Goal: Task Accomplishment & Management: Manage account settings

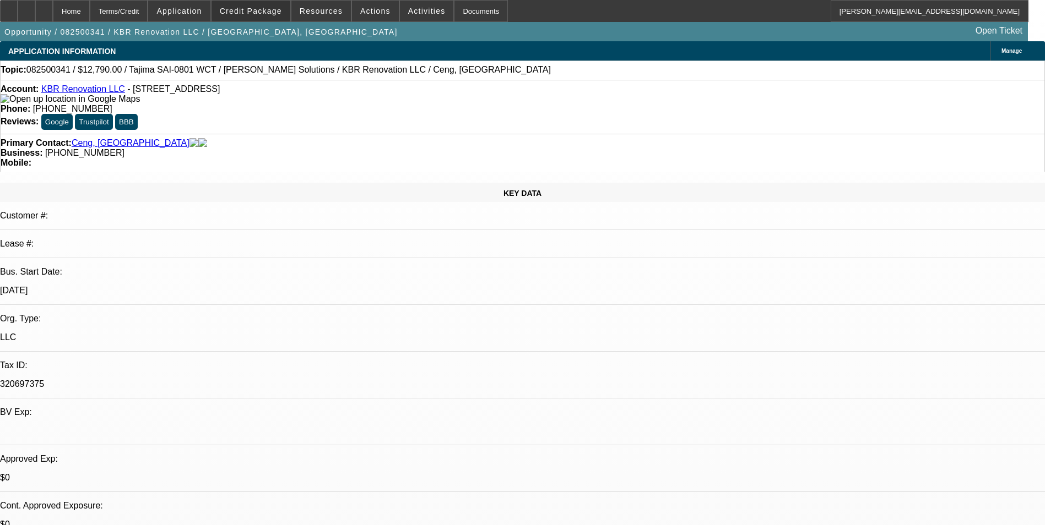
select select "0.15"
select select "2"
select select "0.1"
select select "4"
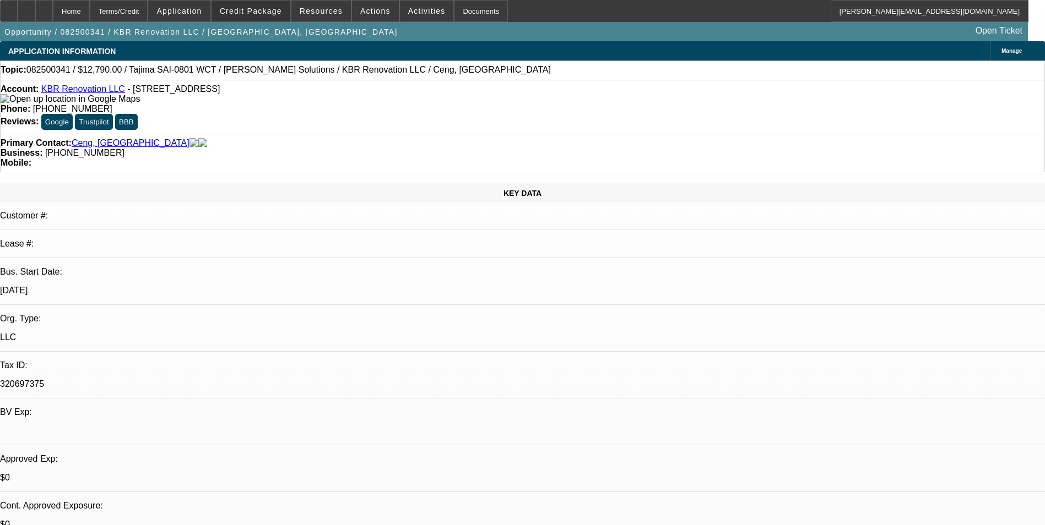
click at [290, 11] on span at bounding box center [251, 11] width 79 height 26
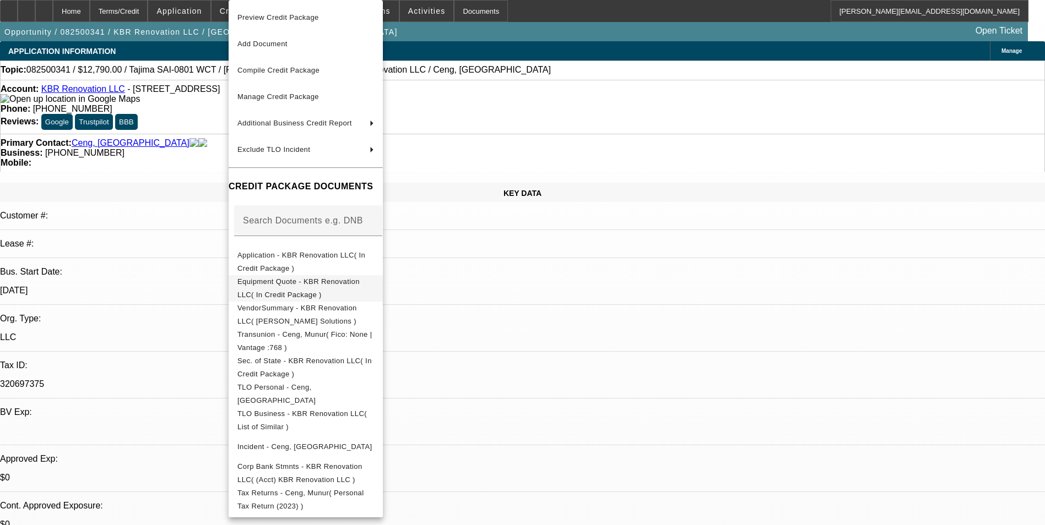
click at [317, 288] on span "Equipment Quote - KBR Renovation LLC( In Credit Package )" at bounding box center [298, 288] width 122 height 21
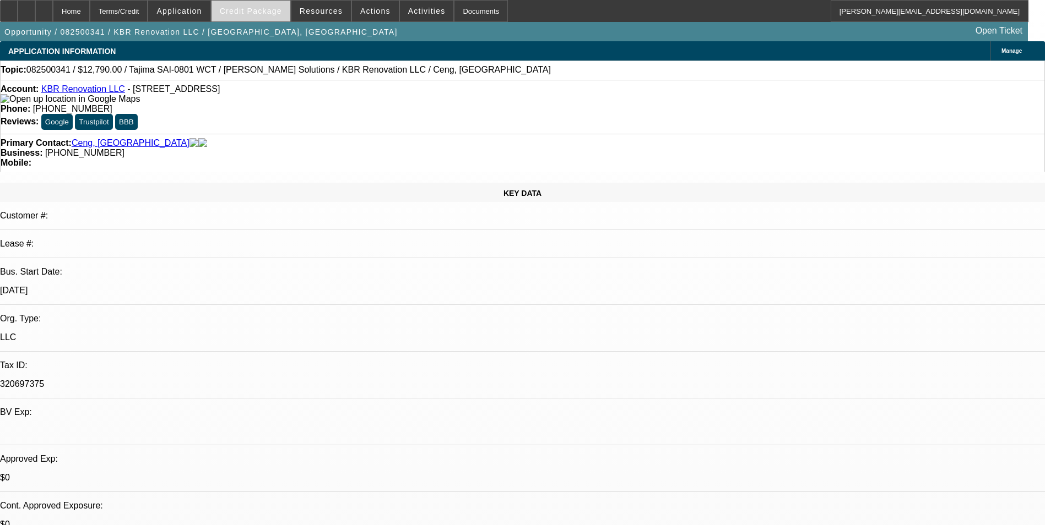
click at [257, 5] on span at bounding box center [251, 11] width 79 height 26
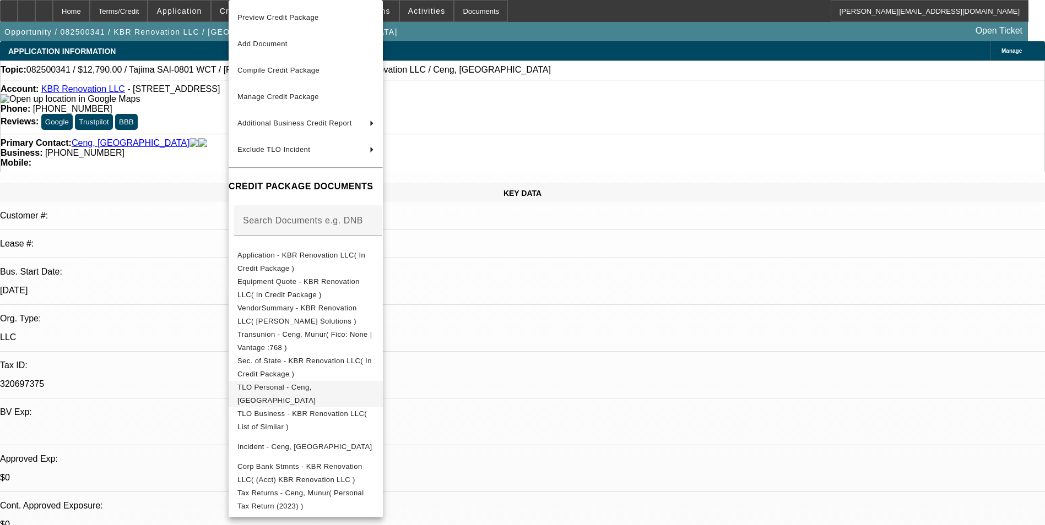
scroll to position [55, 0]
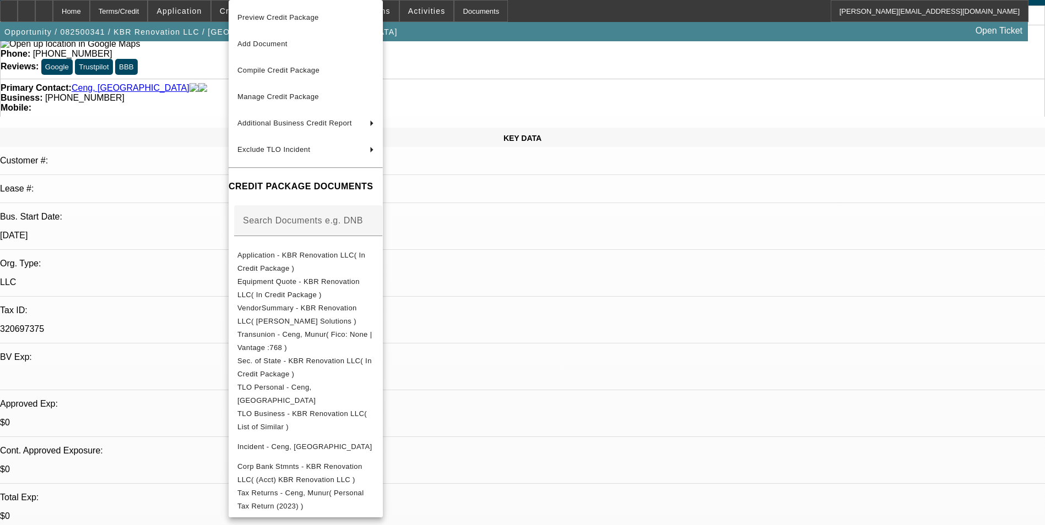
click at [562, 286] on div at bounding box center [522, 262] width 1045 height 525
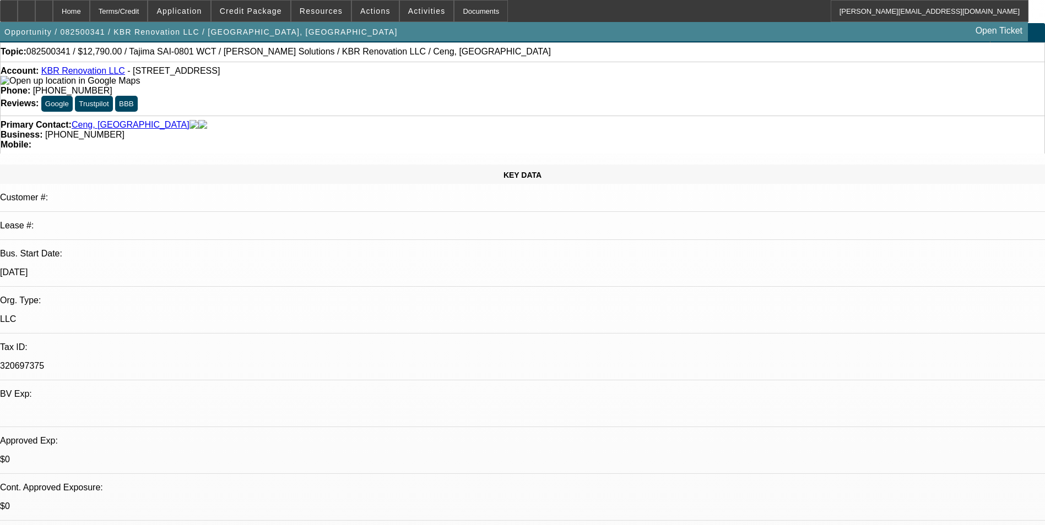
scroll to position [0, 0]
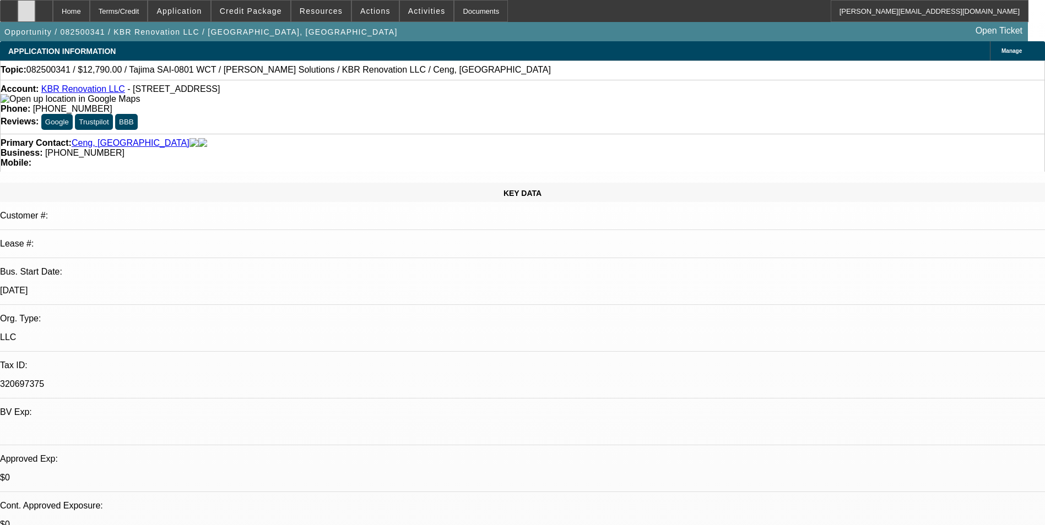
click at [26, 7] on icon at bounding box center [26, 7] width 0 height 0
click at [271, 15] on span "Credit Package" at bounding box center [251, 11] width 62 height 9
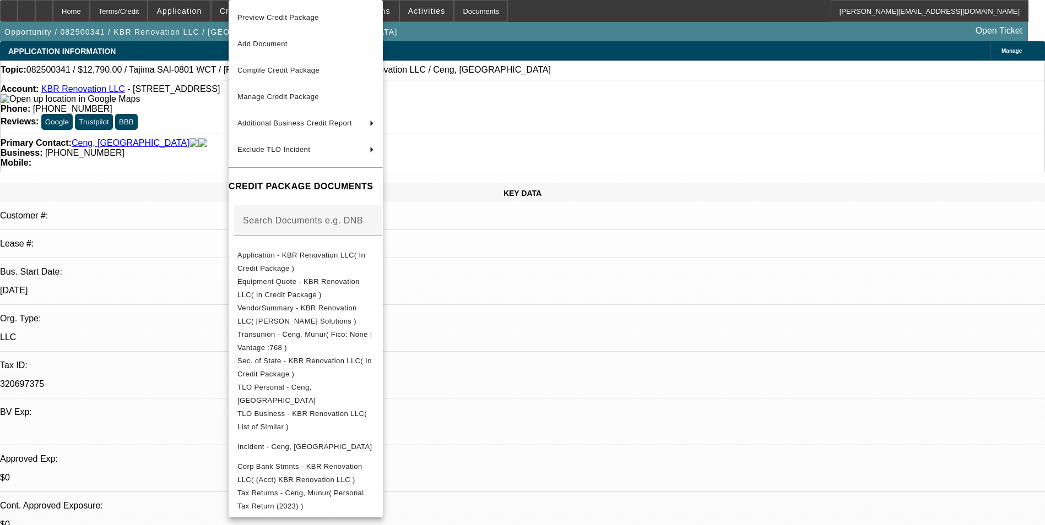
click at [559, 336] on div at bounding box center [522, 262] width 1045 height 525
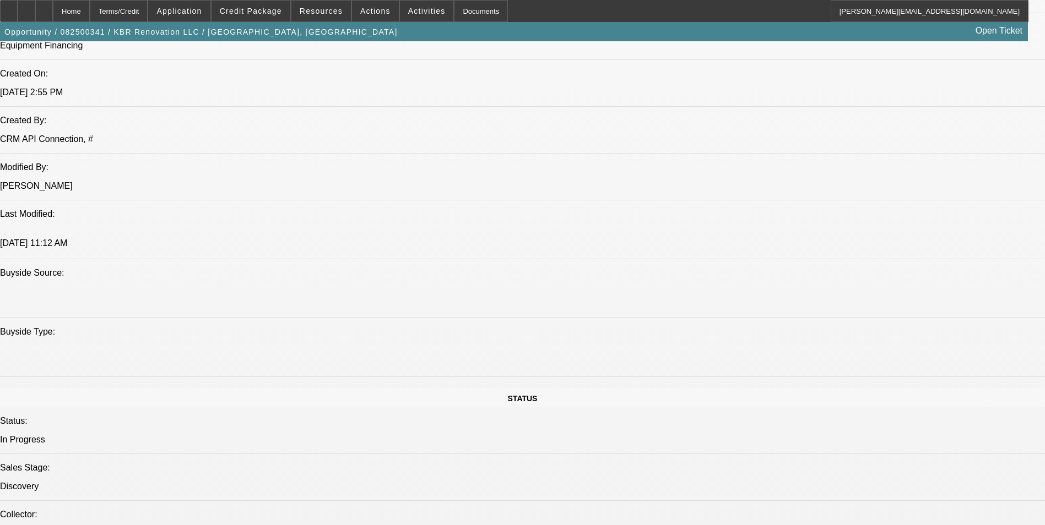
scroll to position [936, 0]
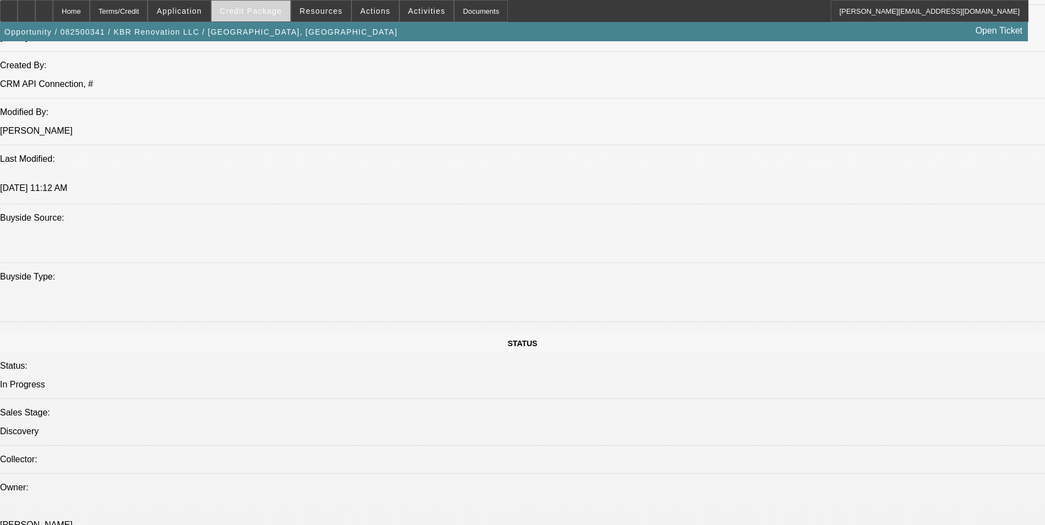
click at [270, 14] on span "Credit Package" at bounding box center [251, 11] width 62 height 9
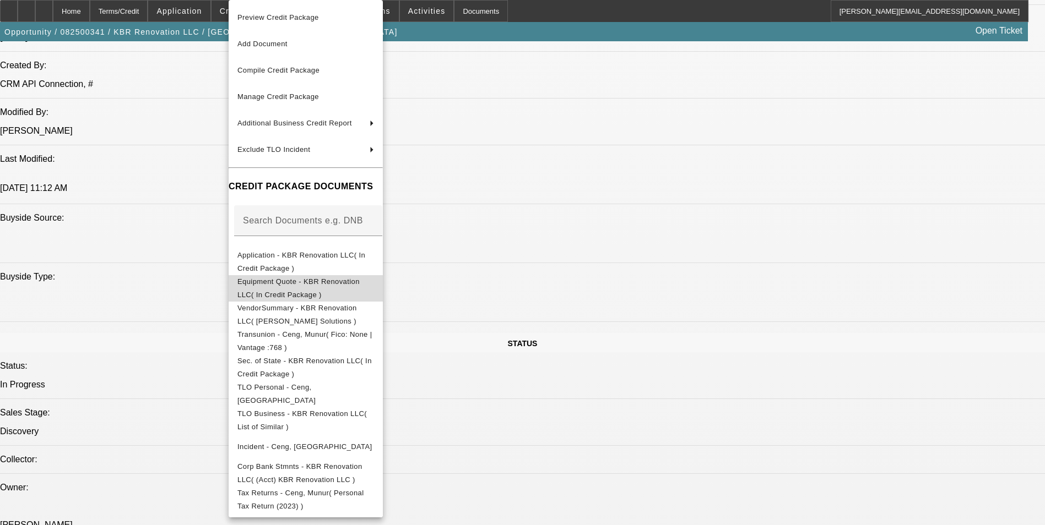
click at [328, 286] on span "Equipment Quote - KBR Renovation LLC( In Credit Package )" at bounding box center [298, 288] width 122 height 21
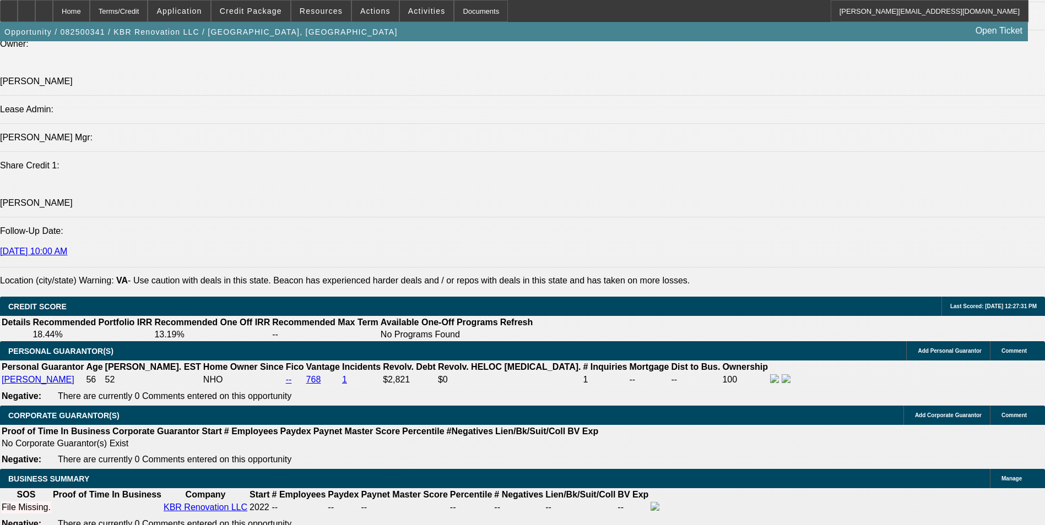
scroll to position [1487, 0]
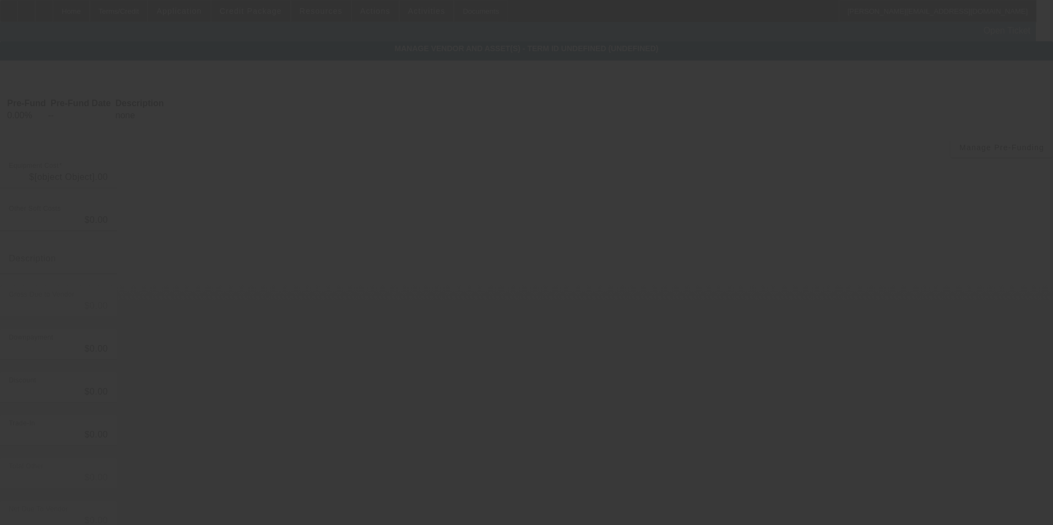
type input "$12,790.00"
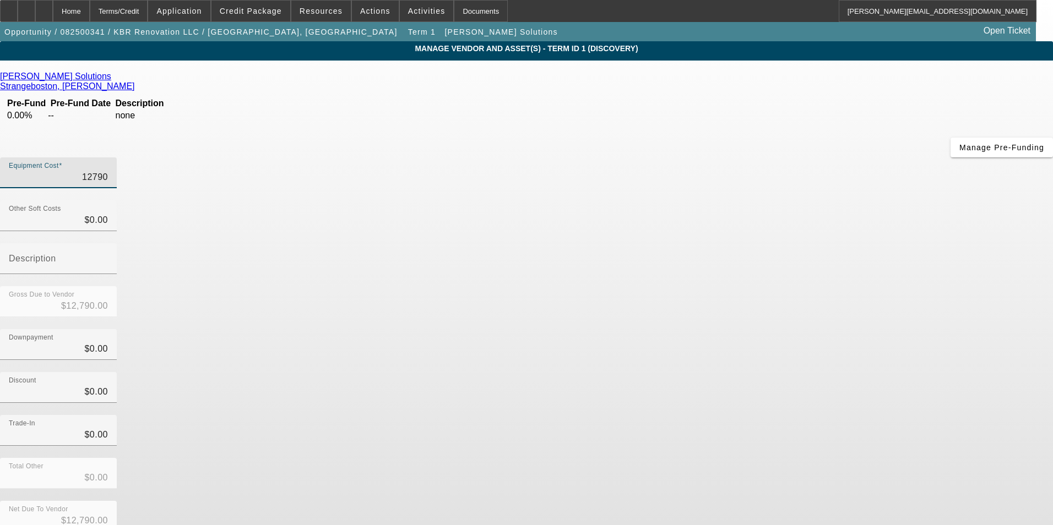
drag, startPoint x: 619, startPoint y: 93, endPoint x: 755, endPoint y: 72, distance: 137.1
click at [755, 72] on div "Hirsch Solutions Strangeboston, Cameron Pre-Fund Pre-Fund Date Description 0.00…" at bounding box center [526, 347] width 1053 height 572
type input "1"
type input "$1.00"
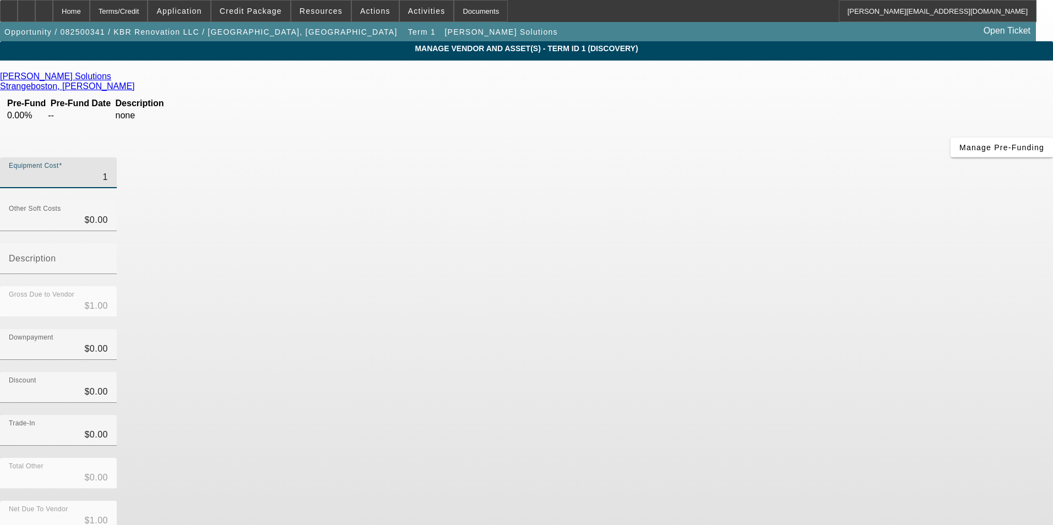
type input "11"
type input "$11.00"
type input "117"
type input "$117.00"
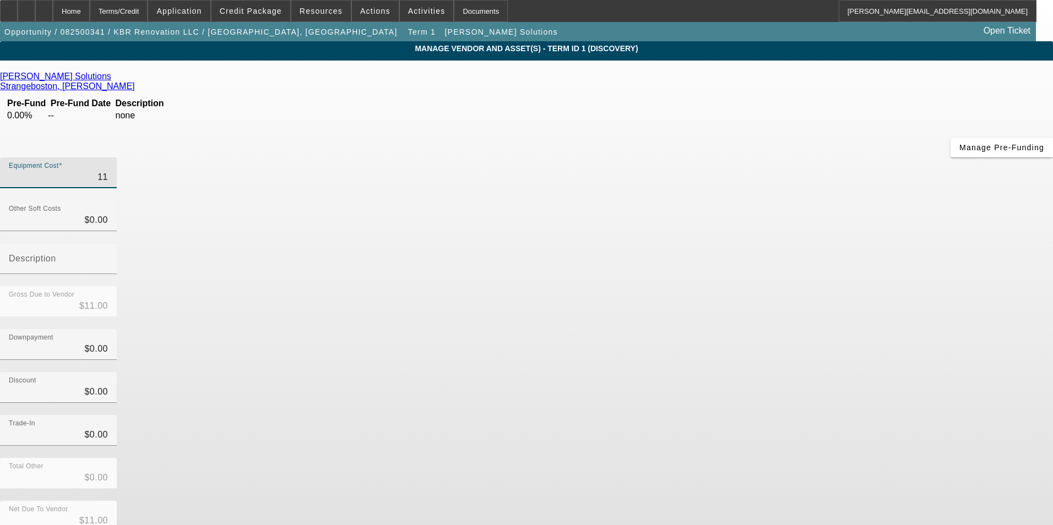
type input "$117.00"
type input "1179"
type input "$1,179.00"
type input "11790"
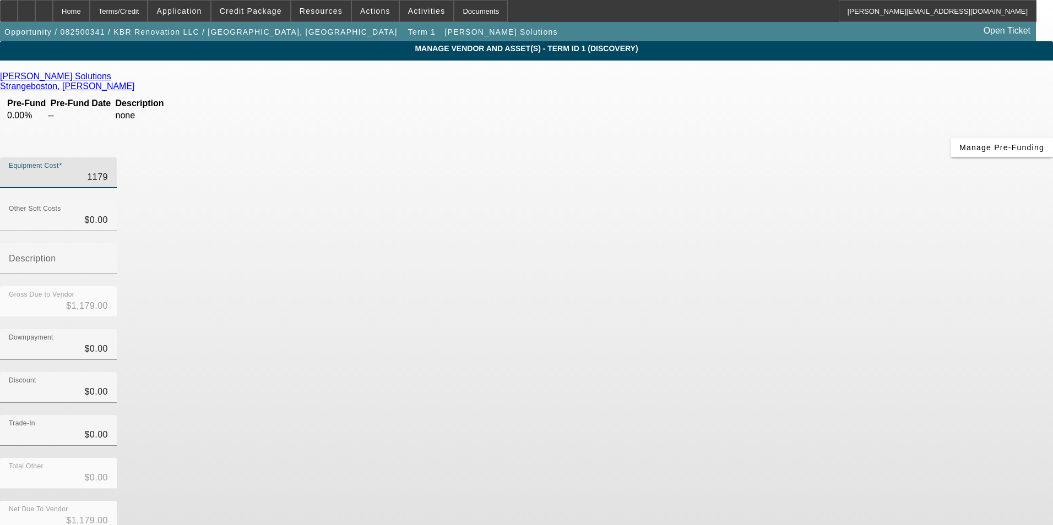
type input "$11,790.00"
click at [796, 372] on div "Discount $0.00" at bounding box center [526, 393] width 1053 height 43
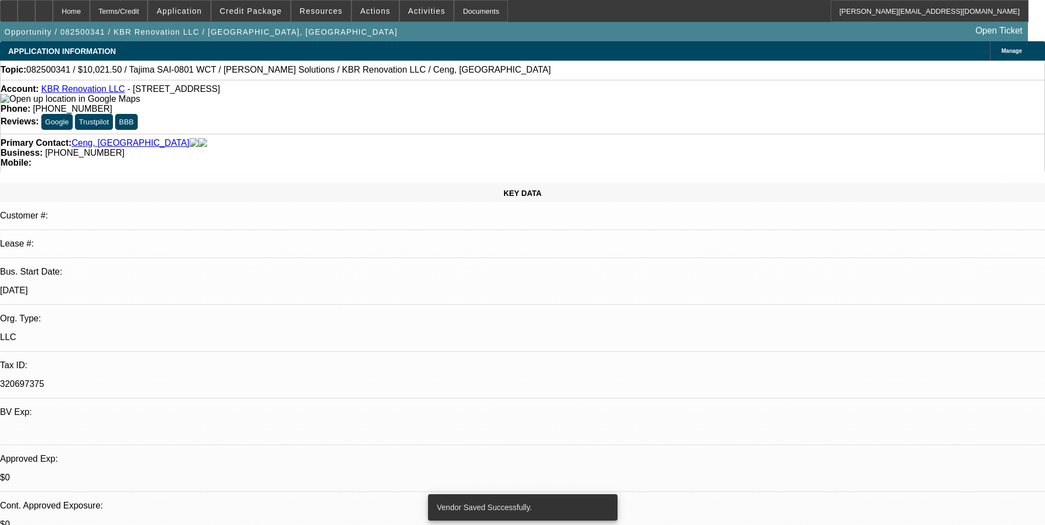
select select "0.15"
select select "2"
select select "0.1"
select select "4"
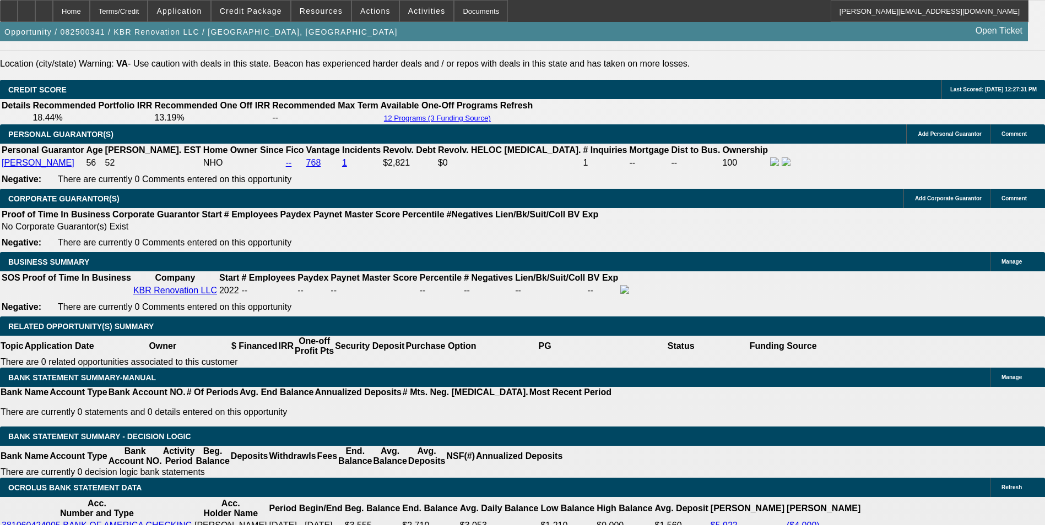
scroll to position [1652, 0]
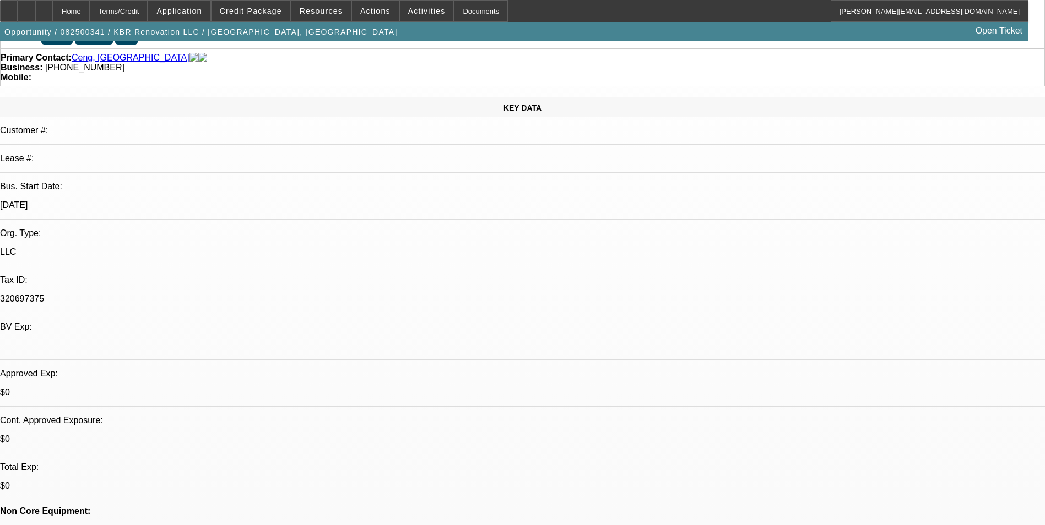
scroll to position [0, 0]
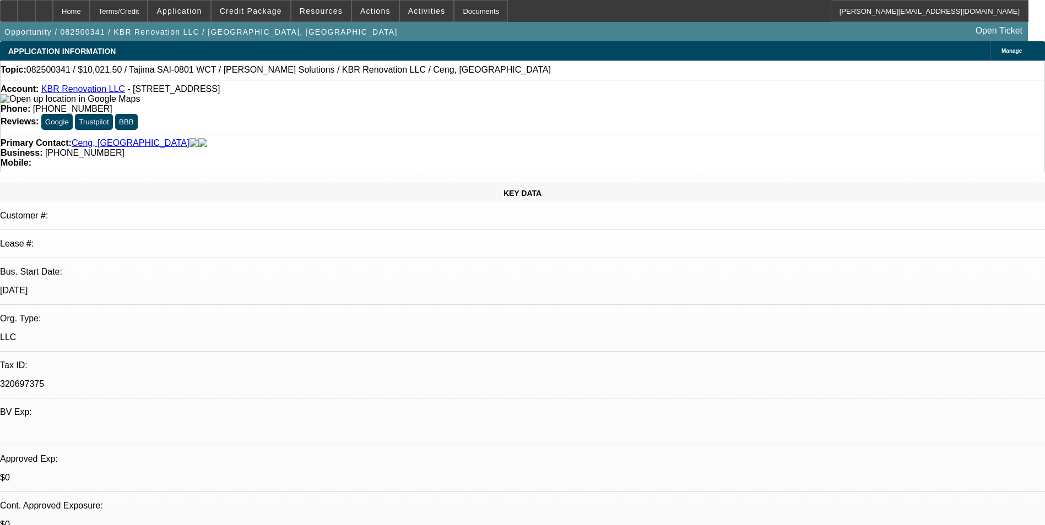
radio input "true"
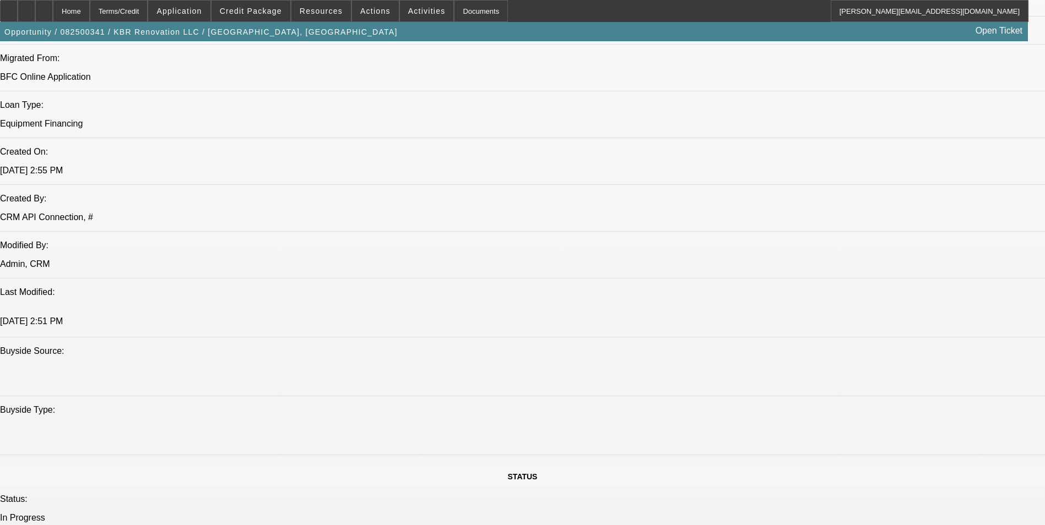
scroll to position [826, 0]
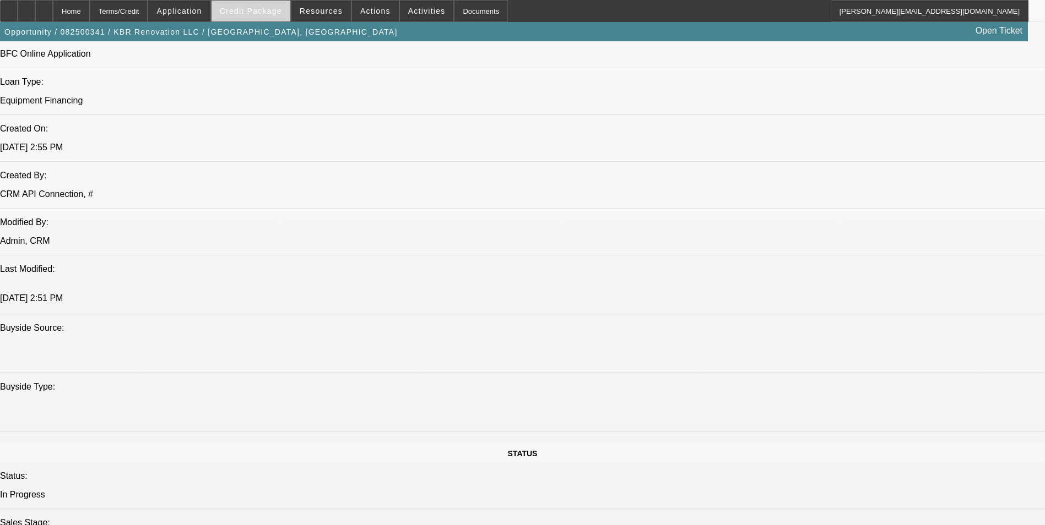
type textarea "Munur Ceng started KBR Renovation LLC in 2022 as a home renovations business. M…"
click at [258, 11] on span "Credit Package" at bounding box center [251, 11] width 62 height 9
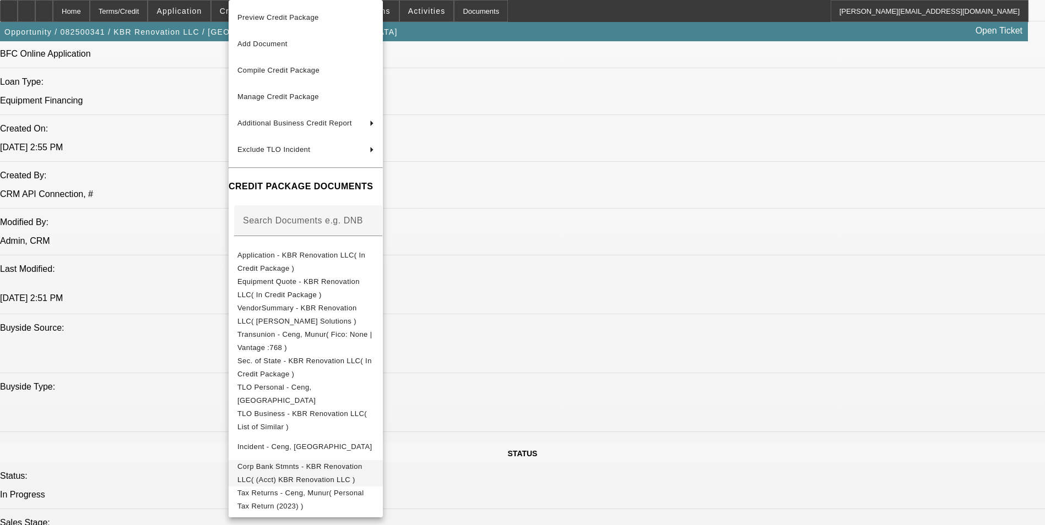
click at [362, 472] on span "Corp Bank Stmnts - KBR Renovation LLC( (Acct) KBR Renovation LLC )" at bounding box center [299, 473] width 125 height 21
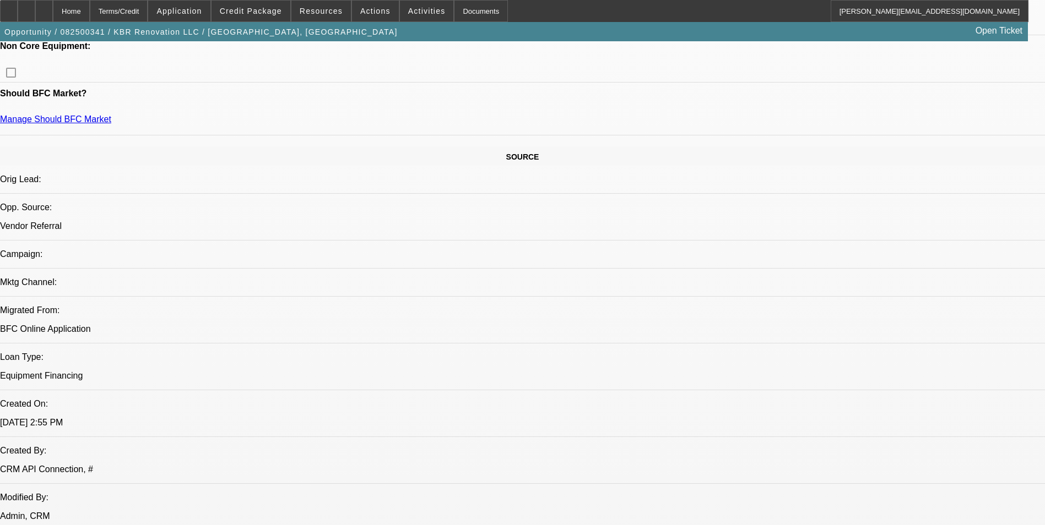
scroll to position [881, 0]
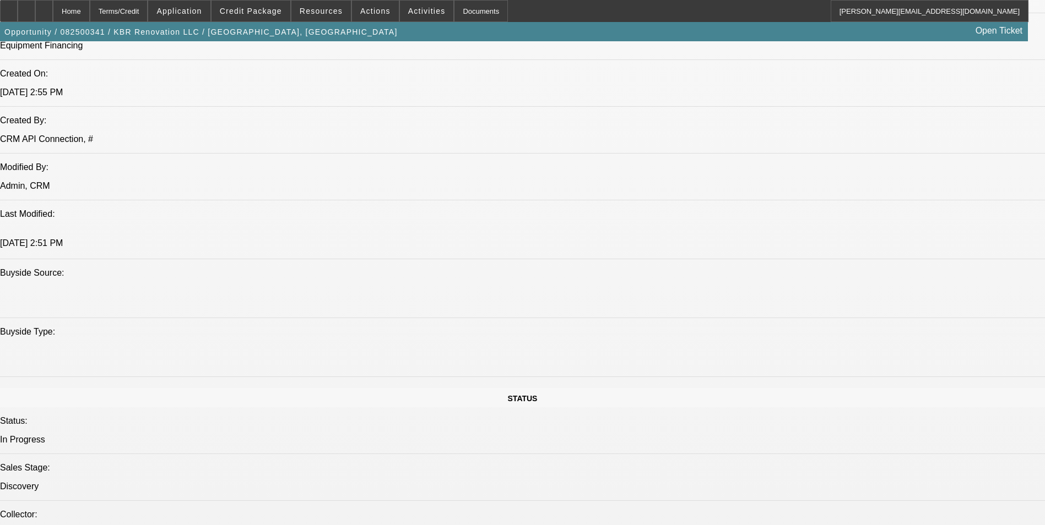
radio input "true"
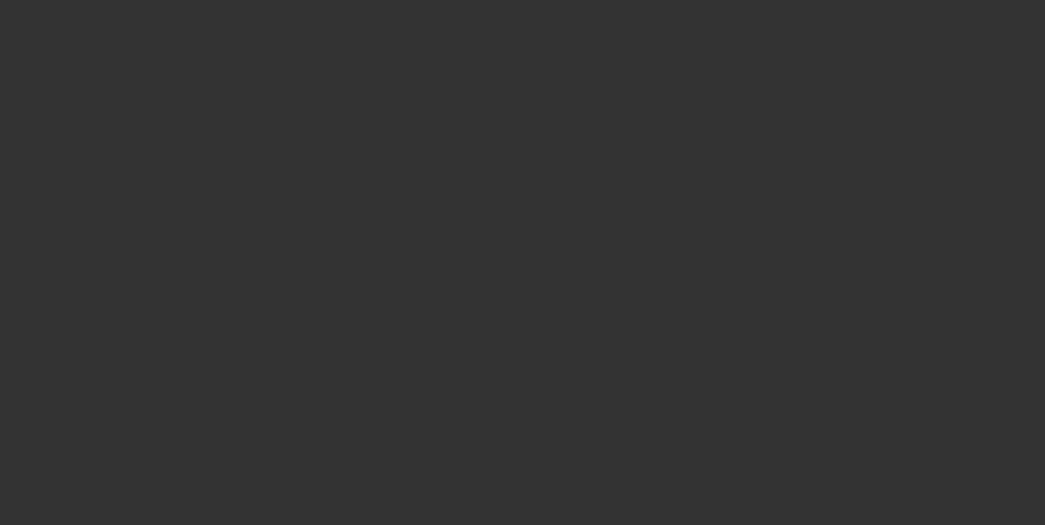
scroll to position [0, 0]
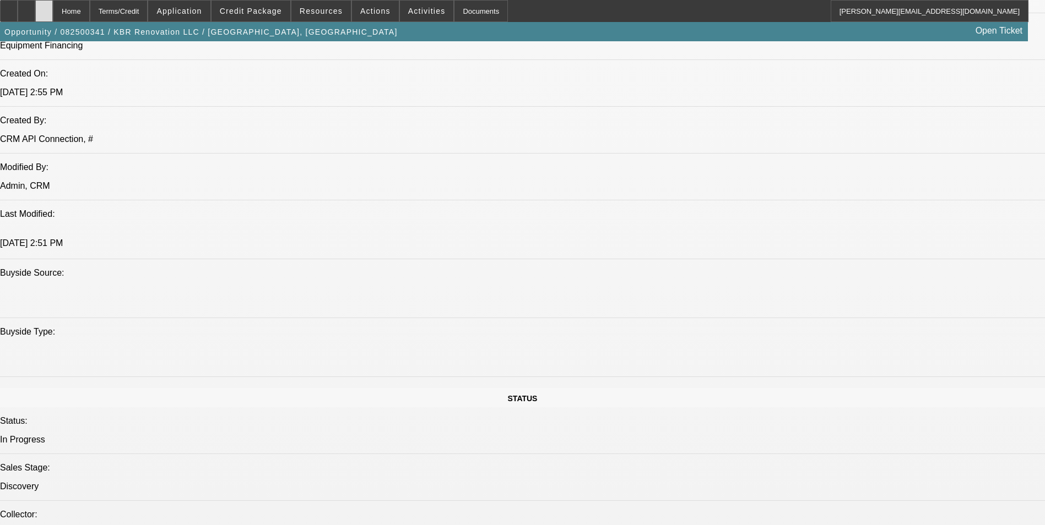
click at [44, 7] on icon at bounding box center [44, 7] width 0 height 0
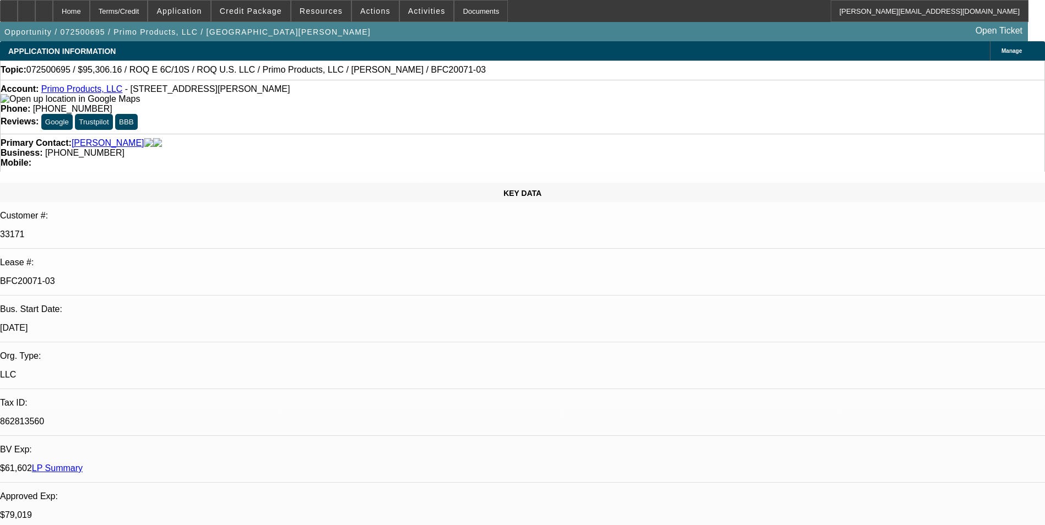
select select "0"
select select "2"
select select "0.1"
select select "4"
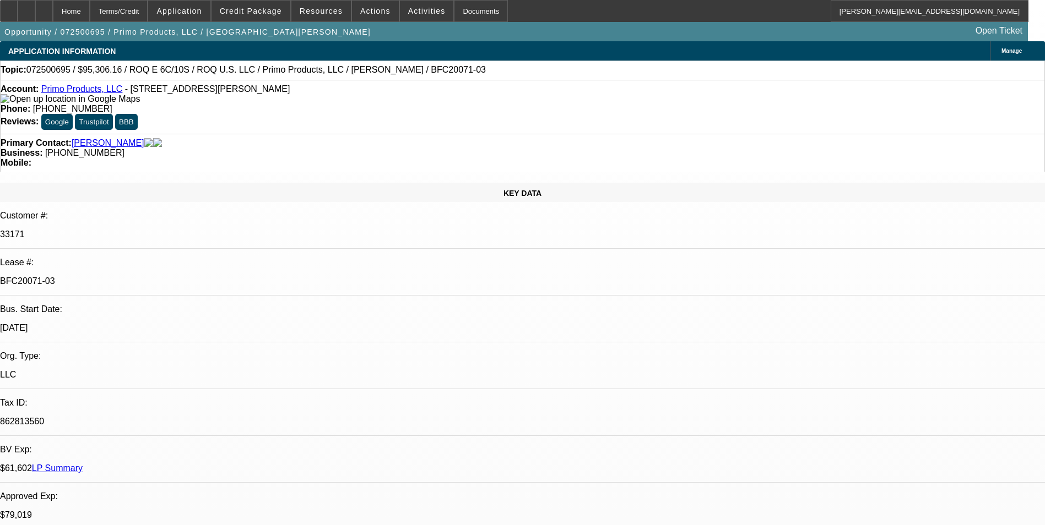
select select "0"
select select "2"
select select "0.1"
select select "4"
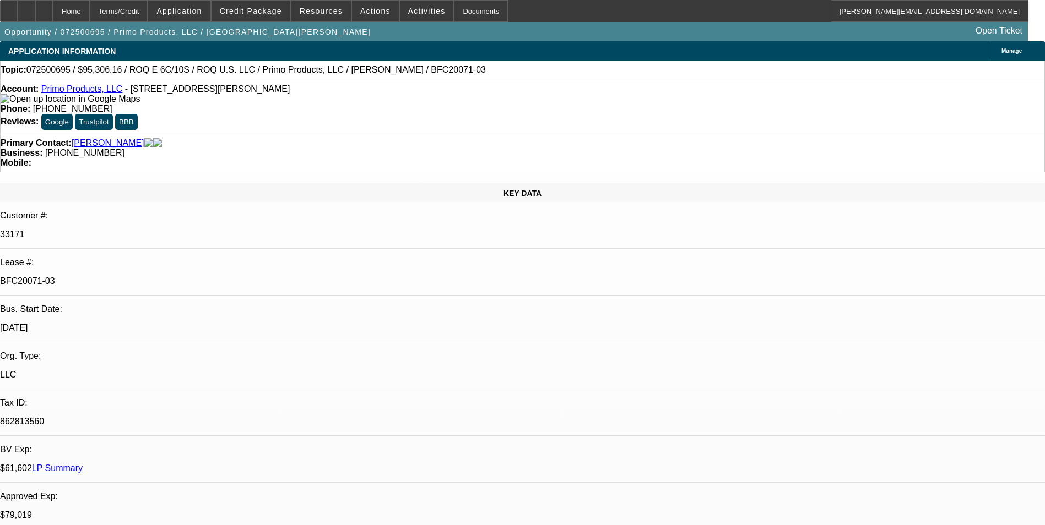
select select "0"
select select "2"
select select "0.1"
select select "4"
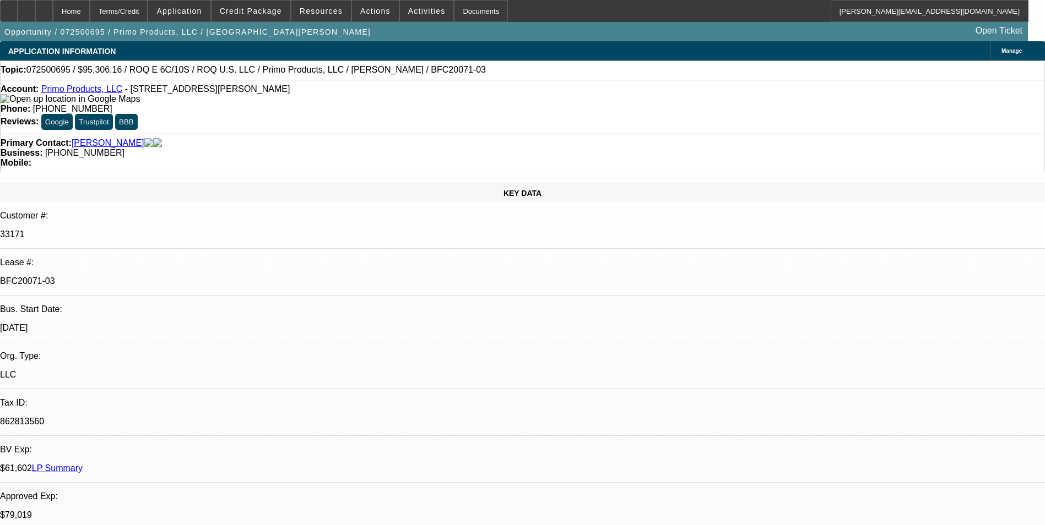
select select "0"
select select "2"
select select "0.1"
select select "4"
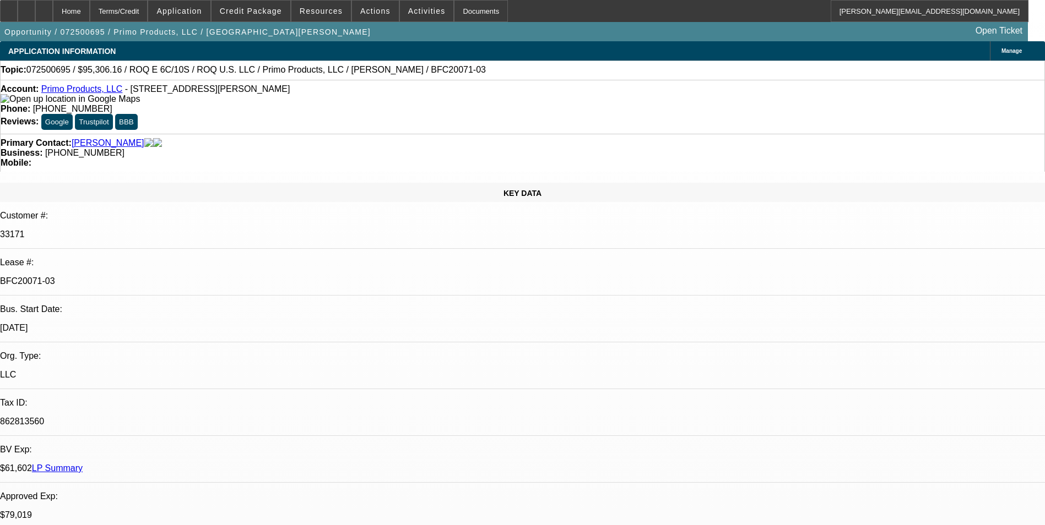
scroll to position [826, 0]
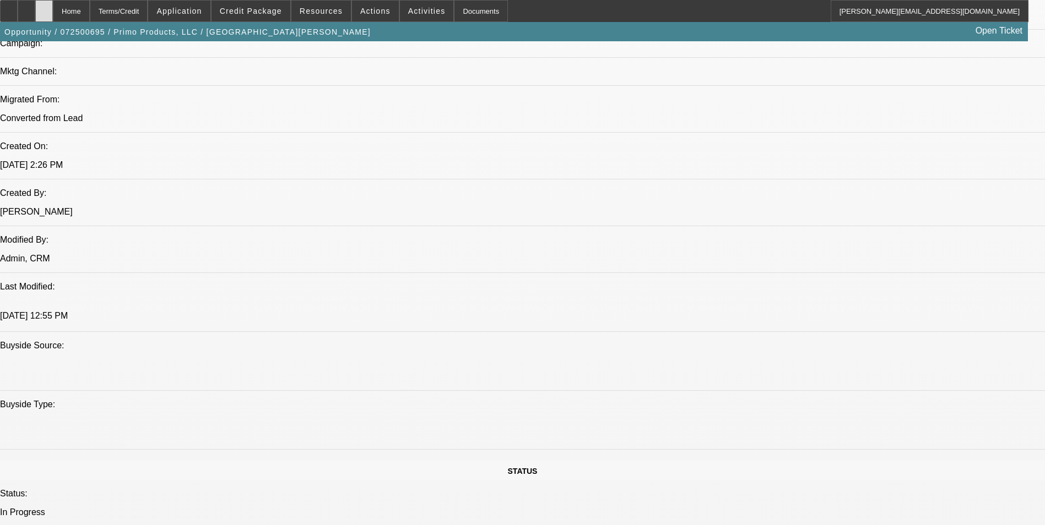
drag, startPoint x: 0, startPoint y: 0, endPoint x: 62, endPoint y: 9, distance: 62.4
click at [53, 9] on div at bounding box center [44, 11] width 18 height 22
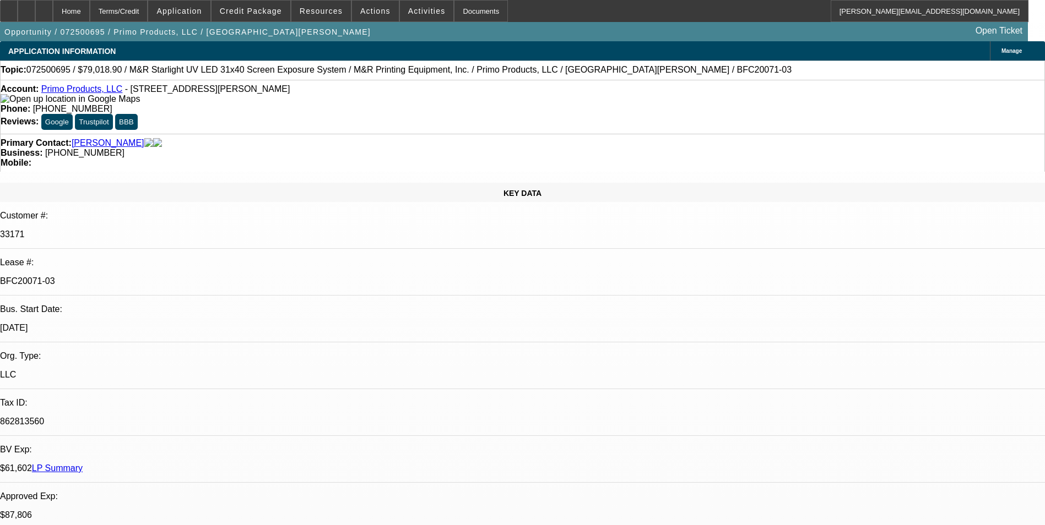
select select "0"
select select "2"
select select "0.1"
select select "0"
select select "2"
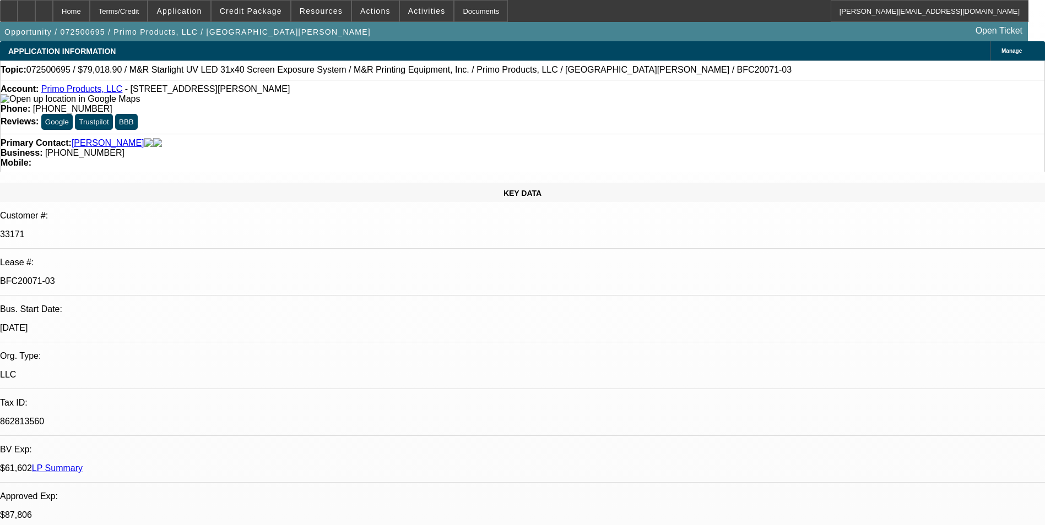
select select "0.1"
select select "0"
select select "2"
select select "0.1"
select select "0"
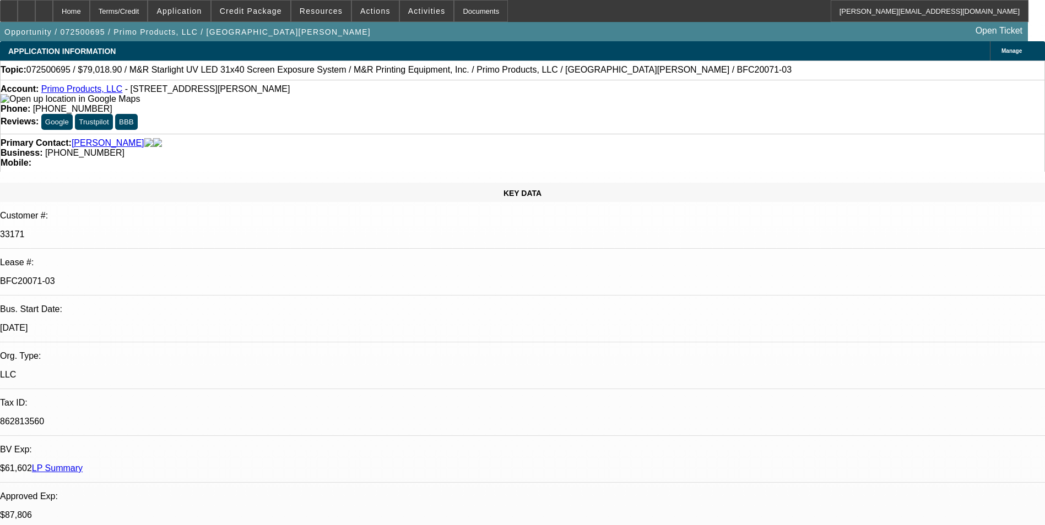
select select "2"
select select "0.1"
select select "1"
select select "2"
select select "4"
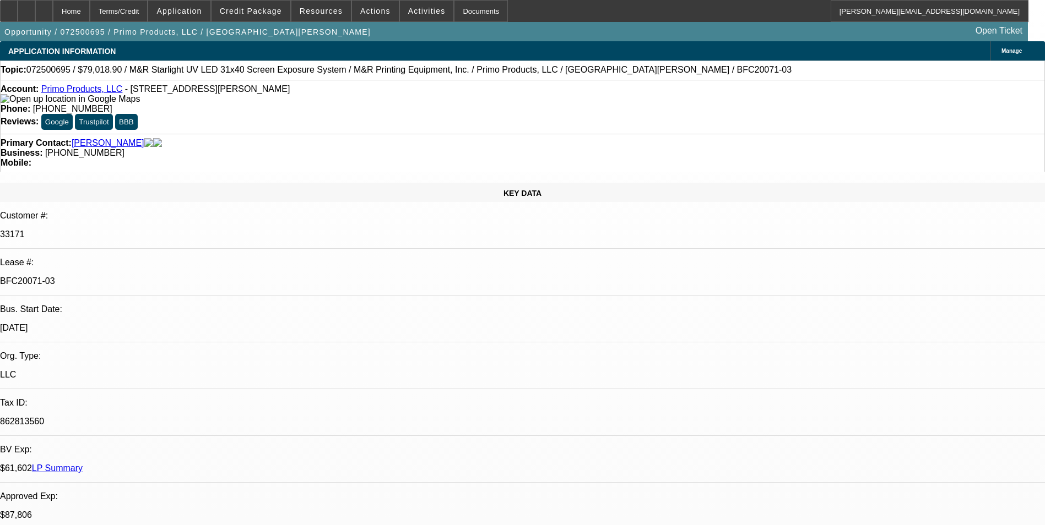
select select "1"
select select "2"
select select "4"
select select "1"
select select "2"
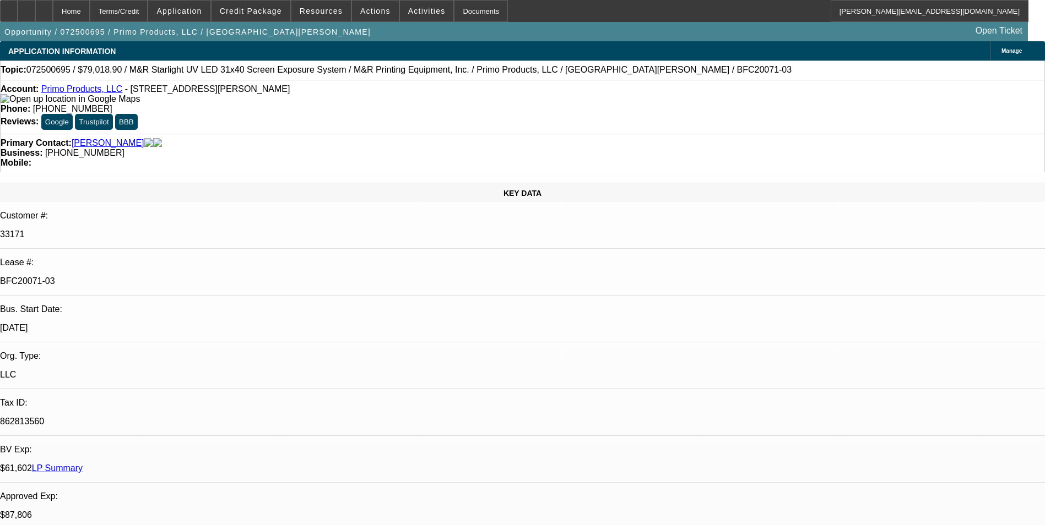
select select "4"
select select "1"
select select "2"
select select "4"
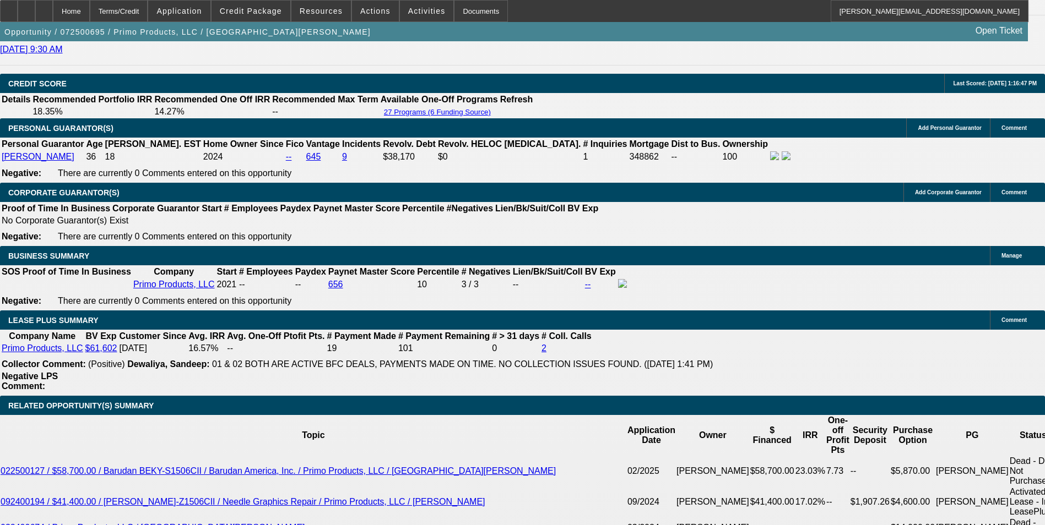
scroll to position [1597, 0]
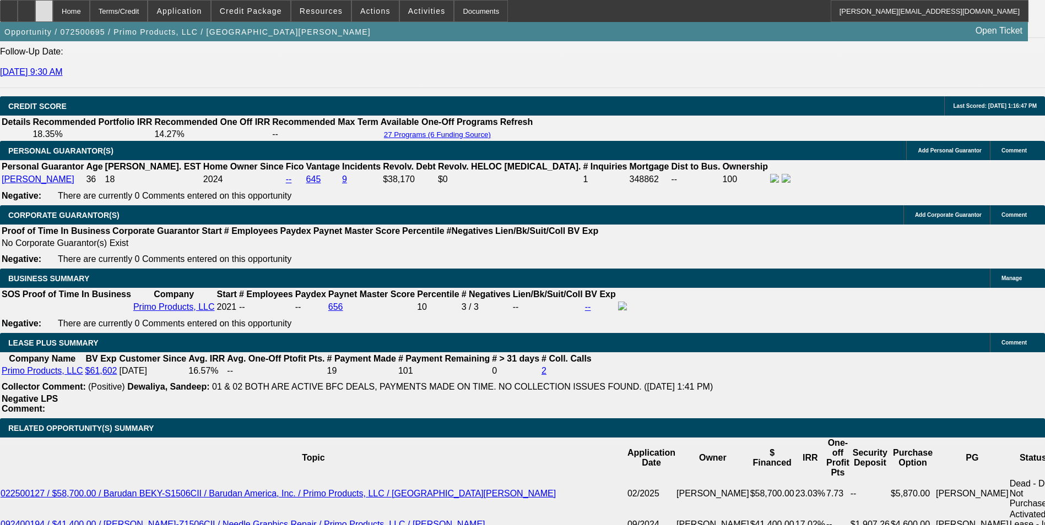
click at [53, 12] on div at bounding box center [44, 11] width 18 height 22
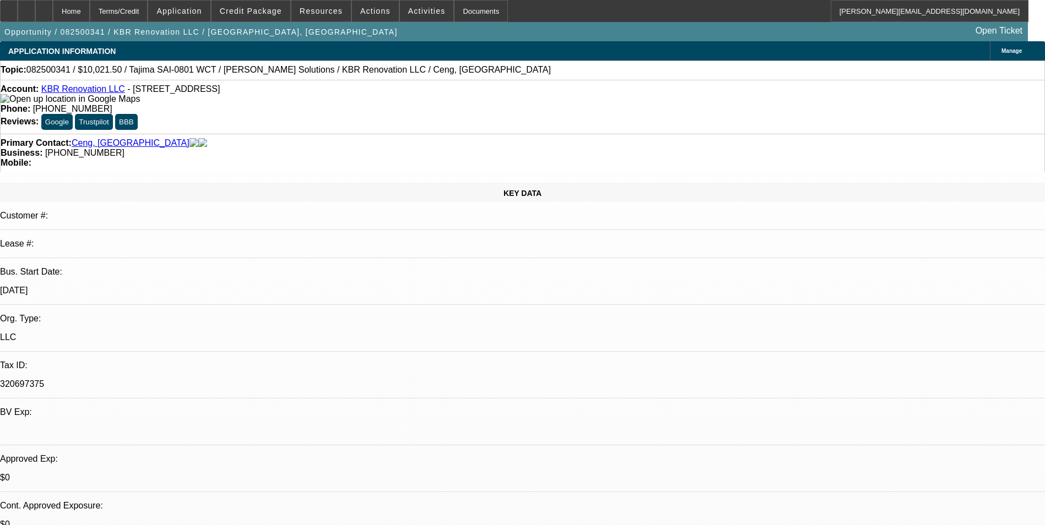
select select "0.15"
select select "2"
select select "0.1"
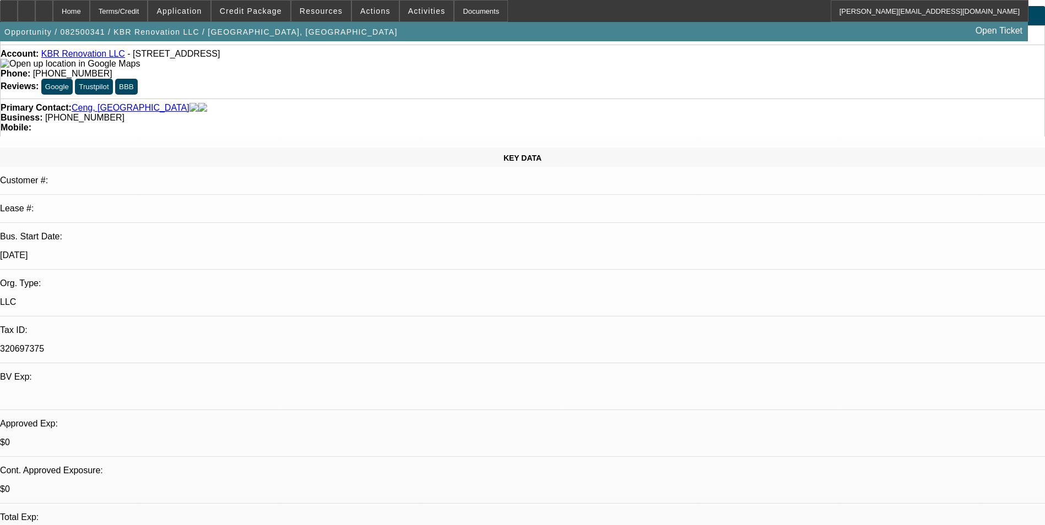
select select "1"
select select "2"
select select "4"
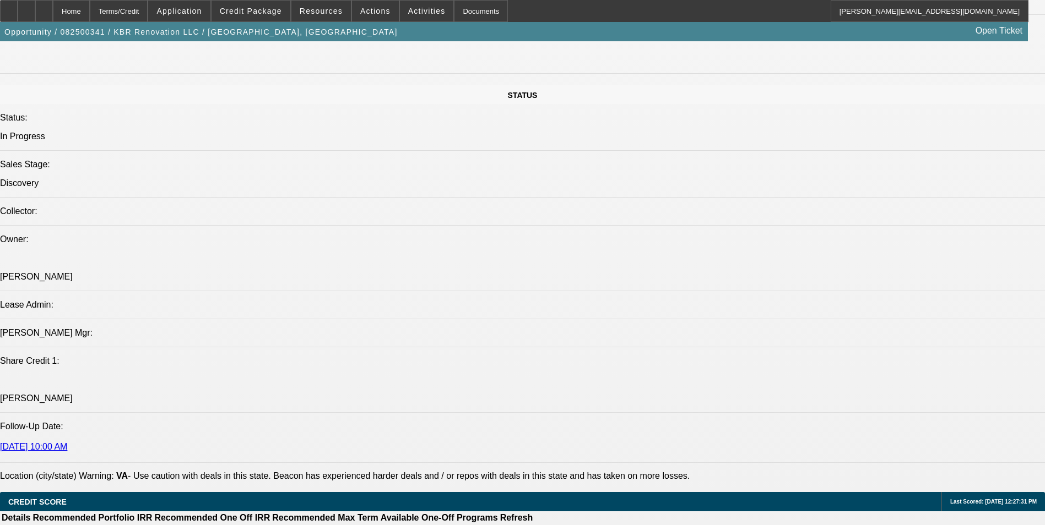
scroll to position [1212, 0]
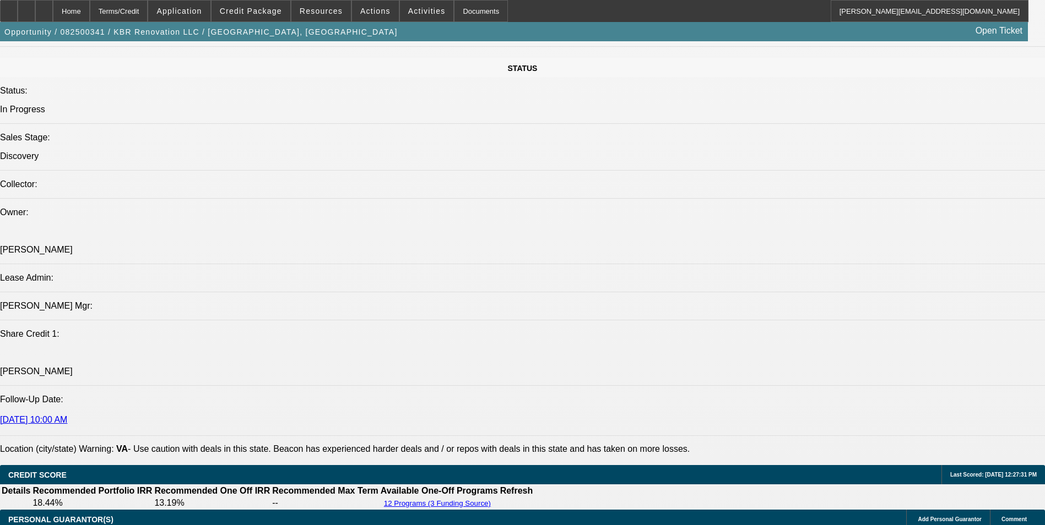
drag, startPoint x: 310, startPoint y: 316, endPoint x: 83, endPoint y: 305, distance: 227.8
drag, startPoint x: 83, startPoint y: 305, endPoint x: 102, endPoint y: 311, distance: 20.4
copy span "Munur Ceng started KBR Renovation LLC in 2022 as a home renovations business. M…"
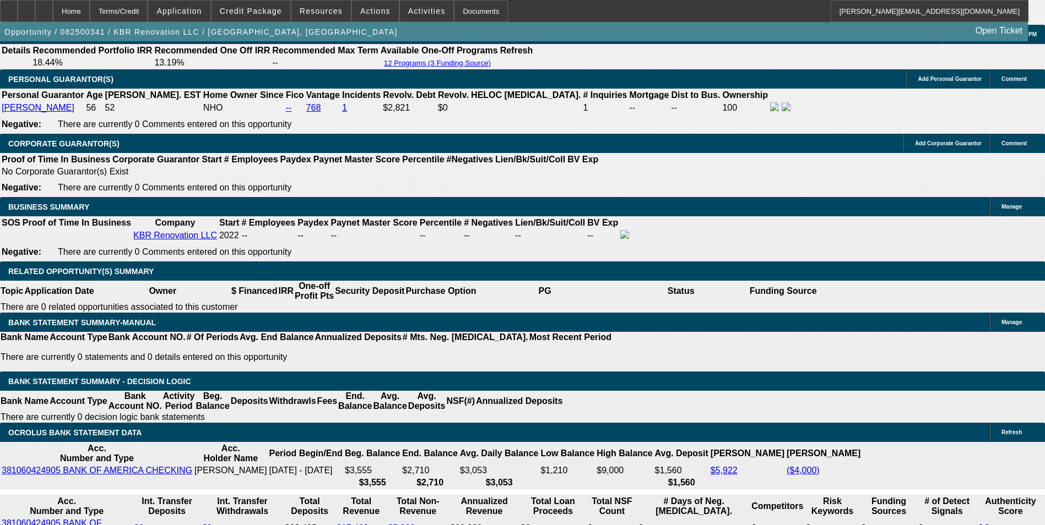
scroll to position [1597, 0]
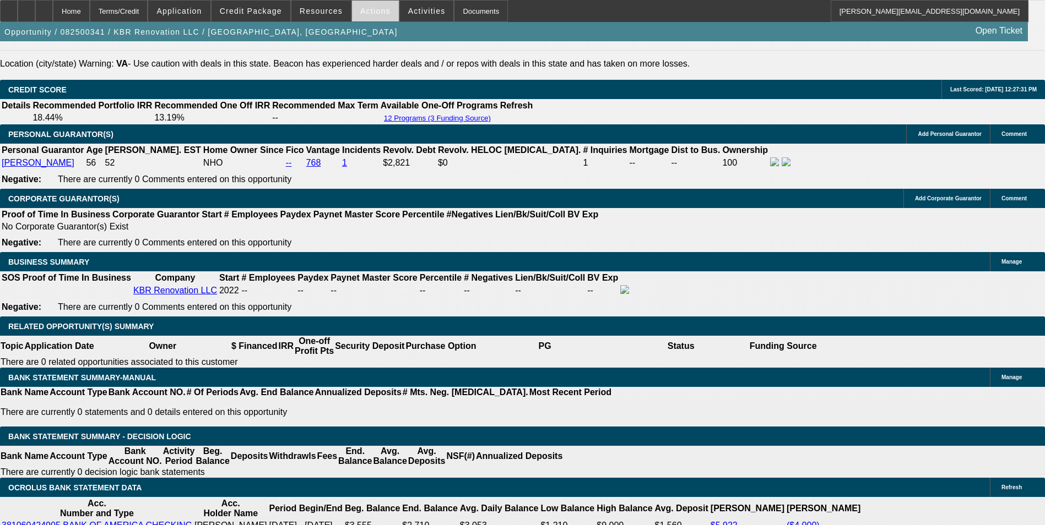
click at [373, 14] on span "Actions" at bounding box center [375, 11] width 30 height 9
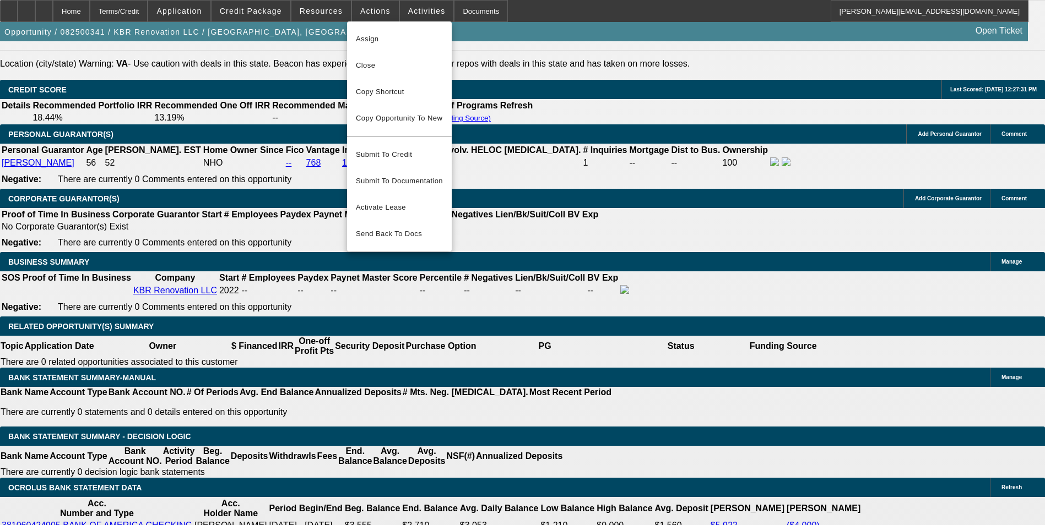
click at [544, 216] on div at bounding box center [522, 262] width 1045 height 525
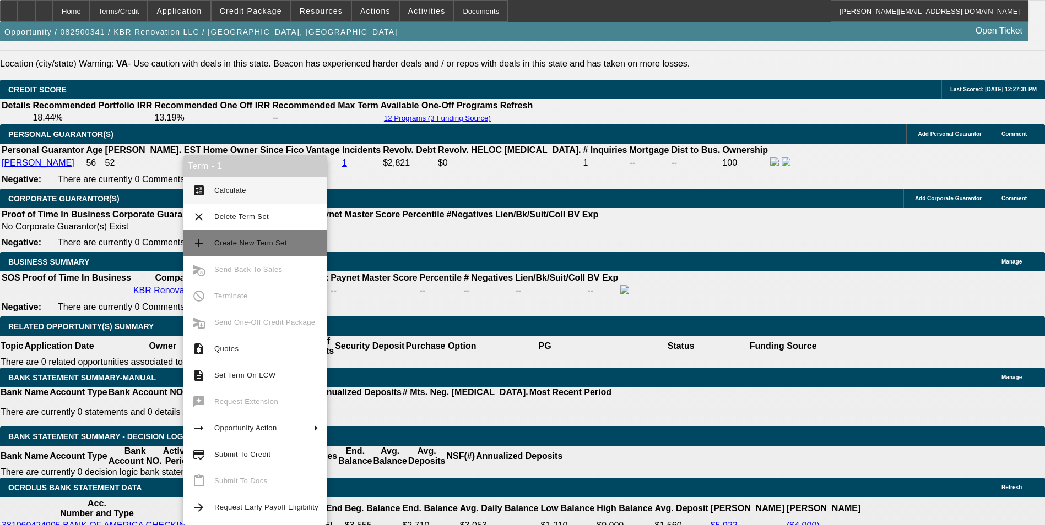
click at [252, 239] on span "Create New Term Set" at bounding box center [250, 243] width 73 height 8
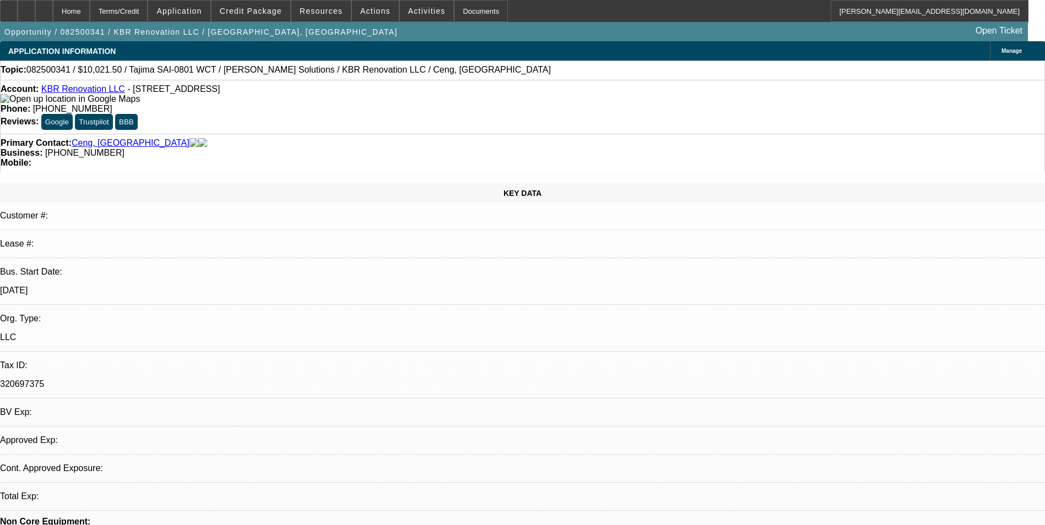
select select "0.15"
select select "2"
select select "0.1"
select select "0.15"
select select "2"
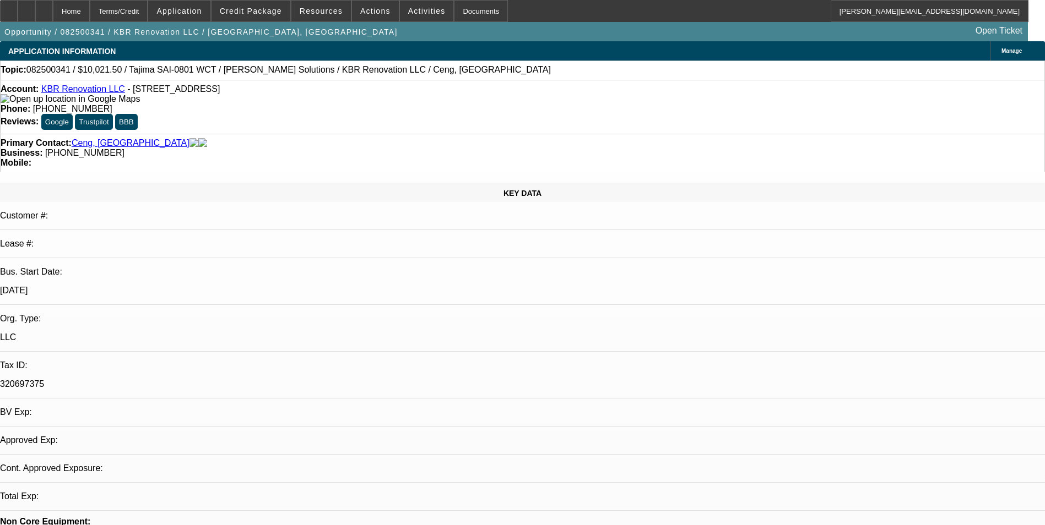
select select "0.1"
select select "1"
select select "2"
select select "4"
select select "1"
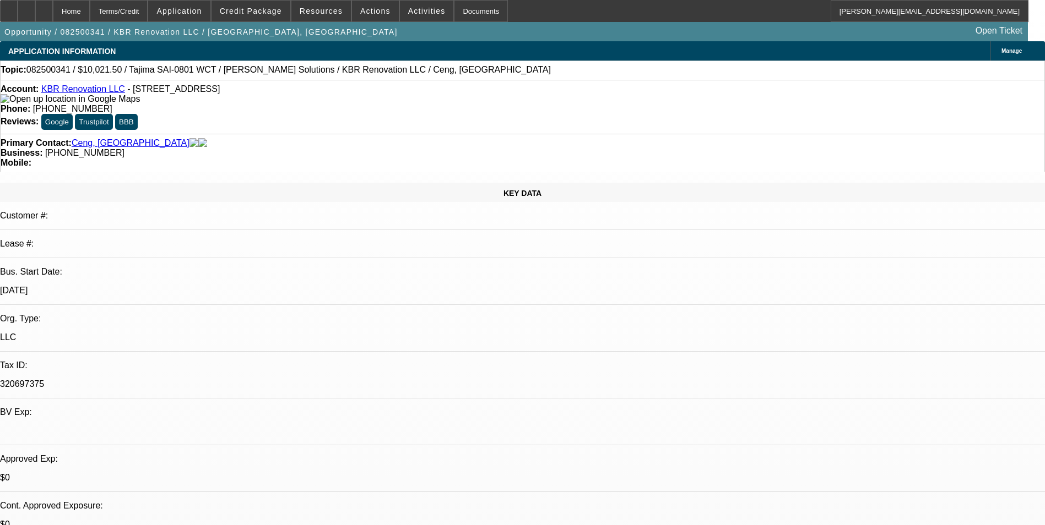
select select "2"
select select "4"
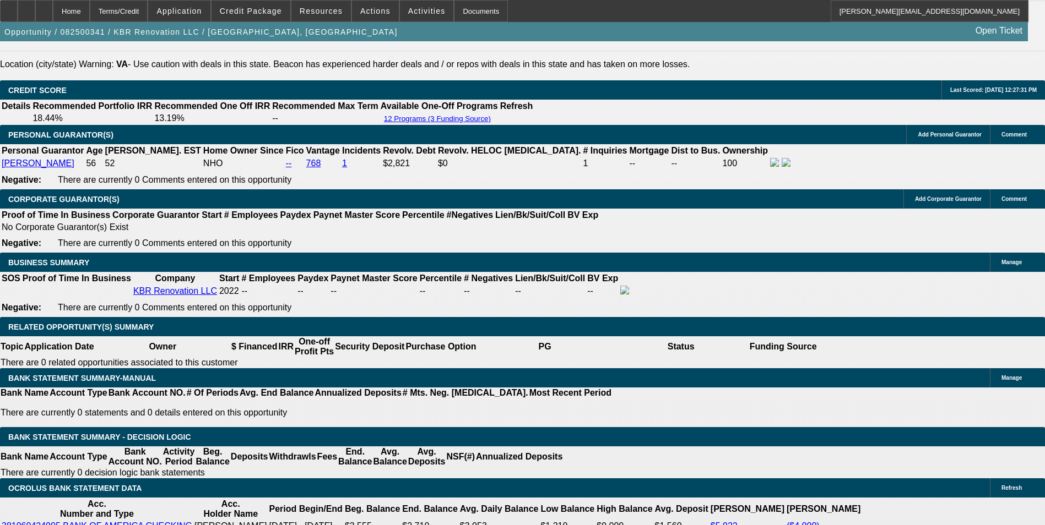
scroll to position [1597, 0]
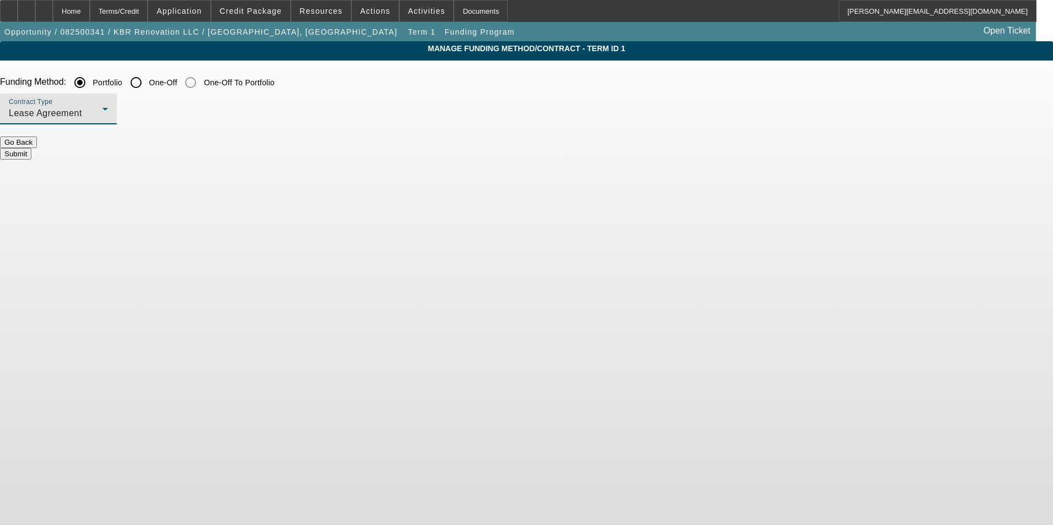
click at [112, 116] on icon at bounding box center [105, 108] width 13 height 13
click at [323, 161] on span "Equipment Finance Agreement" at bounding box center [285, 169] width 127 height 26
click at [31, 148] on button "Submit" at bounding box center [15, 154] width 31 height 12
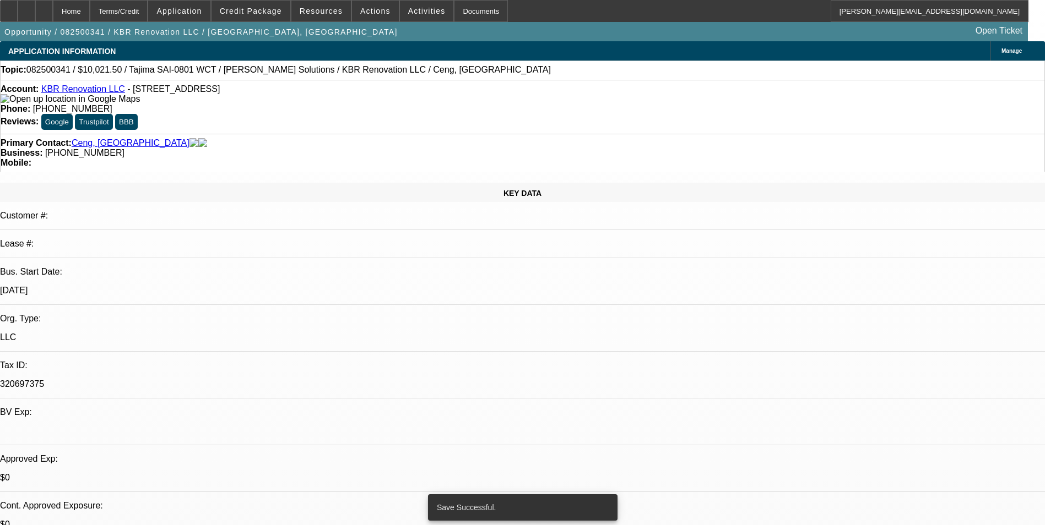
select select "0.15"
select select "2"
select select "0.1"
select select "4"
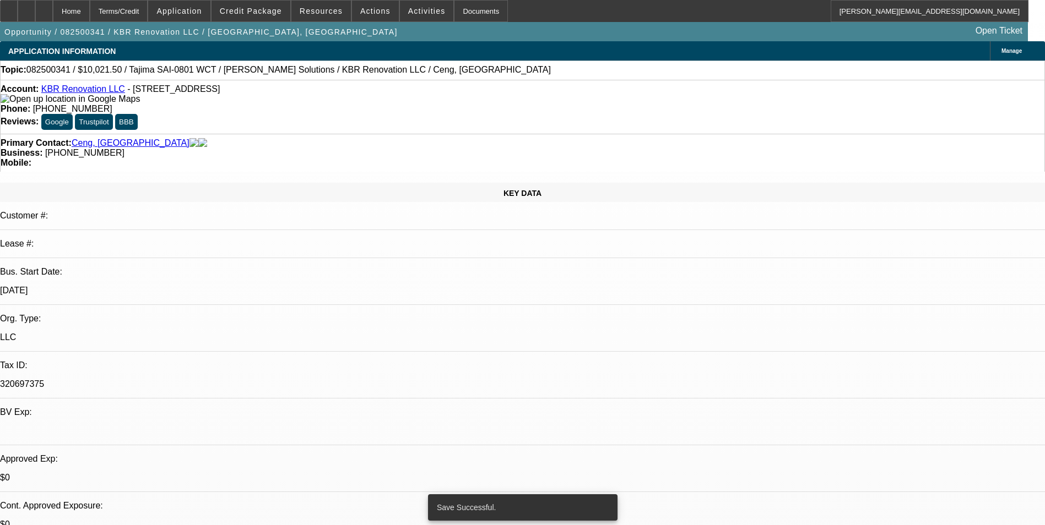
select select "0.15"
select select "2"
select select "0"
select select "6"
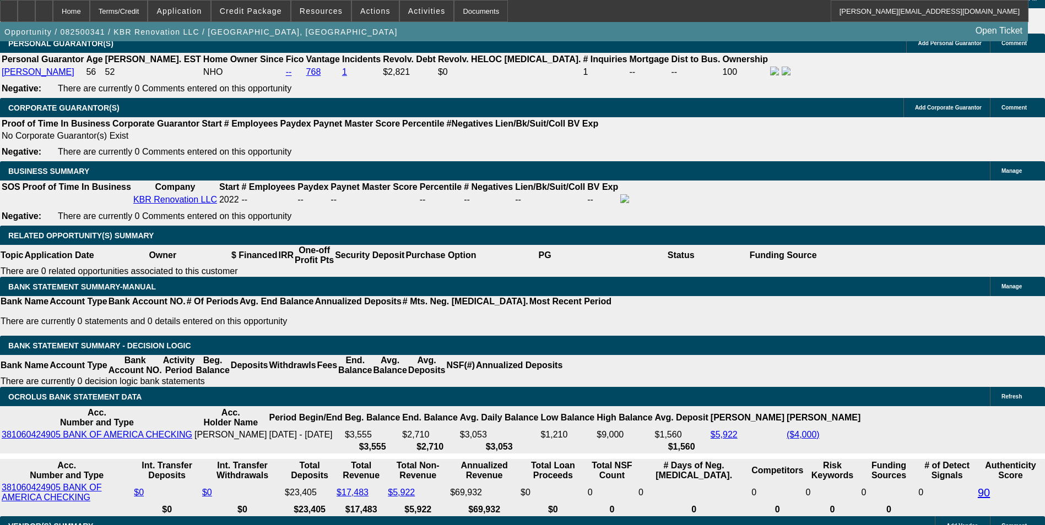
scroll to position [1708, 0]
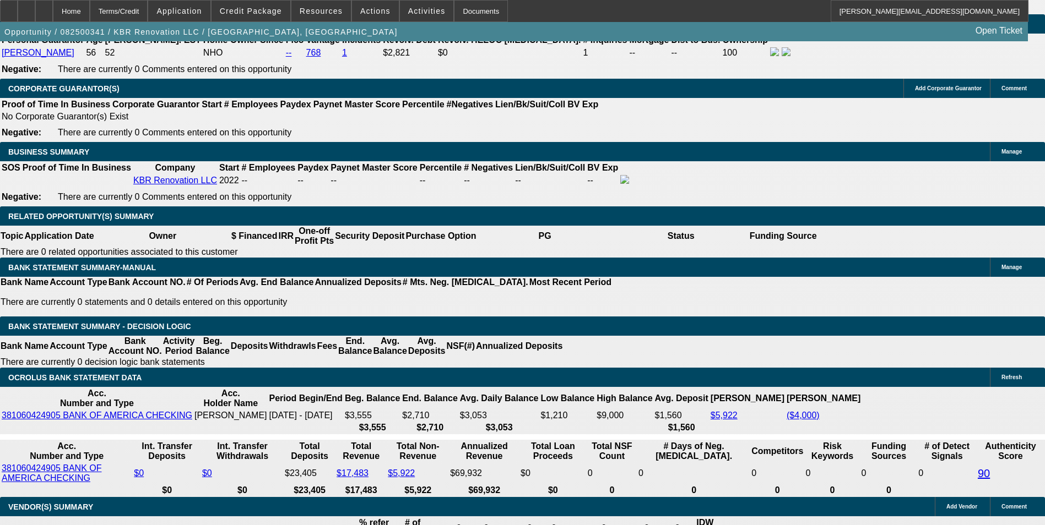
drag, startPoint x: 371, startPoint y: 218, endPoint x: 418, endPoint y: 197, distance: 50.6
type input "UNKNOWN"
type input "18"
type input "$342.60"
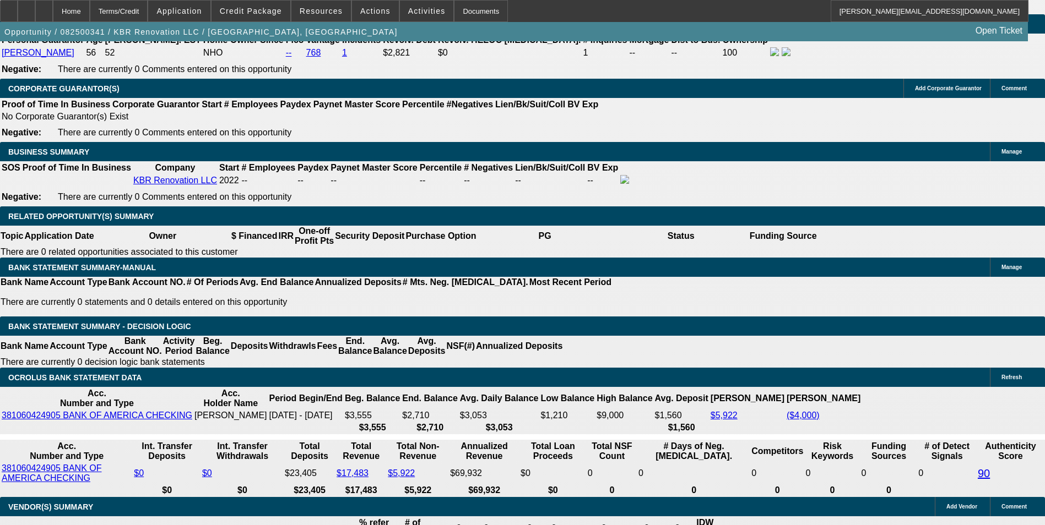
type input "$171.30"
type input "$508.96"
type input "$254.48"
type input "18"
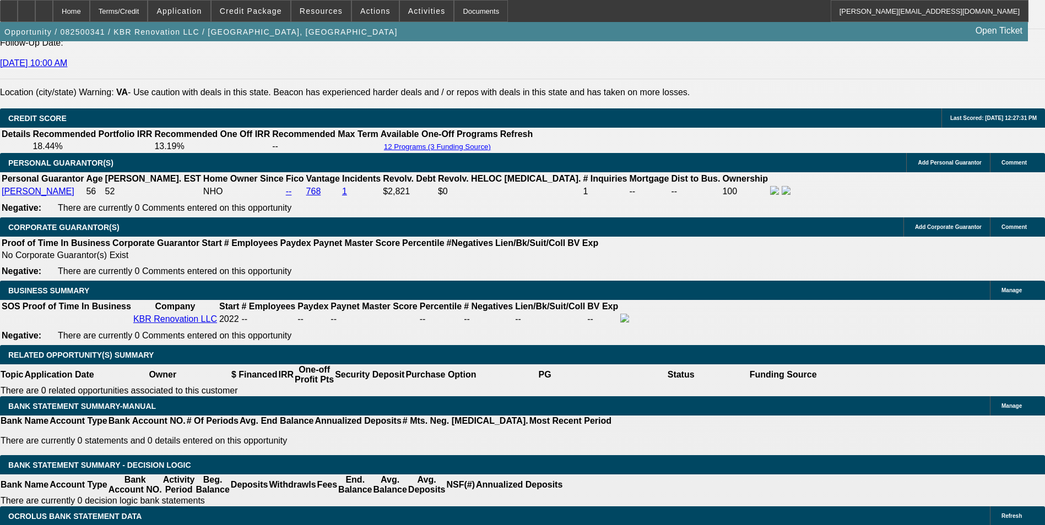
scroll to position [1542, 0]
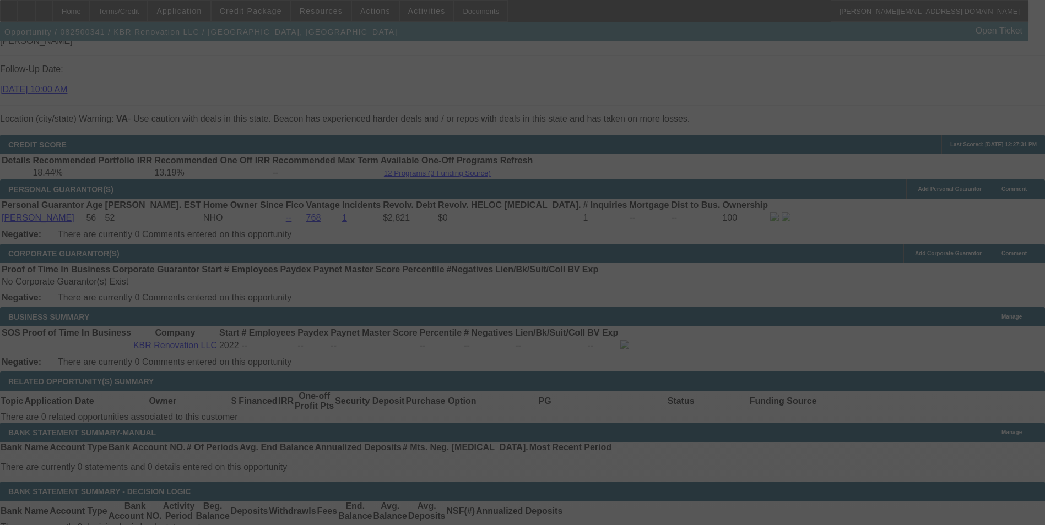
select select "0.15"
select select "2"
select select "0"
select select "6"
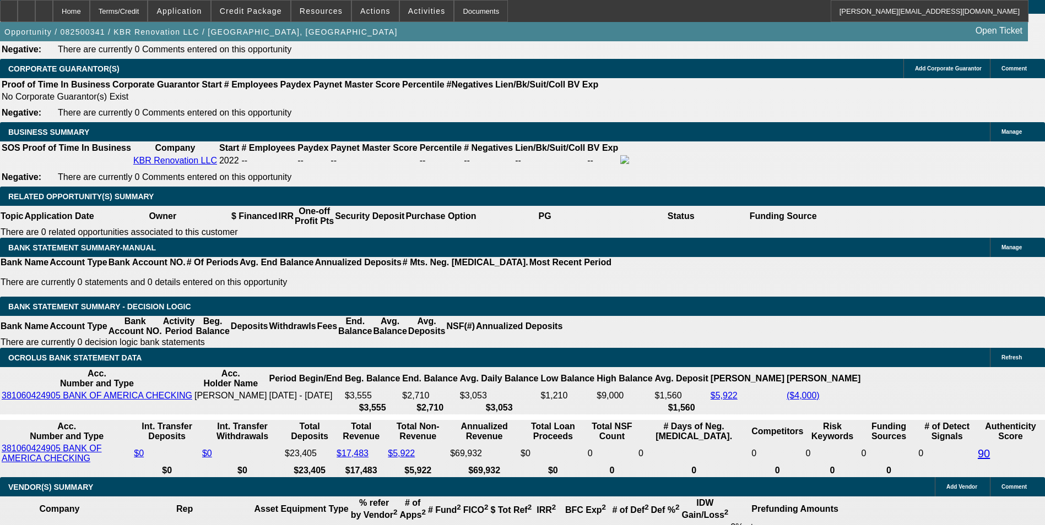
scroll to position [1708, 0]
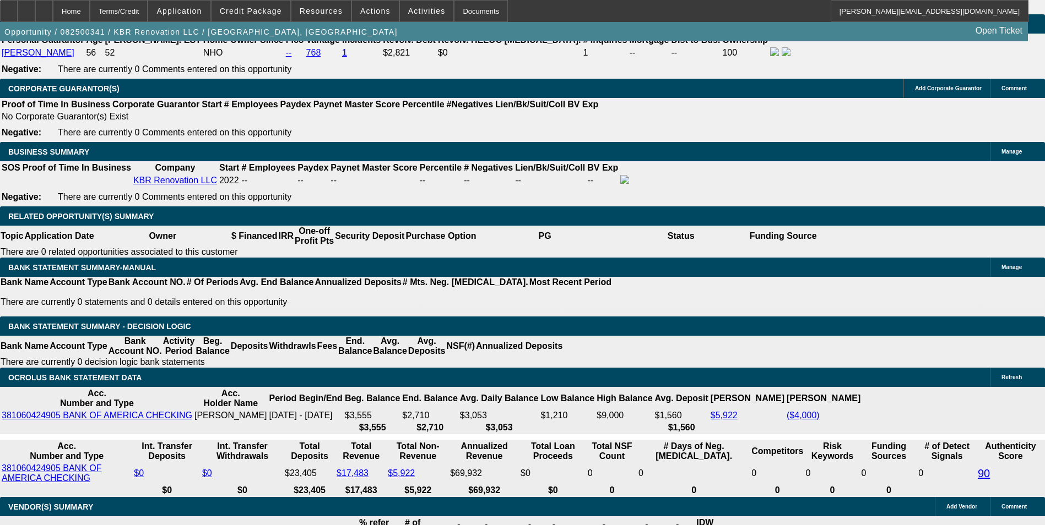
drag, startPoint x: 372, startPoint y: 221, endPoint x: 449, endPoint y: 214, distance: 77.4
type input "UNKNOWN"
type input "17"
type input "$342.60"
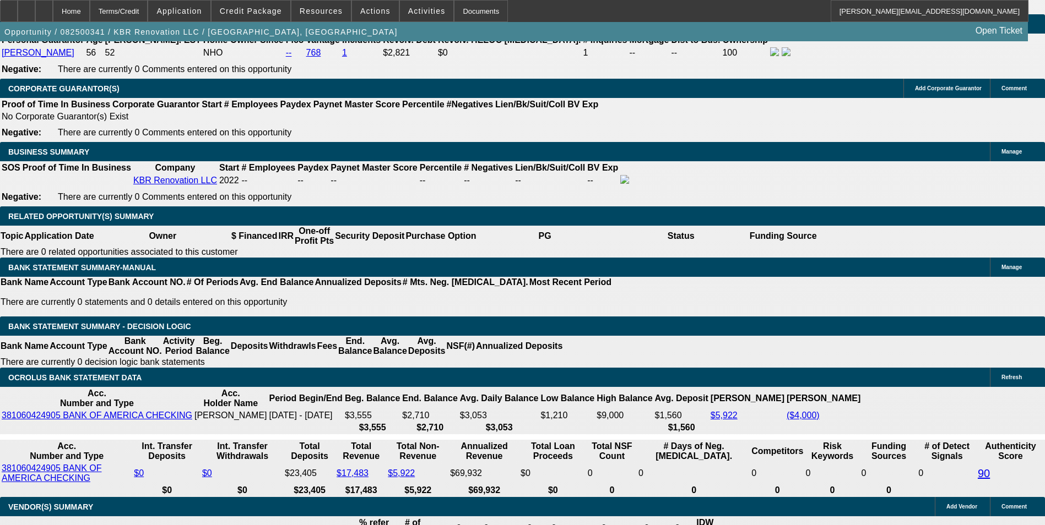
type input "$171.30"
type input "$498.12"
type input "$249.06"
type input "17.7"
type input "$505.70"
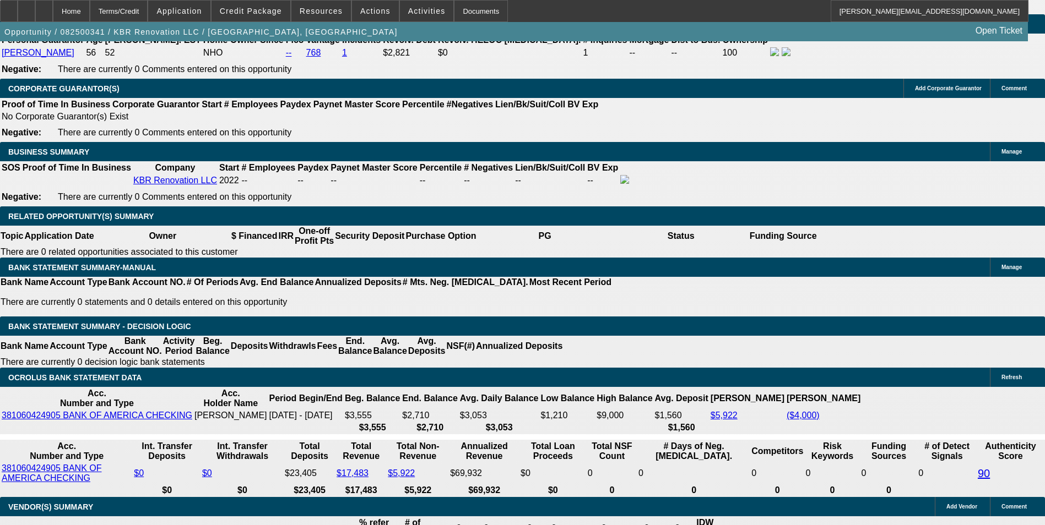
type input "$252.85"
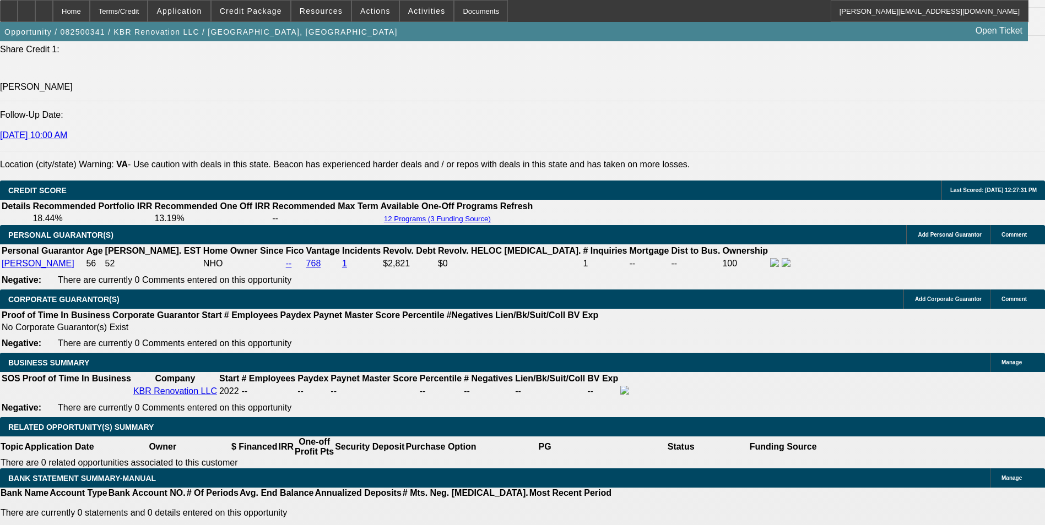
scroll to position [1487, 0]
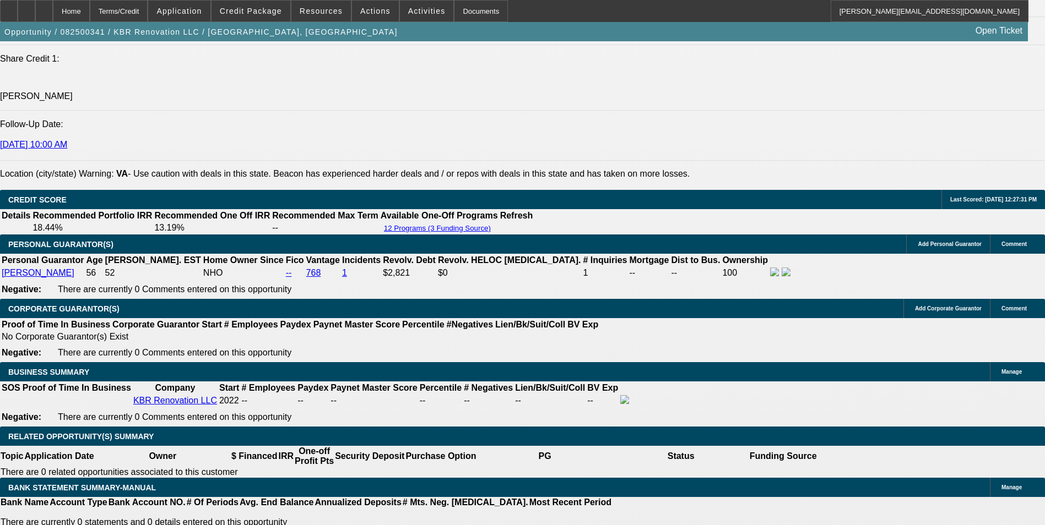
type input "17.7"
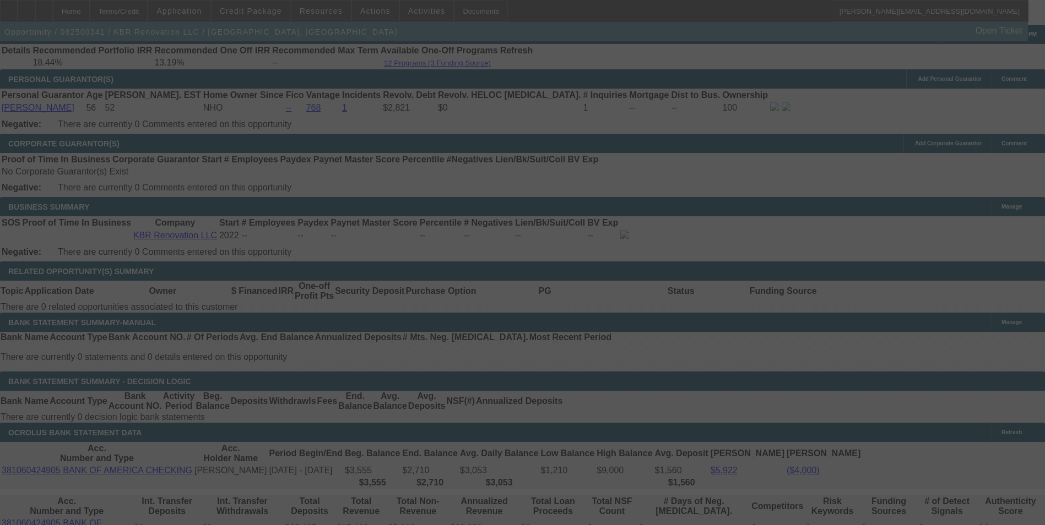
scroll to position [1640, 0]
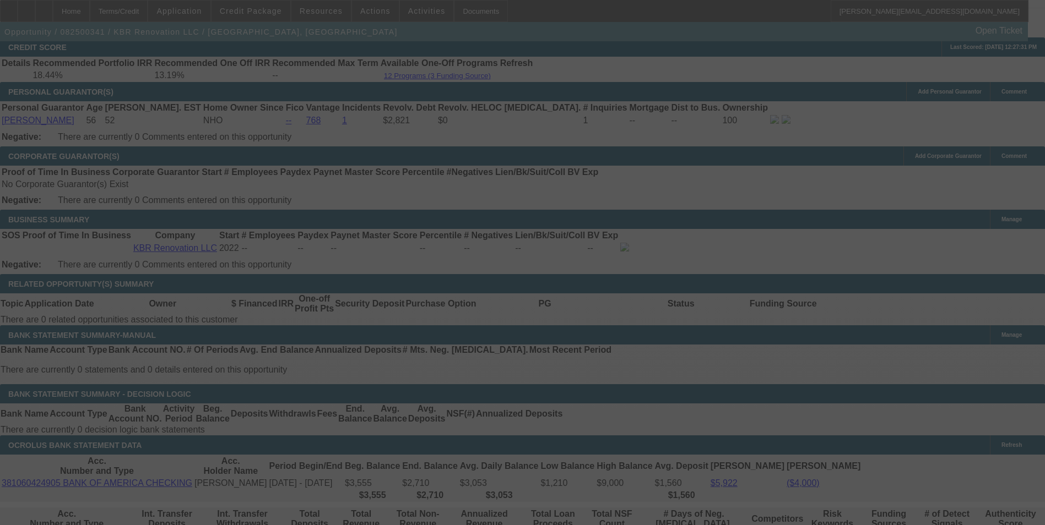
select select "0.15"
select select "2"
select select "0"
select select "6"
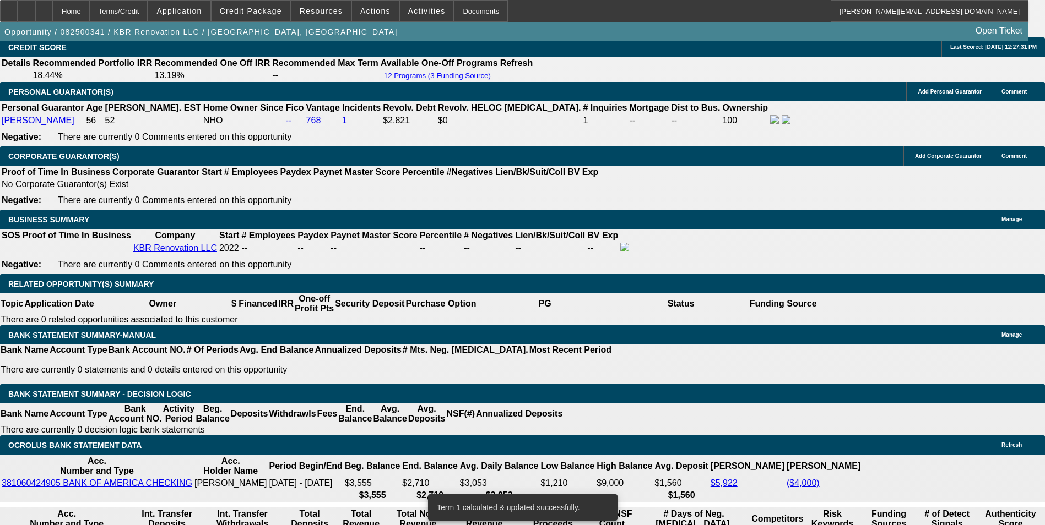
drag, startPoint x: 370, startPoint y: 290, endPoint x: 452, endPoint y: 279, distance: 82.2
type input "UNKNOWN"
type input "1"
type input "$342.60"
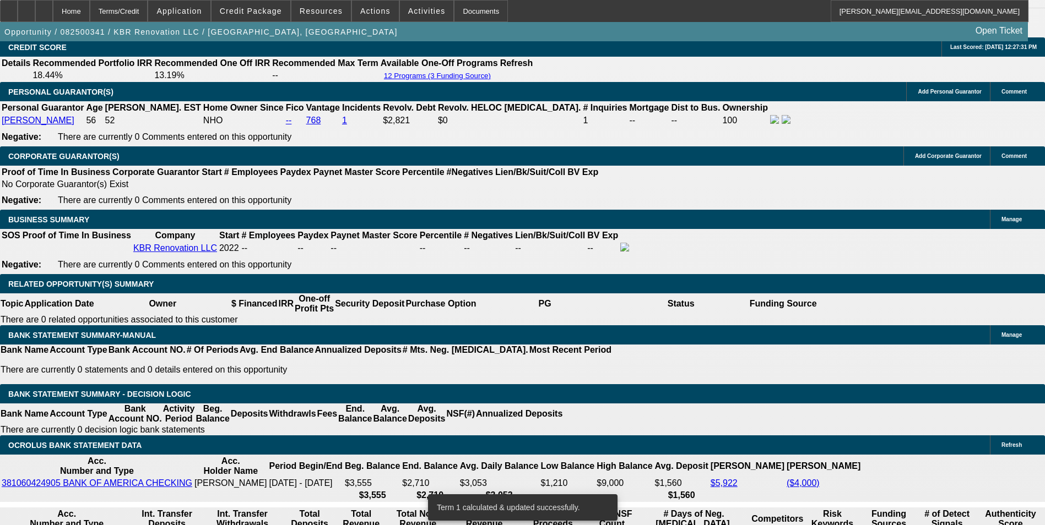
type input "$171.30"
type input "17."
type input "$498.12"
type input "$249.06"
type input "17.5"
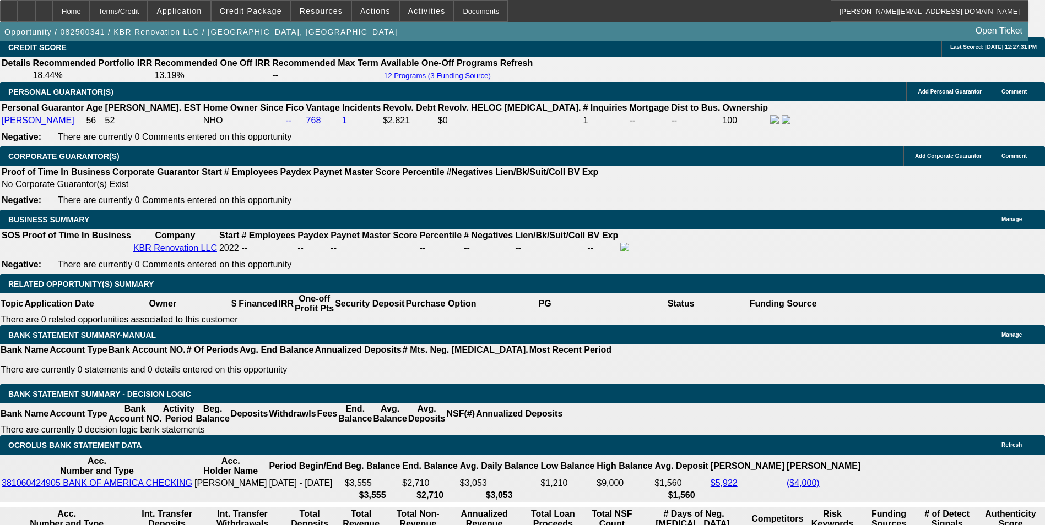
type input "$503.52"
type input "$251.76"
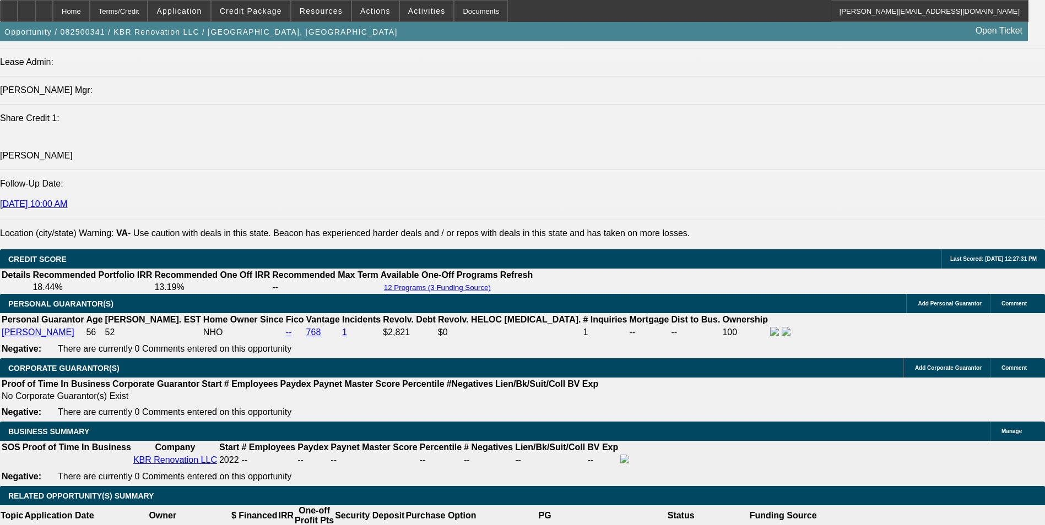
scroll to position [1419, 0]
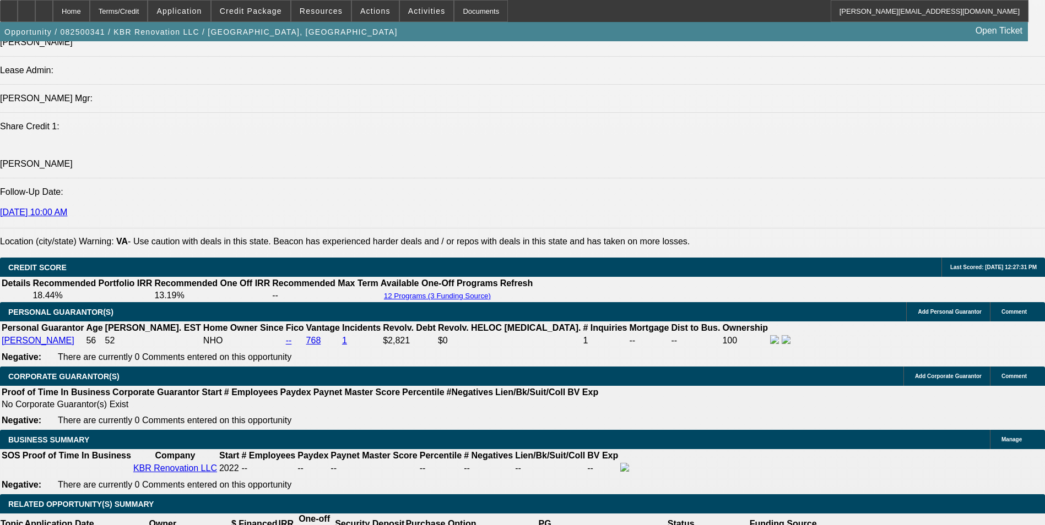
type input "17.5"
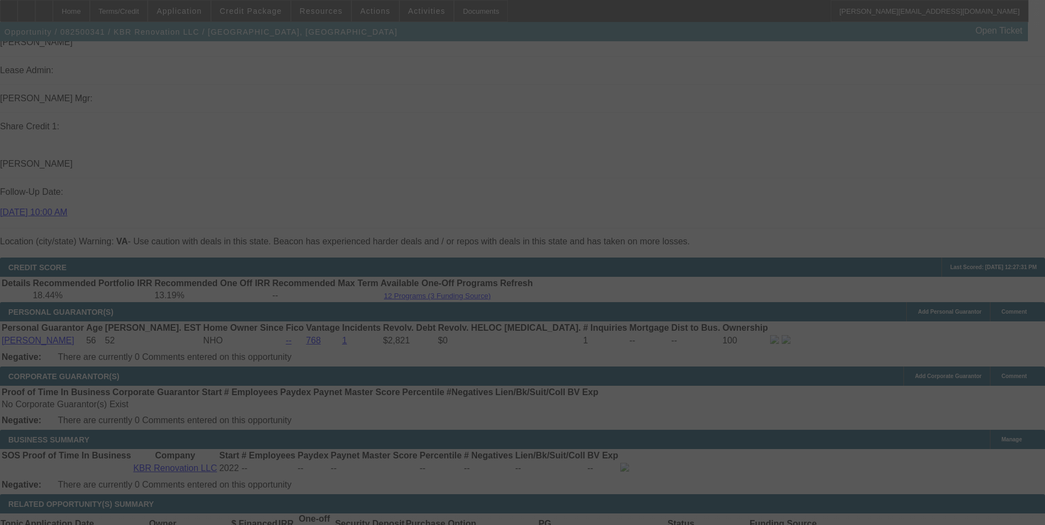
select select "0.15"
select select "2"
select select "0"
select select "6"
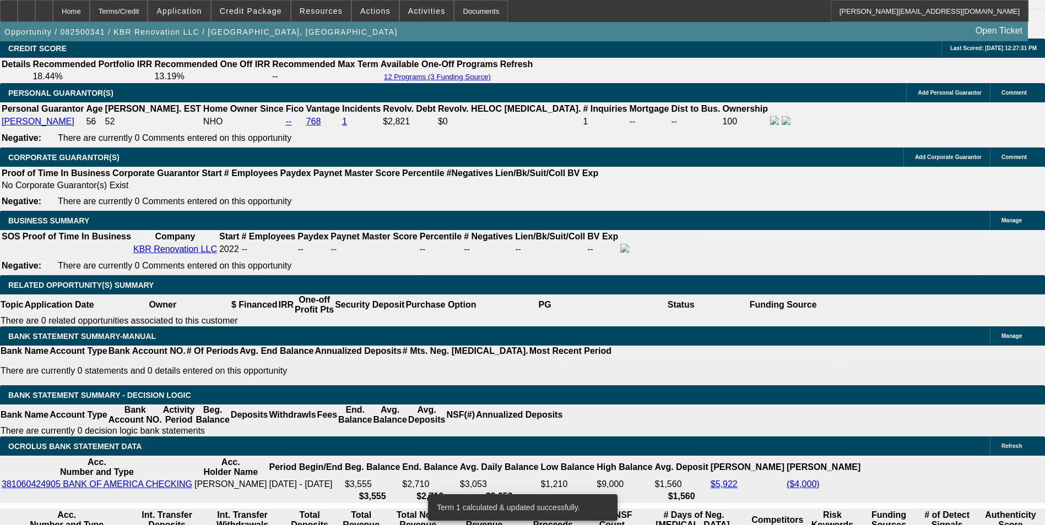
scroll to position [1640, 0]
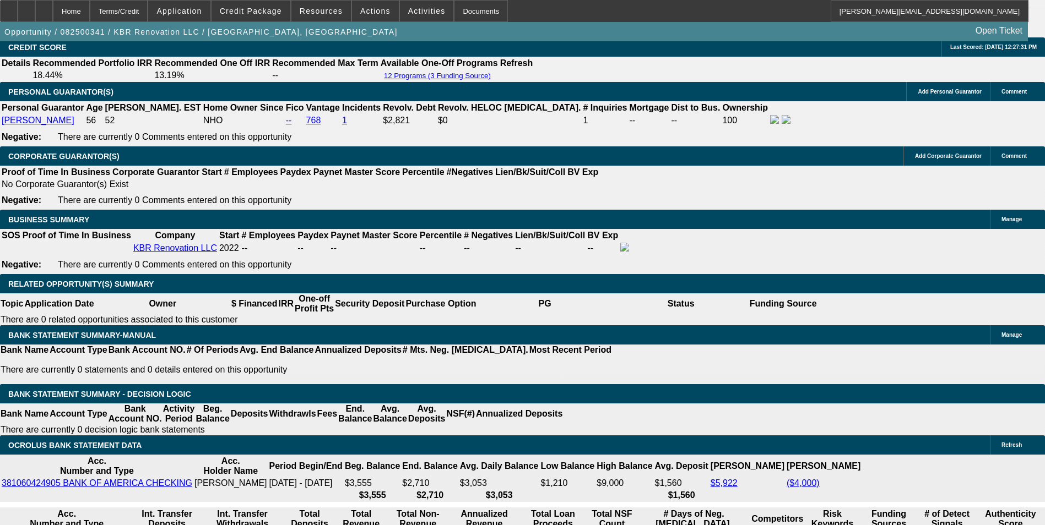
drag, startPoint x: 367, startPoint y: 288, endPoint x: 476, endPoint y: 282, distance: 109.2
type input "UNKNOWN"
type input "17"
type input "$342.60"
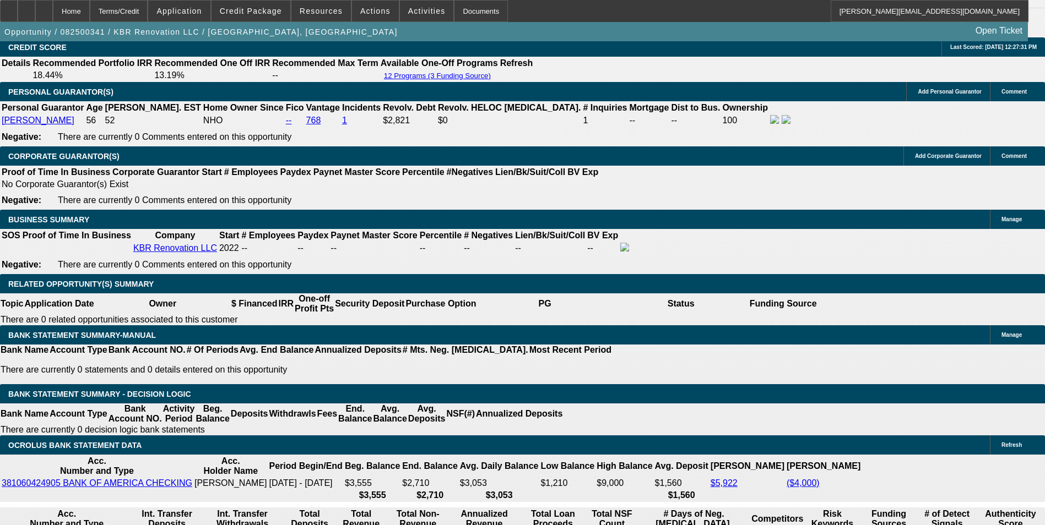
type input "$171.30"
type input "$498.12"
type input "$249.06"
type input "17.3"
type input "$501.36"
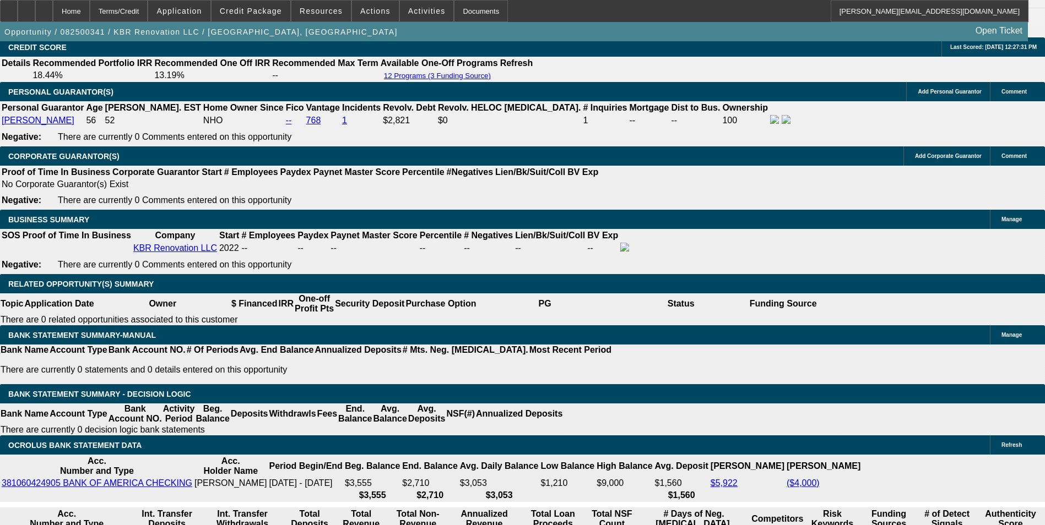
type input "$250.68"
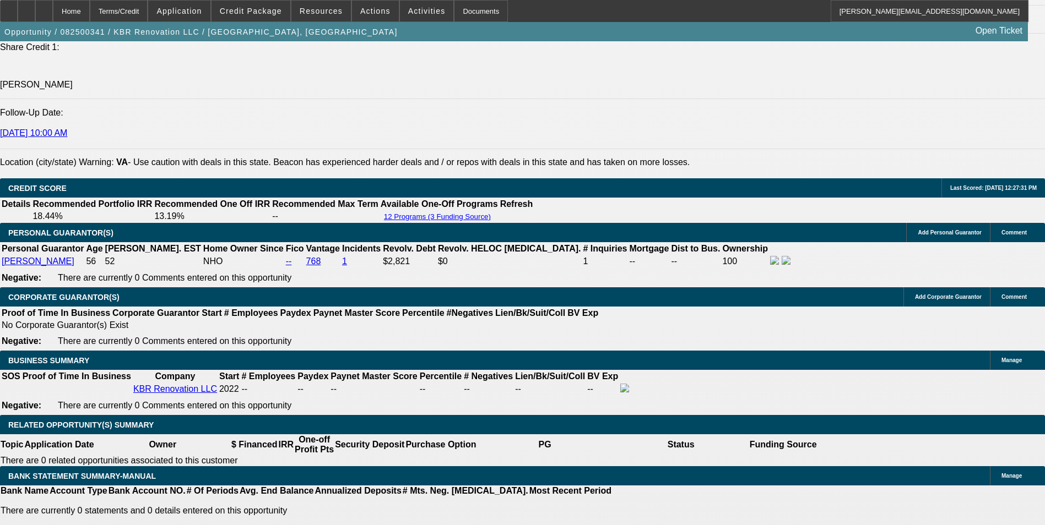
scroll to position [1419, 0]
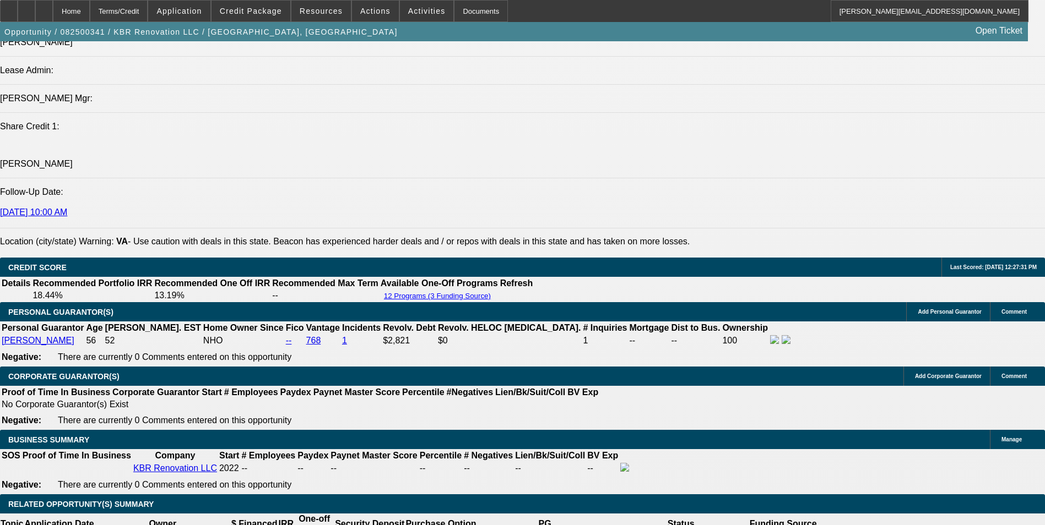
type input "17.3"
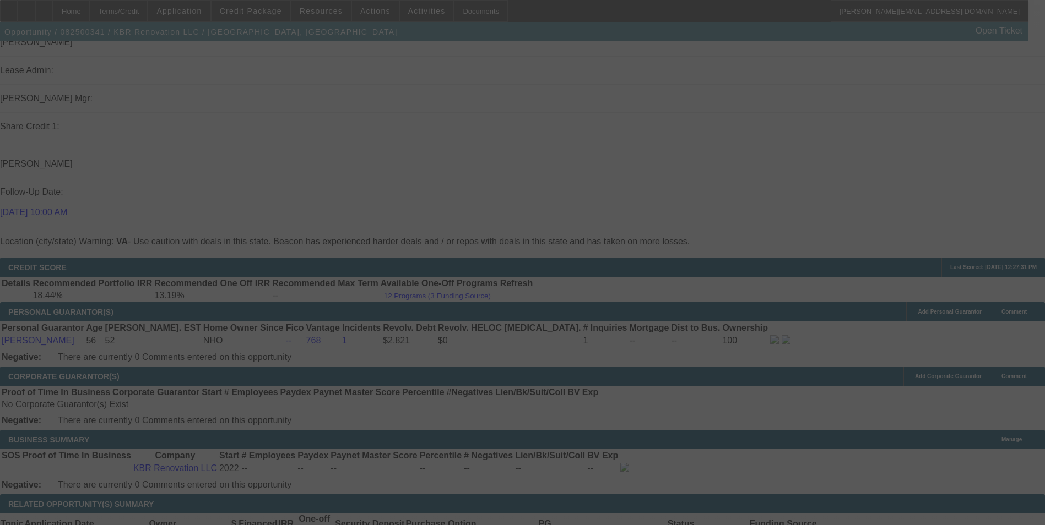
select select "0.15"
select select "2"
select select "0"
select select "6"
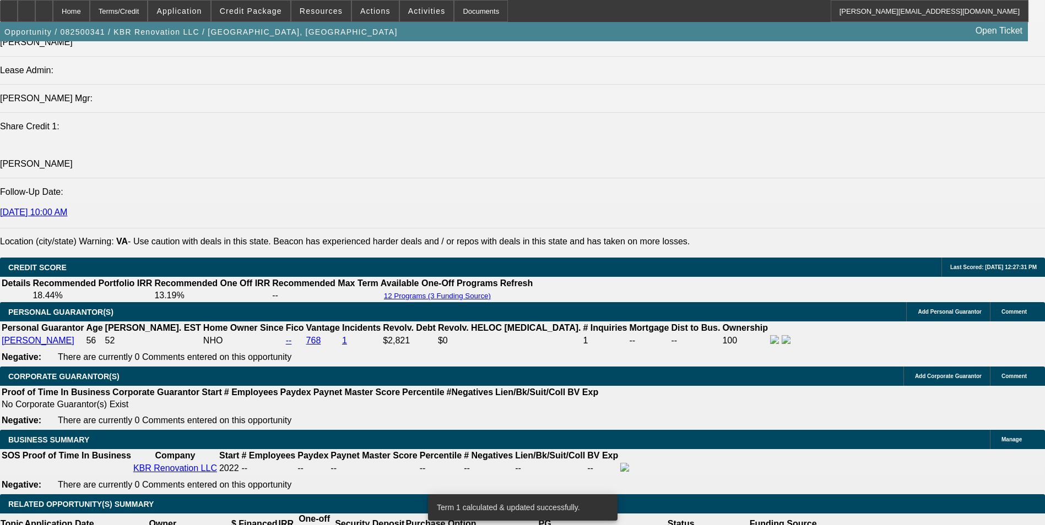
scroll to position [1750, 0]
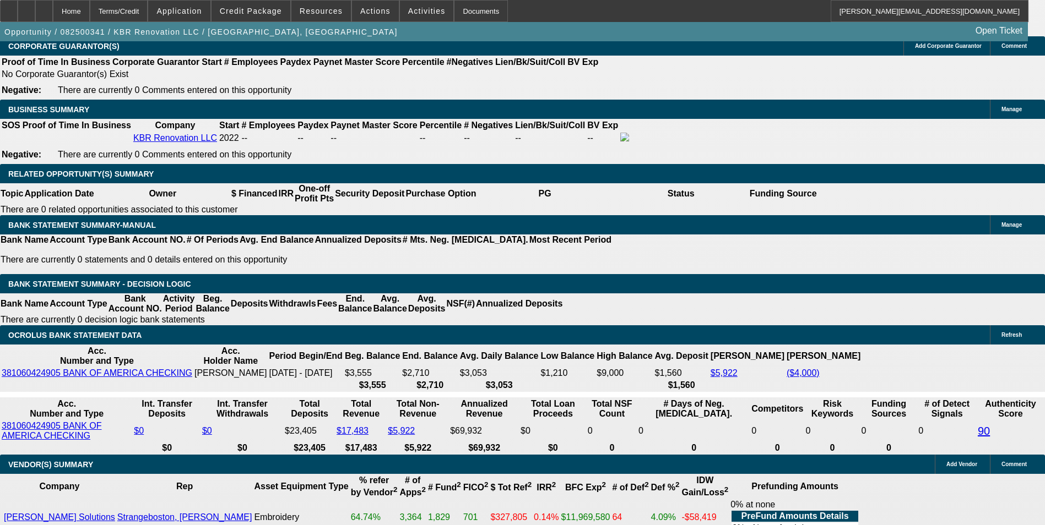
type input "249.68"
type input "$499.36"
type input "UNKNOWN"
type input "17.1"
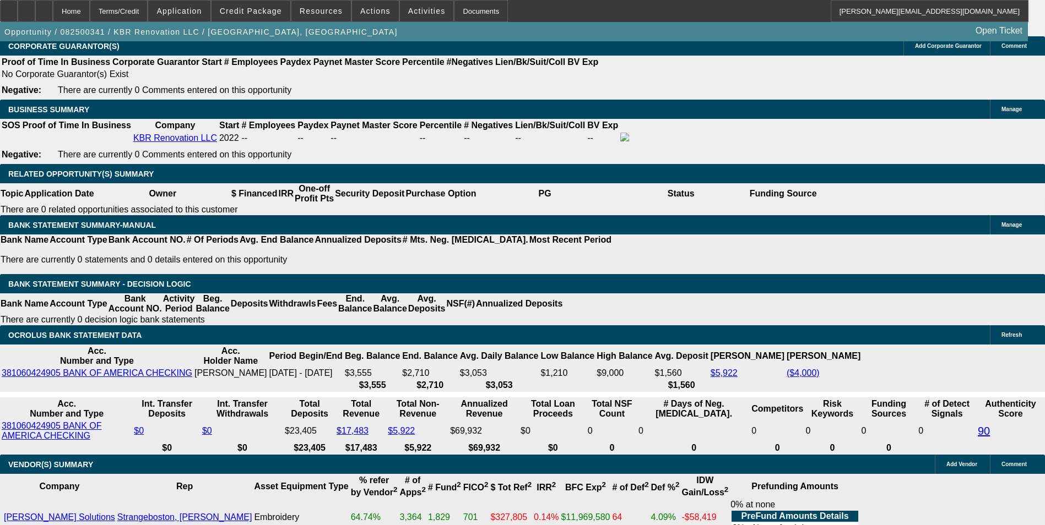
type input "249."
type input "$498.00"
type input "17"
type input "249.79"
type input "$499.58"
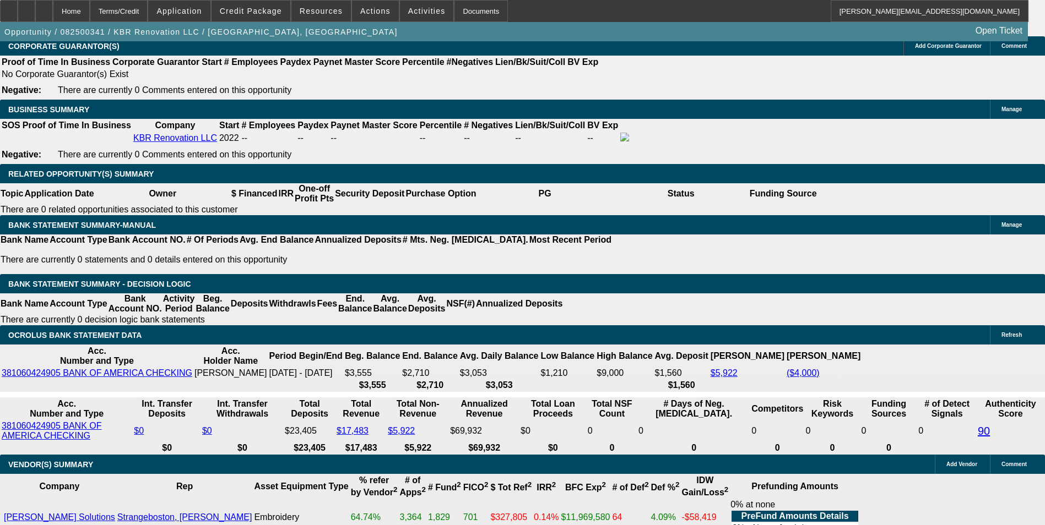
type input "17.1"
type input "$249.79"
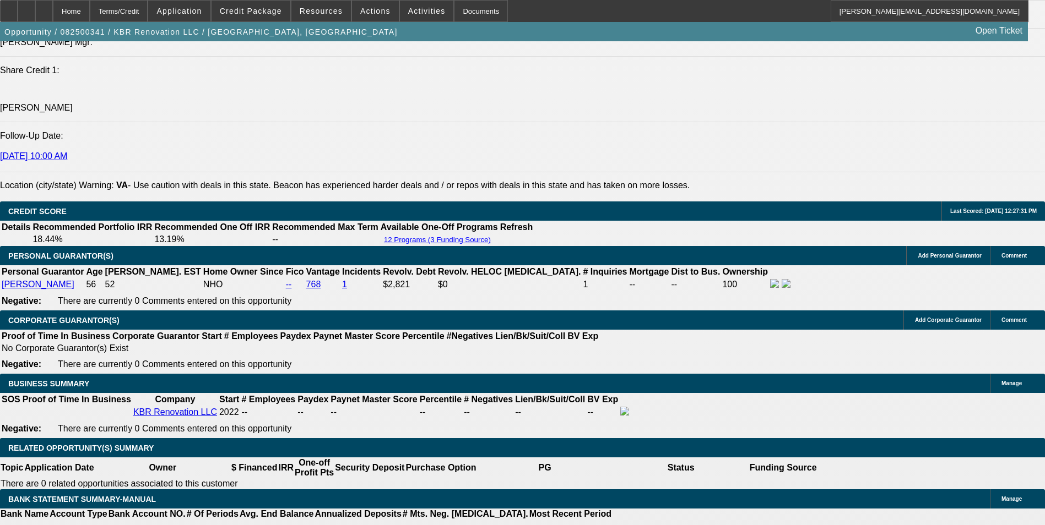
scroll to position [1475, 0]
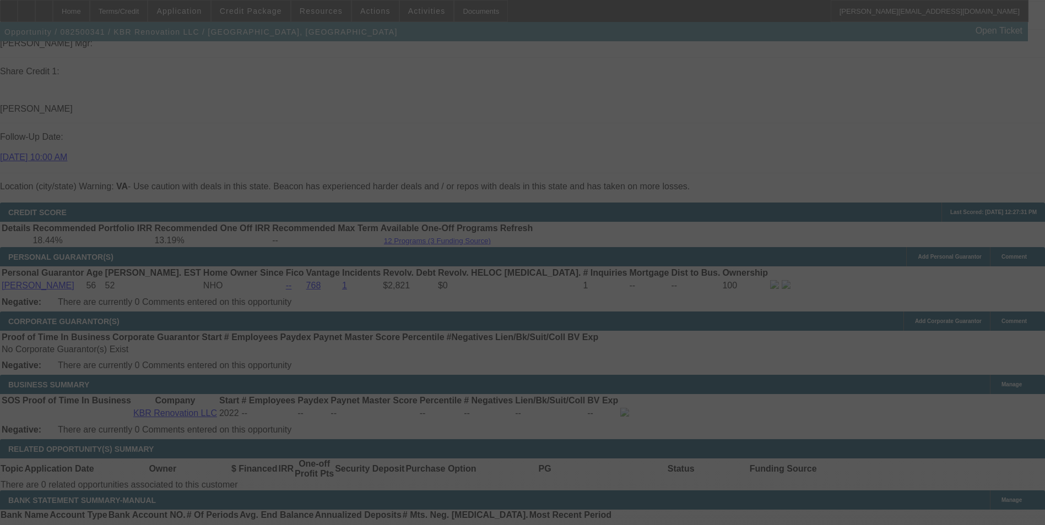
select select "0.15"
select select "2"
select select "0"
select select "6"
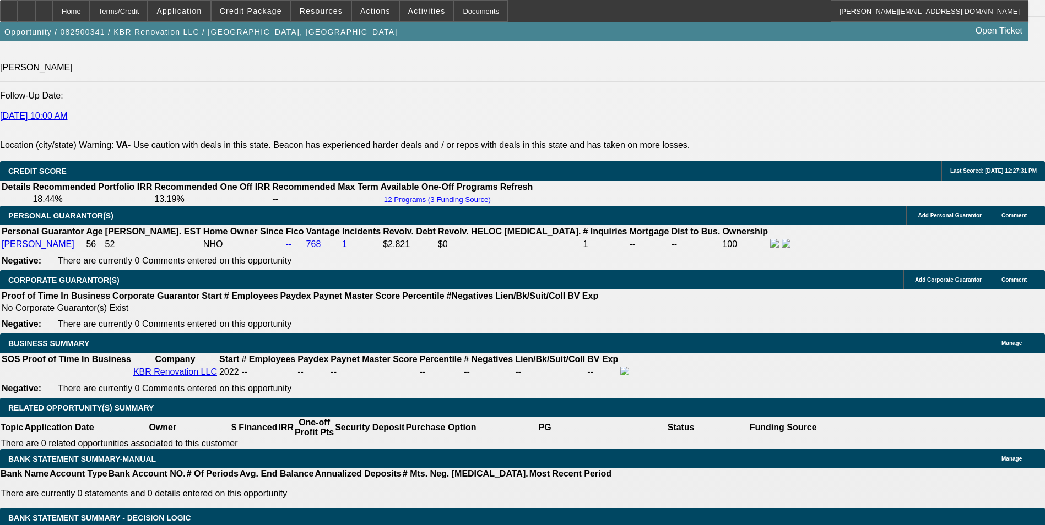
scroll to position [1640, 0]
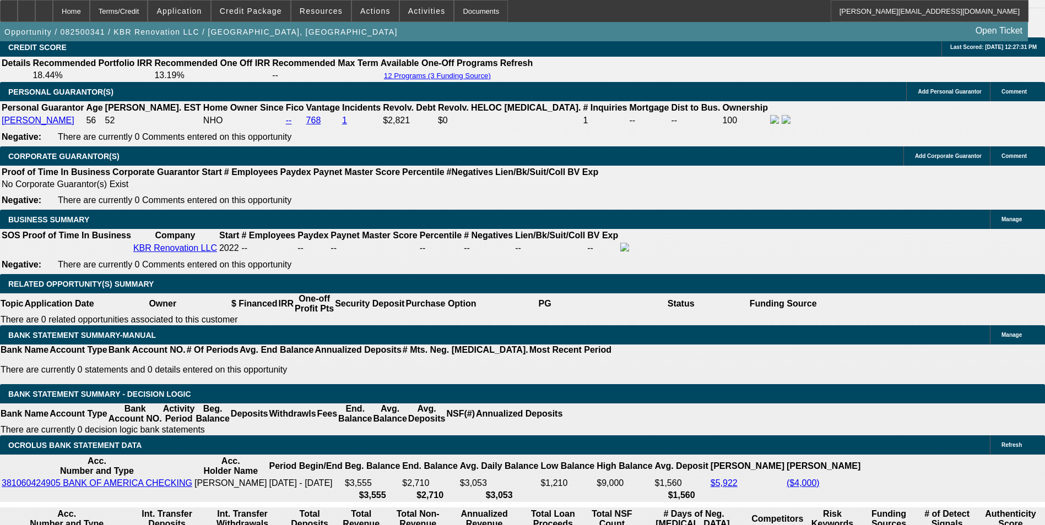
type input "249."
type input "$498.00"
type input "UNKNOWN"
type input "17"
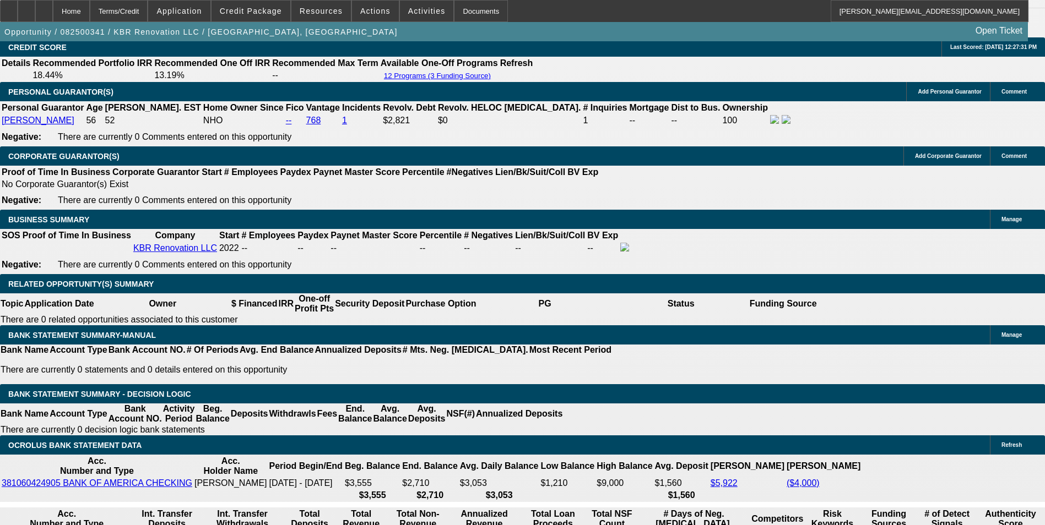
type input "249.97"
type input "$499.94"
type input "17.2"
type input "$249.97"
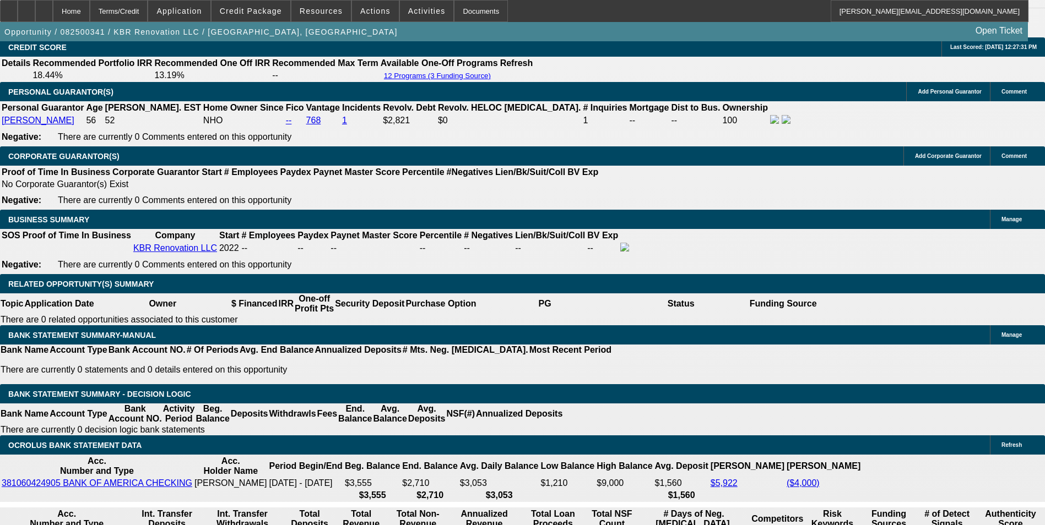
scroll to position [1530, 0]
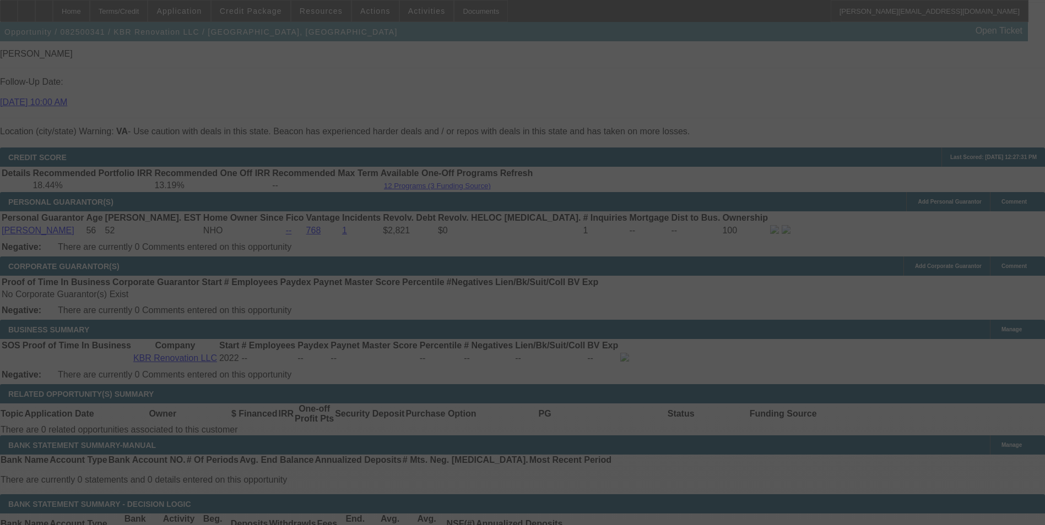
select select "0.15"
select select "2"
select select "0"
select select "6"
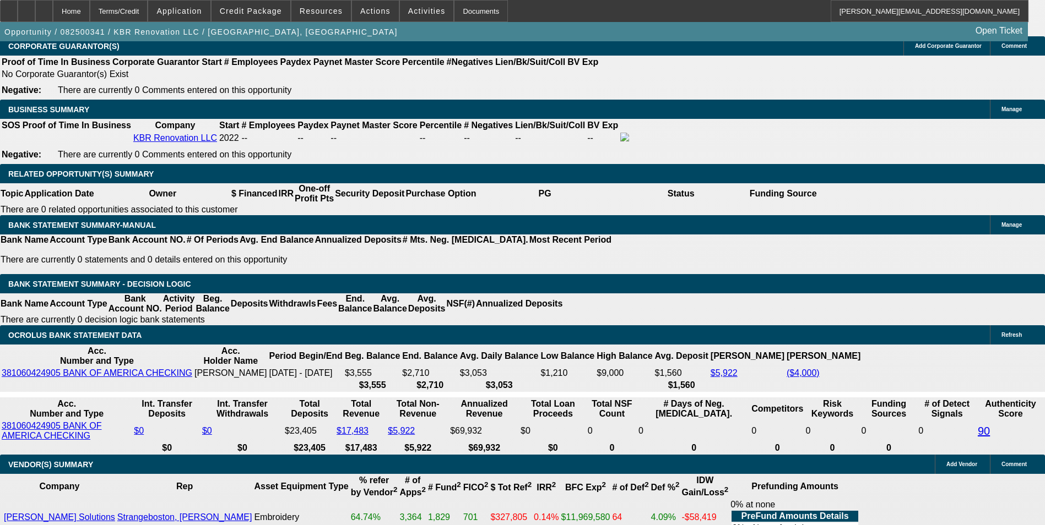
scroll to position [1695, 0]
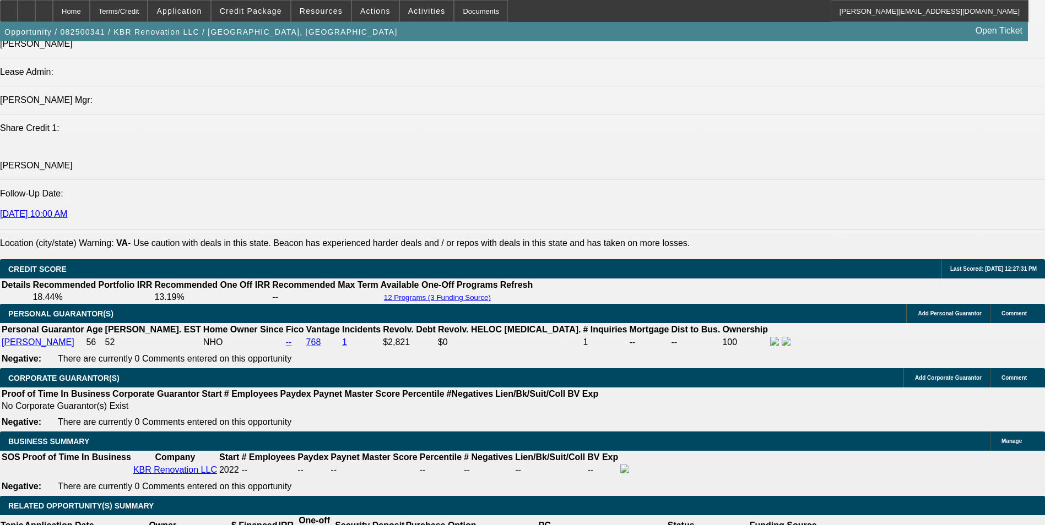
scroll to position [1364, 0]
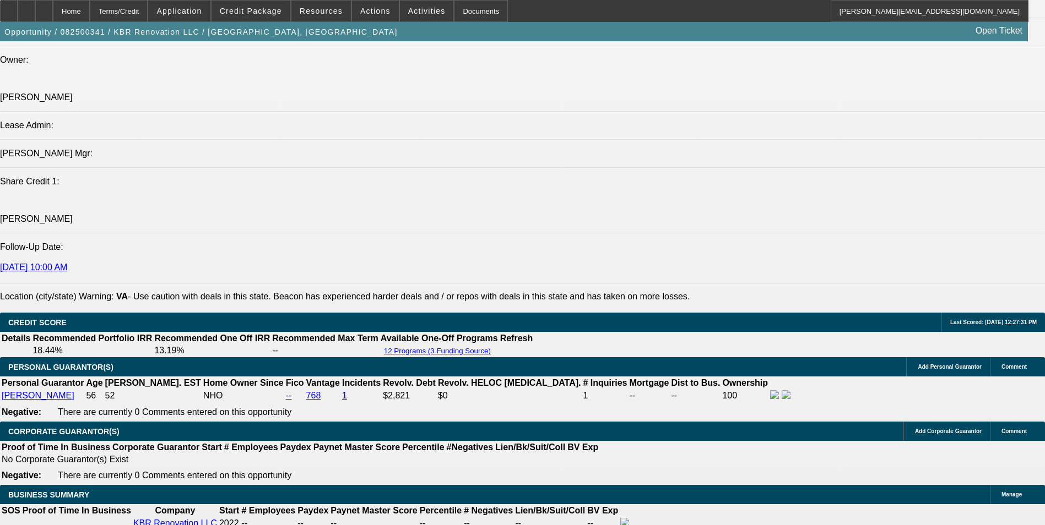
drag, startPoint x: 309, startPoint y: 165, endPoint x: 86, endPoint y: 150, distance: 223.6
copy span "Munur Ceng started KBR Renovation LLC in 2022 as a home renovations business. M…"
click at [281, 13] on span "Credit Package" at bounding box center [251, 11] width 62 height 9
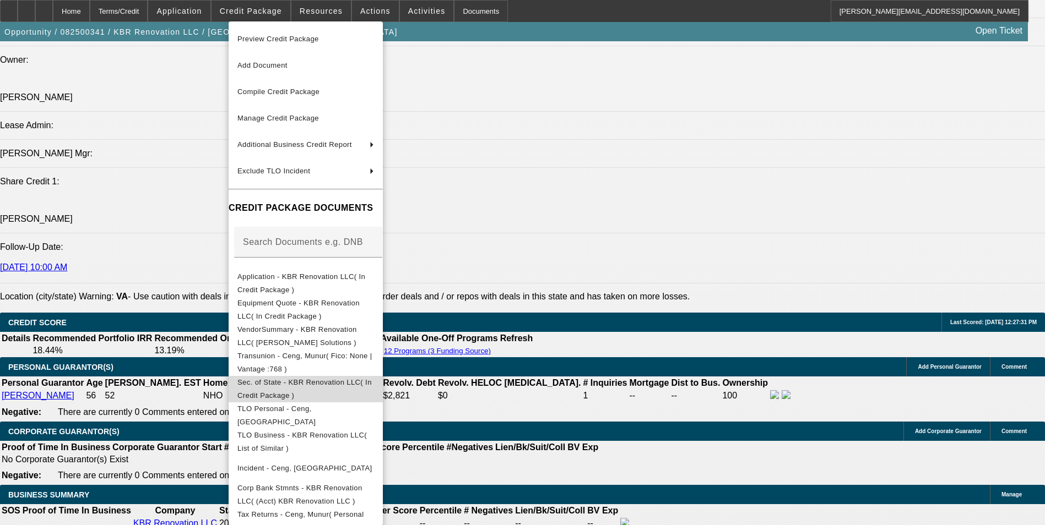
click at [372, 382] on span "Sec. of State - KBR Renovation LLC( In Credit Package )" at bounding box center [304, 388] width 134 height 21
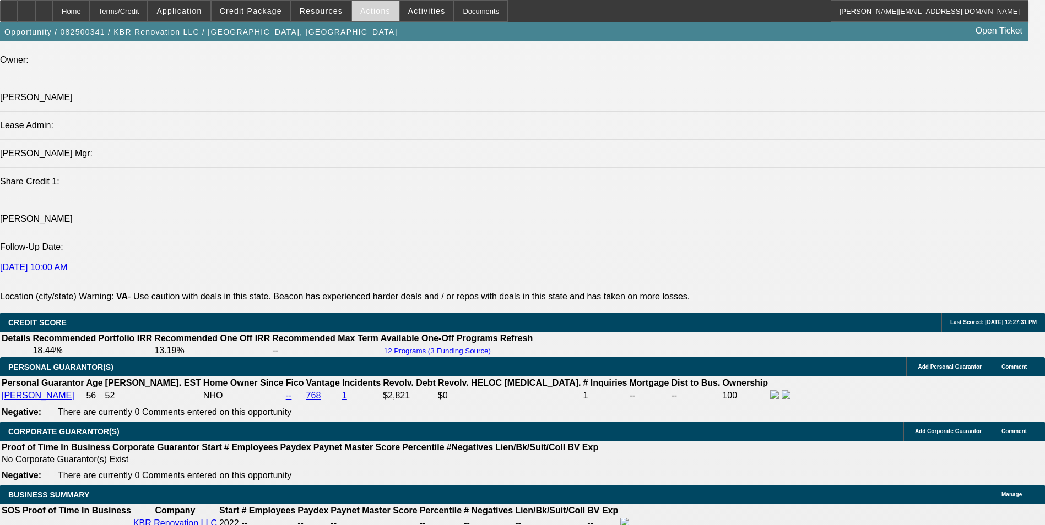
click at [372, 13] on span "Actions" at bounding box center [375, 11] width 30 height 9
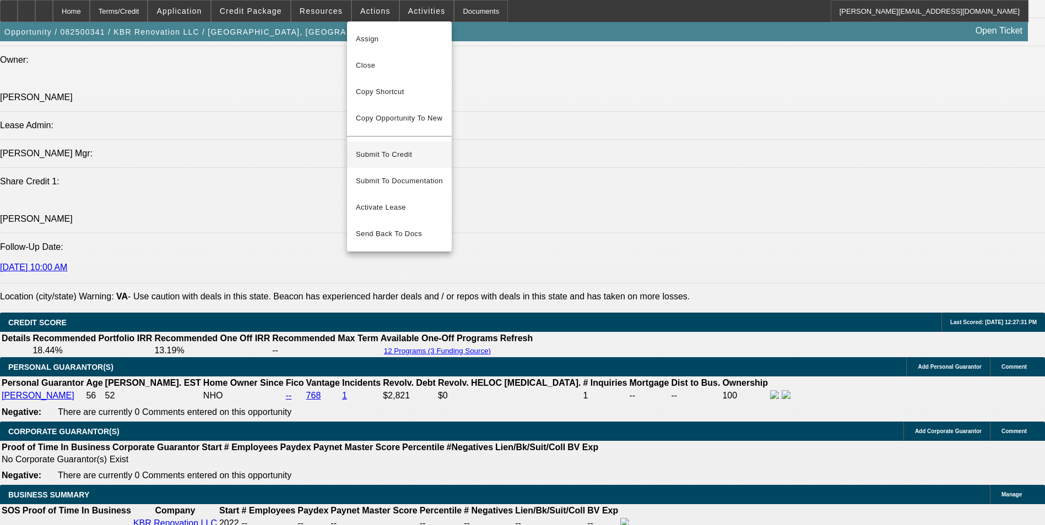
click at [418, 148] on span "Submit To Credit" at bounding box center [399, 154] width 87 height 13
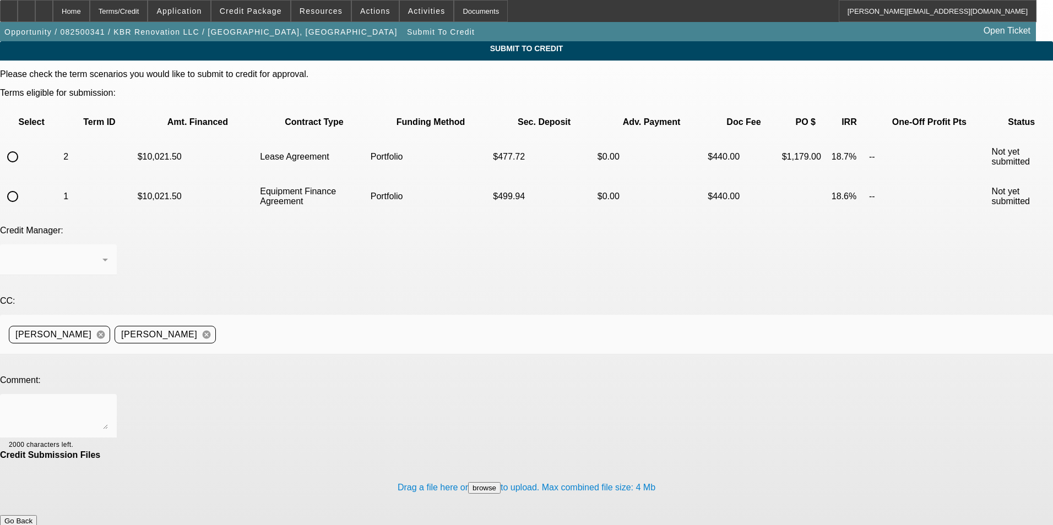
click at [24, 186] on input "radio" at bounding box center [13, 197] width 22 height 22
radio input "true"
click at [102, 253] on div "Arida, George" at bounding box center [56, 259] width 94 height 13
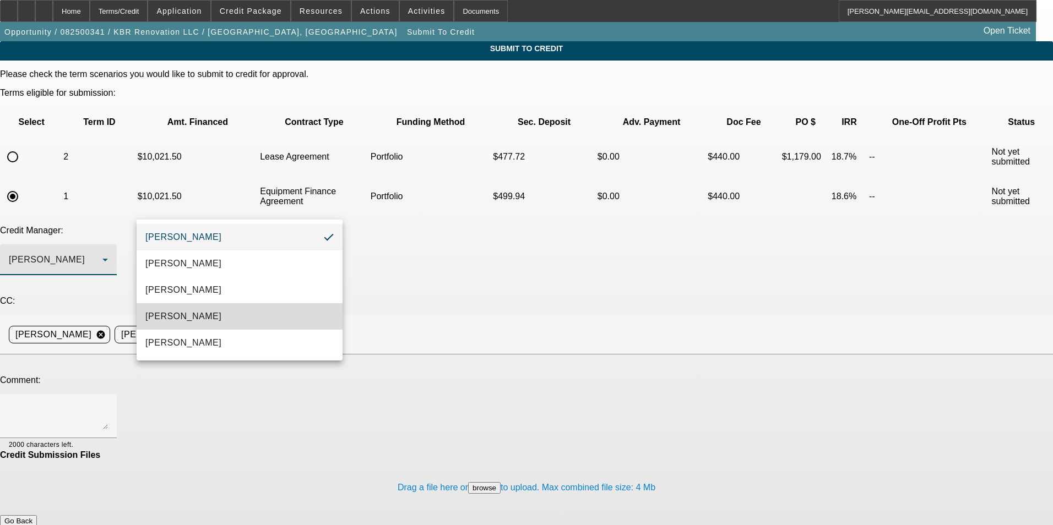
click at [214, 310] on mat-option "Magner, Bill" at bounding box center [240, 316] width 206 height 26
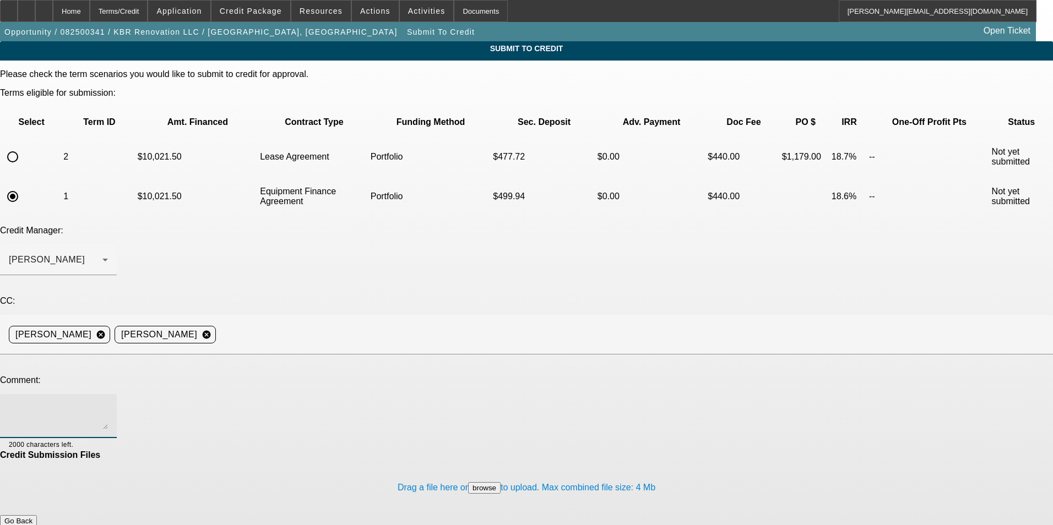
click at [108, 403] on textarea at bounding box center [58, 416] width 99 height 26
paste textarea "Munur Ceng started KBR Renovation LLC in 2022 as a home renovations business. M…"
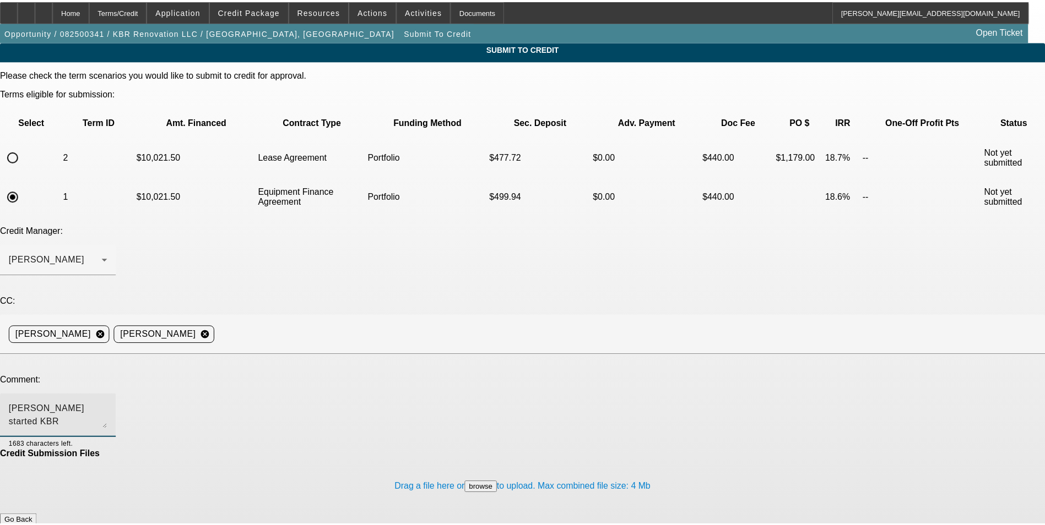
scroll to position [11, 0]
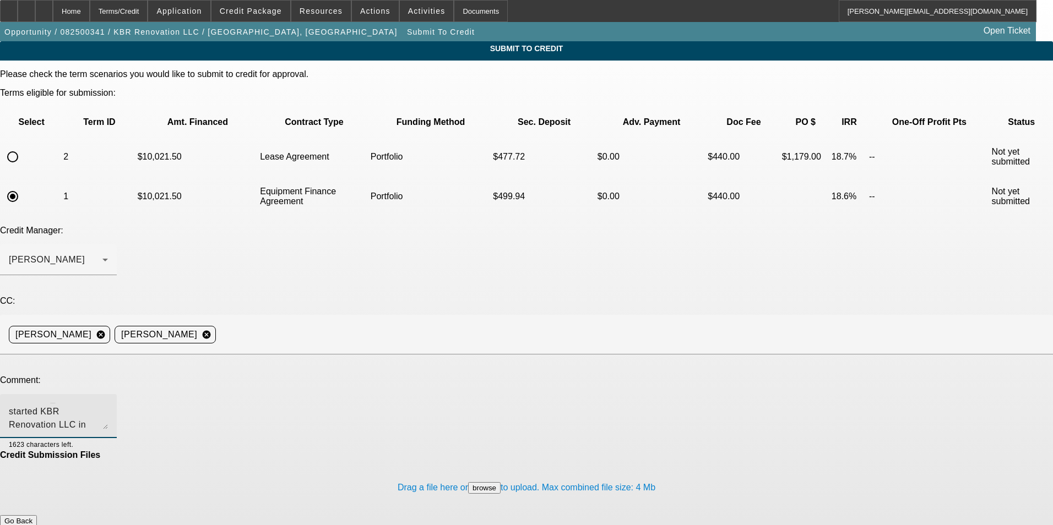
type textarea "Bill - Munur Ceng started KBR Renovation LLC in 2022 as a home renovations busi…"
click at [31, 525] on button "Submit" at bounding box center [15, 533] width 31 height 12
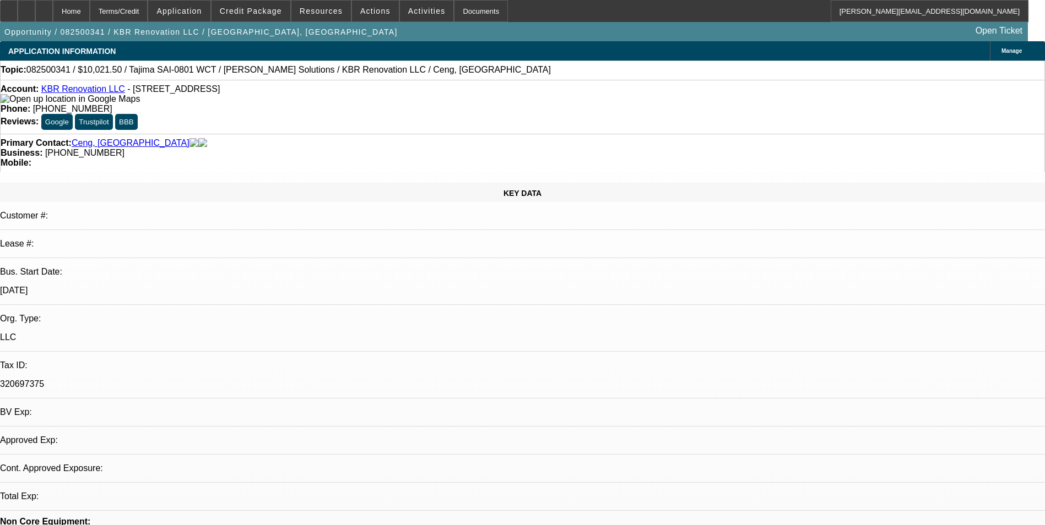
select select "0.15"
select select "2"
select select "0.1"
select select "4"
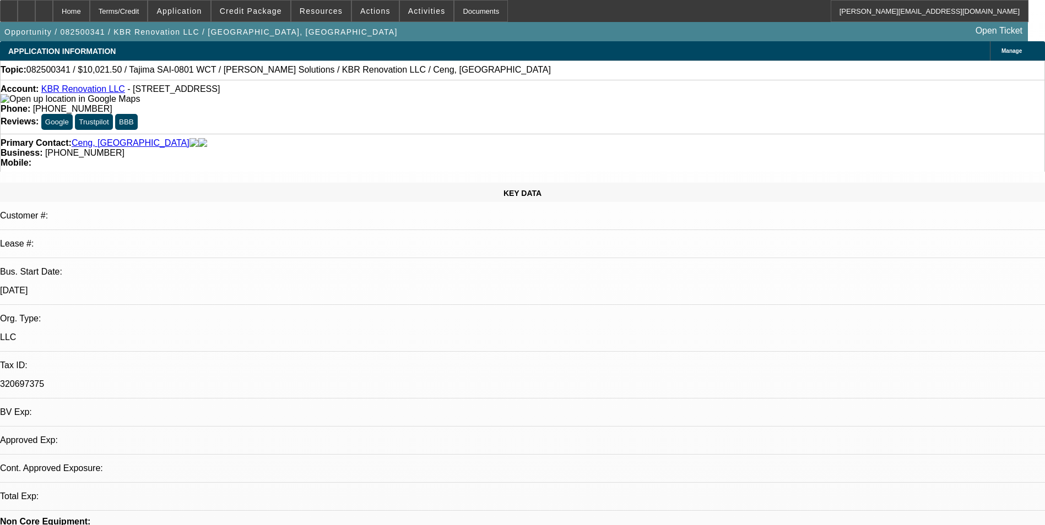
select select "0.15"
select select "2"
select select "0"
select select "6"
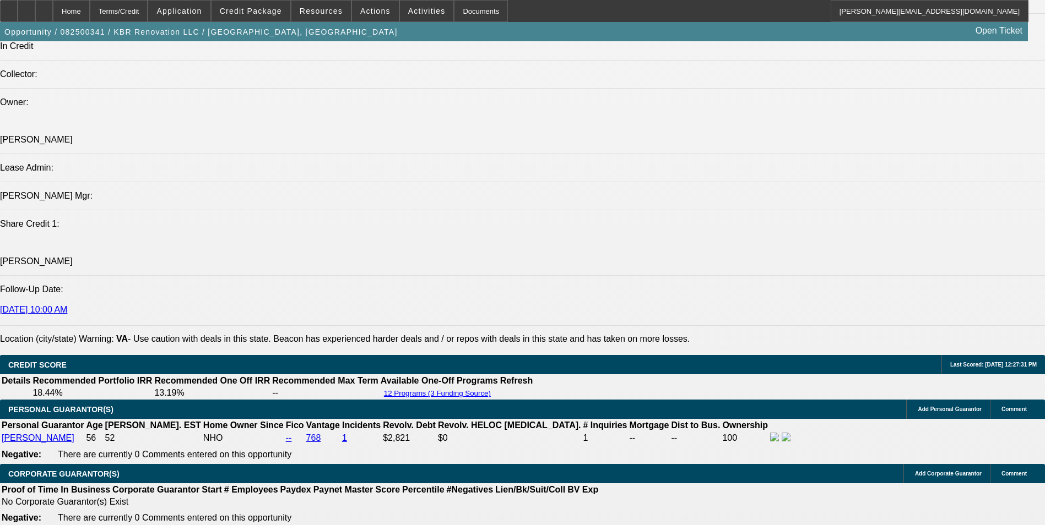
scroll to position [1542, 0]
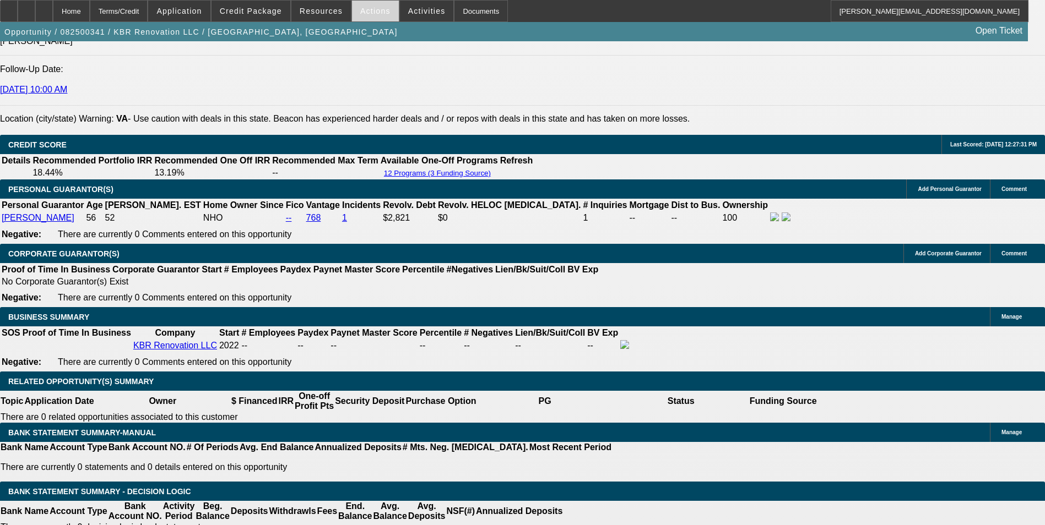
click at [378, 13] on span "Actions" at bounding box center [375, 11] width 30 height 9
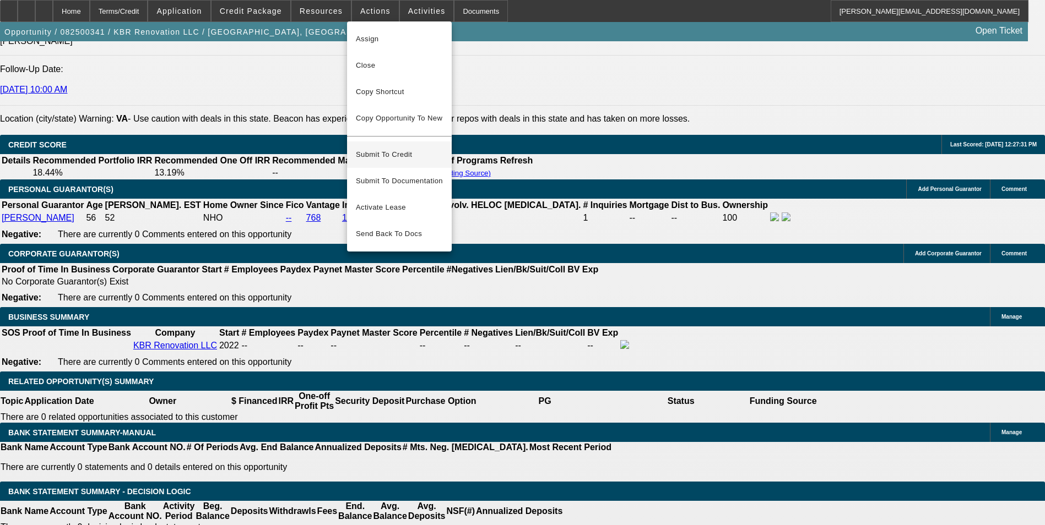
click at [399, 148] on span "Submit To Credit" at bounding box center [399, 154] width 87 height 13
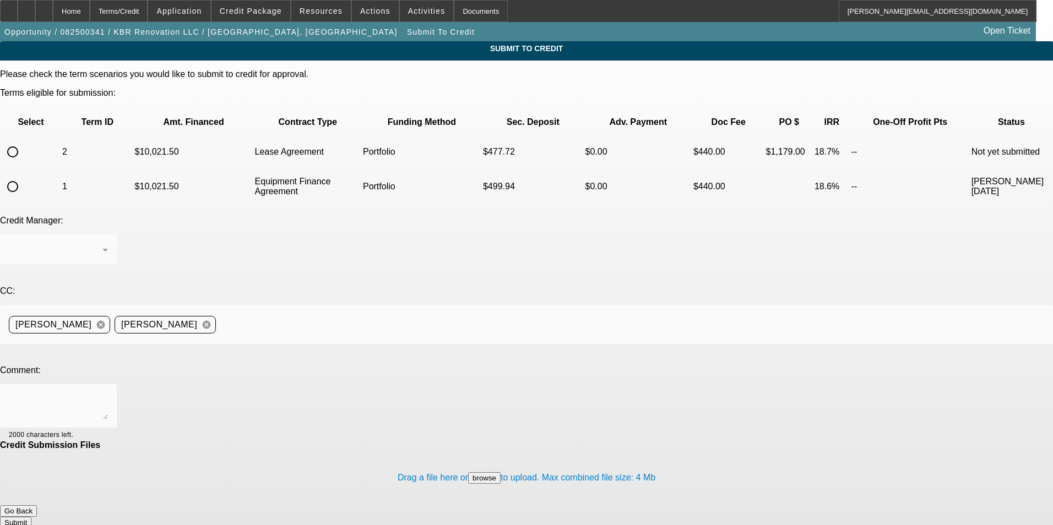
click at [24, 141] on input "radio" at bounding box center [13, 152] width 22 height 22
radio input "true"
click at [102, 243] on div "Arida, George" at bounding box center [56, 249] width 94 height 13
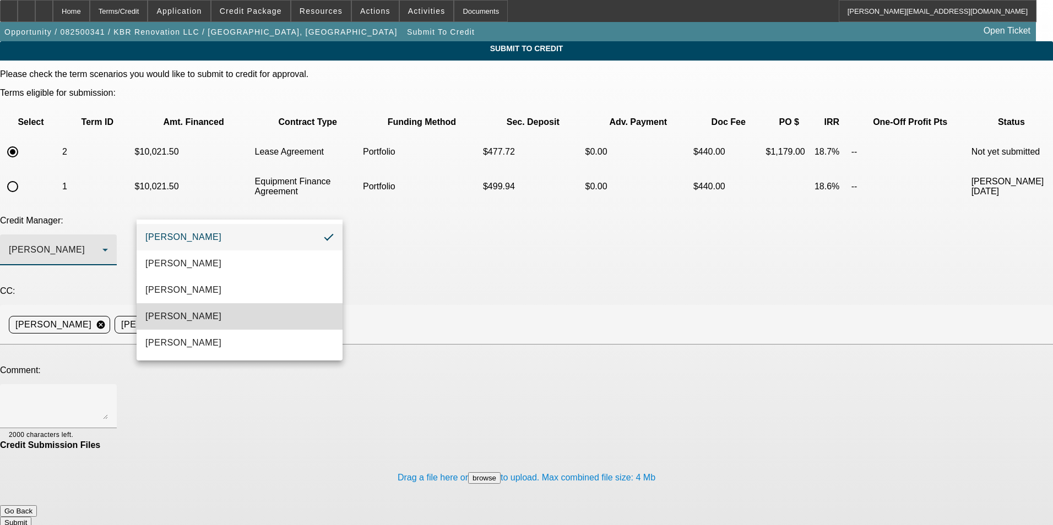
click at [228, 313] on mat-option "Magner, Bill" at bounding box center [240, 316] width 206 height 26
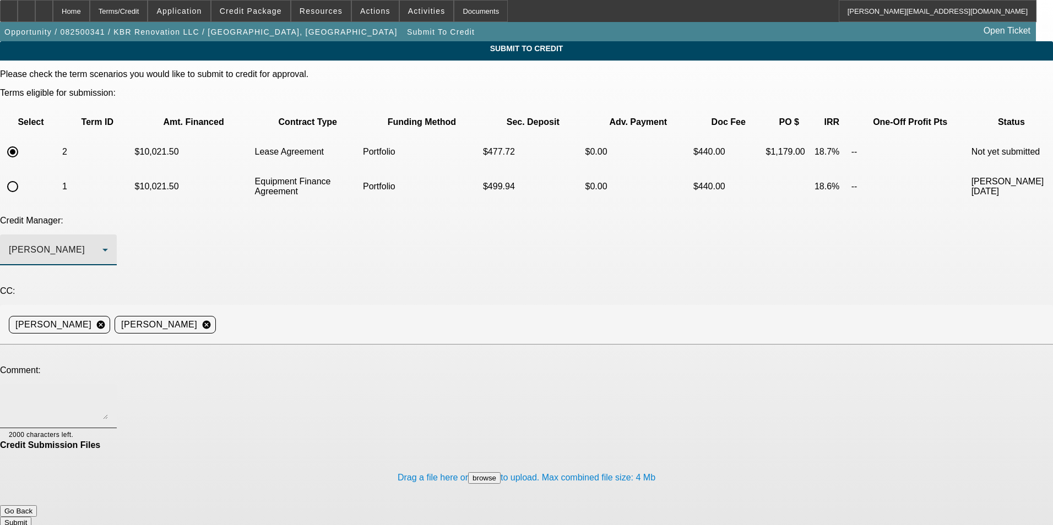
click at [108, 393] on textarea at bounding box center [58, 406] width 99 height 26
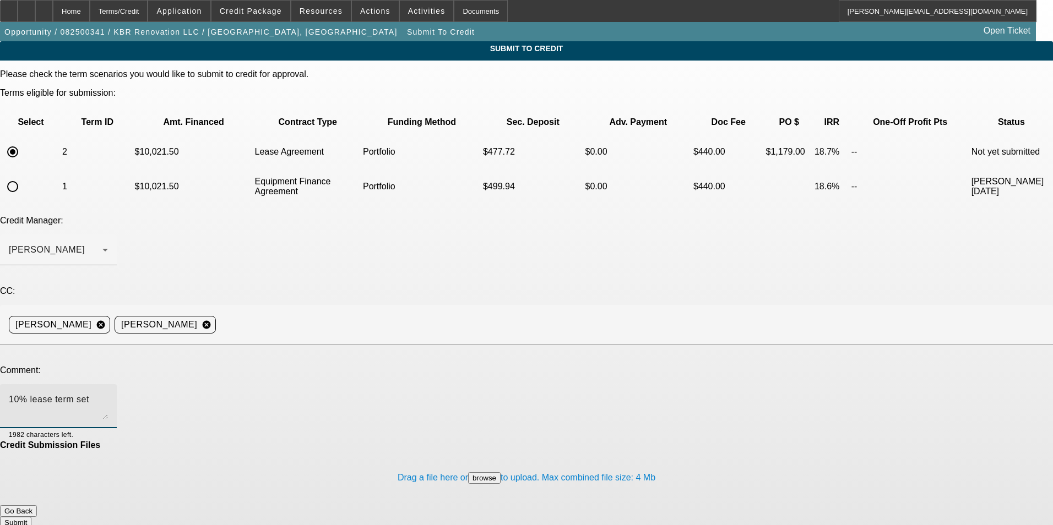
type textarea "10% lease term set"
click at [31, 517] on button "Submit" at bounding box center [15, 523] width 31 height 12
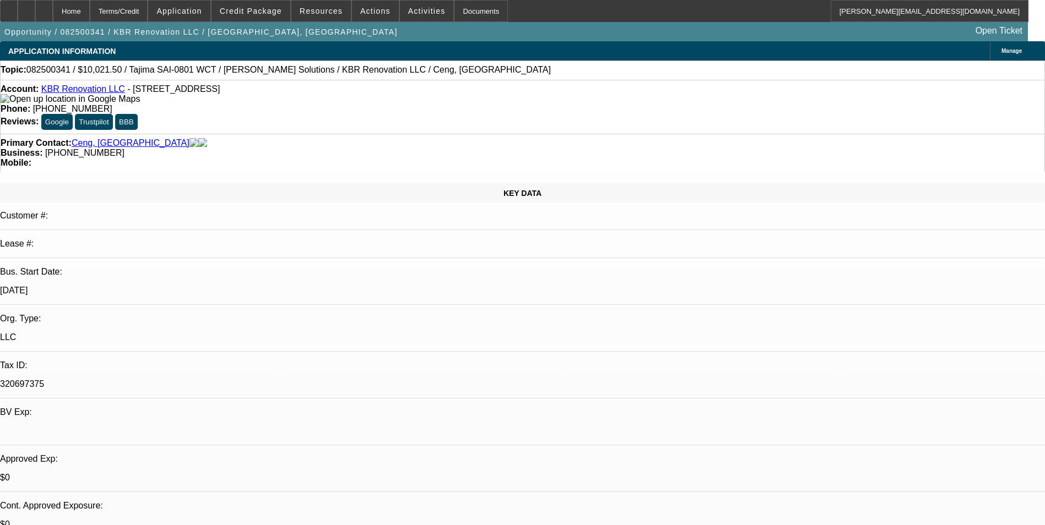
select select "0.15"
select select "2"
select select "0.1"
select select "4"
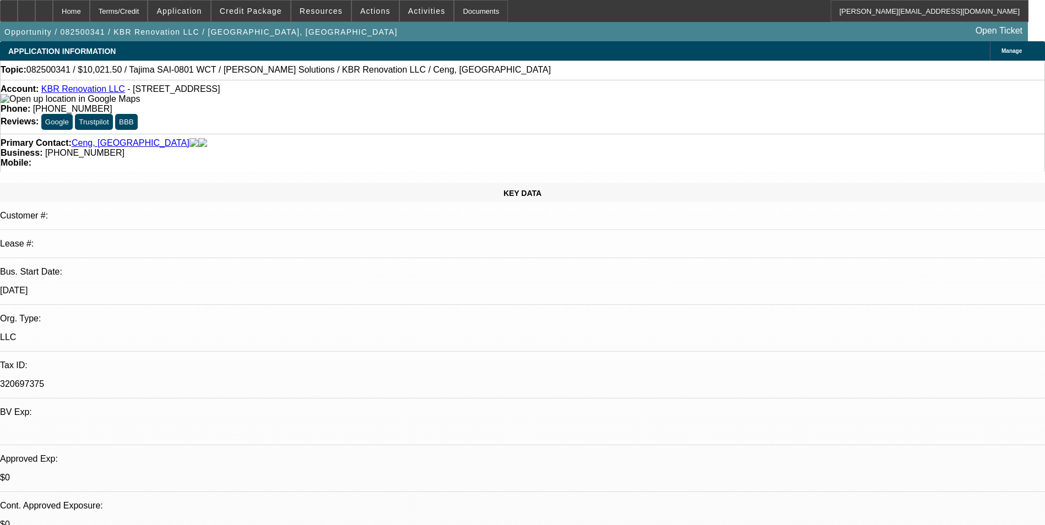
select select "0.15"
select select "2"
select select "0"
select select "6"
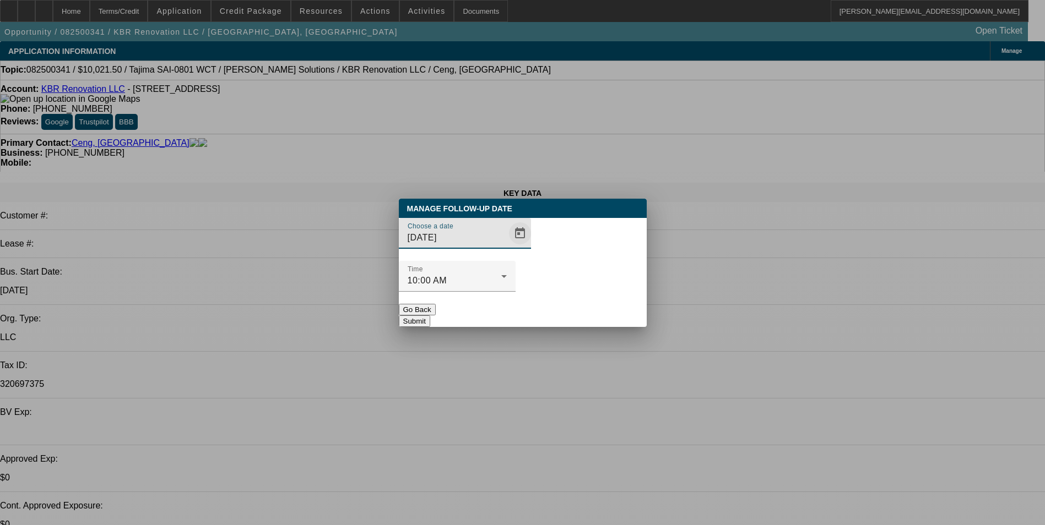
click at [507, 247] on span "Open calendar" at bounding box center [520, 233] width 26 height 26
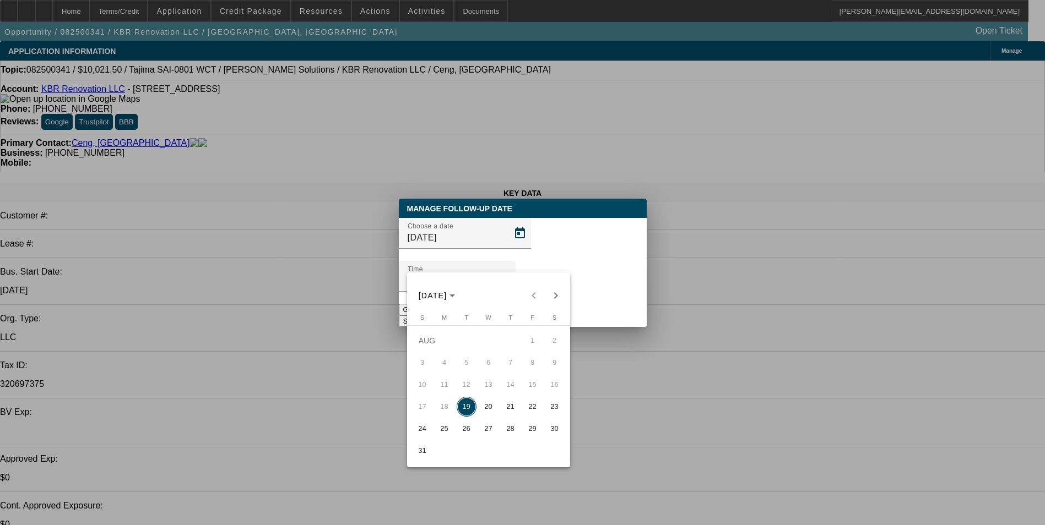
click at [493, 408] on span "20" at bounding box center [489, 407] width 20 height 20
type input "8/20/2025"
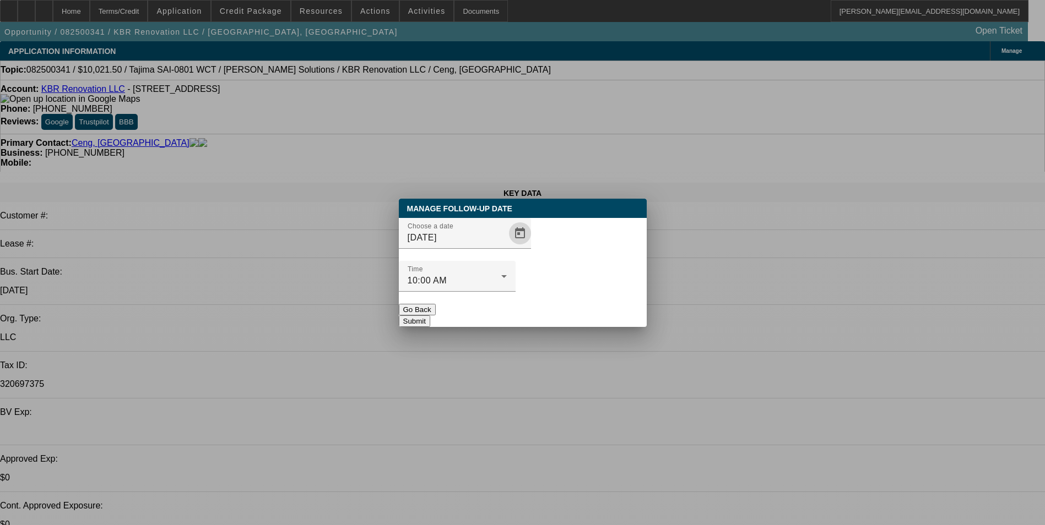
click at [430, 316] on button "Submit" at bounding box center [414, 322] width 31 height 12
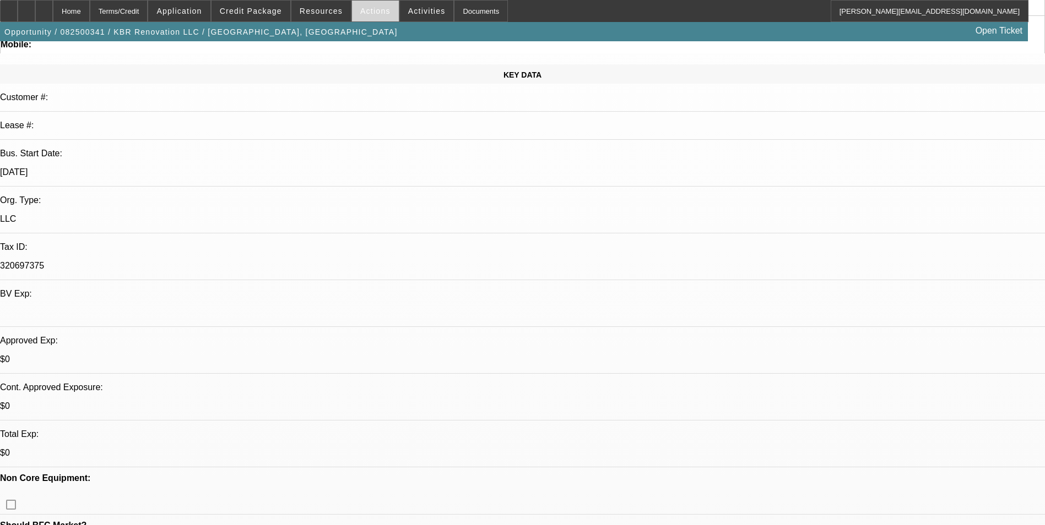
scroll to position [110, 0]
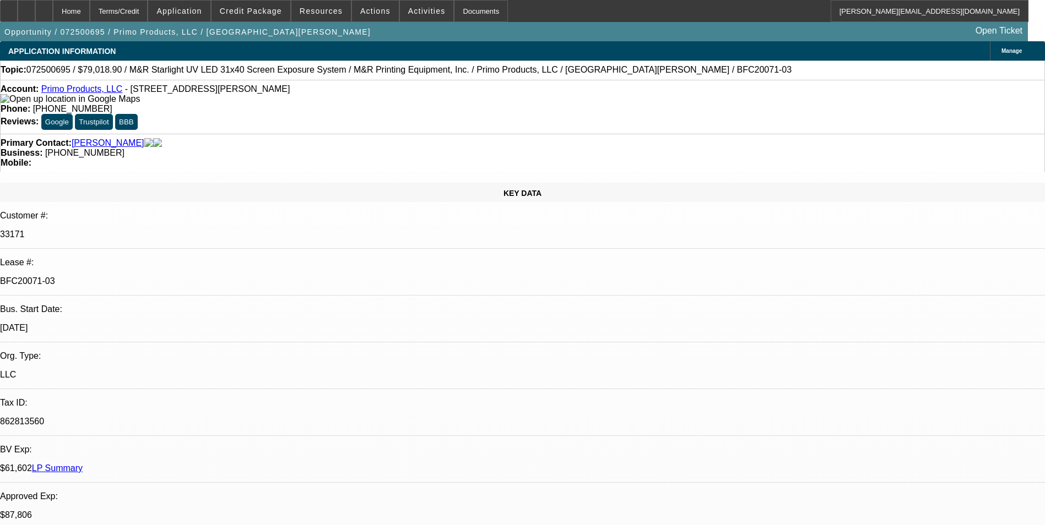
select select "0"
select select "2"
select select "0.1"
select select "0"
select select "2"
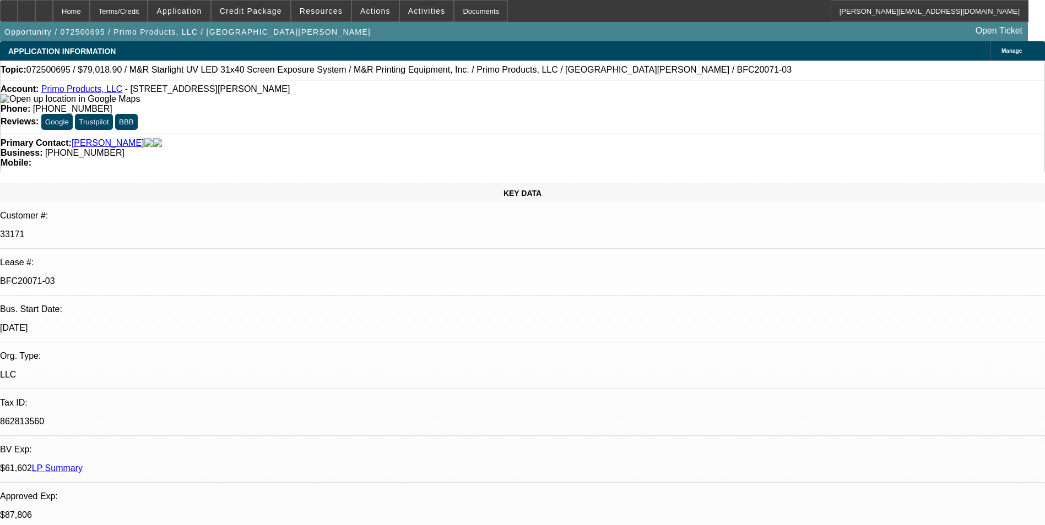
select select "0.1"
select select "0"
select select "2"
select select "0.1"
select select "0"
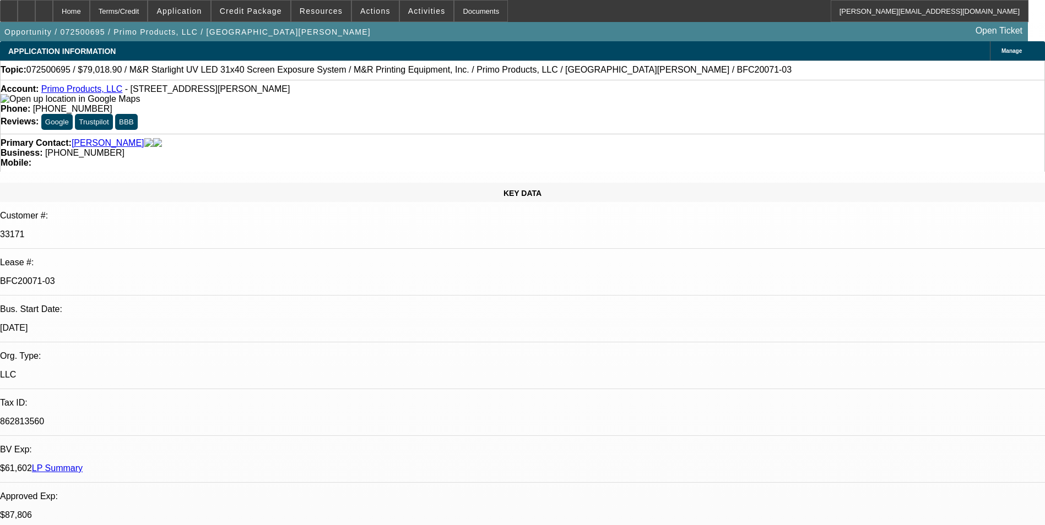
select select "2"
select select "0.1"
select select "1"
select select "2"
select select "4"
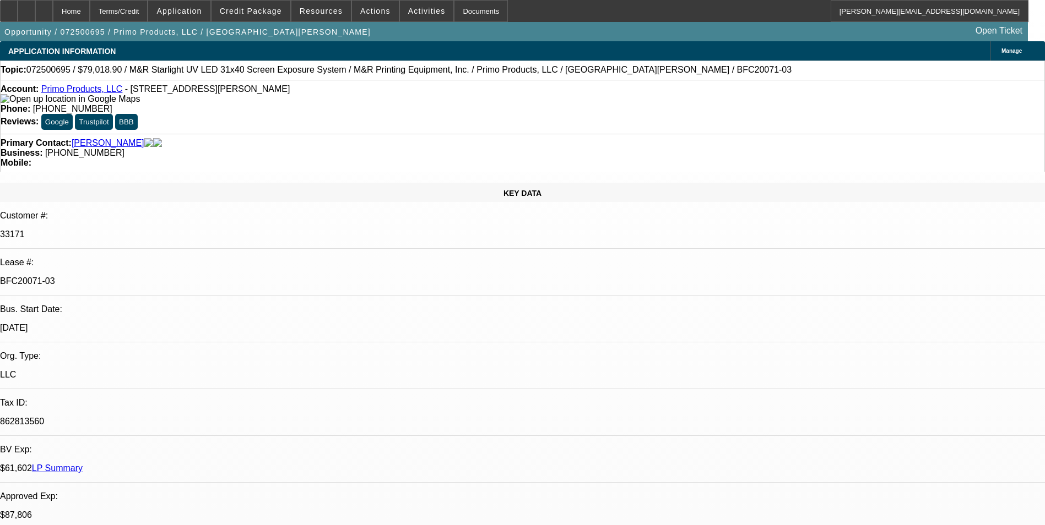
select select "1"
select select "2"
select select "4"
select select "1"
select select "2"
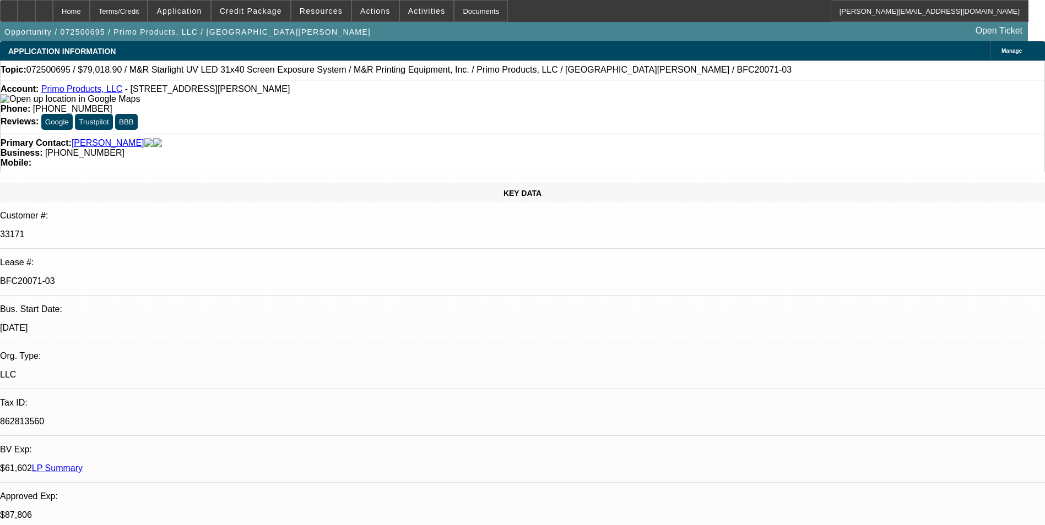
select select "4"
select select "1"
select select "2"
select select "4"
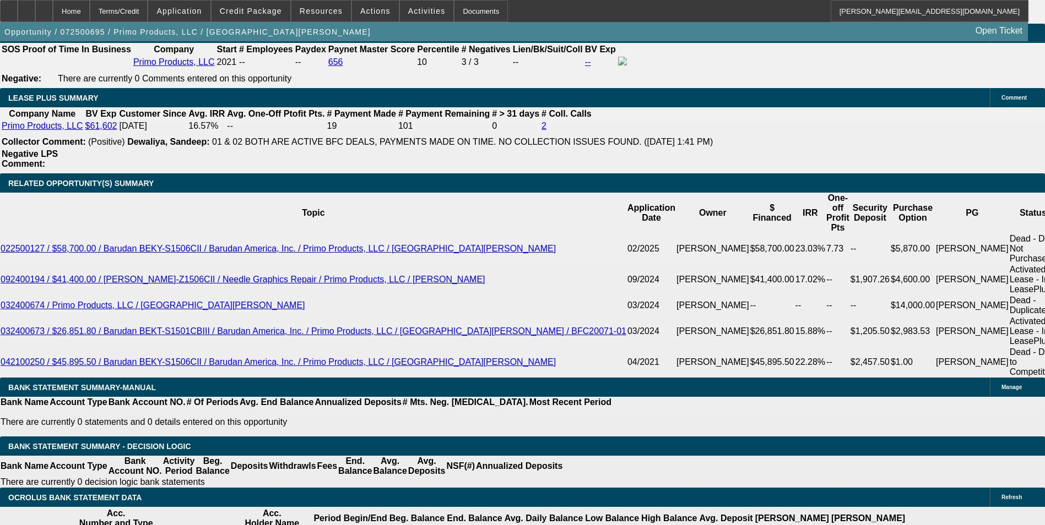
scroll to position [1818, 0]
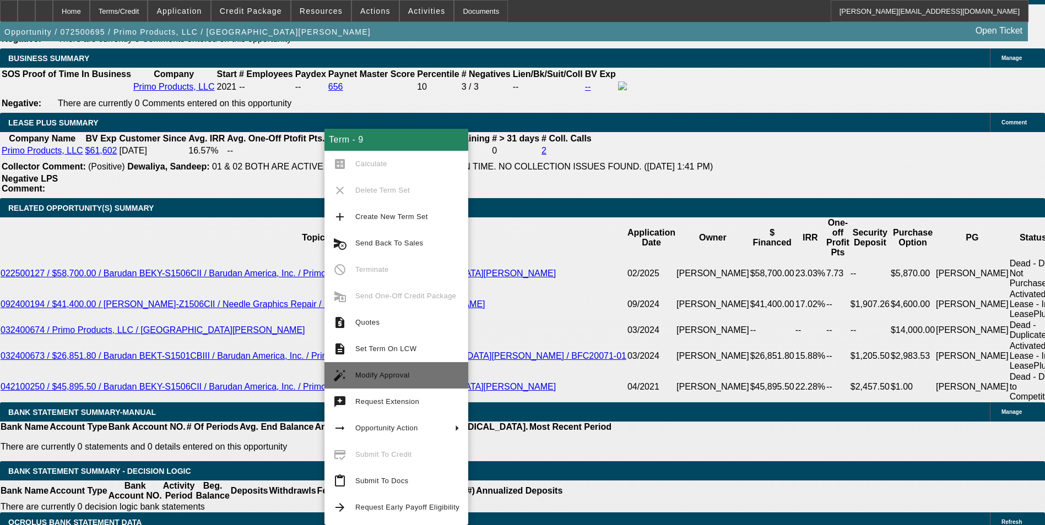
click at [437, 376] on span "Modify Approval" at bounding box center [407, 375] width 104 height 13
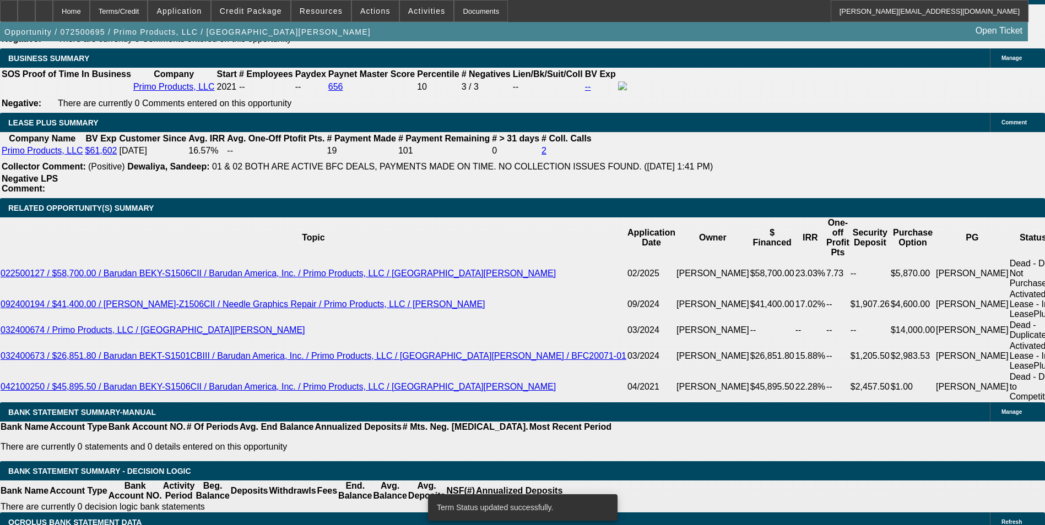
select select "0"
select select "2"
select select "0.1"
select select "4"
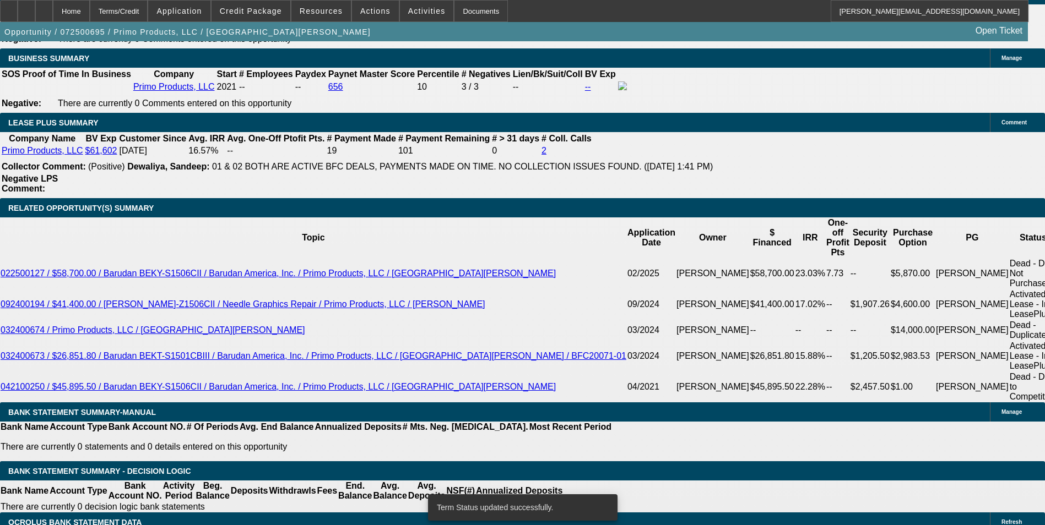
select select "0"
select select "2"
select select "0.1"
select select "4"
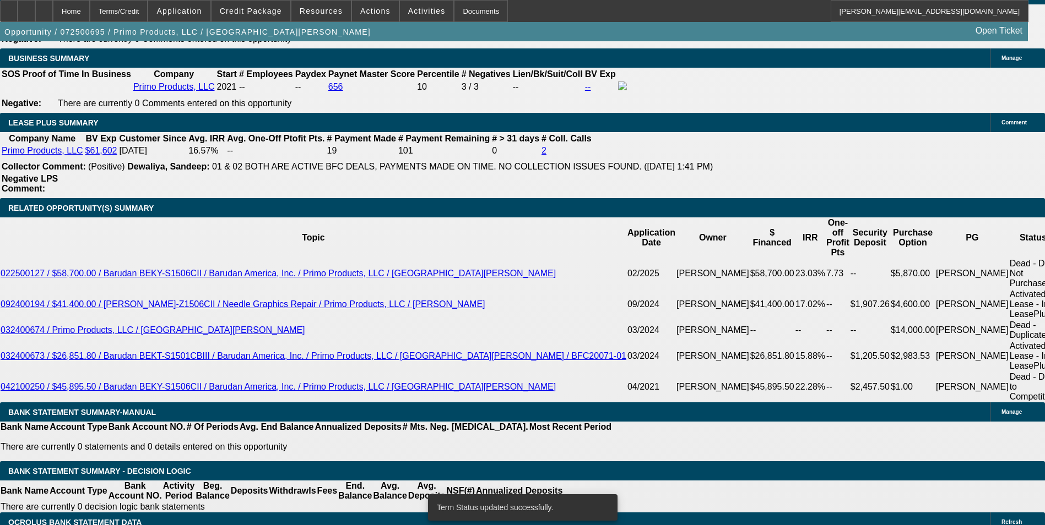
select select "0"
select select "2"
select select "0.1"
select select "4"
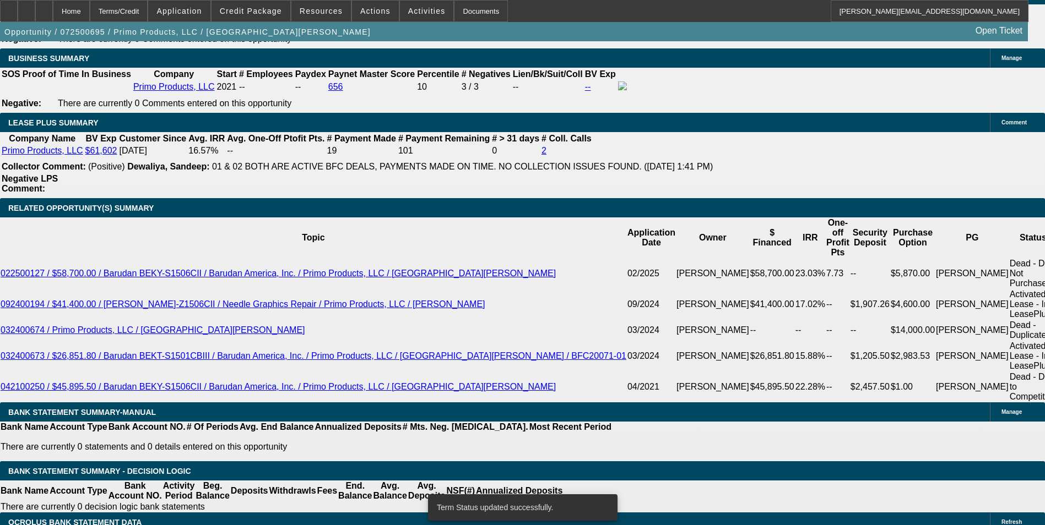
select select "0"
select select "2"
select select "0.1"
select select "4"
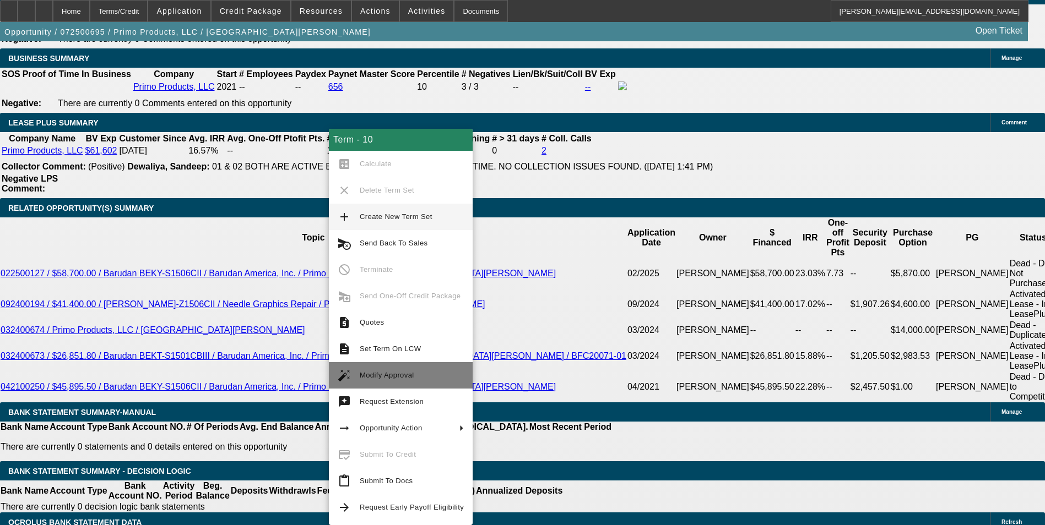
click at [394, 370] on span "Modify Approval" at bounding box center [412, 375] width 104 height 13
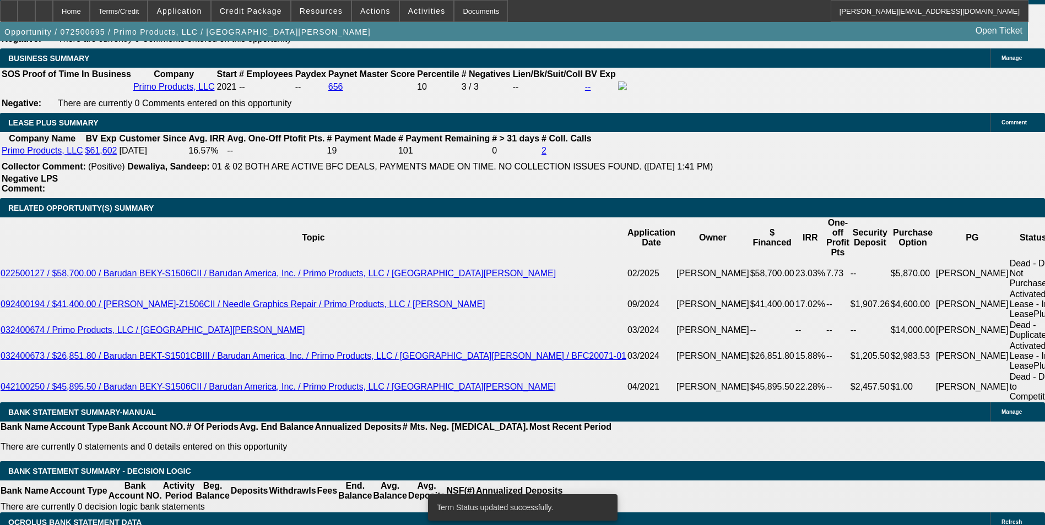
select select "0"
select select "2"
select select "0.1"
select select "4"
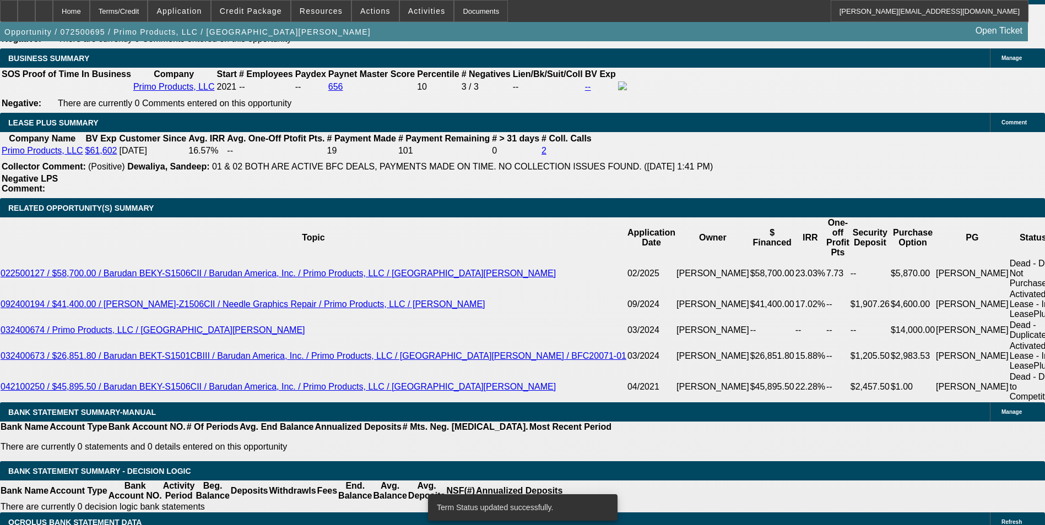
select select "0"
select select "2"
select select "0.1"
select select "4"
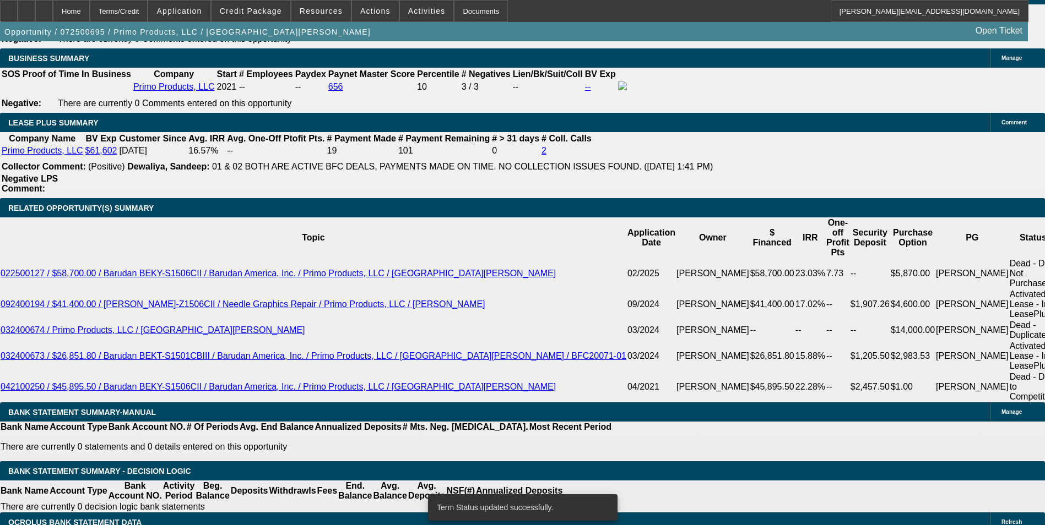
select select "0"
select select "2"
select select "0.1"
select select "4"
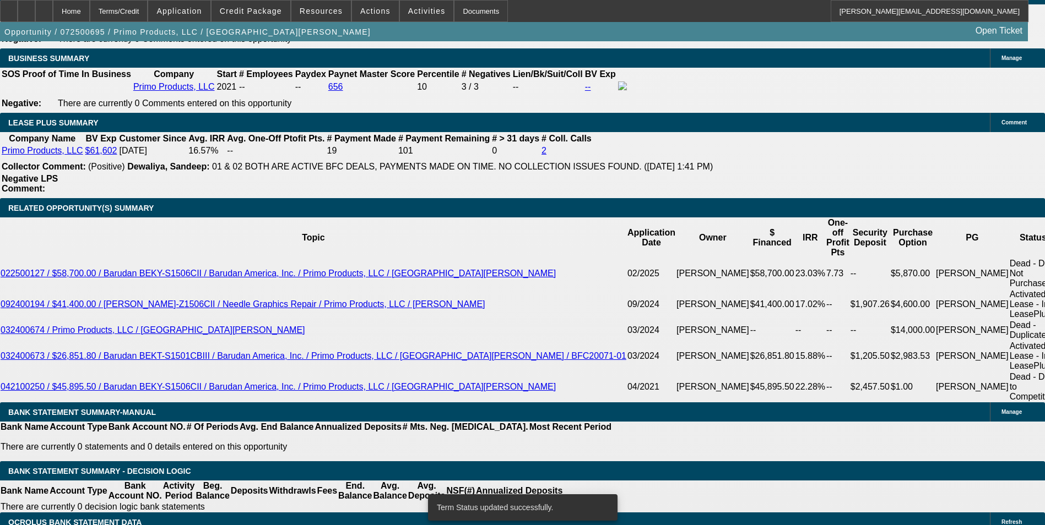
select select "0"
select select "2"
select select "0.1"
select select "4"
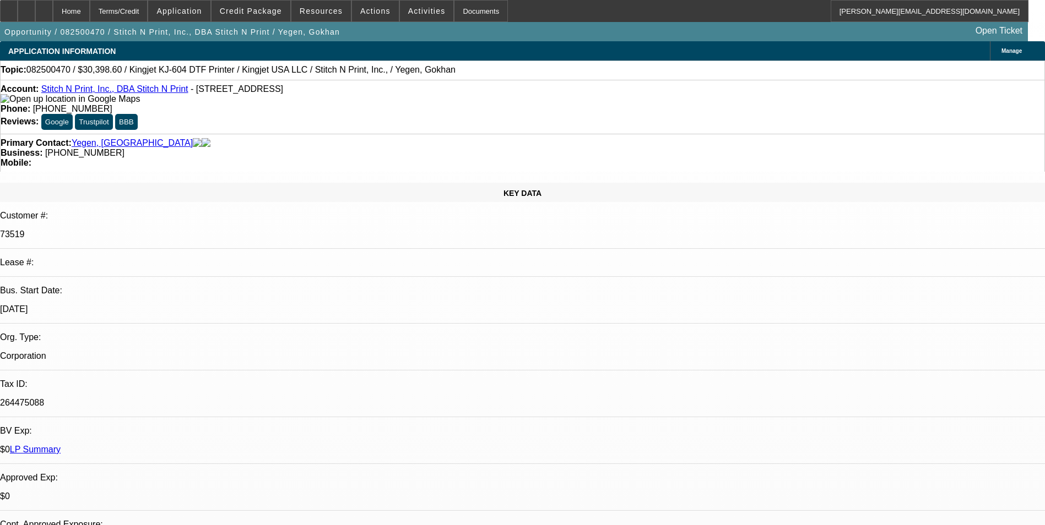
select select "0"
select select "2"
select select "0"
select select "2"
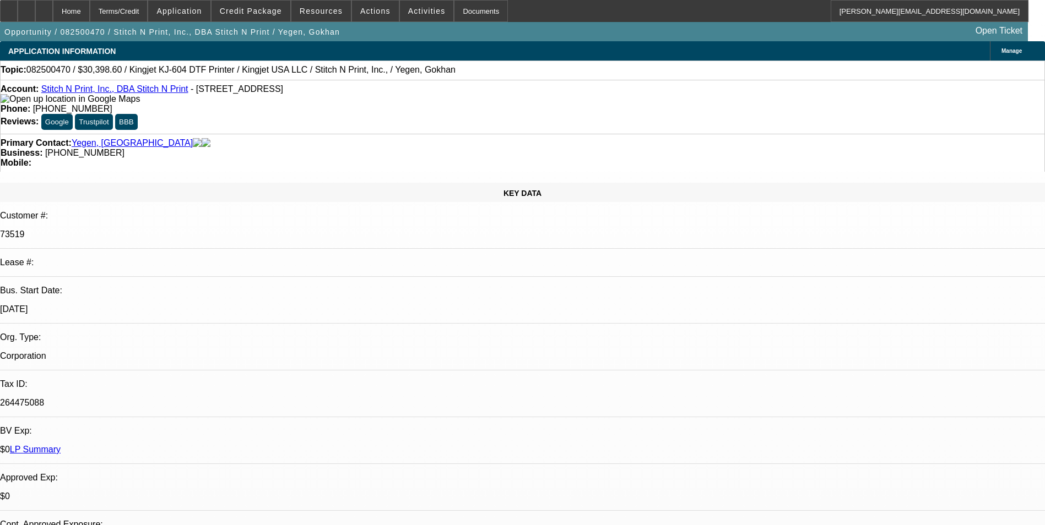
select select "0"
select select "2"
select select "0"
select select "2"
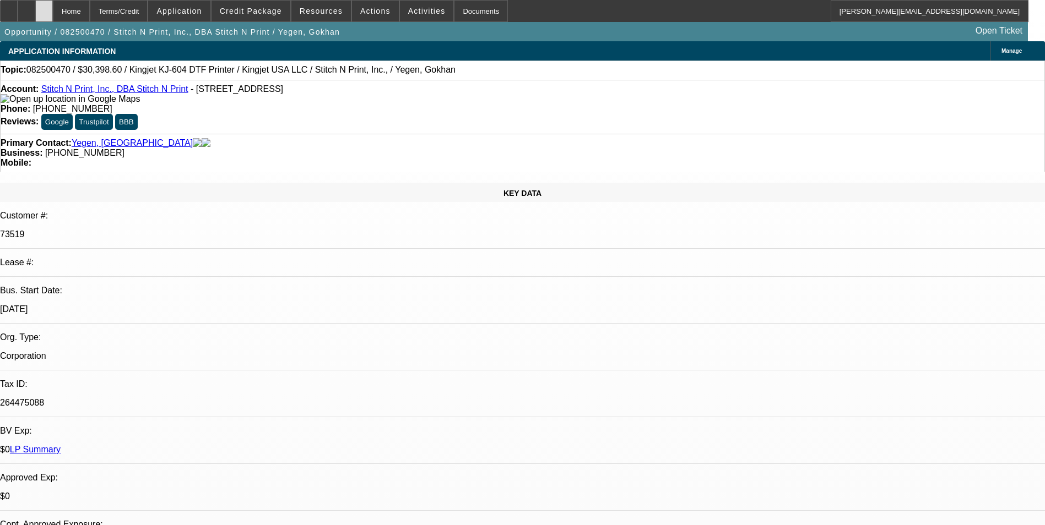
scroll to position [1708, 0]
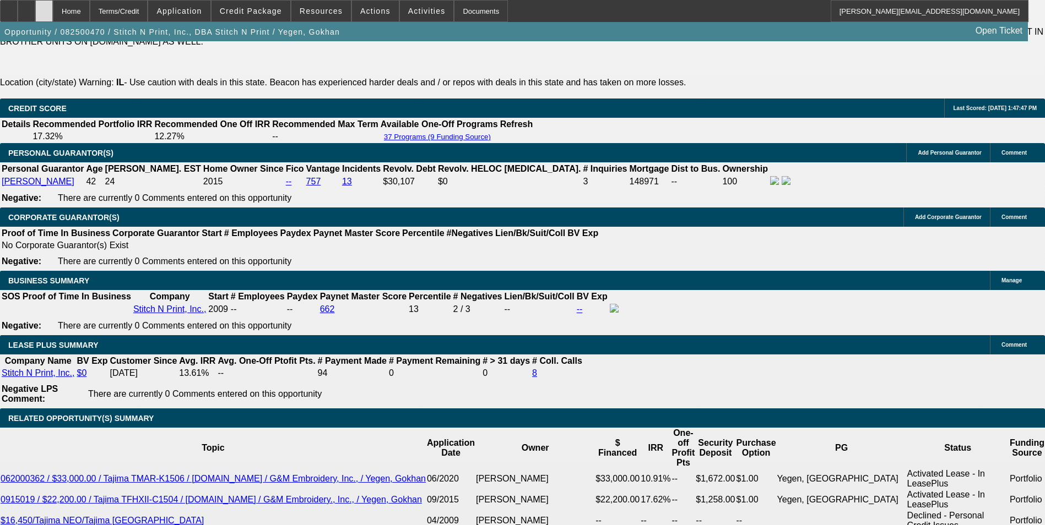
click at [53, 15] on div at bounding box center [44, 11] width 18 height 22
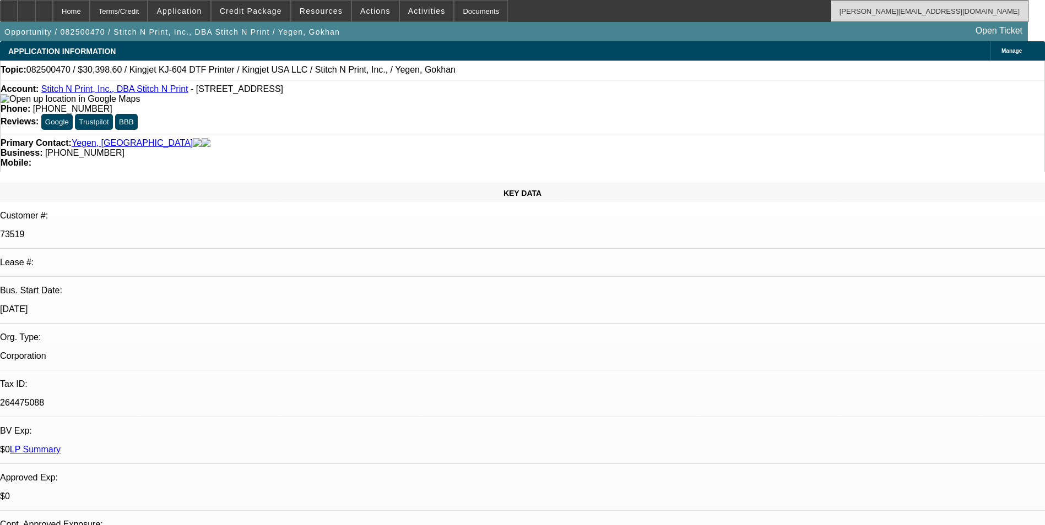
select select "0"
select select "2"
select select "0"
select select "2"
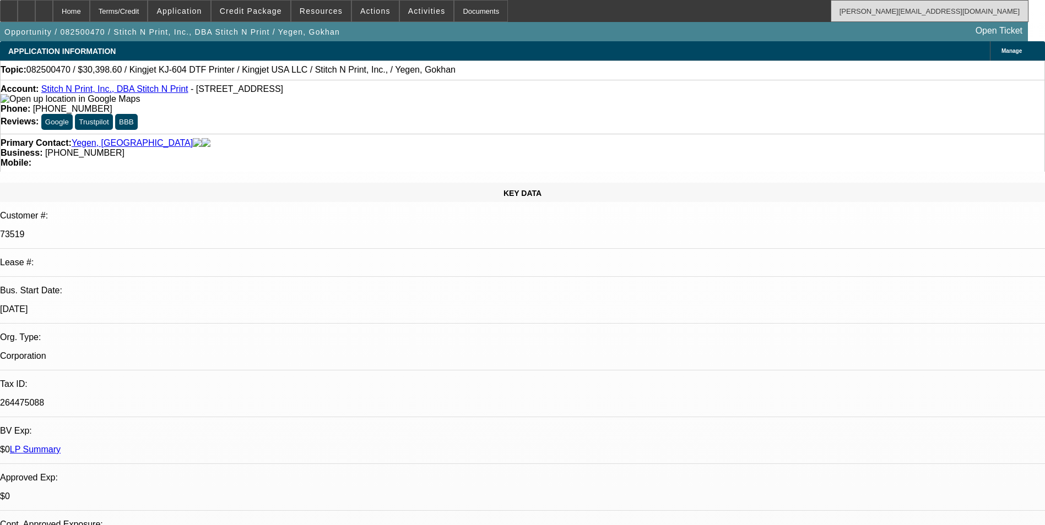
select select "0"
select select "1"
select select "2"
select select "1"
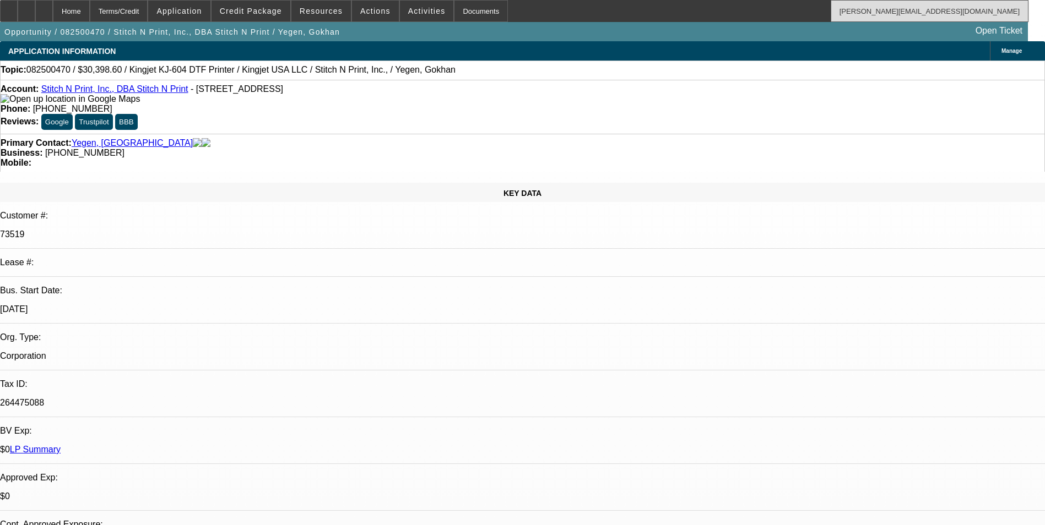
select select "2"
drag, startPoint x: 73, startPoint y: 16, endPoint x: 80, endPoint y: 10, distance: 9.8
click at [53, 15] on div at bounding box center [44, 11] width 18 height 22
select select "0"
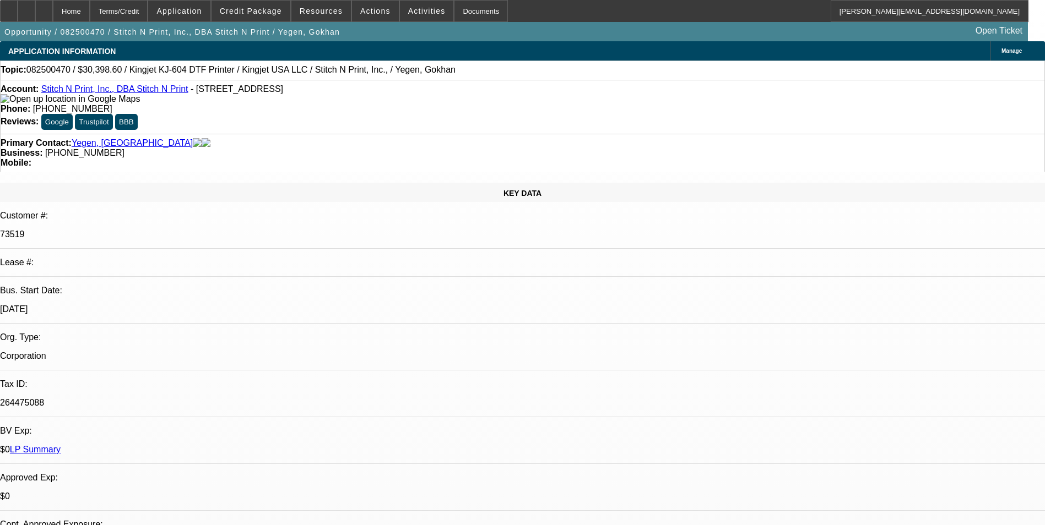
select select "2"
select select "0"
select select "2"
select select "0"
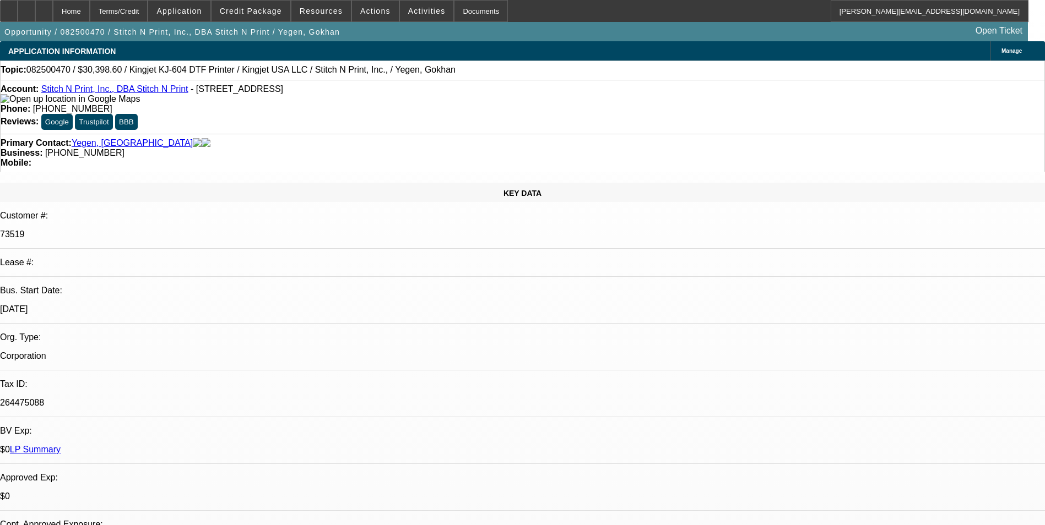
select select "2"
select select "0"
select select "2"
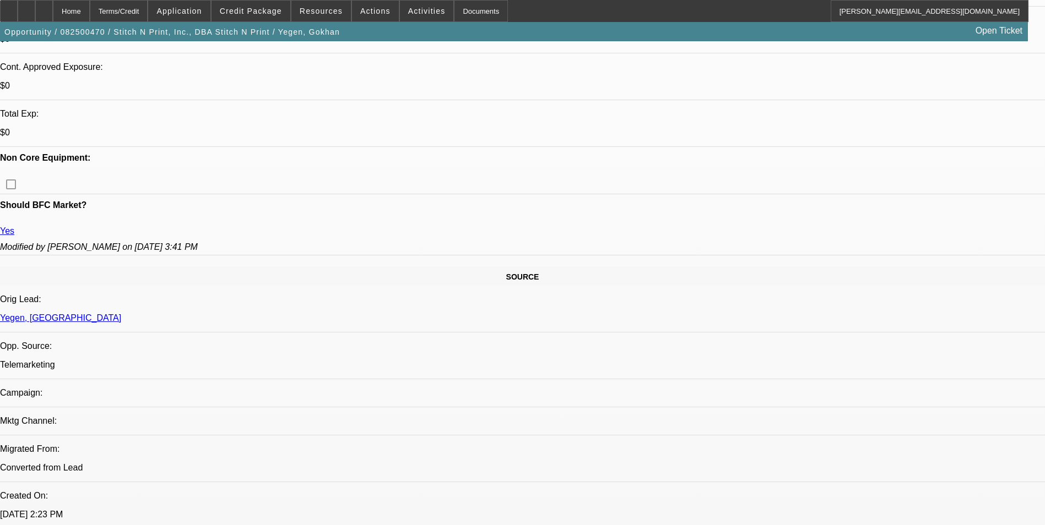
scroll to position [496, 0]
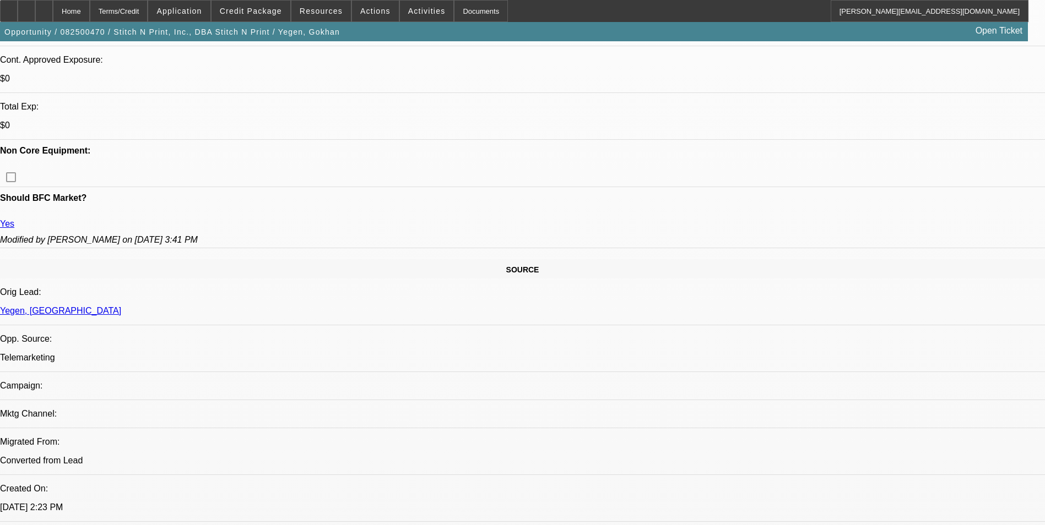
scroll to position [441, 0]
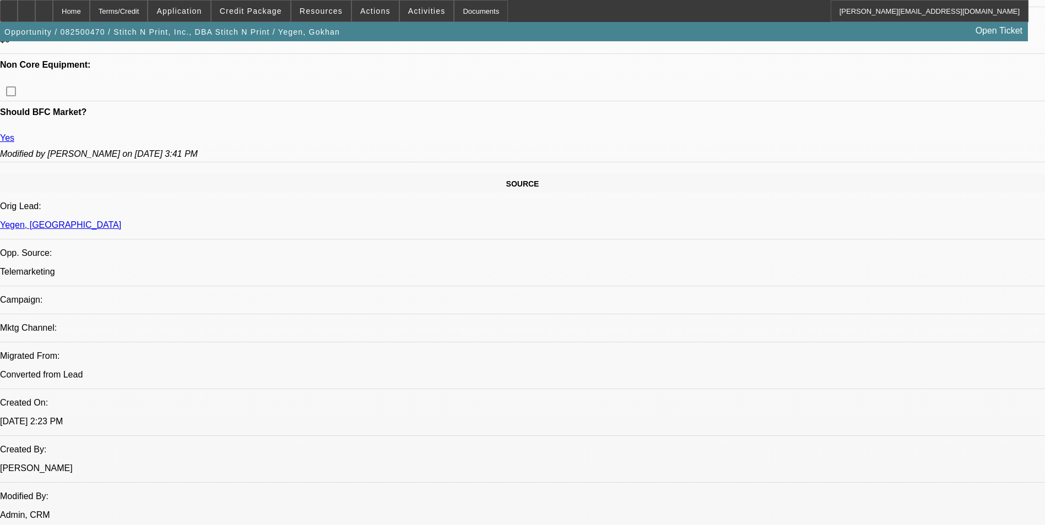
scroll to position [936, 0]
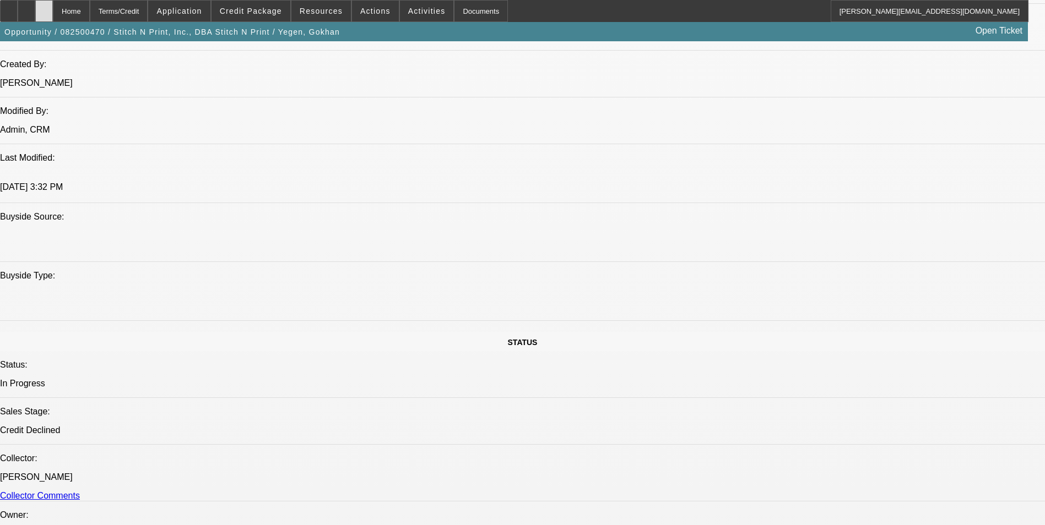
click at [53, 18] on div at bounding box center [44, 11] width 18 height 22
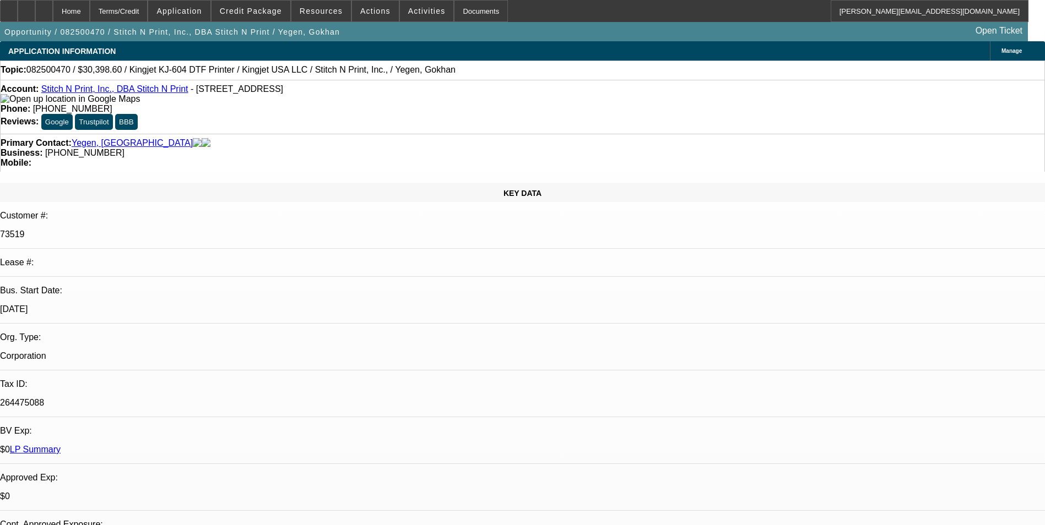
select select "0"
select select "2"
select select "0"
select select "2"
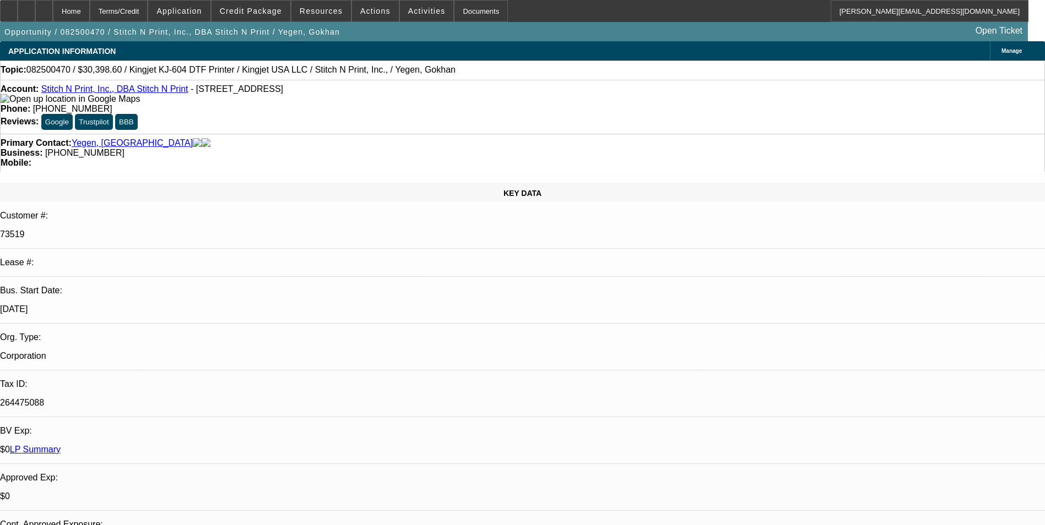
select select "0"
select select "2"
select select "0"
select select "2"
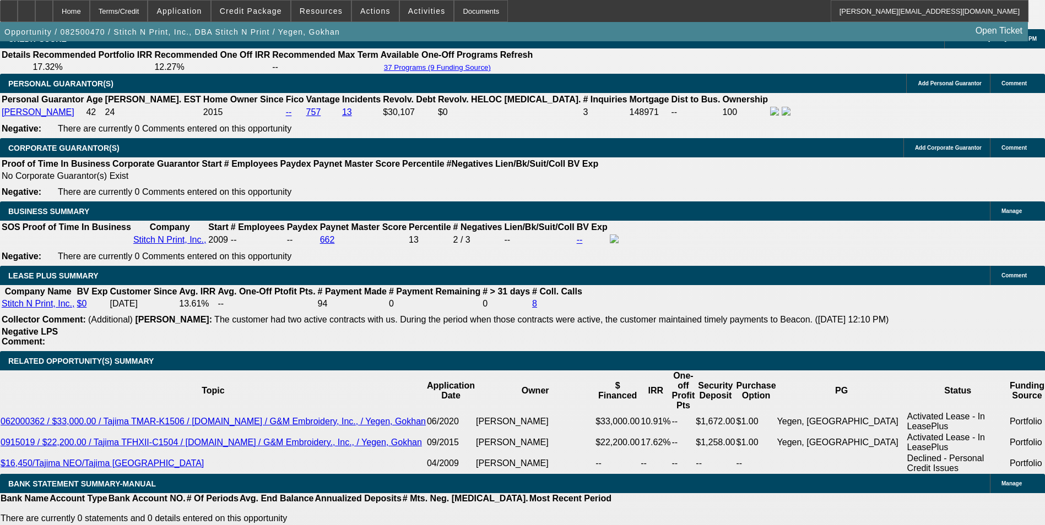
scroll to position [1928, 0]
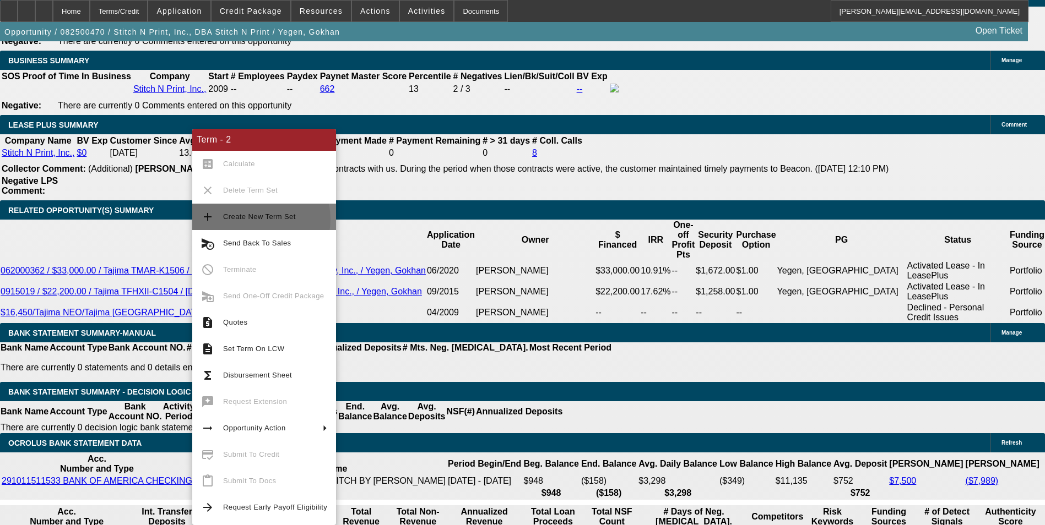
click at [258, 219] on span "Create New Term Set" at bounding box center [259, 217] width 73 height 8
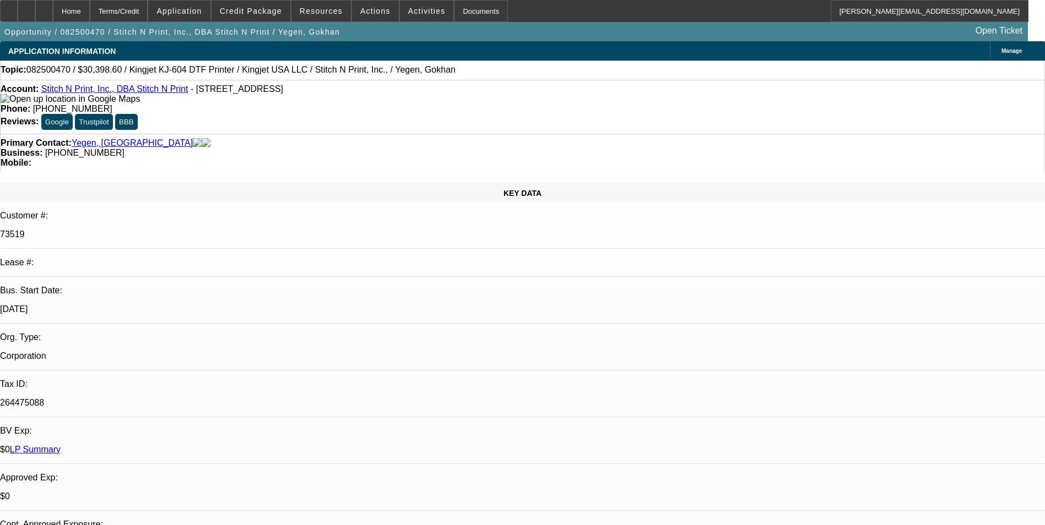
select select "0"
select select "2"
select select "0"
select select "2"
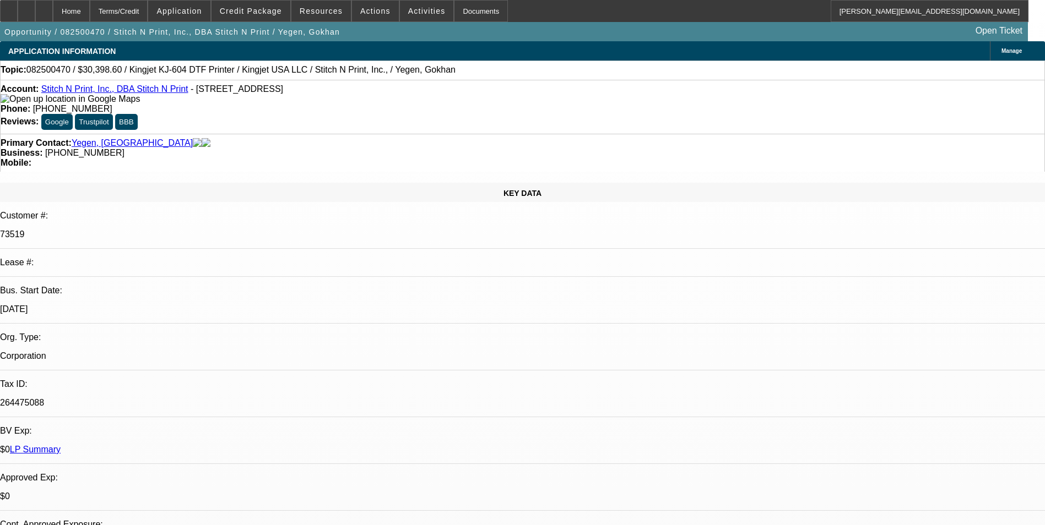
select select "0"
select select "2"
select select "0"
select select "1"
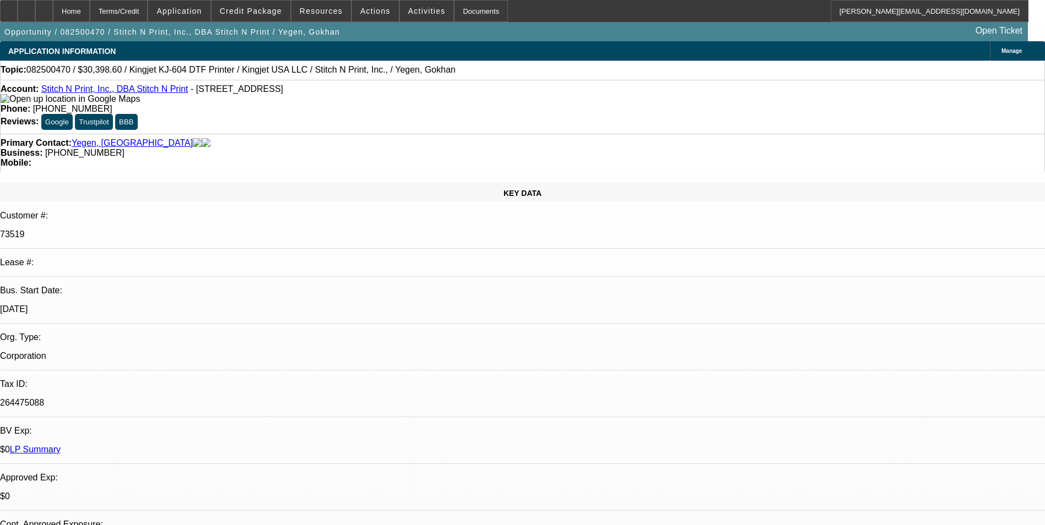
select select "2"
select select "1"
select select "2"
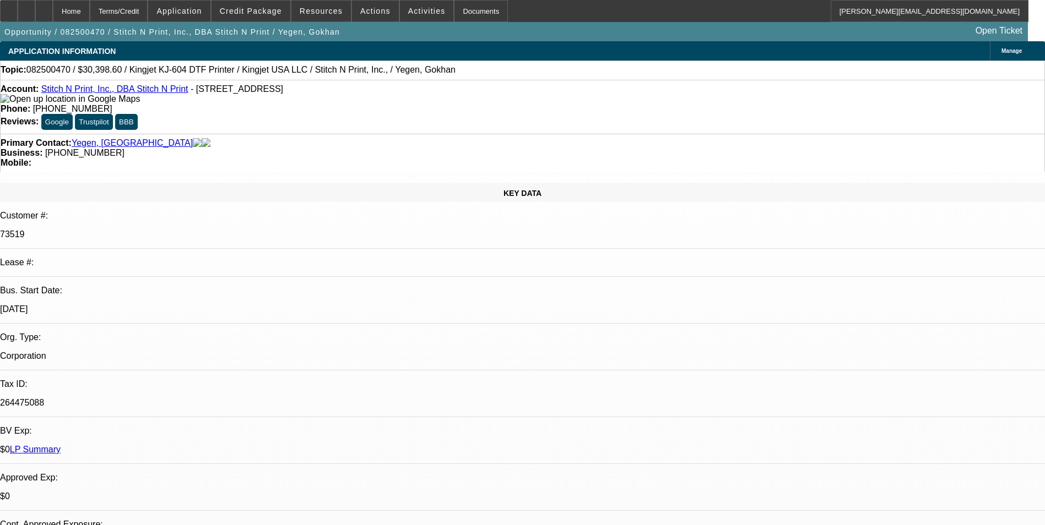
select select "1"
select select "2"
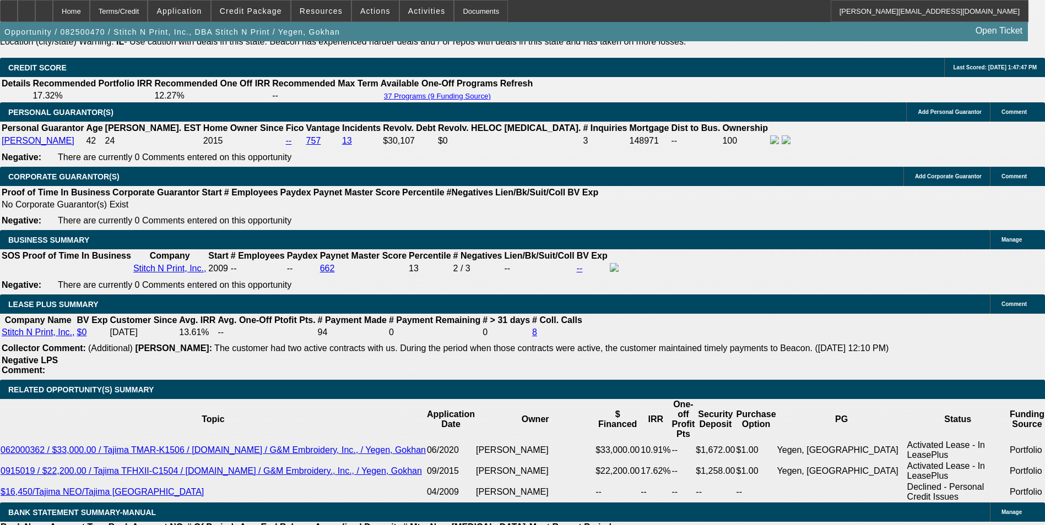
scroll to position [1818, 0]
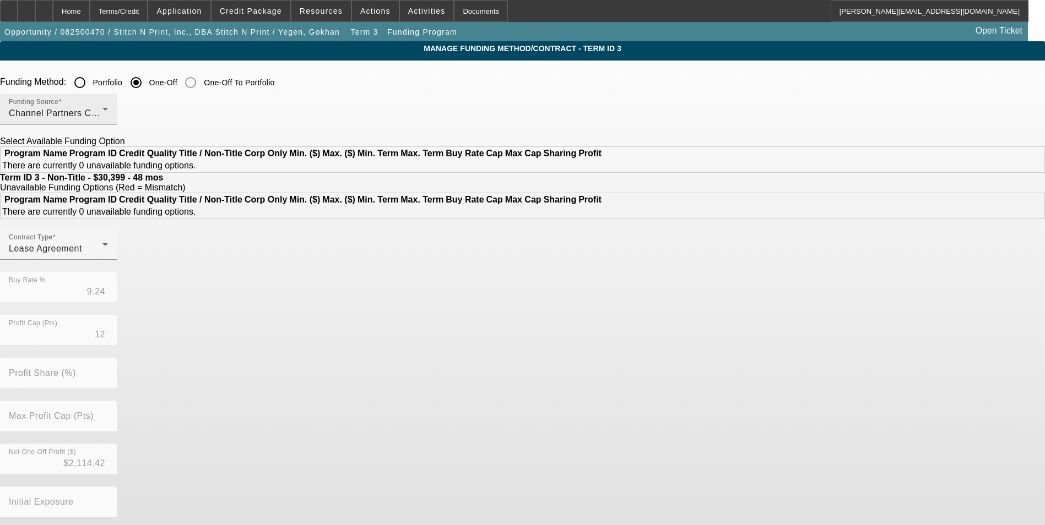
click at [155, 110] on span "Channel Partners Capital LLC (EF)" at bounding box center [82, 113] width 146 height 9
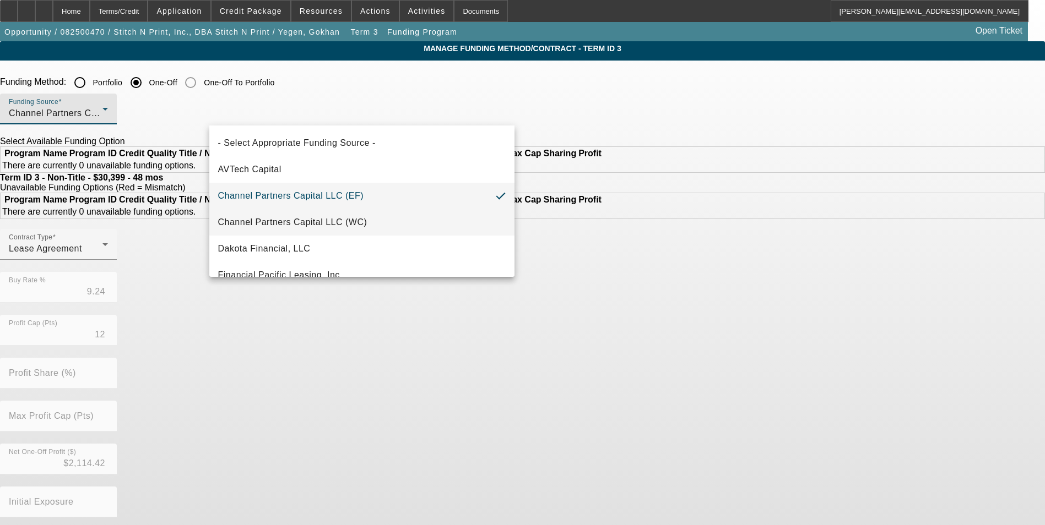
scroll to position [55, 0]
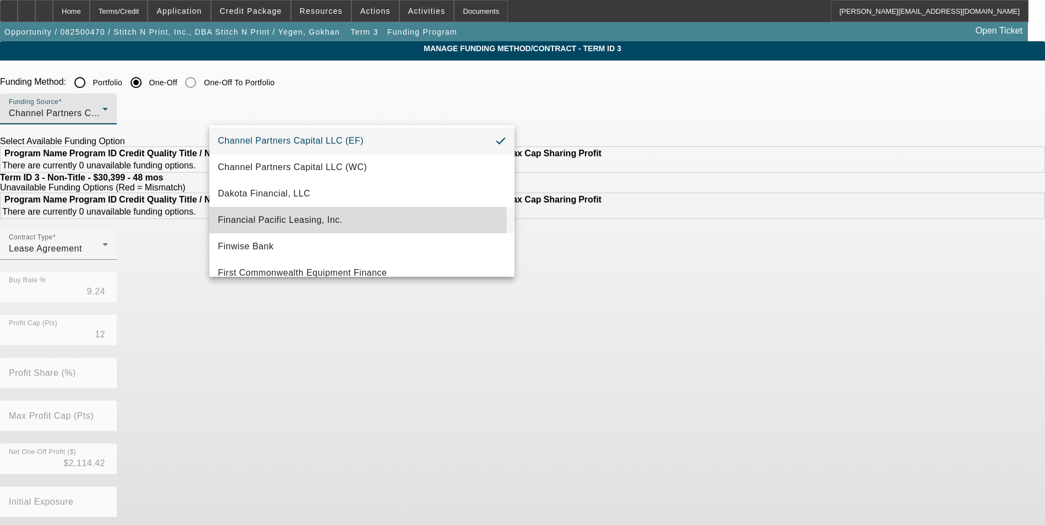
click at [333, 221] on span "Financial Pacific Leasing, Inc." at bounding box center [280, 220] width 124 height 13
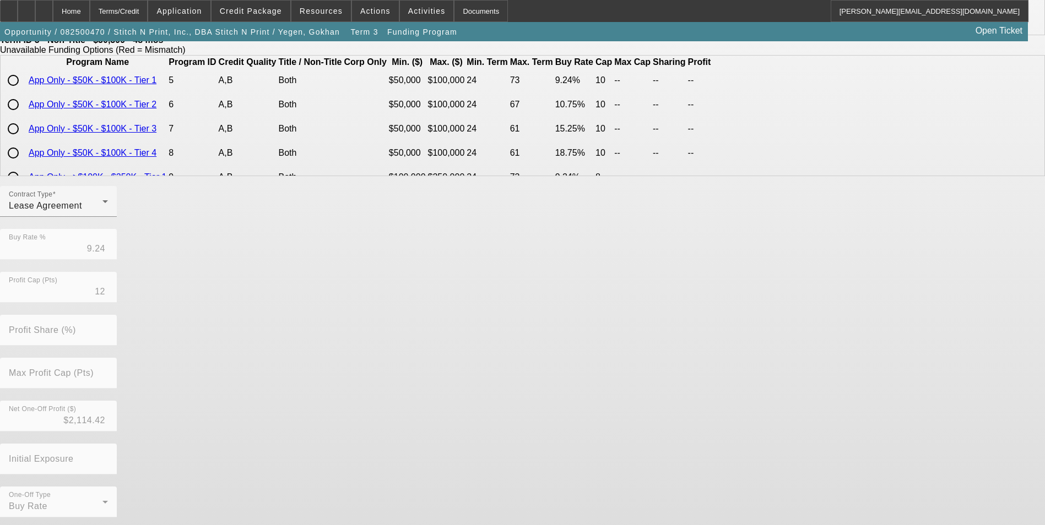
scroll to position [236, 0]
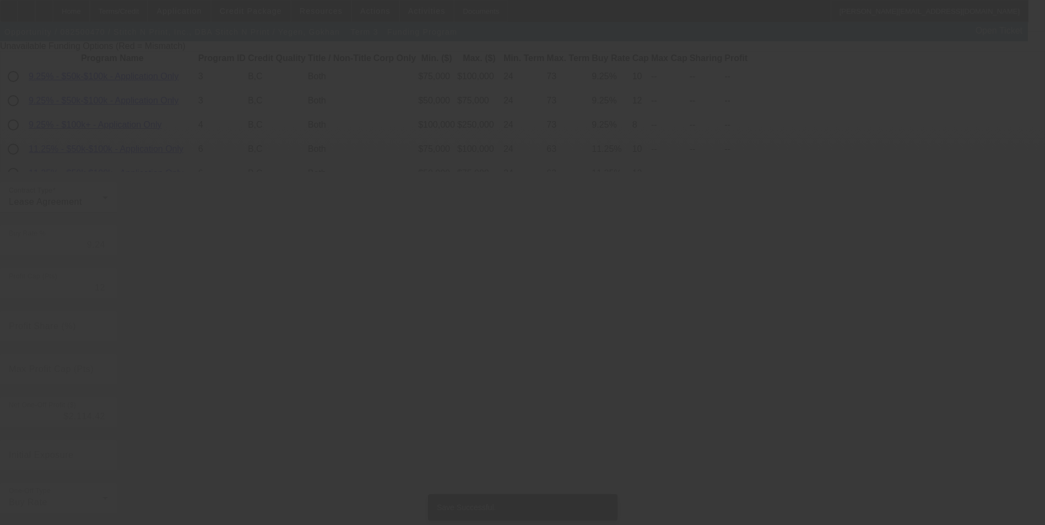
scroll to position [0, 0]
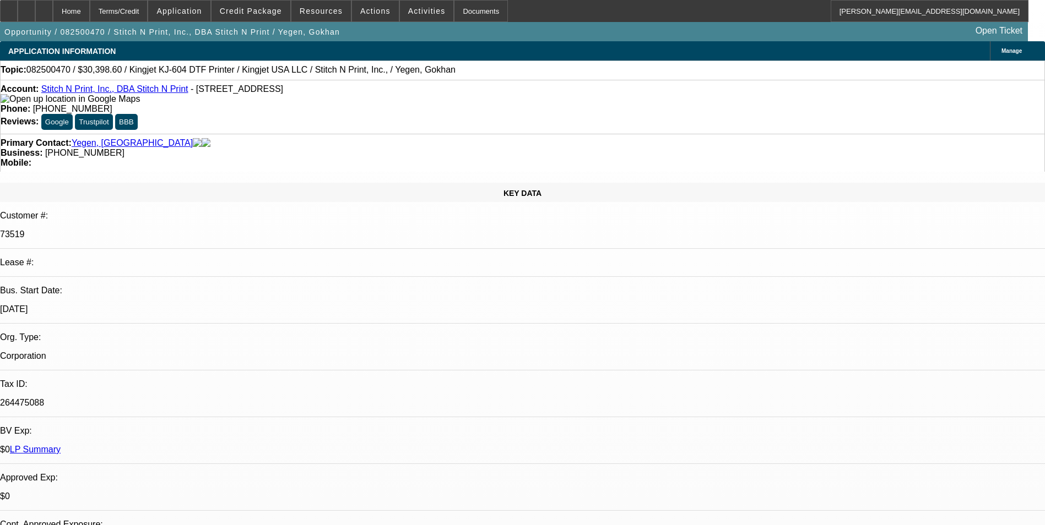
select select "0"
select select "2"
select select "0"
select select "2"
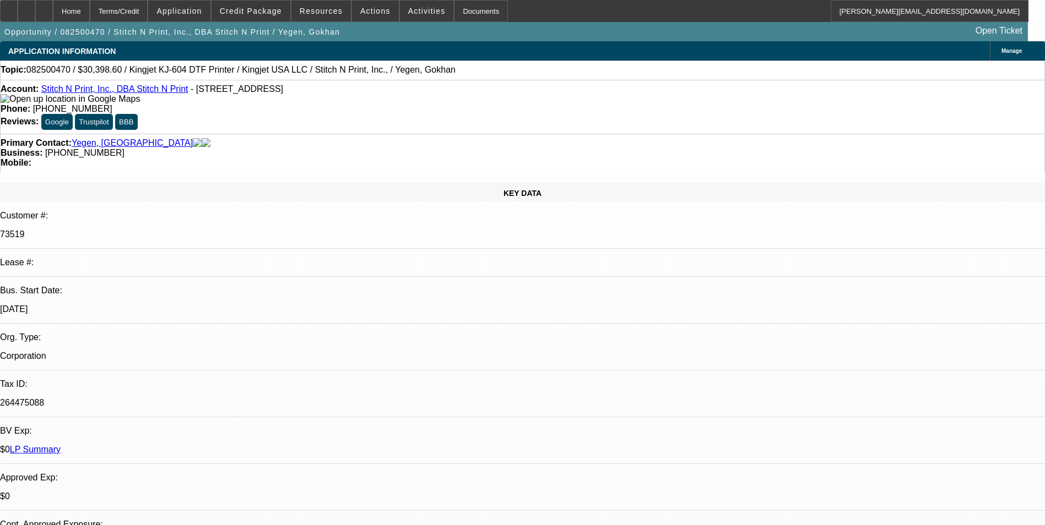
select select "0"
select select "2"
select select "0"
select select "2"
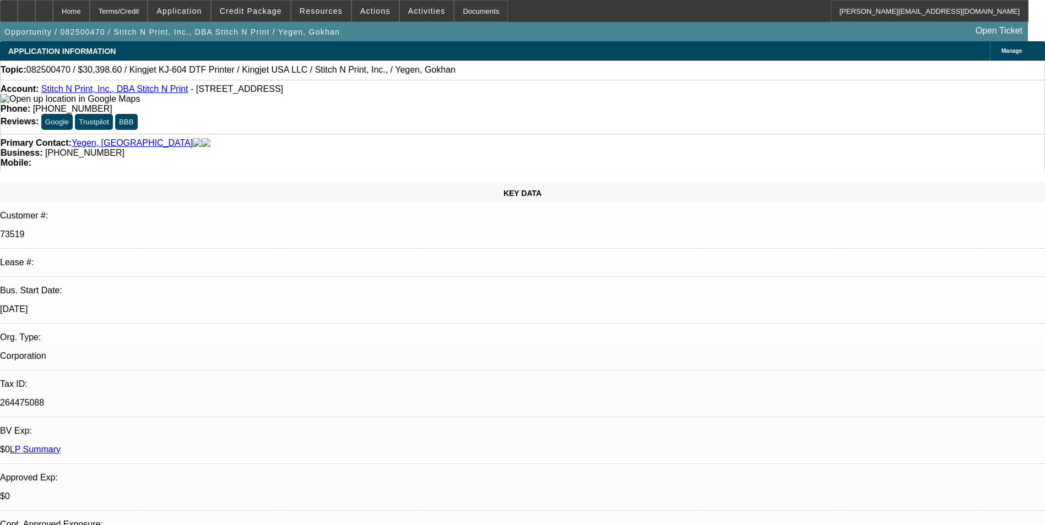
select select "0"
select select "2"
select select "0"
select select "2"
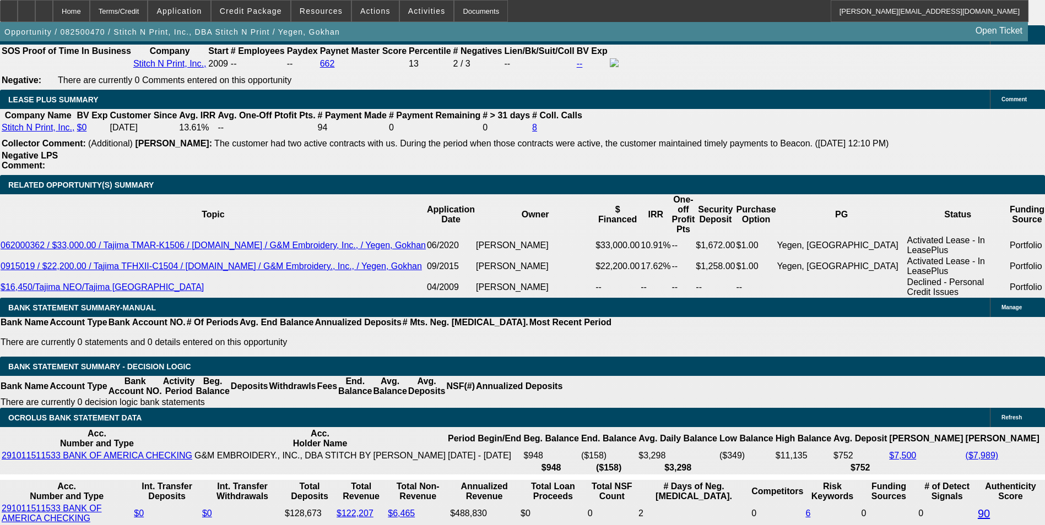
scroll to position [1928, 0]
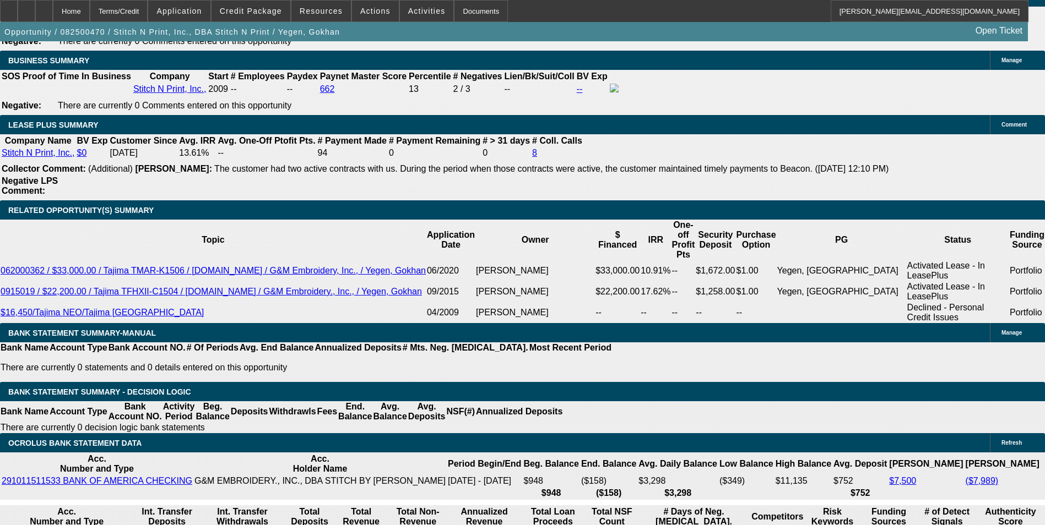
click at [377, 4] on span at bounding box center [375, 11] width 47 height 26
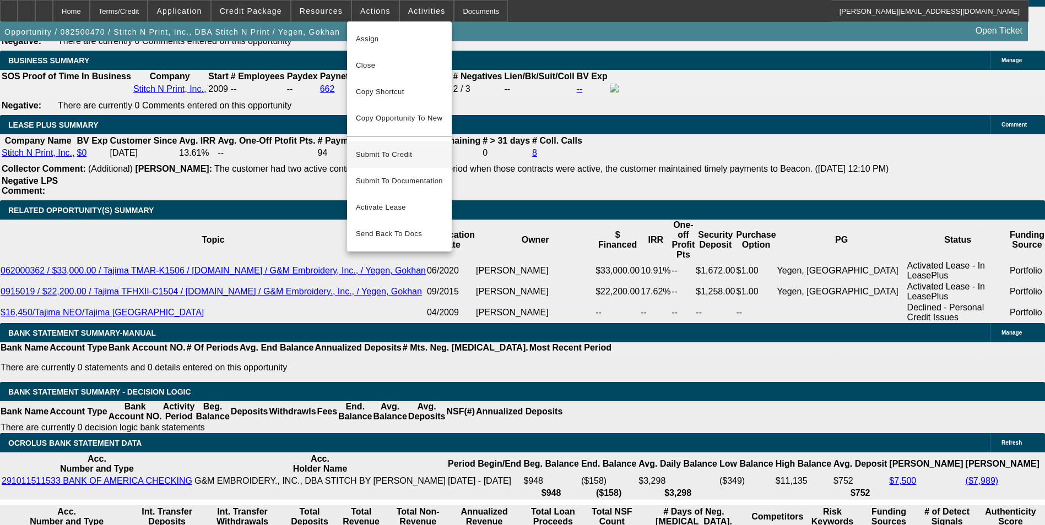
click at [414, 148] on span "Submit To Credit" at bounding box center [399, 154] width 87 height 13
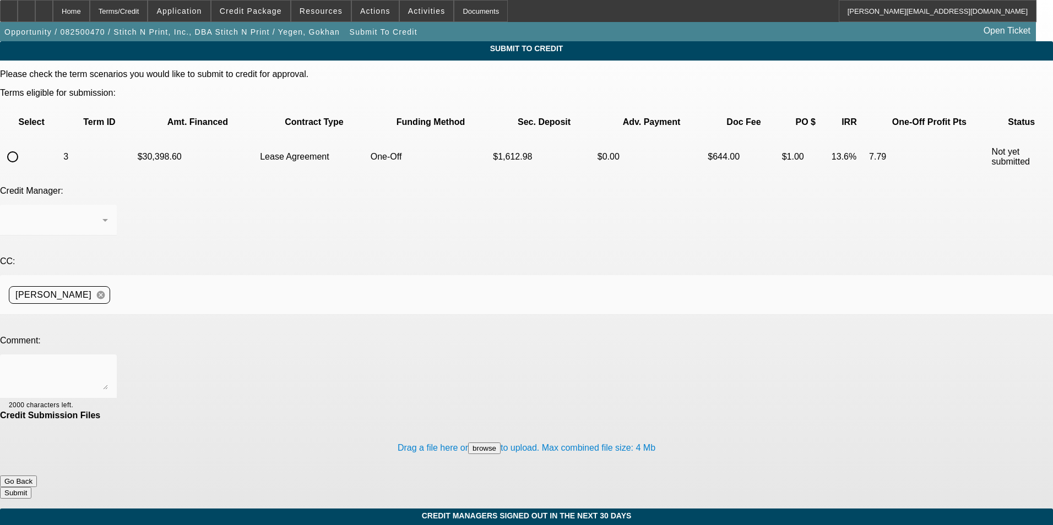
click at [24, 146] on input "radio" at bounding box center [13, 157] width 22 height 22
radio input "true"
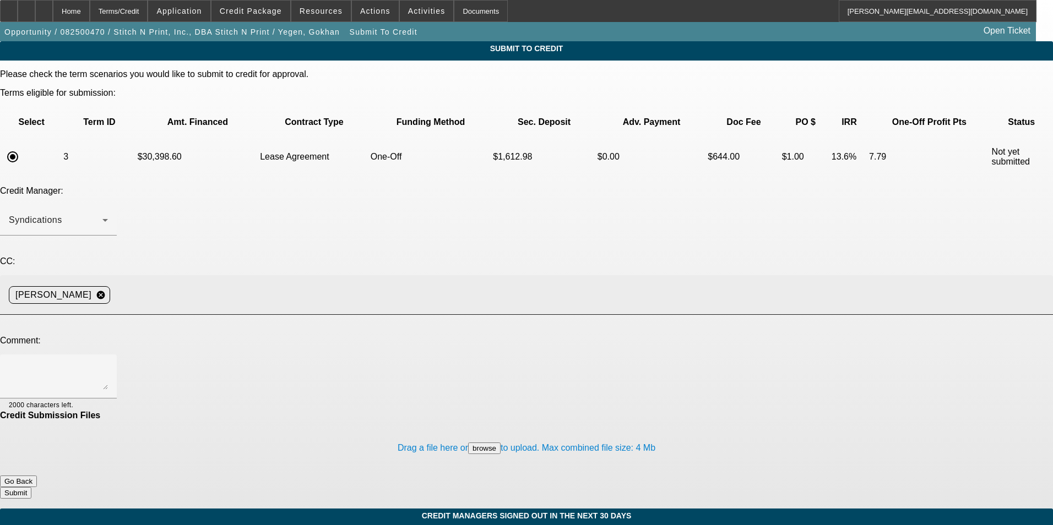
click at [277, 284] on input at bounding box center [577, 295] width 925 height 22
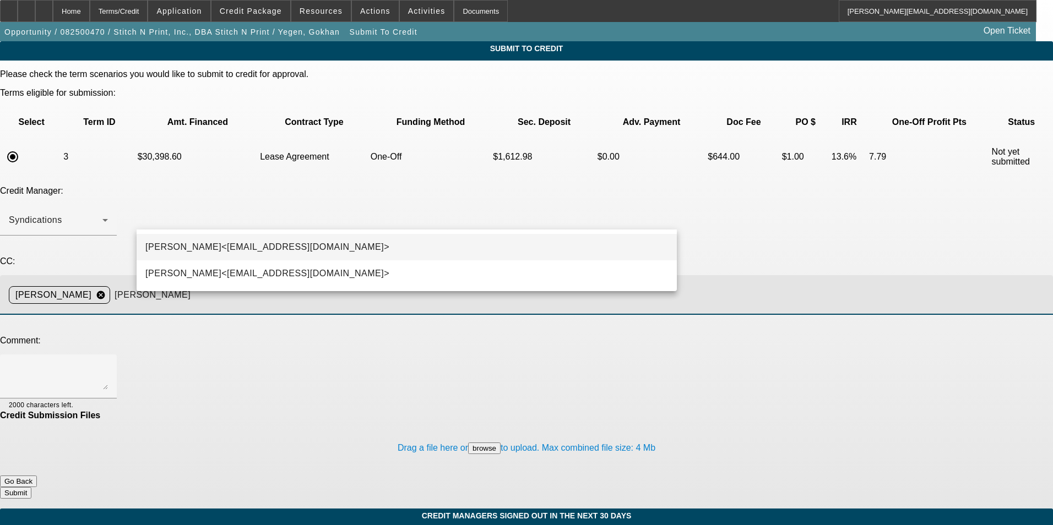
type input "zach"
click at [272, 243] on span "Zachary Heyd<ZHeyd@beaconfunding.com>" at bounding box center [267, 247] width 244 height 13
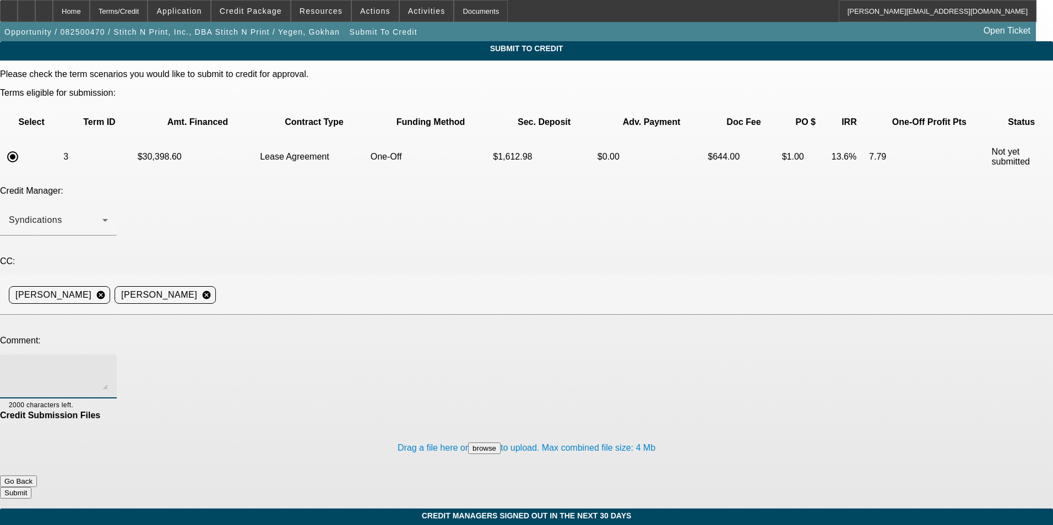
click at [108, 364] on textarea at bounding box center [58, 377] width 99 height 26
type textarea "Zach - please send to Finpac for review. Thanks"
click at [31, 487] on button "Submit" at bounding box center [15, 493] width 31 height 12
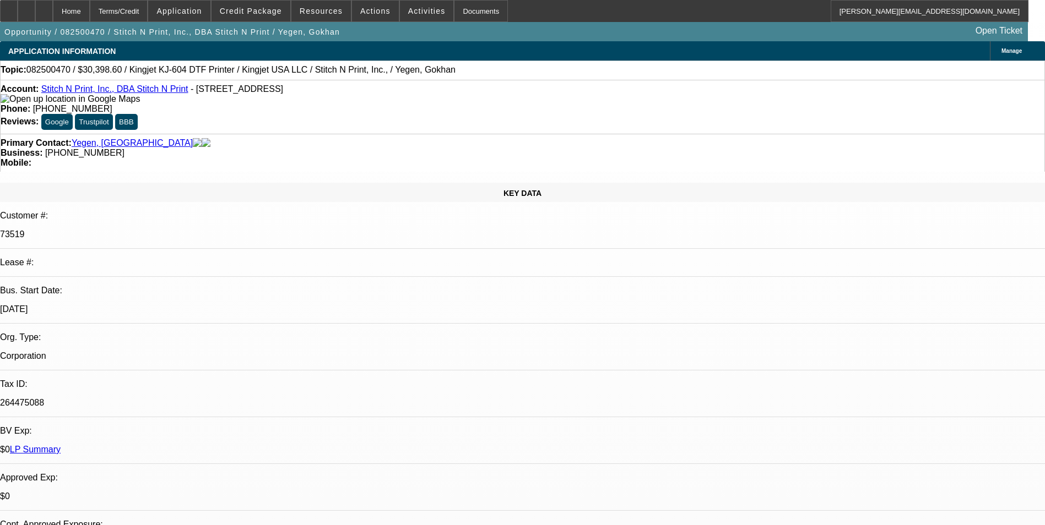
select select "0"
select select "2"
select select "0"
select select "2"
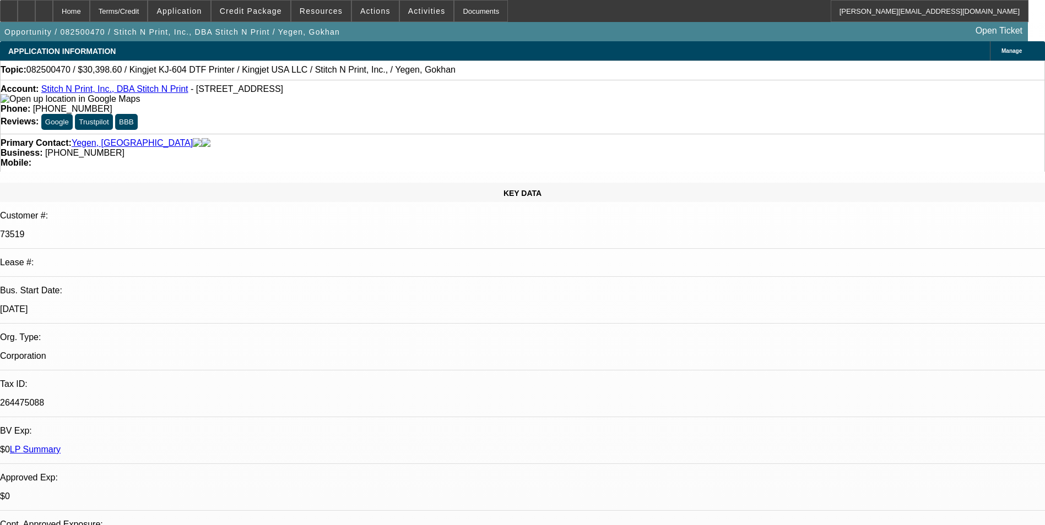
select select "0"
select select "2"
select select "0"
select select "2"
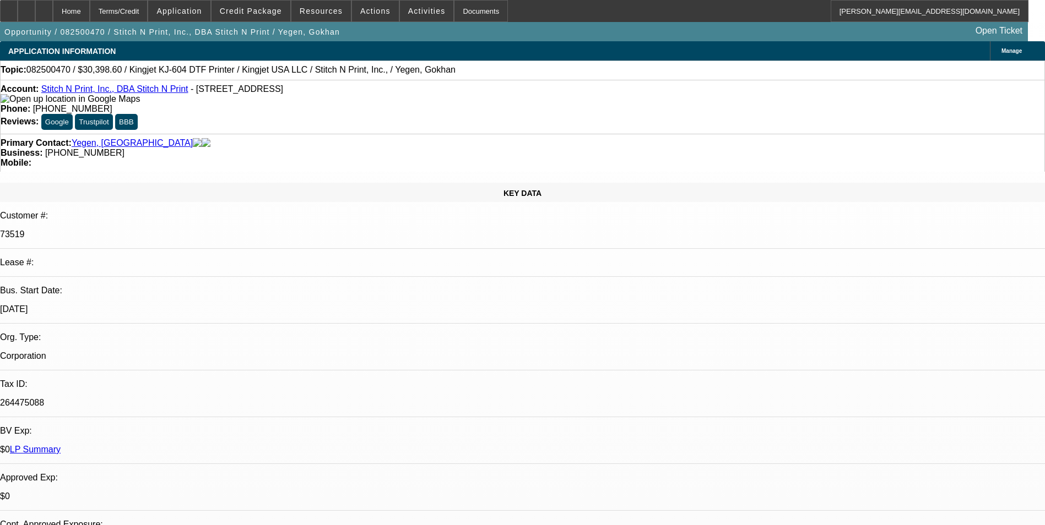
select select "0"
select select "2"
select select "0"
select select "2"
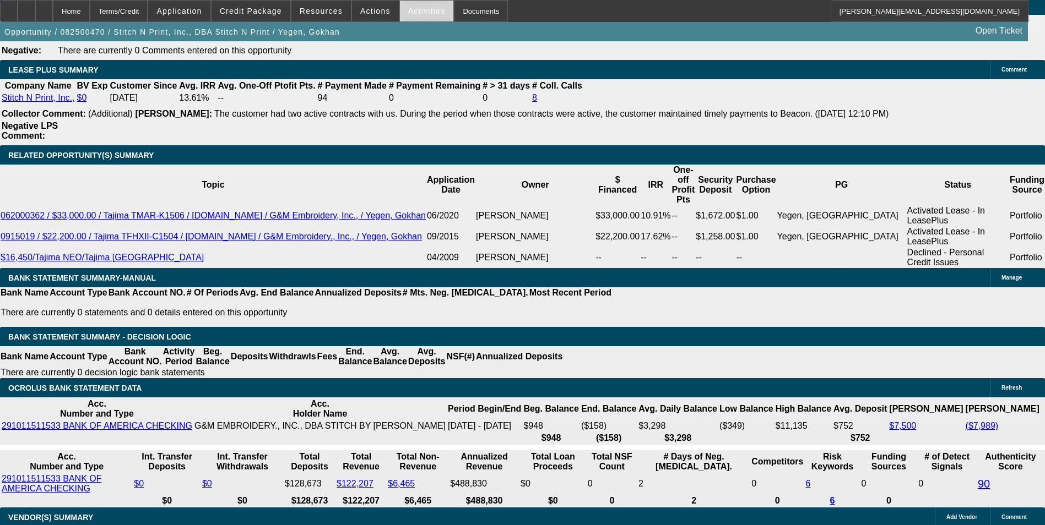
scroll to position [2000, 0]
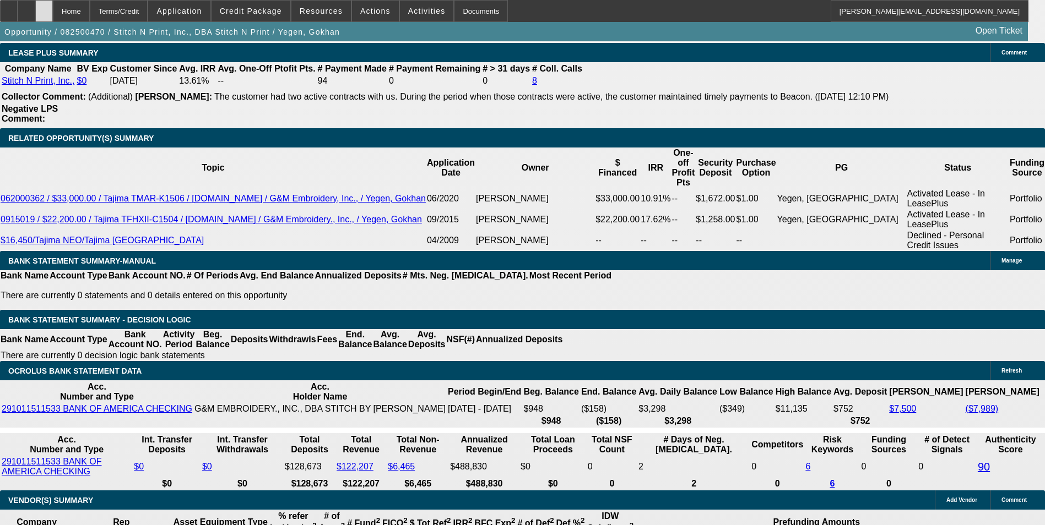
click at [44, 7] on icon at bounding box center [44, 7] width 0 height 0
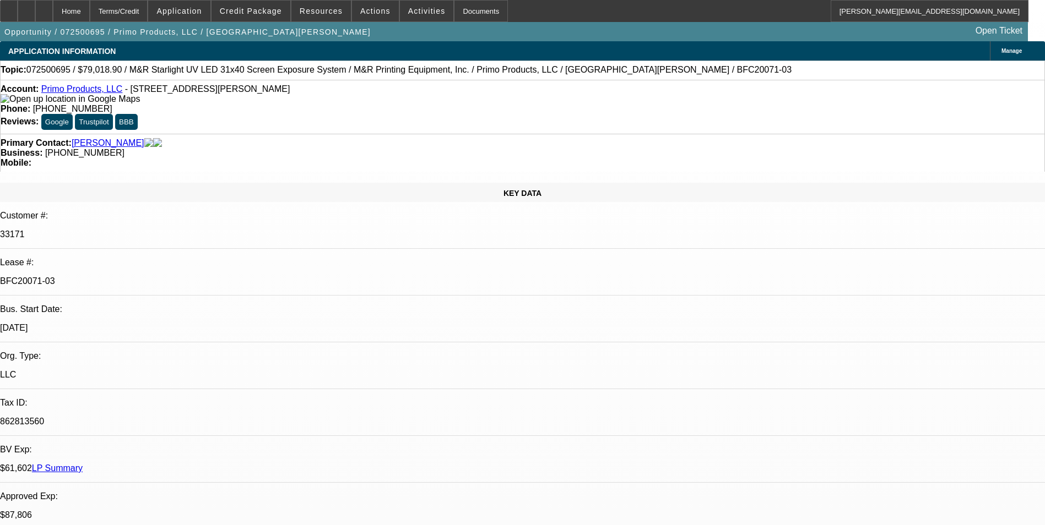
select select "0"
select select "2"
select select "0.1"
select select "4"
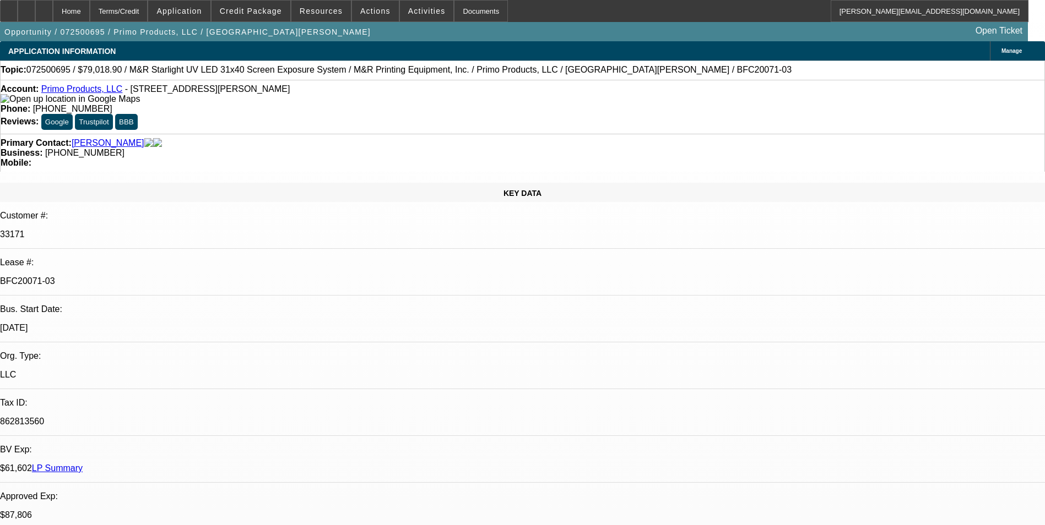
select select "0"
select select "2"
select select "0.1"
select select "4"
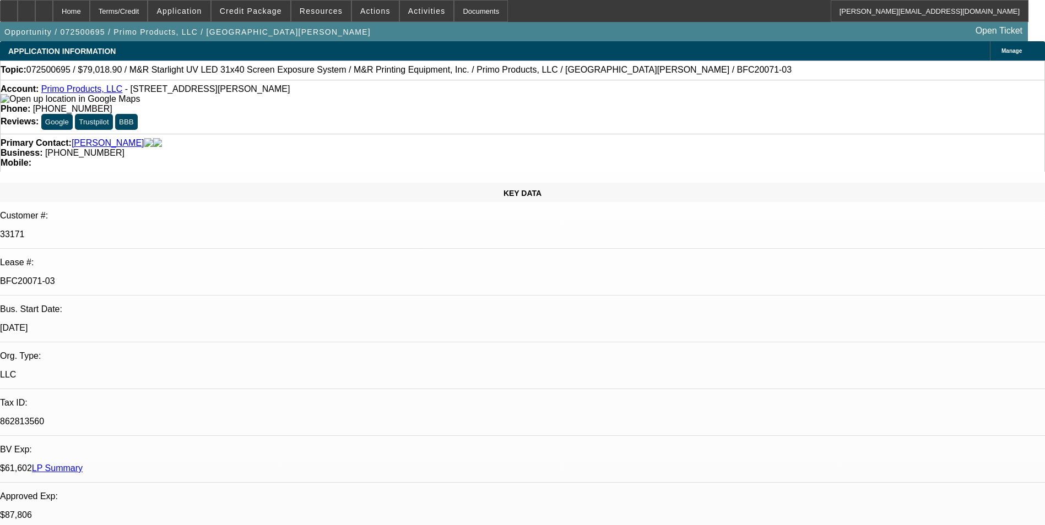
select select "0"
select select "2"
select select "0.1"
select select "4"
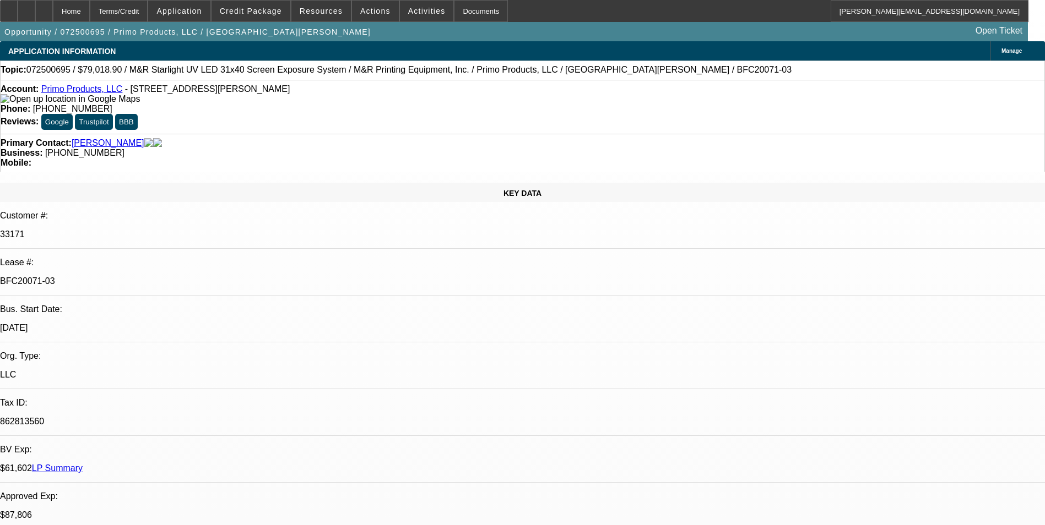
select select "0"
select select "2"
select select "0.1"
select select "4"
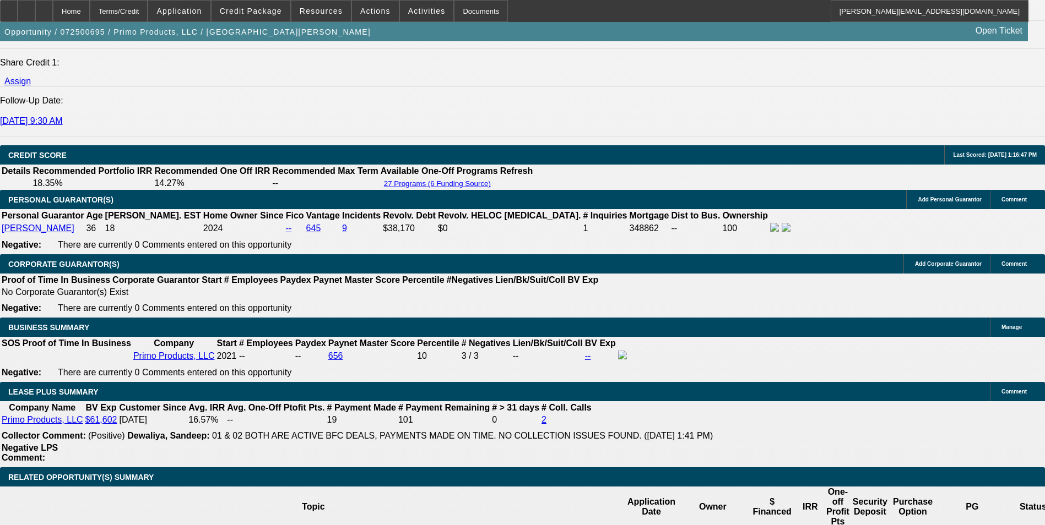
scroll to position [1708, 0]
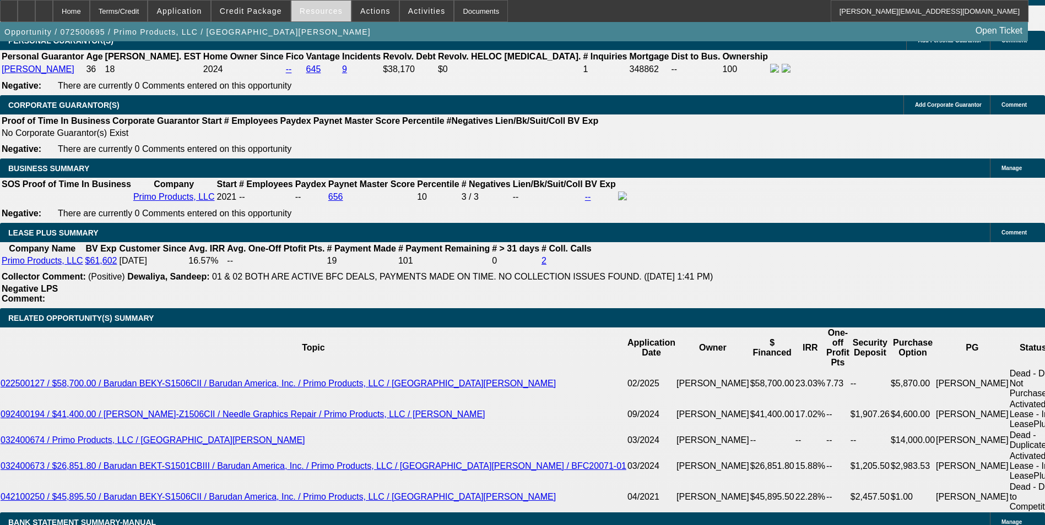
click at [323, 14] on span "Resources" at bounding box center [321, 11] width 43 height 9
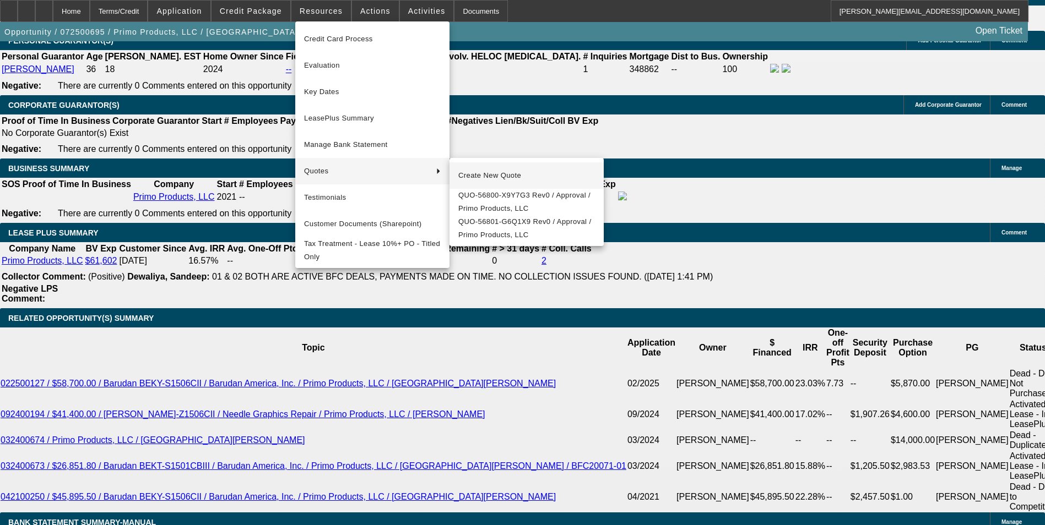
click at [463, 175] on span "Create New Quote" at bounding box center [526, 175] width 137 height 13
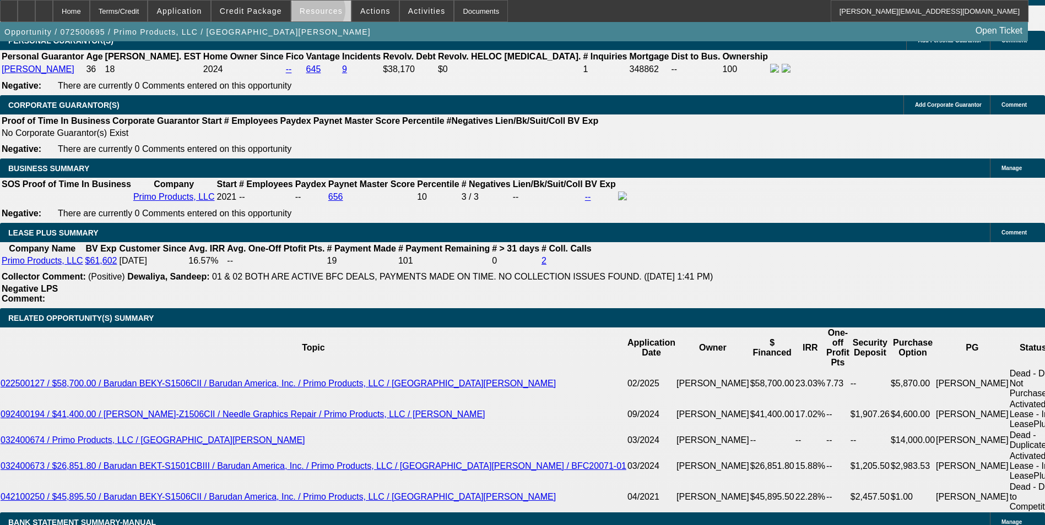
click at [322, 13] on span "Resources" at bounding box center [321, 11] width 43 height 9
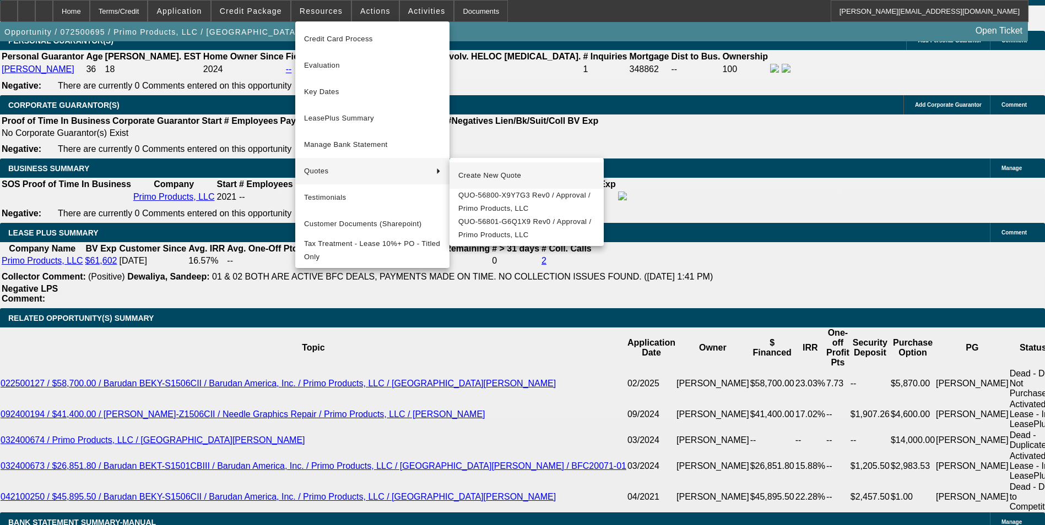
click at [491, 169] on button "Create New Quote" at bounding box center [526, 175] width 154 height 26
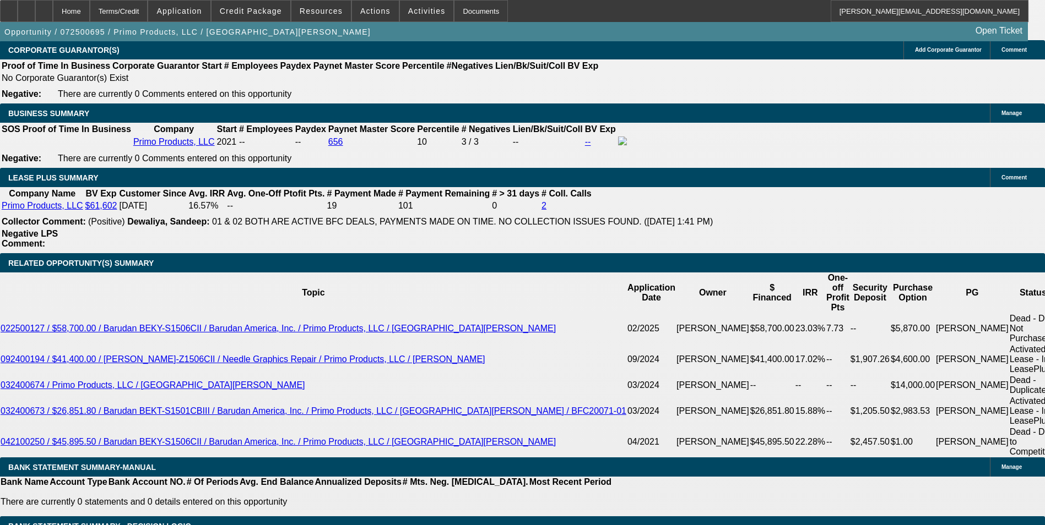
scroll to position [1818, 0]
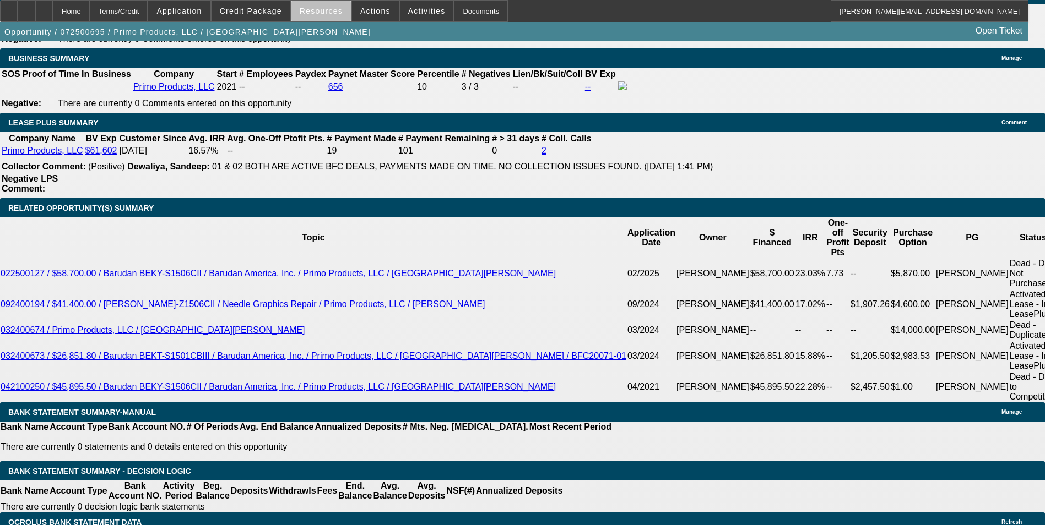
click at [328, 14] on span "Resources" at bounding box center [321, 11] width 43 height 9
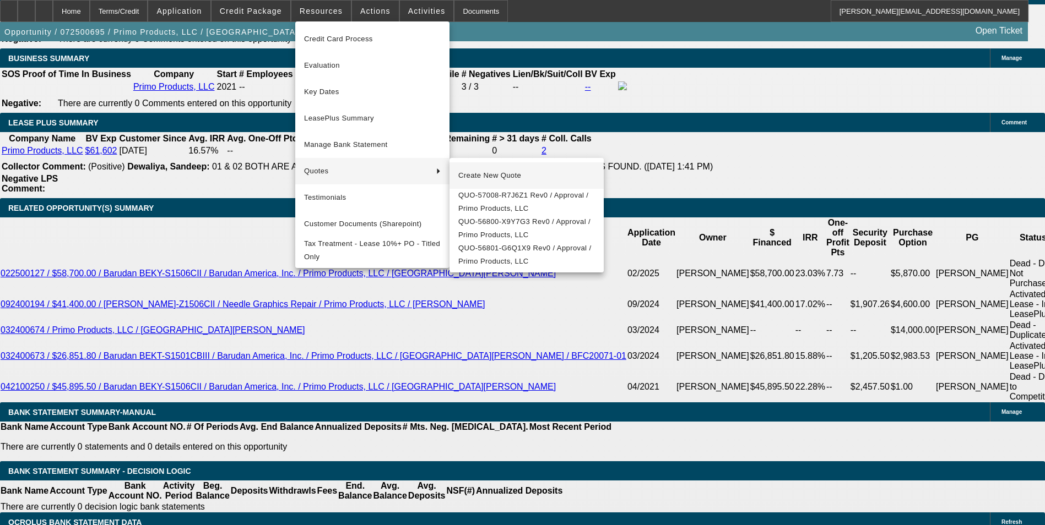
click at [472, 176] on span "Create New Quote" at bounding box center [526, 175] width 137 height 13
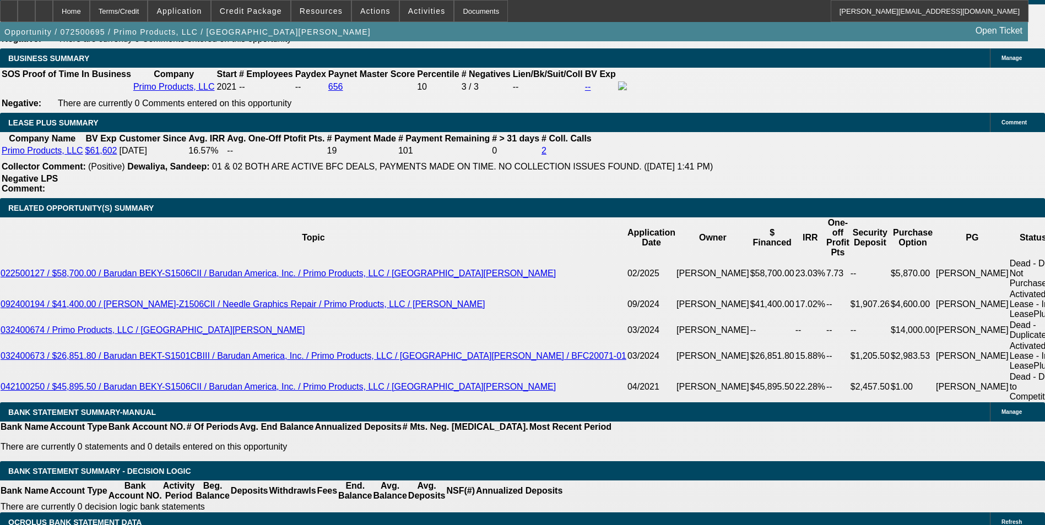
scroll to position [1763, 0]
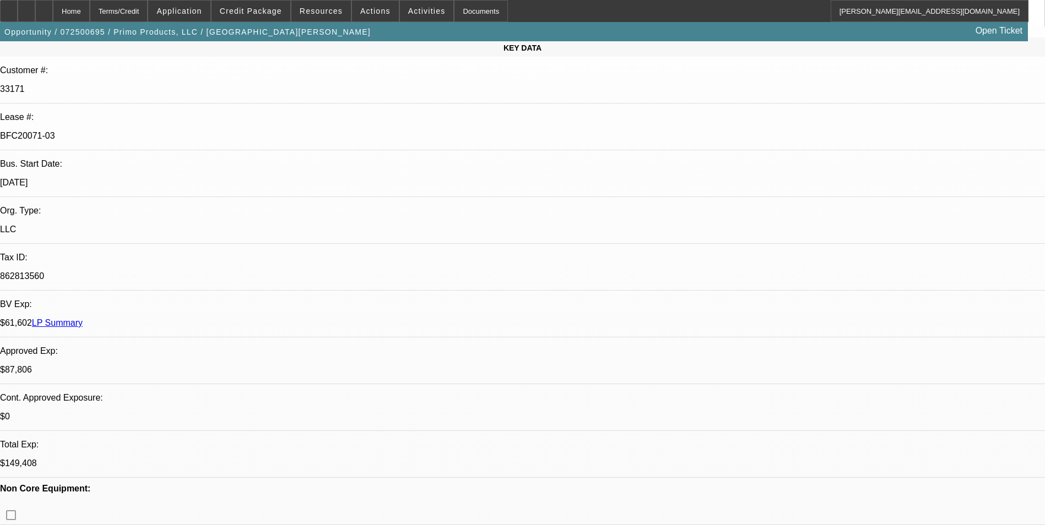
scroll to position [0, 0]
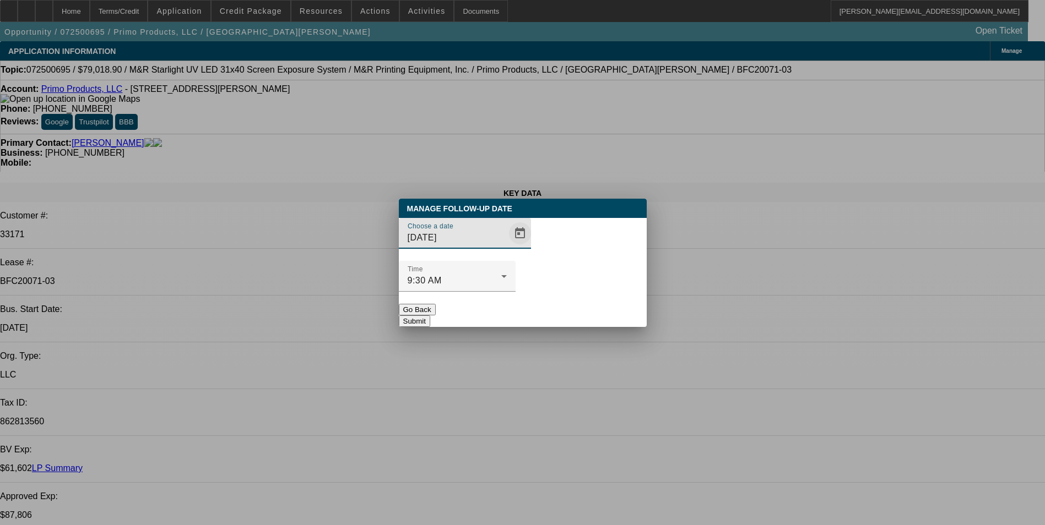
click at [507, 247] on span "Open calendar" at bounding box center [520, 233] width 26 height 26
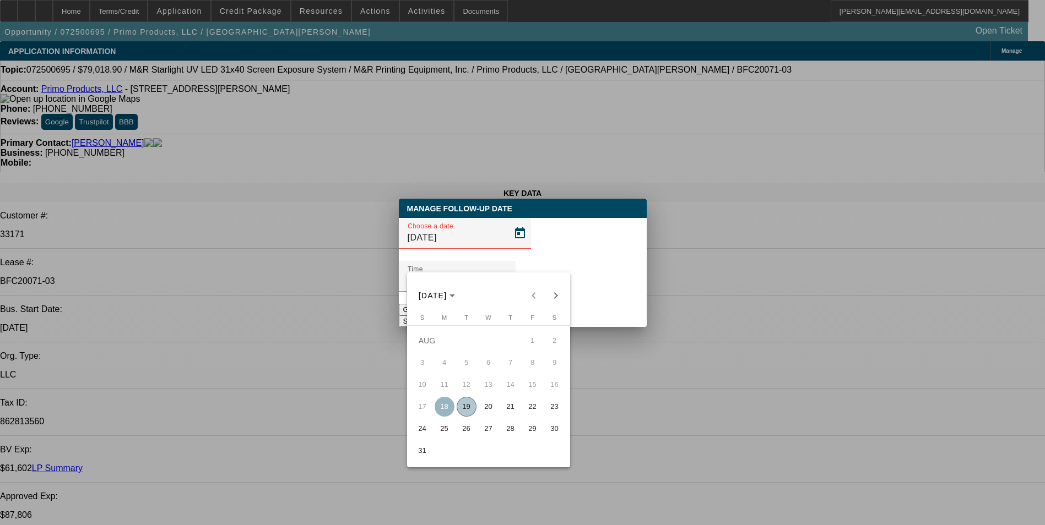
click at [488, 412] on span "20" at bounding box center [489, 407] width 20 height 20
type input "8/20/2025"
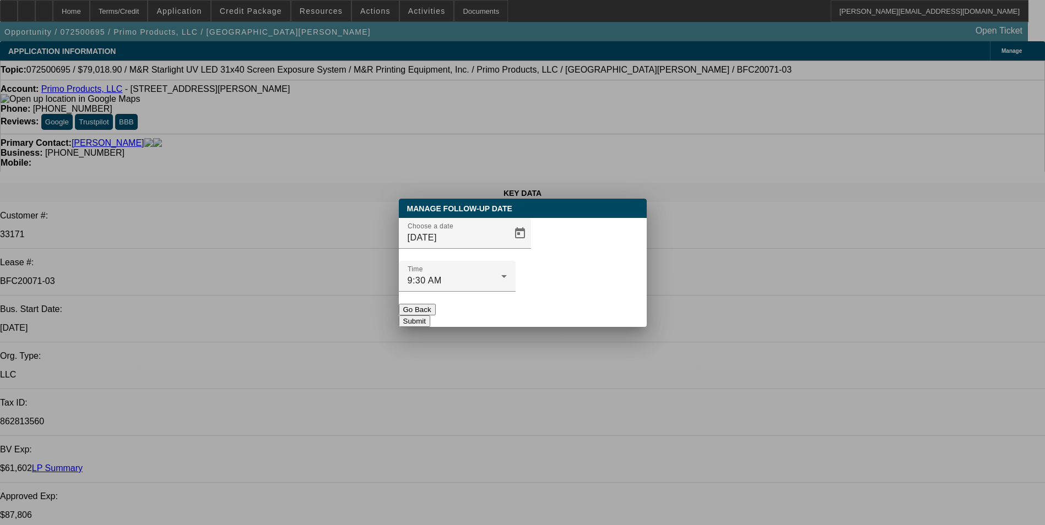
click at [430, 316] on button "Submit" at bounding box center [414, 322] width 31 height 12
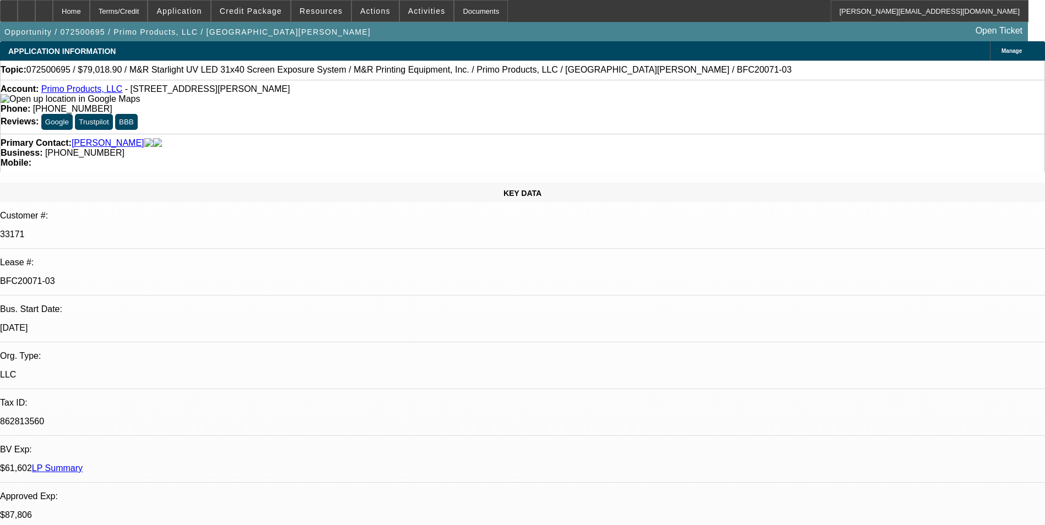
click at [53, 15] on div at bounding box center [44, 11] width 18 height 22
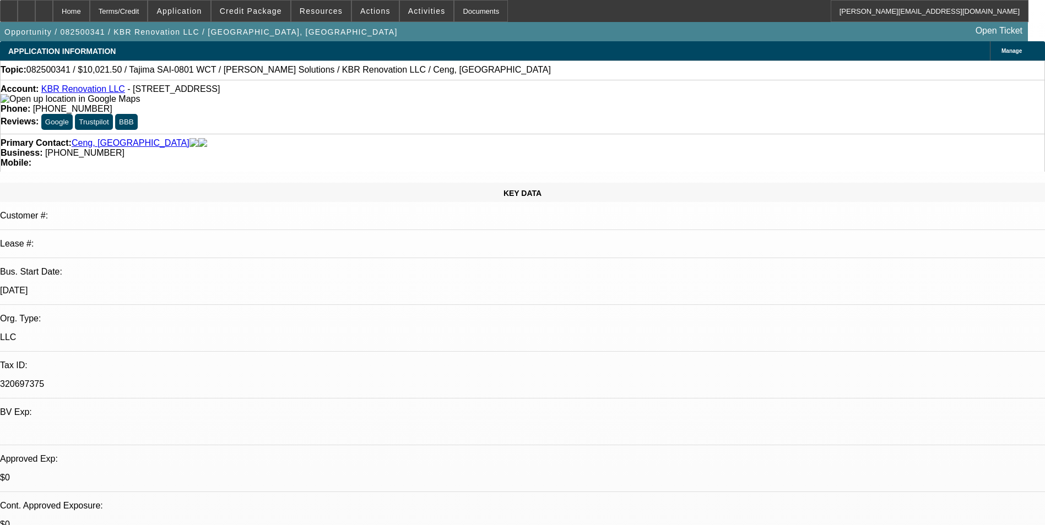
select select "0.15"
select select "2"
select select "0.1"
select select "4"
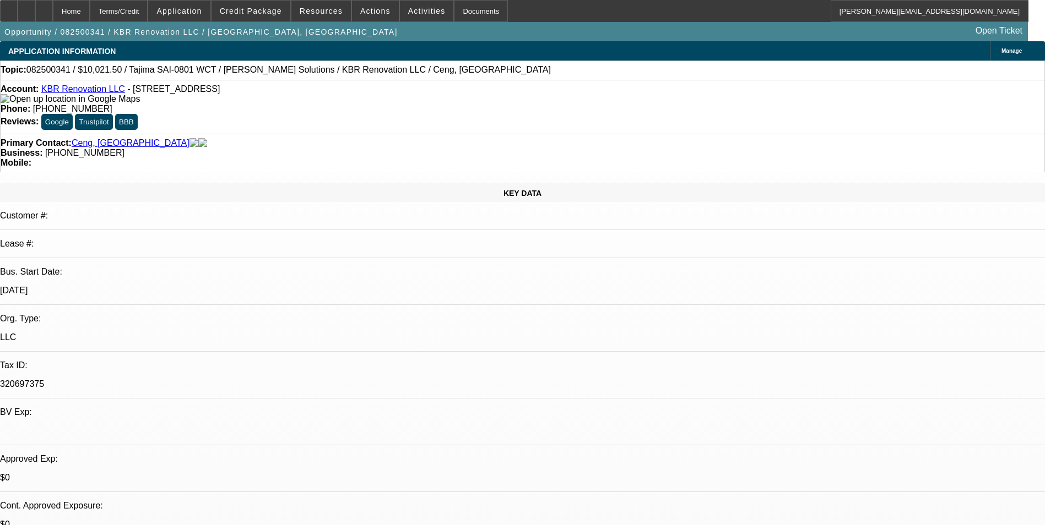
select select "0.15"
select select "2"
select select "0"
select select "6"
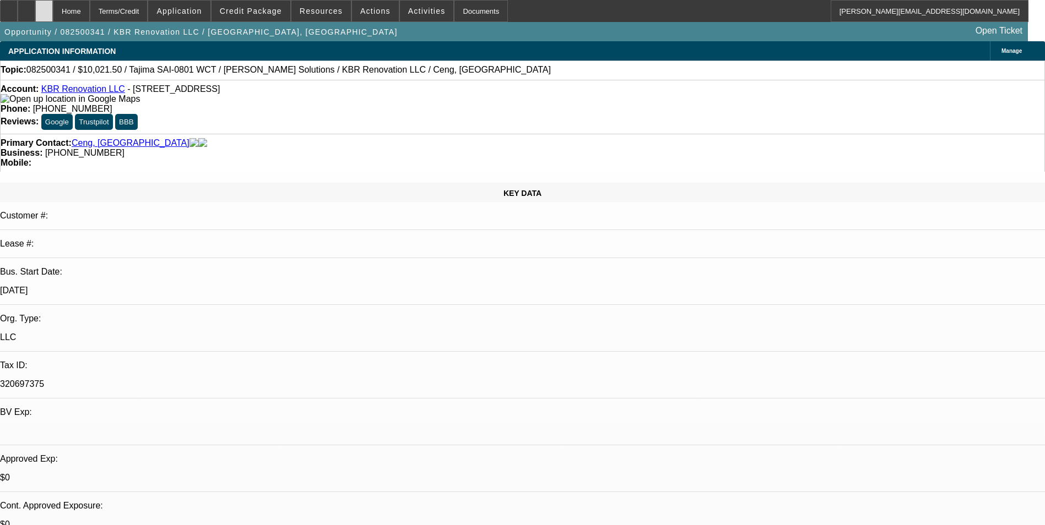
scroll to position [110, 0]
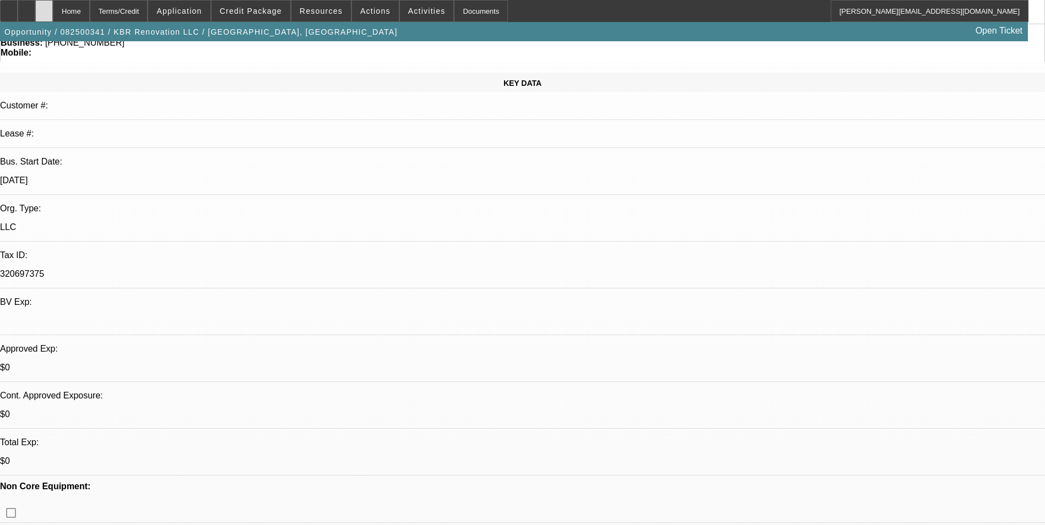
click at [44, 7] on icon at bounding box center [44, 7] width 0 height 0
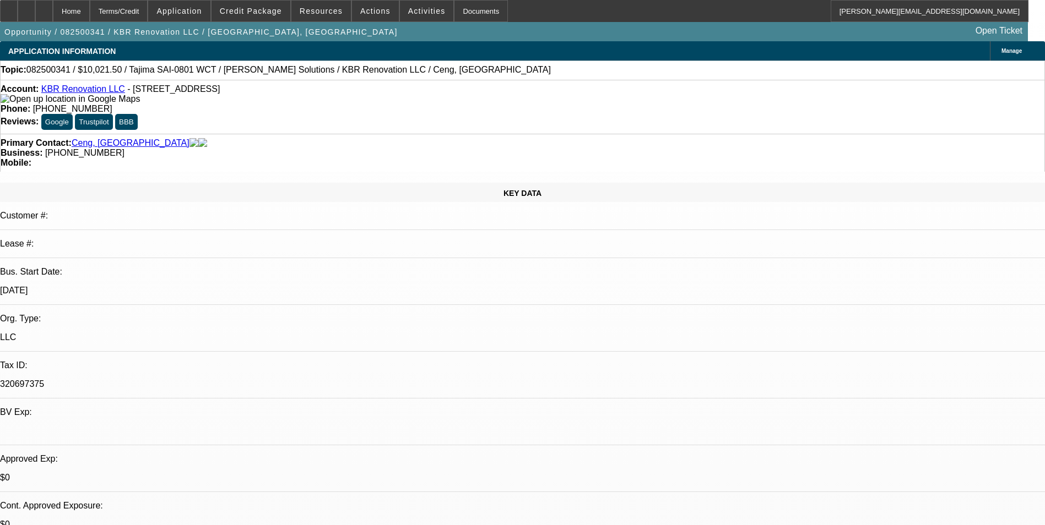
select select "0.15"
select select "2"
select select "0.1"
select select "4"
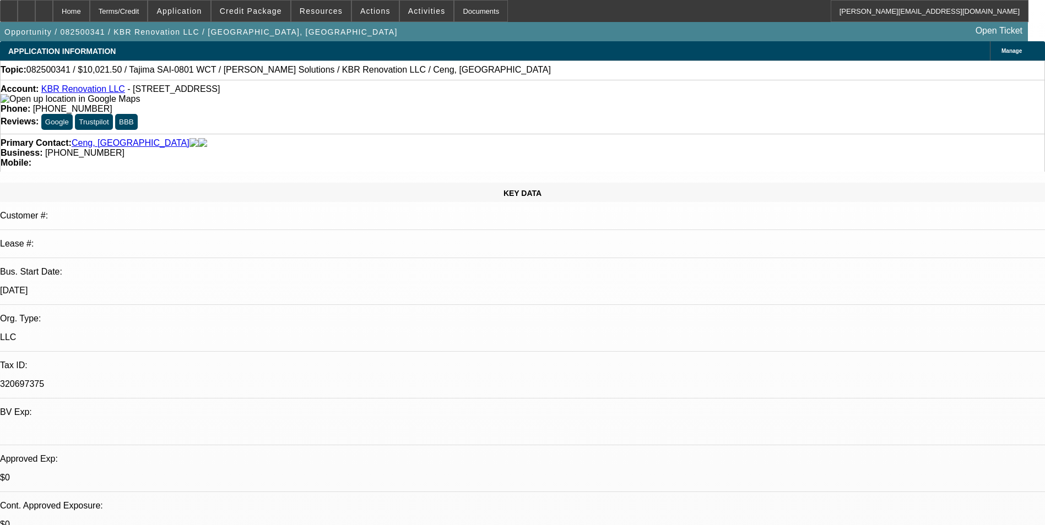
select select "0.15"
select select "2"
select select "0"
select select "6"
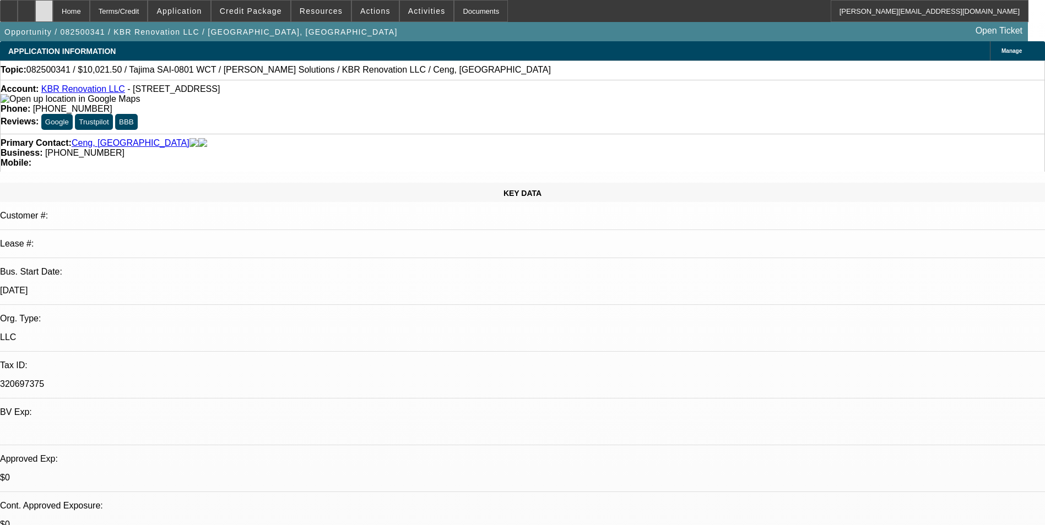
click at [44, 7] on icon at bounding box center [44, 7] width 0 height 0
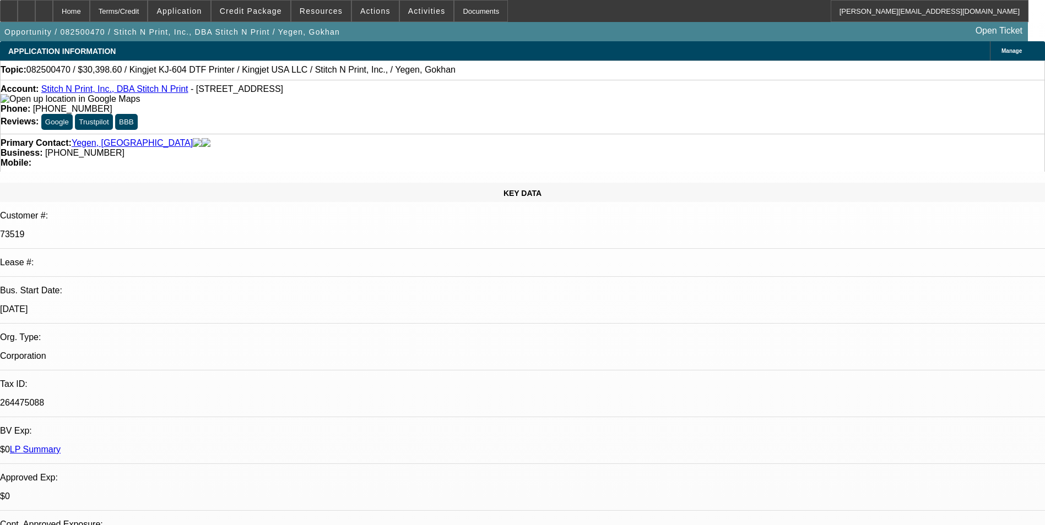
select select "0"
select select "2"
select select "0"
select select "2"
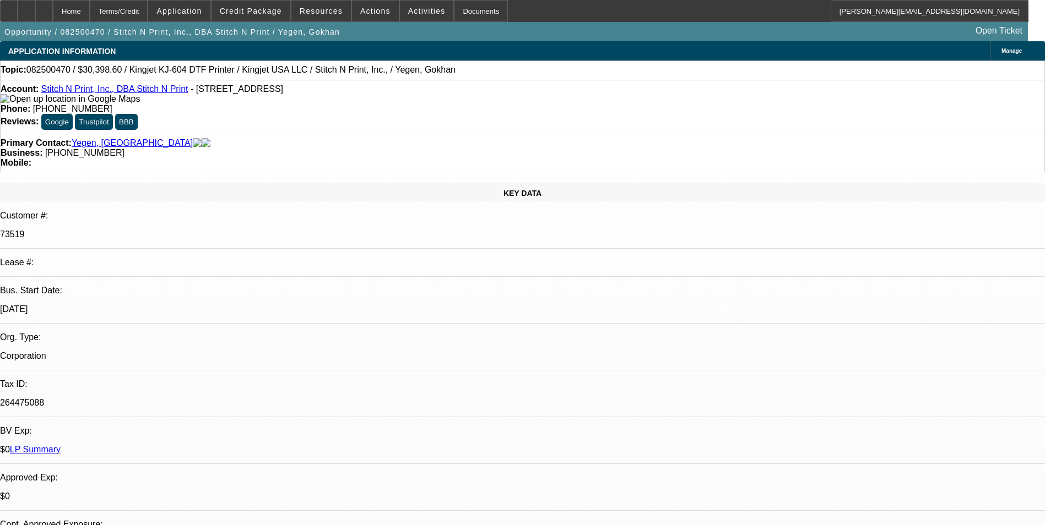
select select "0"
select select "2"
select select "0"
select select "1"
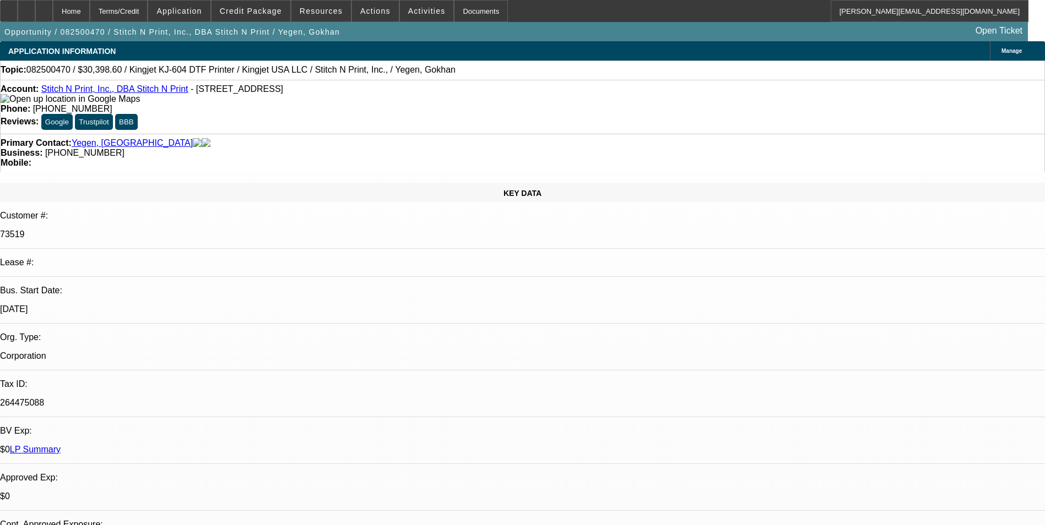
select select "2"
select select "1"
select select "2"
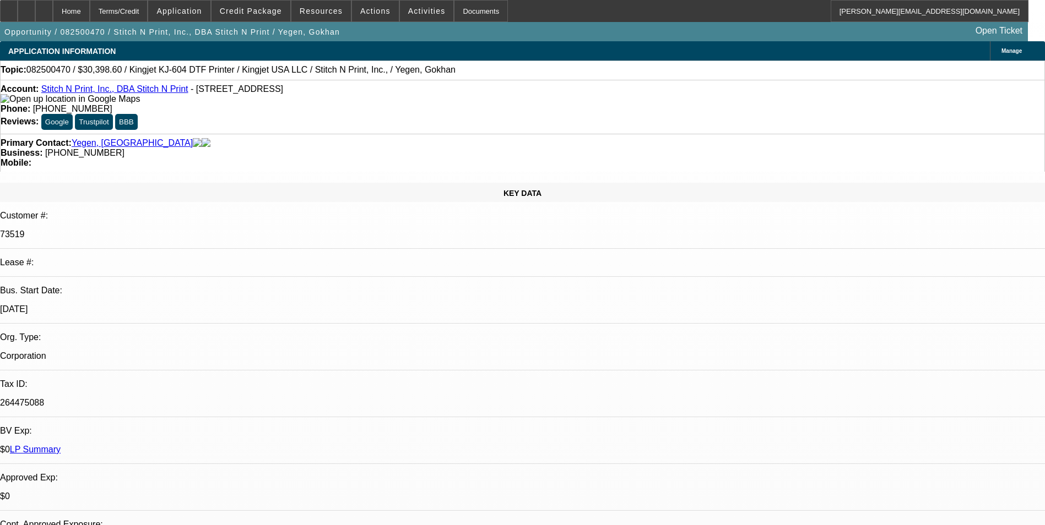
select select "1"
select select "2"
click at [44, 7] on icon at bounding box center [44, 7] width 0 height 0
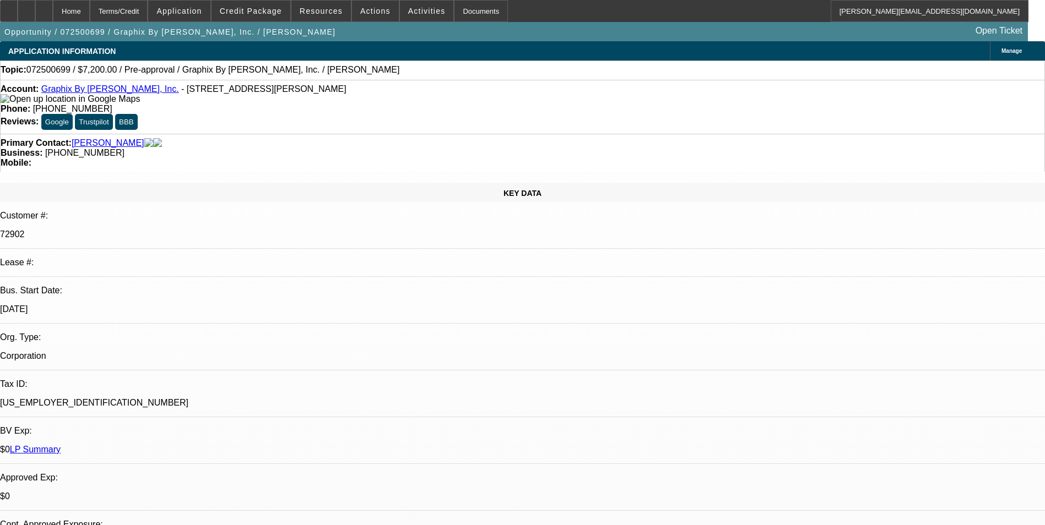
select select "2"
select select "0.1"
select select "2"
select select "0.1"
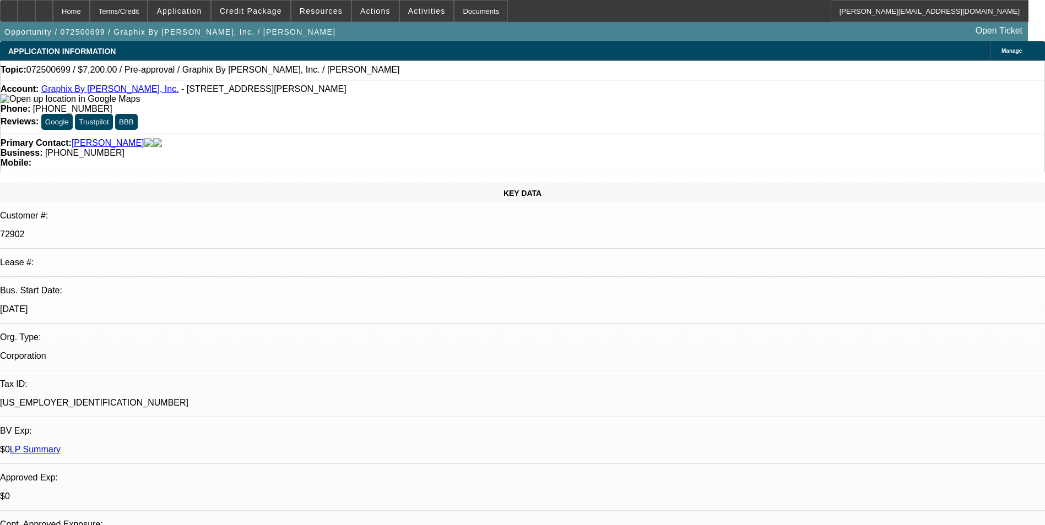
select select "1"
select select "2"
select select "4"
select select "1"
select select "2"
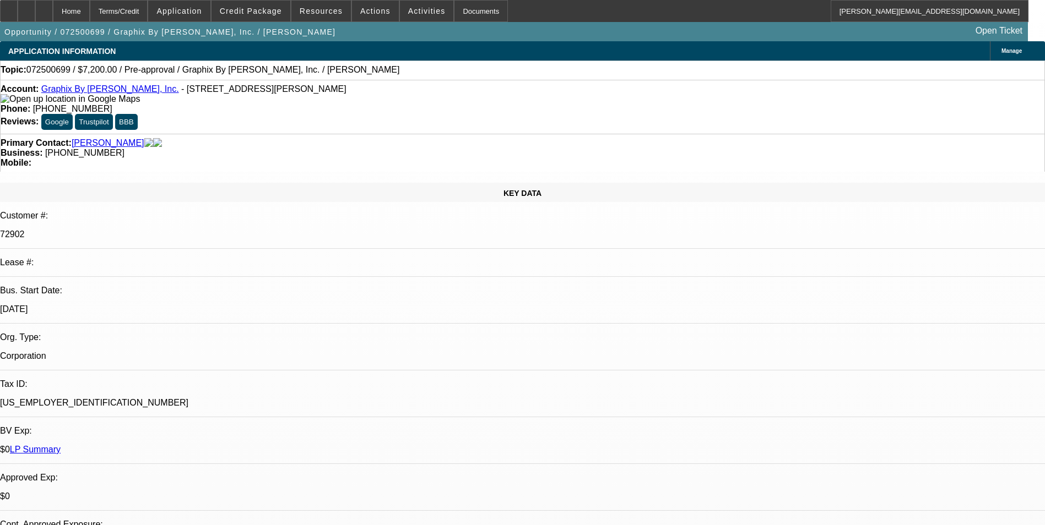
select select "4"
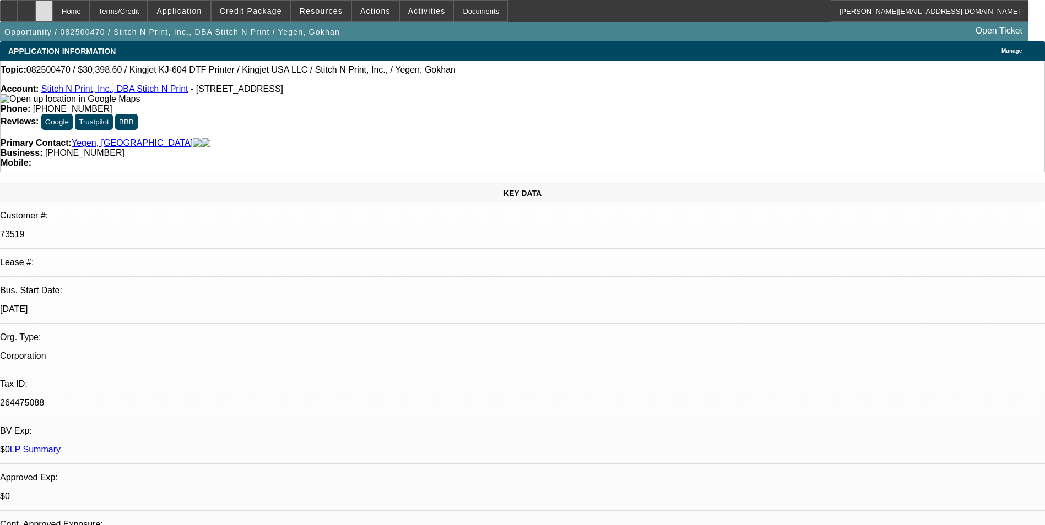
select select "0"
select select "2"
select select "0"
select select "2"
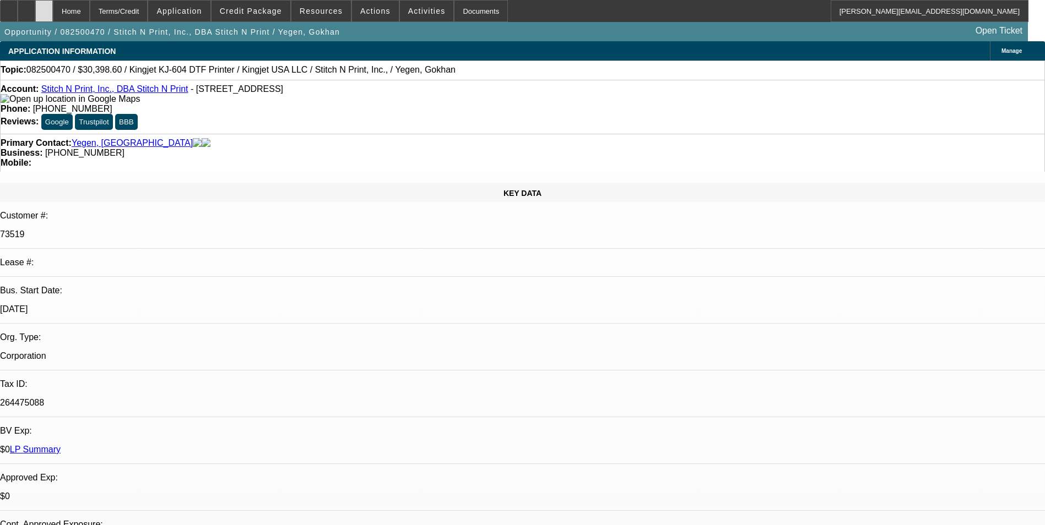
select select "0"
select select "2"
select select "0"
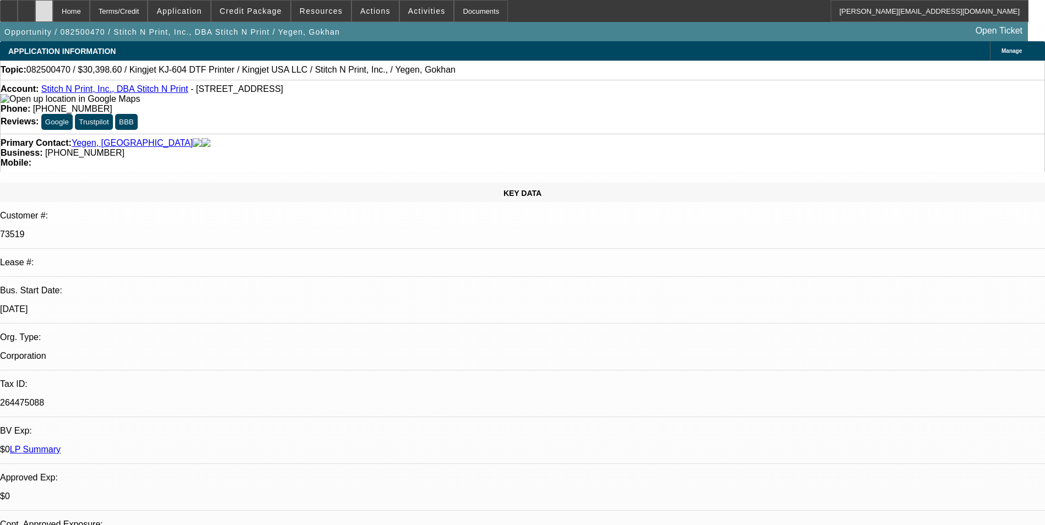
select select "2"
select select "0"
select select "1"
select select "2"
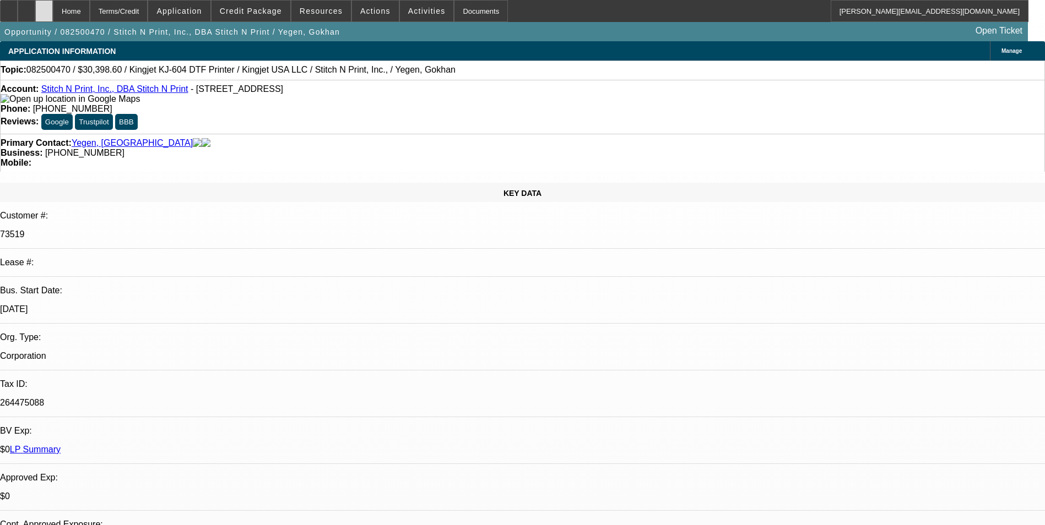
select select "1"
select select "2"
select select "1"
select select "2"
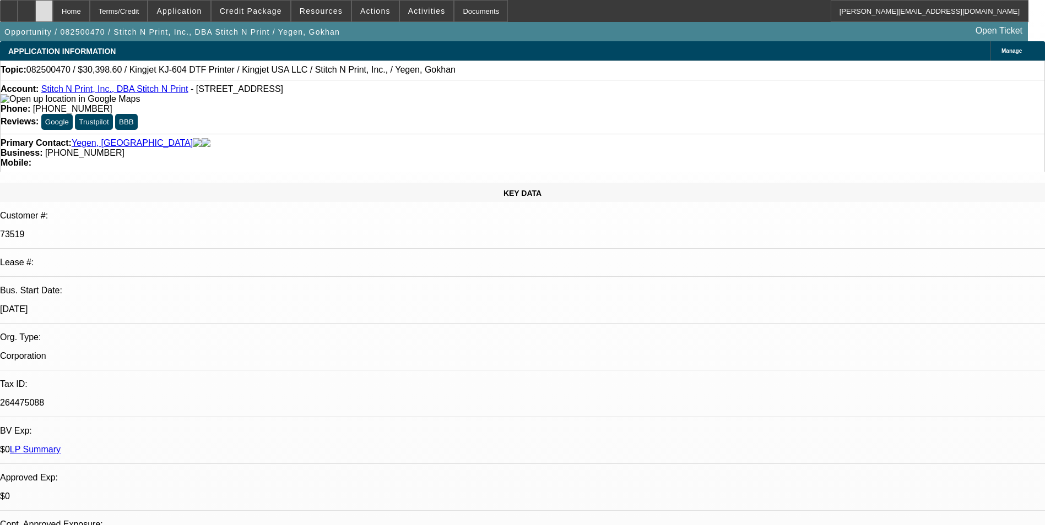
select select "2"
select select "1"
select select "2"
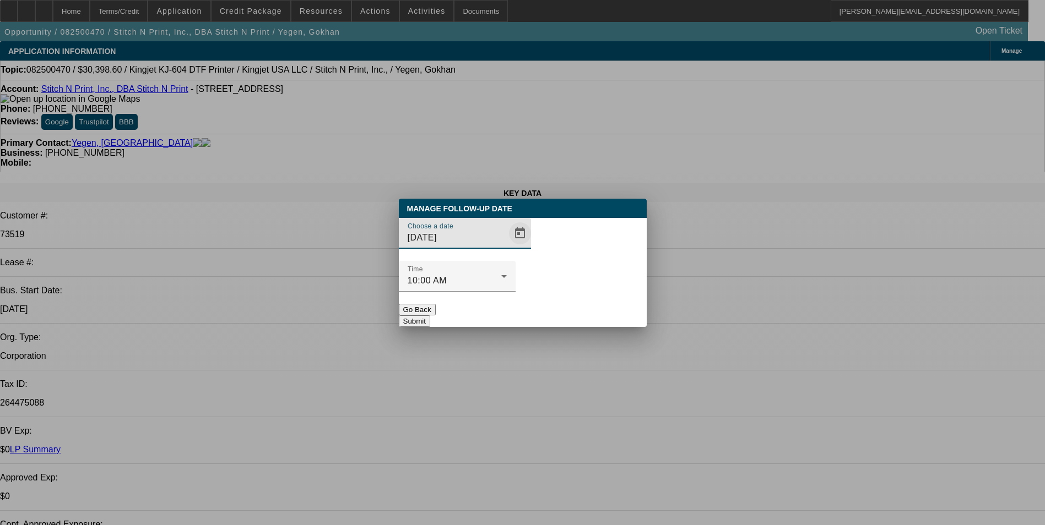
click at [507, 247] on span "Open calendar" at bounding box center [520, 233] width 26 height 26
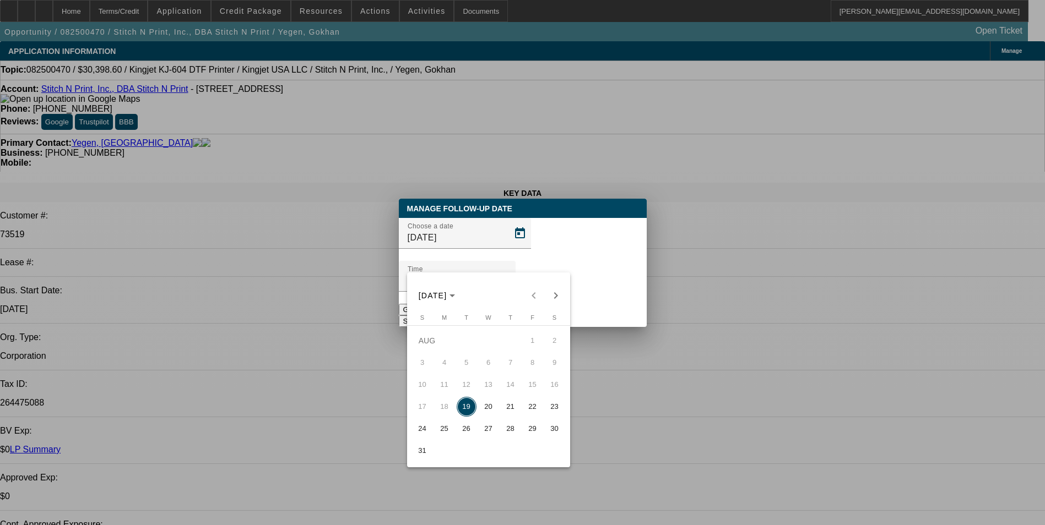
click at [489, 409] on span "20" at bounding box center [489, 407] width 20 height 20
type input "[DATE]"
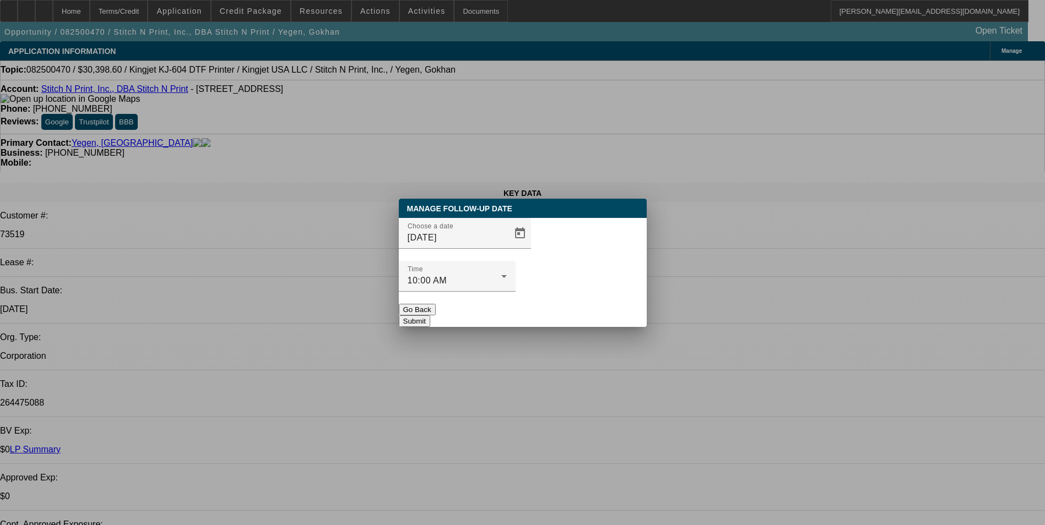
click at [430, 316] on button "Submit" at bounding box center [414, 322] width 31 height 12
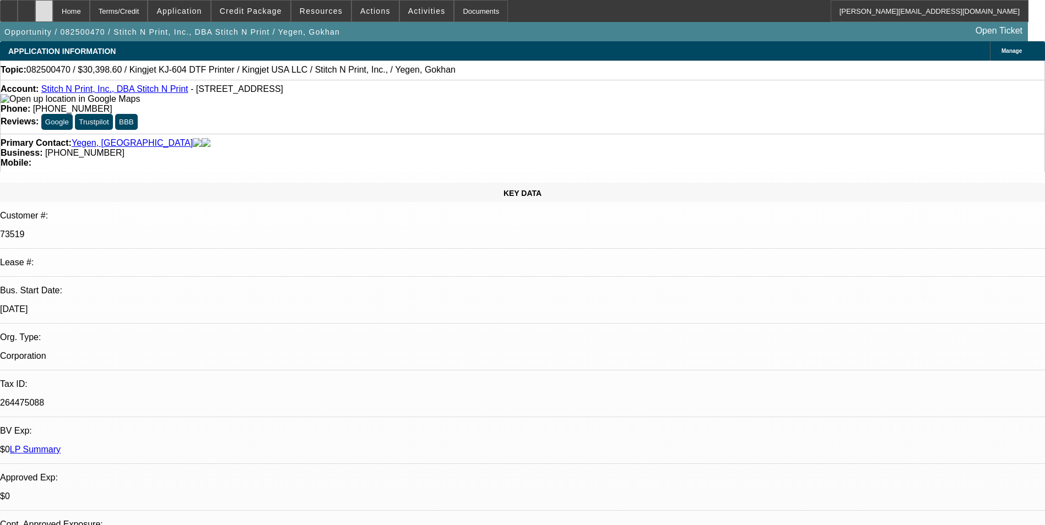
click at [44, 7] on icon at bounding box center [44, 7] width 0 height 0
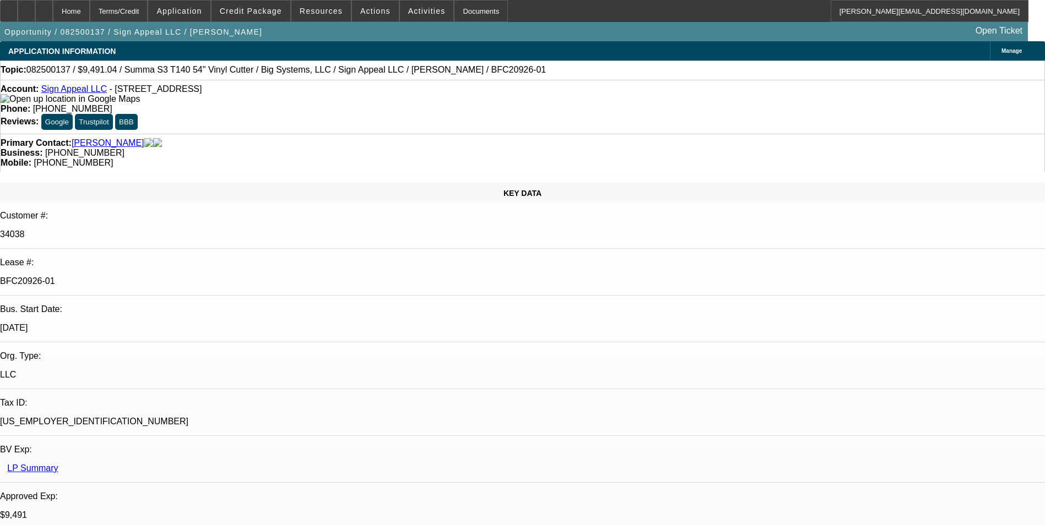
select select "0"
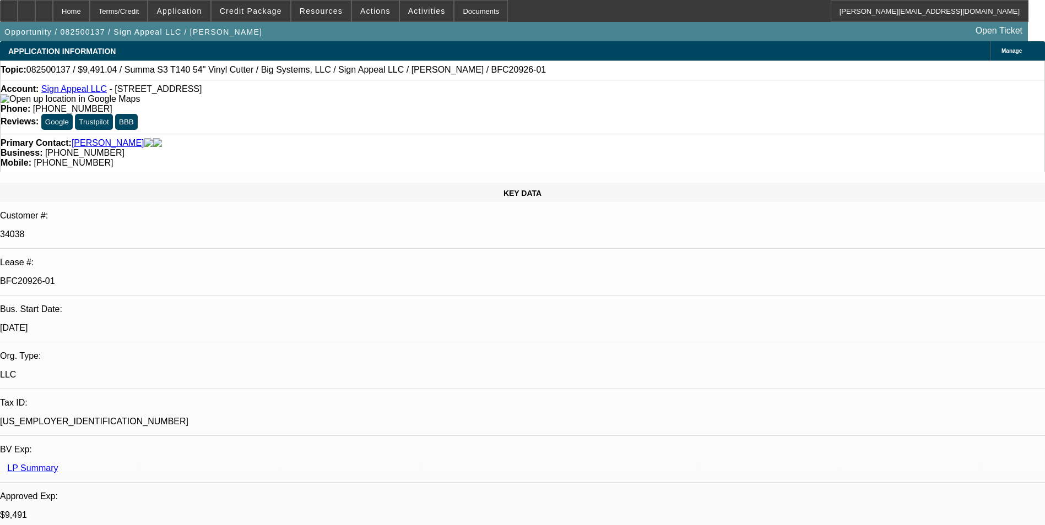
select select "0"
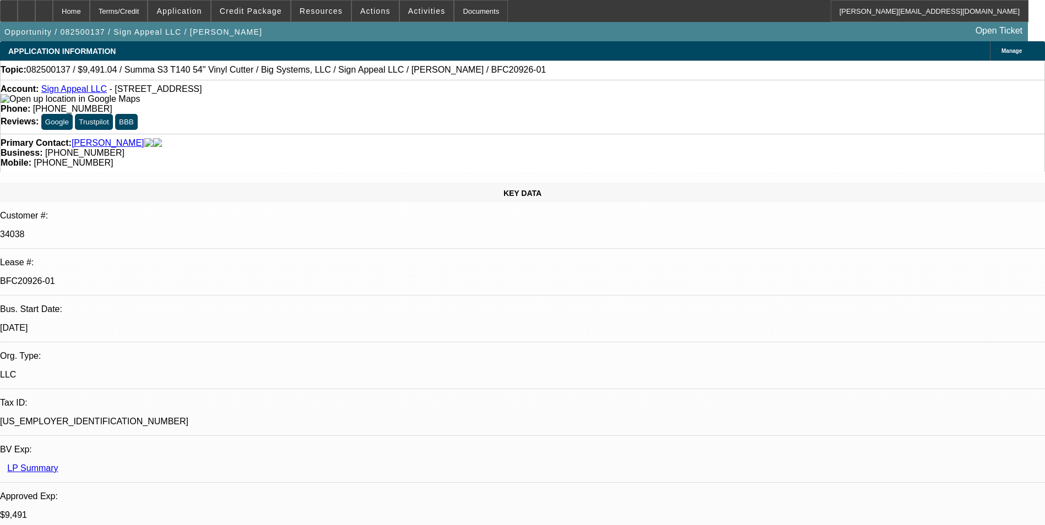
select select "2"
select select "0"
select select "1"
select select "6"
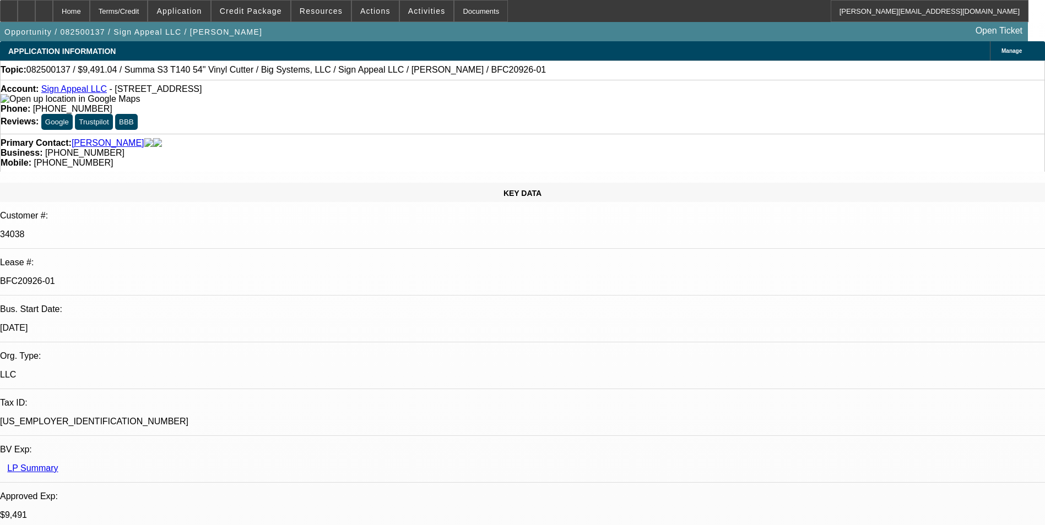
select select "1"
select select "6"
select select "1"
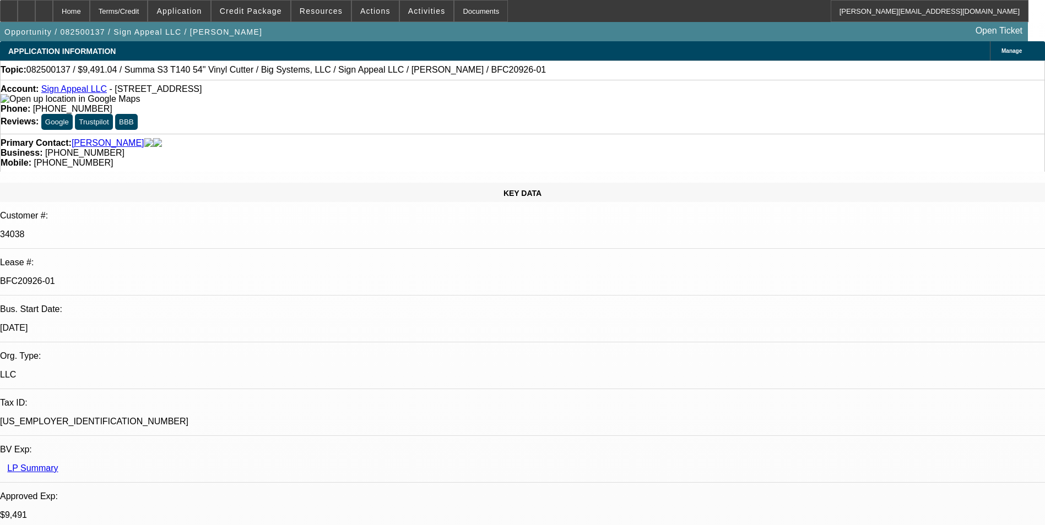
select select "6"
select select "1"
select select "2"
select select "6"
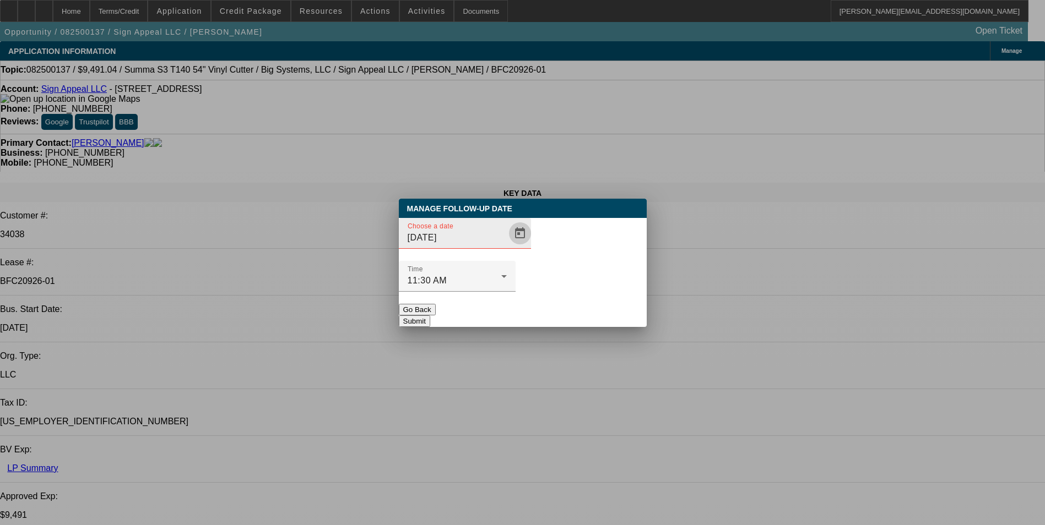
click at [507, 247] on span "Open calendar" at bounding box center [520, 233] width 26 height 26
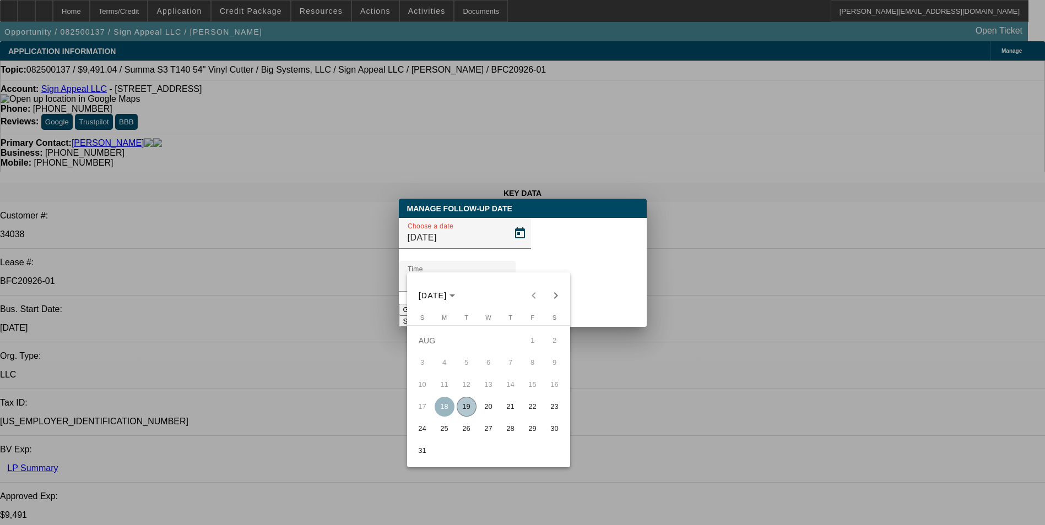
click at [532, 409] on span "22" at bounding box center [533, 407] width 20 height 20
type input "8/22/2025"
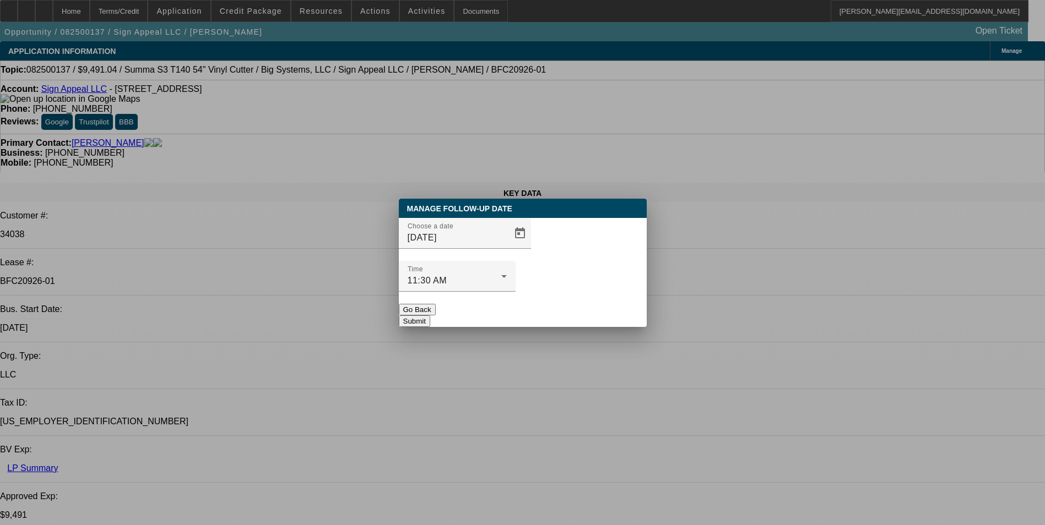
click at [430, 316] on button "Submit" at bounding box center [414, 322] width 31 height 12
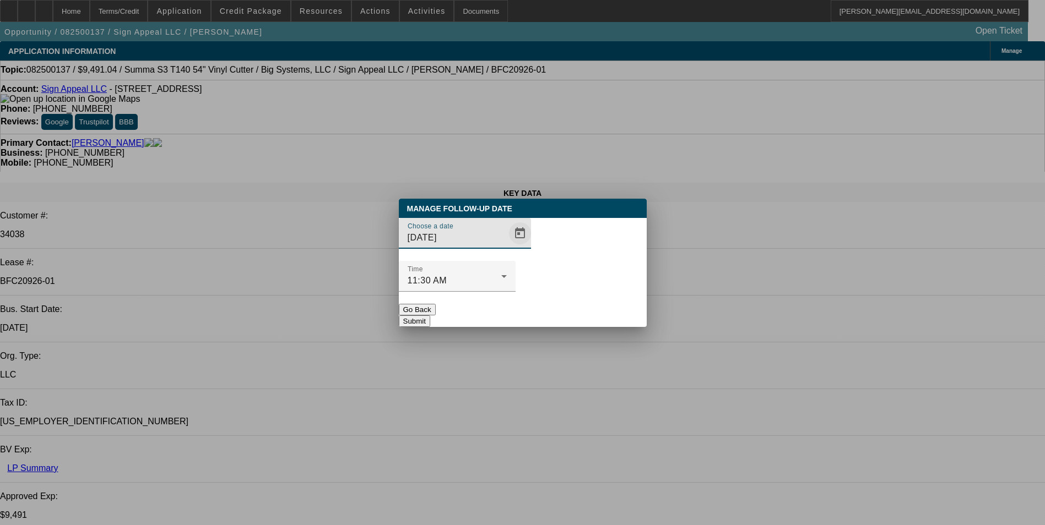
click at [507, 247] on span "Open calendar" at bounding box center [520, 233] width 26 height 26
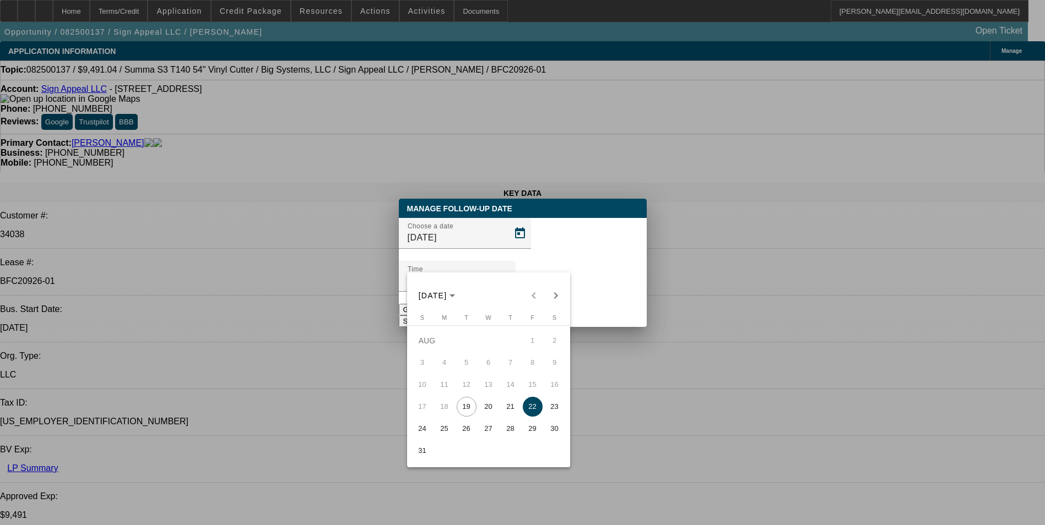
click at [492, 411] on span "20" at bounding box center [489, 407] width 20 height 20
type input "8/20/2025"
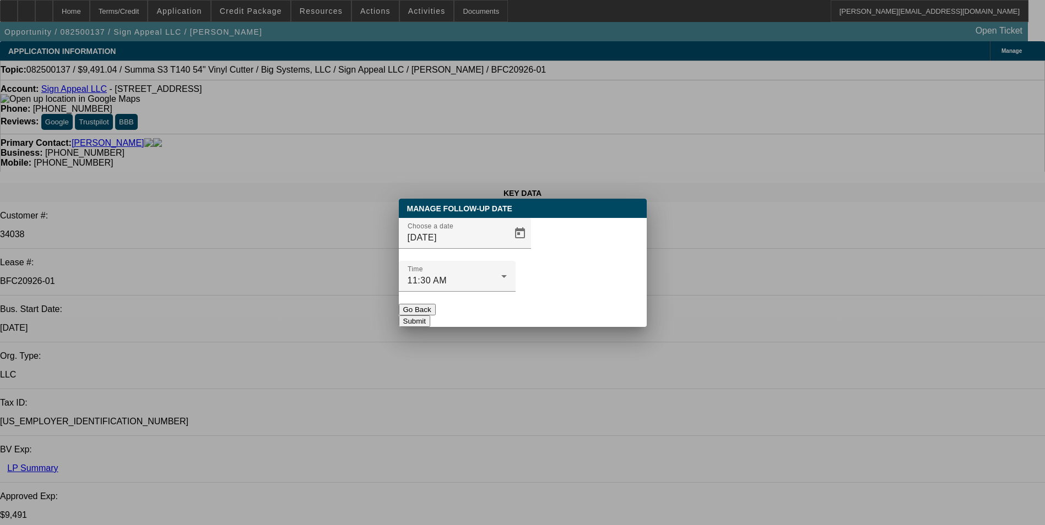
click at [430, 316] on button "Submit" at bounding box center [414, 322] width 31 height 12
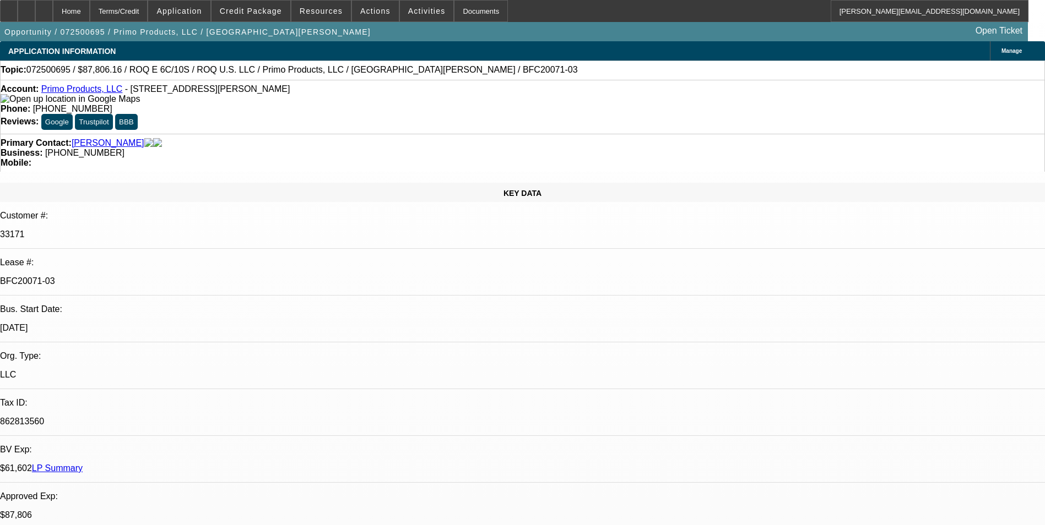
select select "0"
select select "2"
select select "0.1"
select select "0"
select select "2"
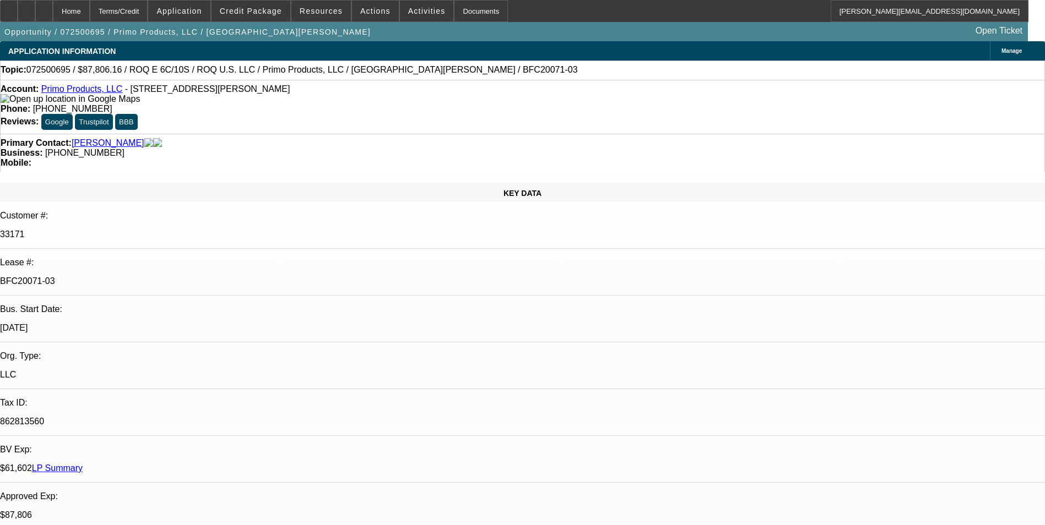
select select "0.1"
select select "0"
select select "2"
select select "0.1"
select select "0"
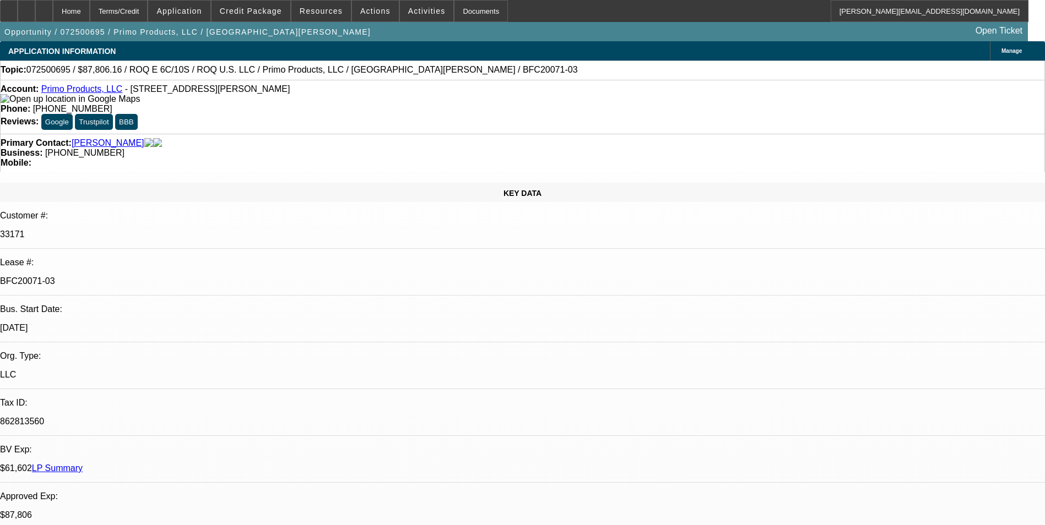
select select "2"
select select "0.1"
select select "1"
select select "2"
select select "4"
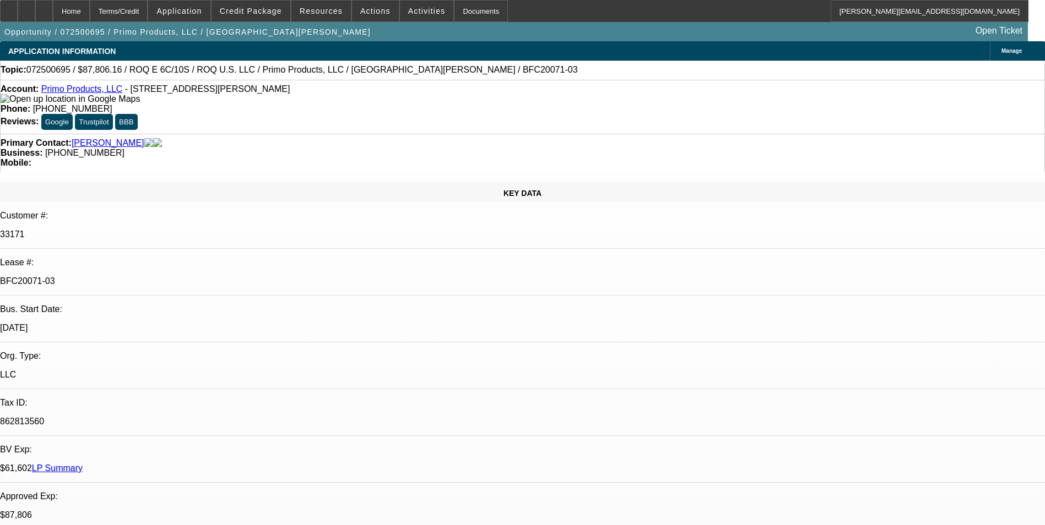
select select "1"
select select "2"
select select "4"
select select "1"
select select "2"
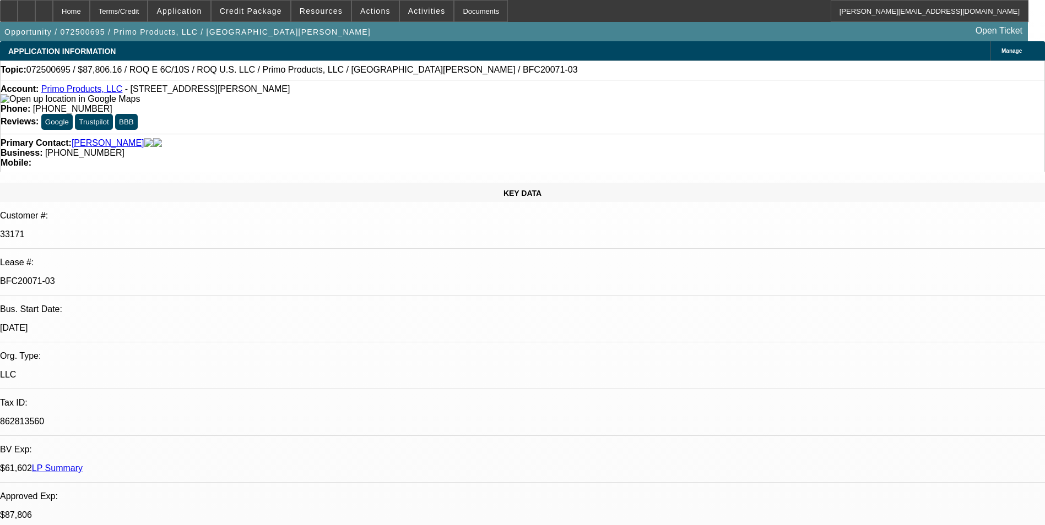
select select "4"
select select "1"
select select "2"
select select "4"
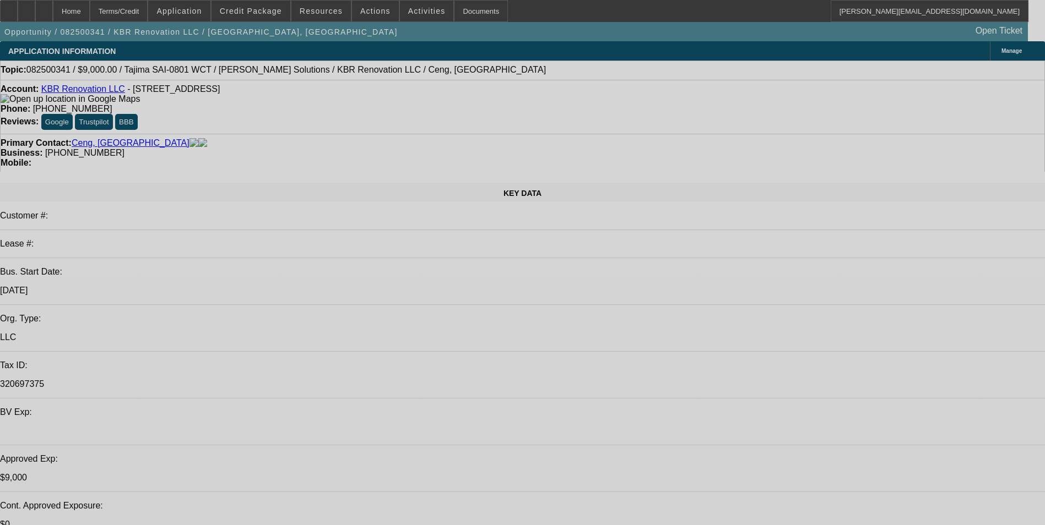
select select "0"
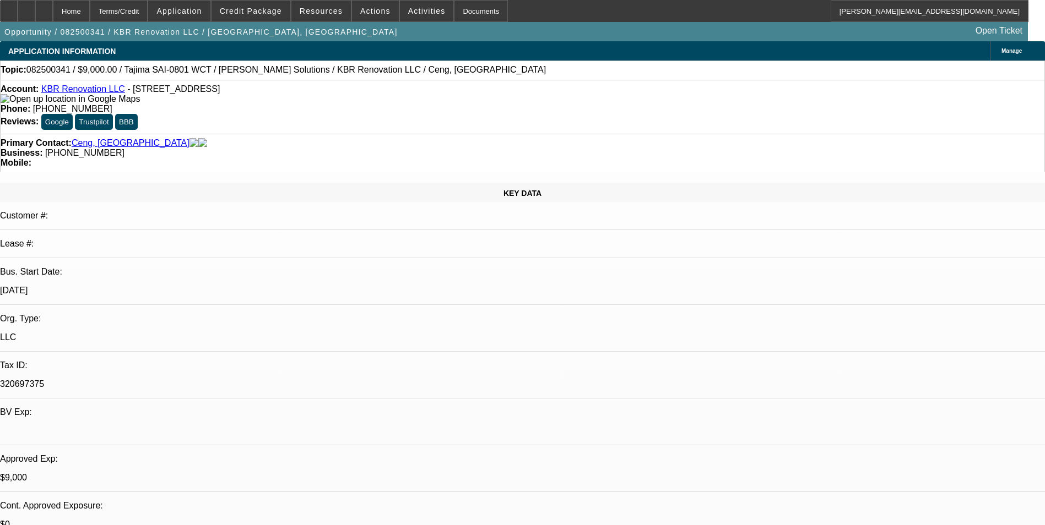
select select "2"
select select "0.1"
select select "0.15"
select select "2"
select select "0.1"
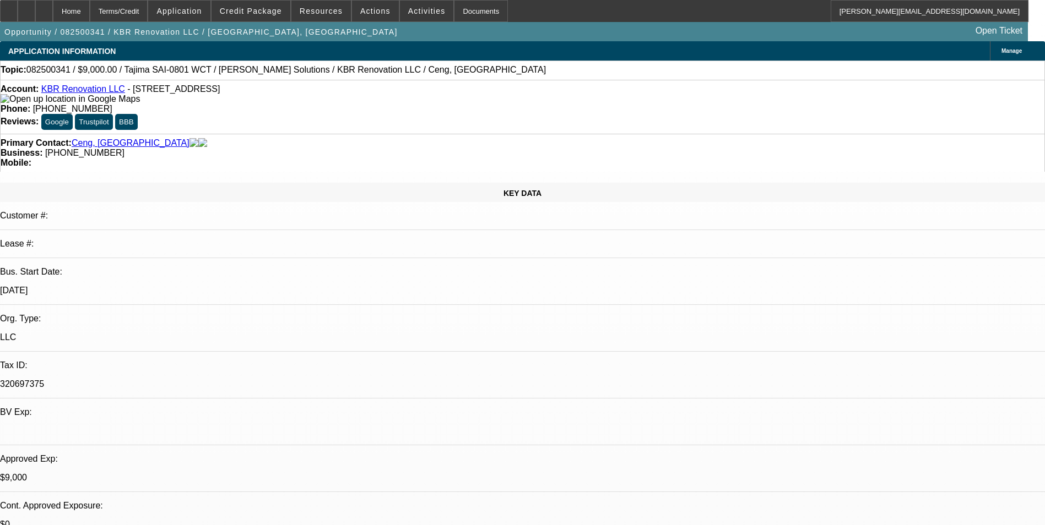
select select "0.15"
select select "2"
select select "0"
select select "1"
select select "2"
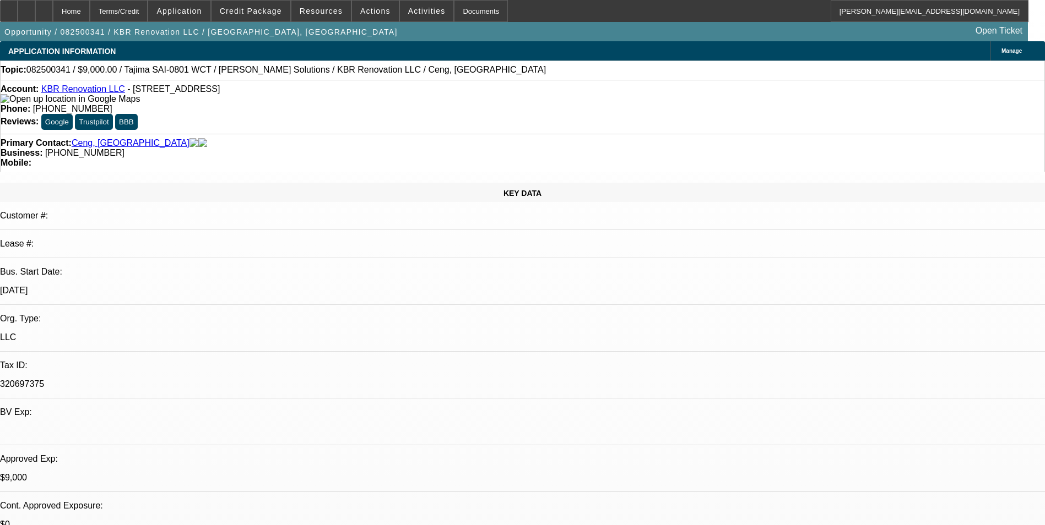
select select "4"
select select "1"
select select "2"
select select "4"
select select "1"
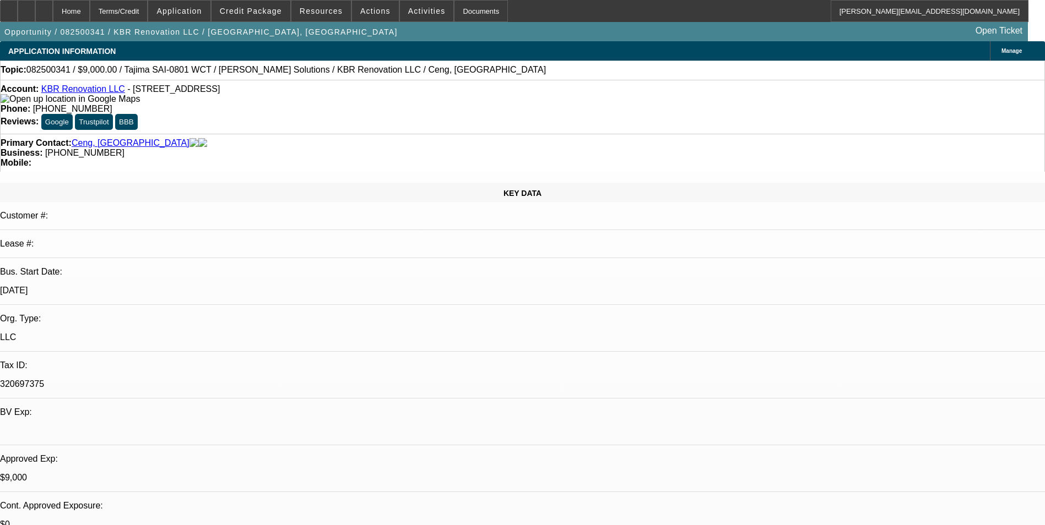
select select "2"
select select "6"
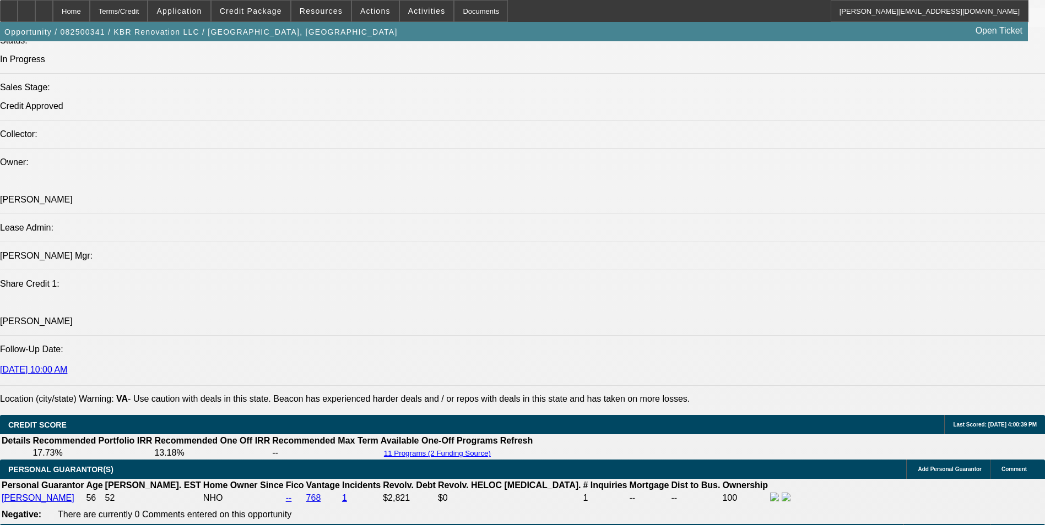
scroll to position [1157, 0]
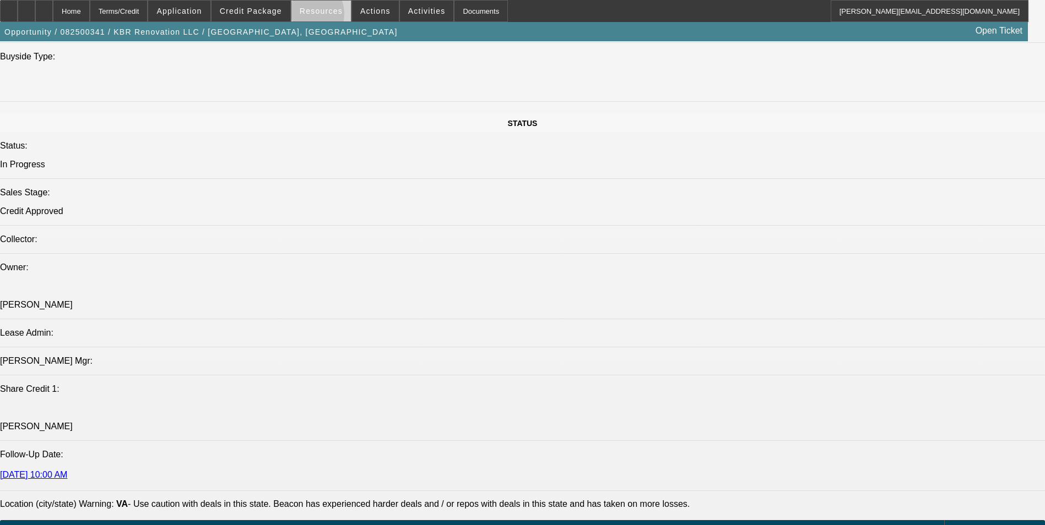
click at [308, 17] on span at bounding box center [320, 11] width 59 height 26
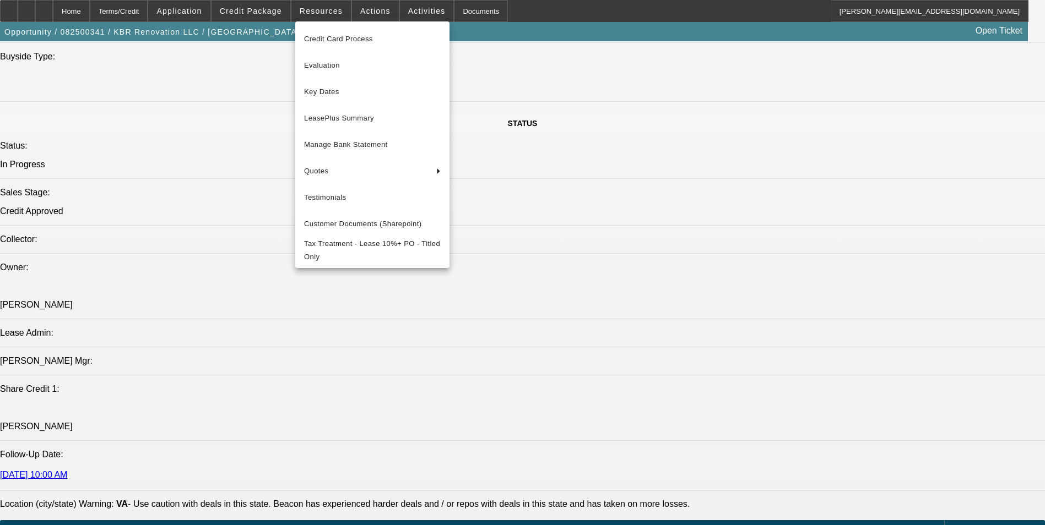
click at [568, 330] on div at bounding box center [522, 262] width 1045 height 525
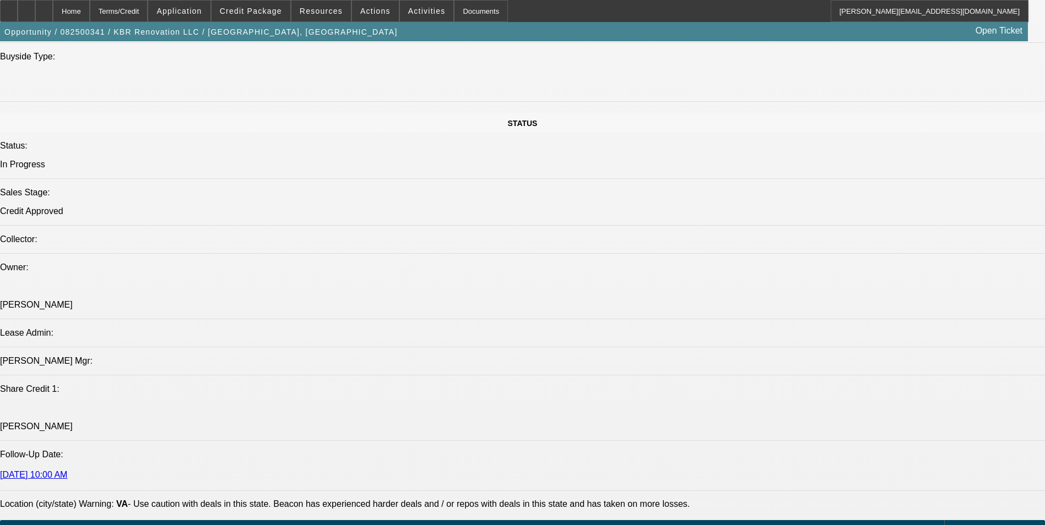
scroll to position [1487, 0]
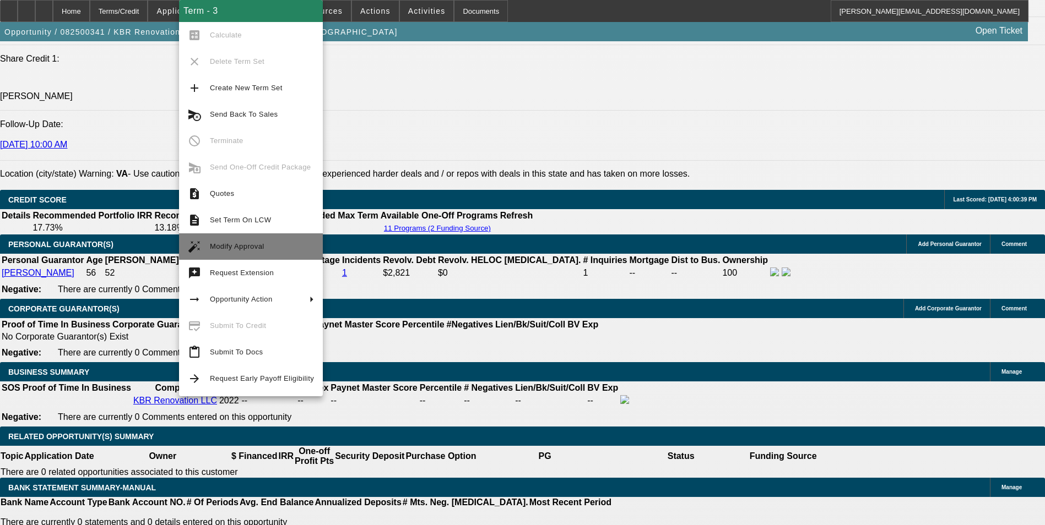
click at [260, 247] on span "Modify Approval" at bounding box center [237, 246] width 55 height 8
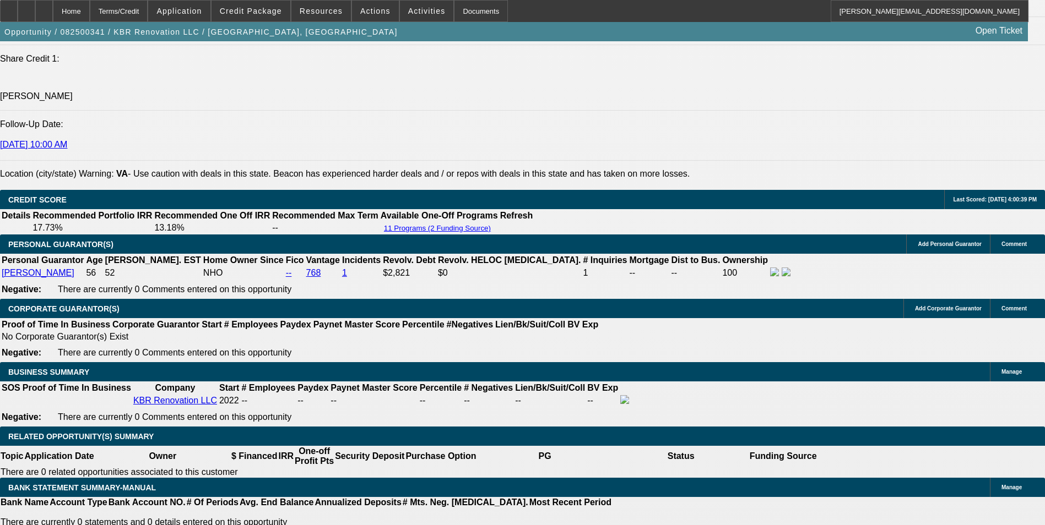
select select "0"
select select "2"
select select "0.1"
select select "4"
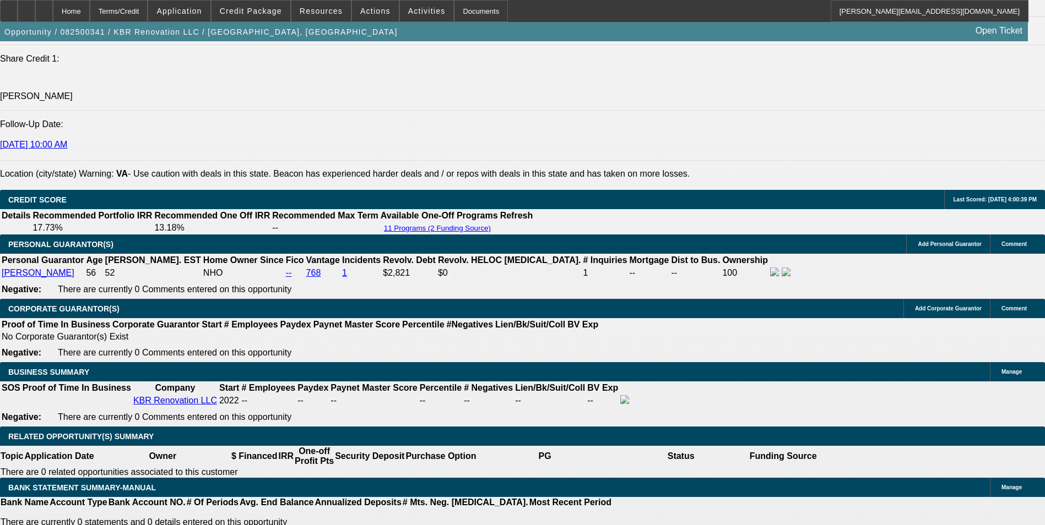
select select "0"
select select "2"
select select "0.1"
select select "4"
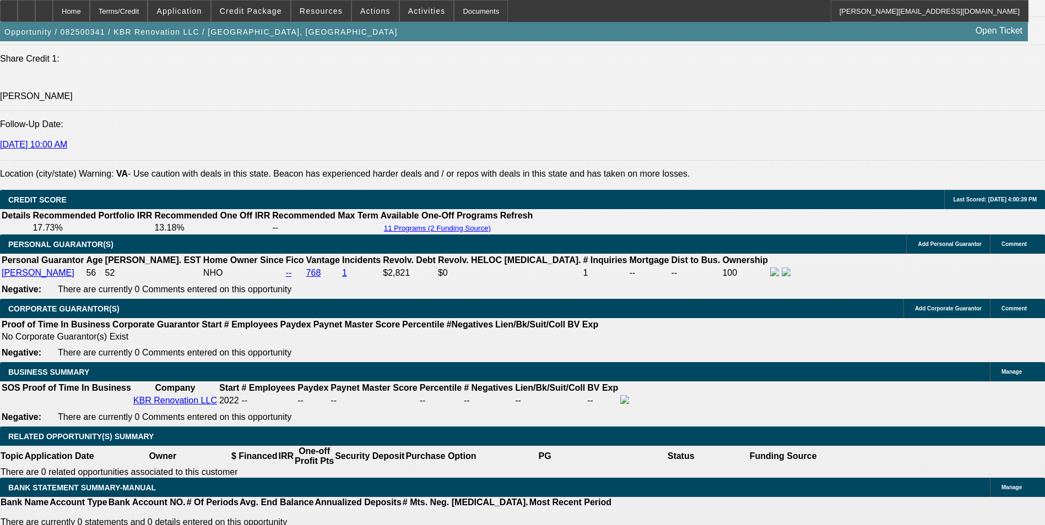
select select "0.15"
select select "2"
select select "0.1"
select select "4"
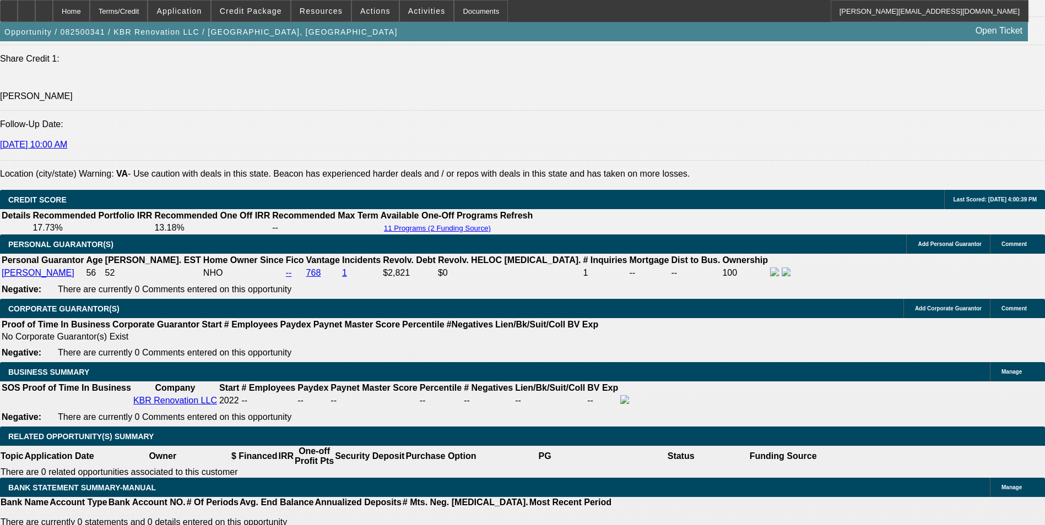
select select "0.15"
select select "2"
select select "0"
select select "6"
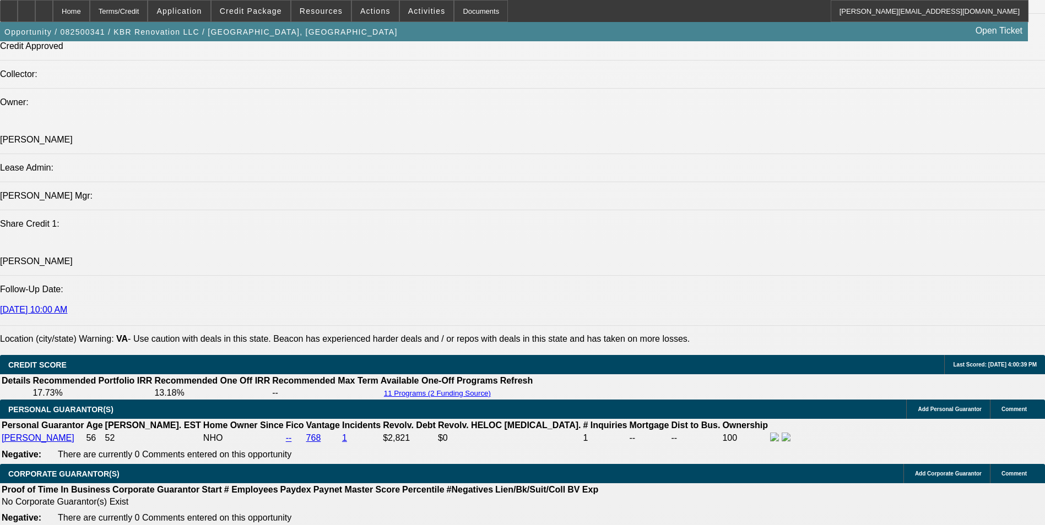
scroll to position [1542, 0]
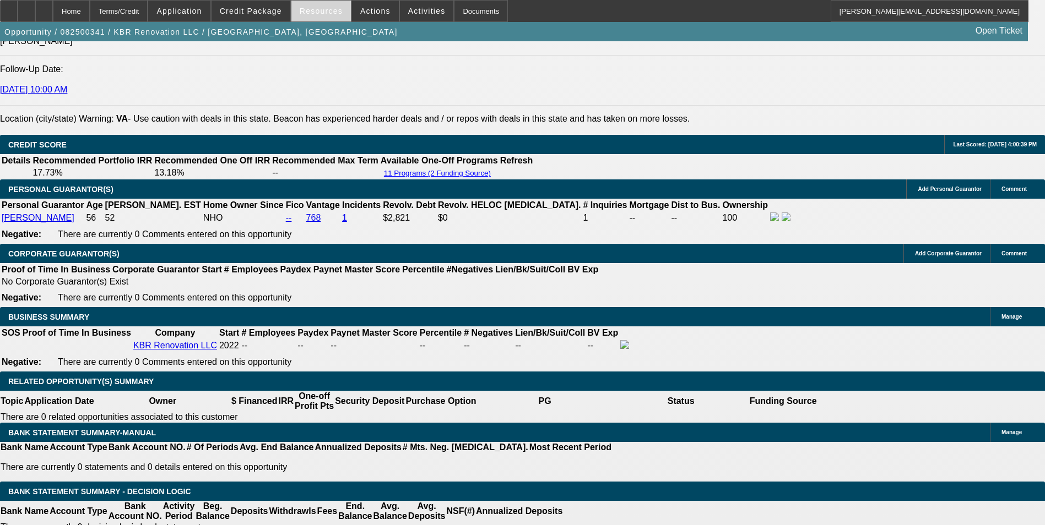
click at [327, 15] on button "Resources" at bounding box center [320, 11] width 59 height 21
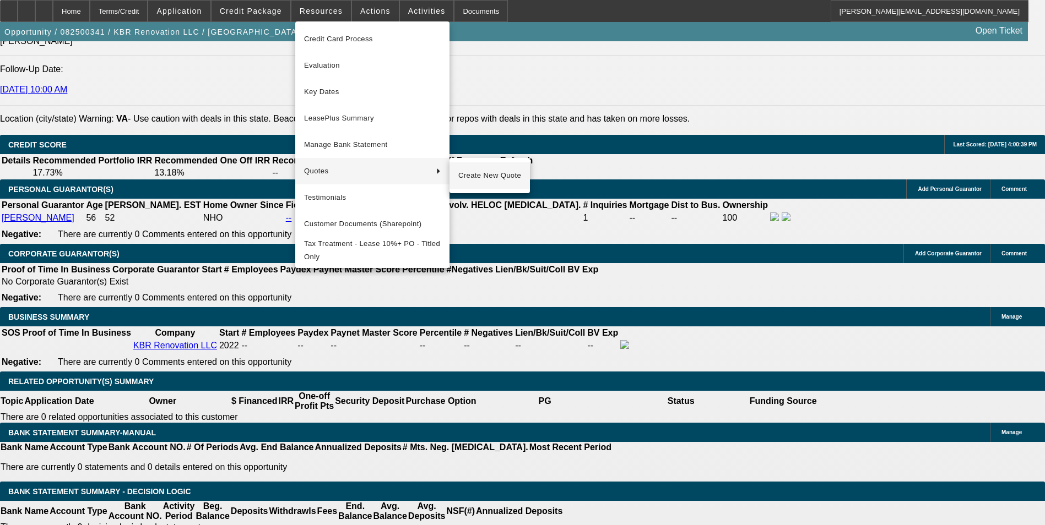
click at [483, 171] on span "Create New Quote" at bounding box center [489, 175] width 63 height 13
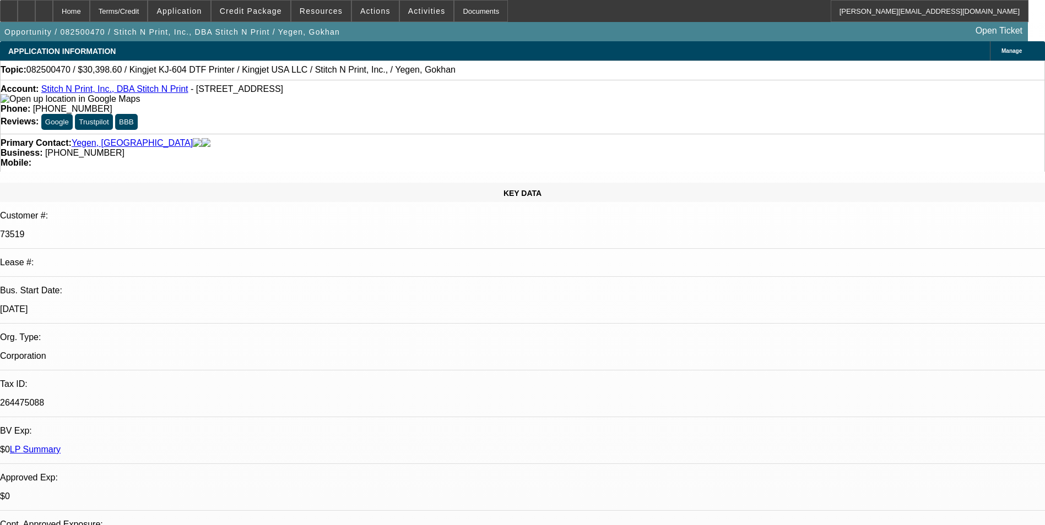
select select "0"
select select "2"
select select "0"
select select "2"
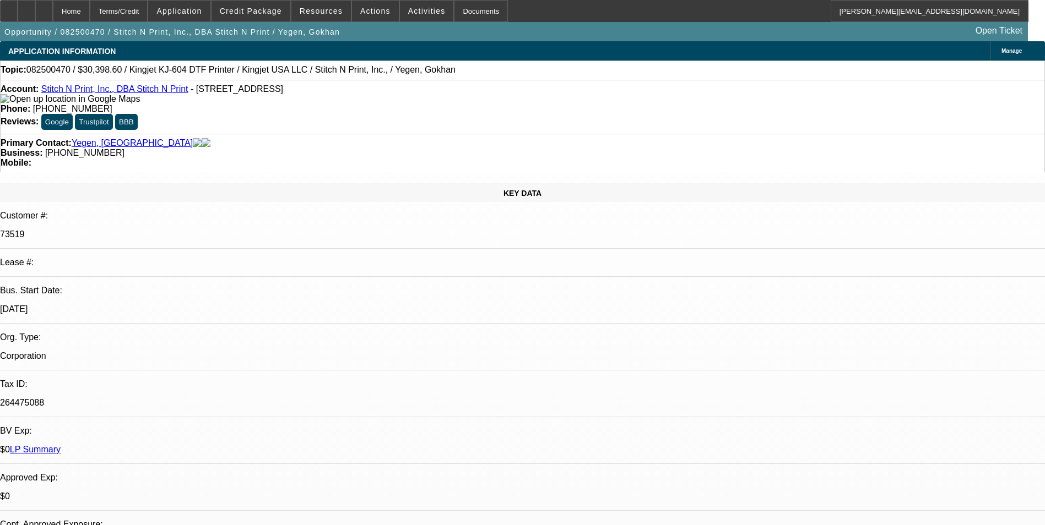
select select "0"
select select "2"
select select "0"
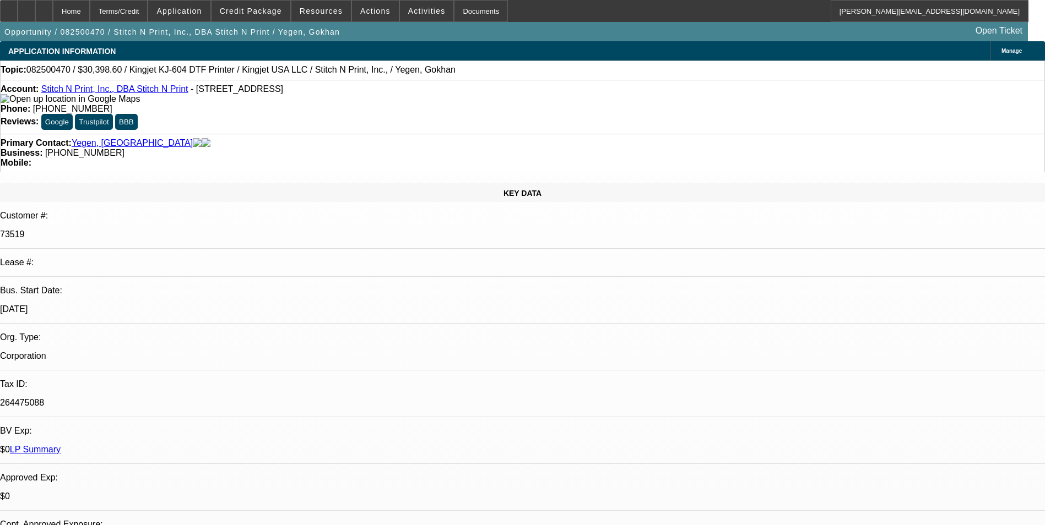
select select "2"
select select "0"
select select "1"
select select "2"
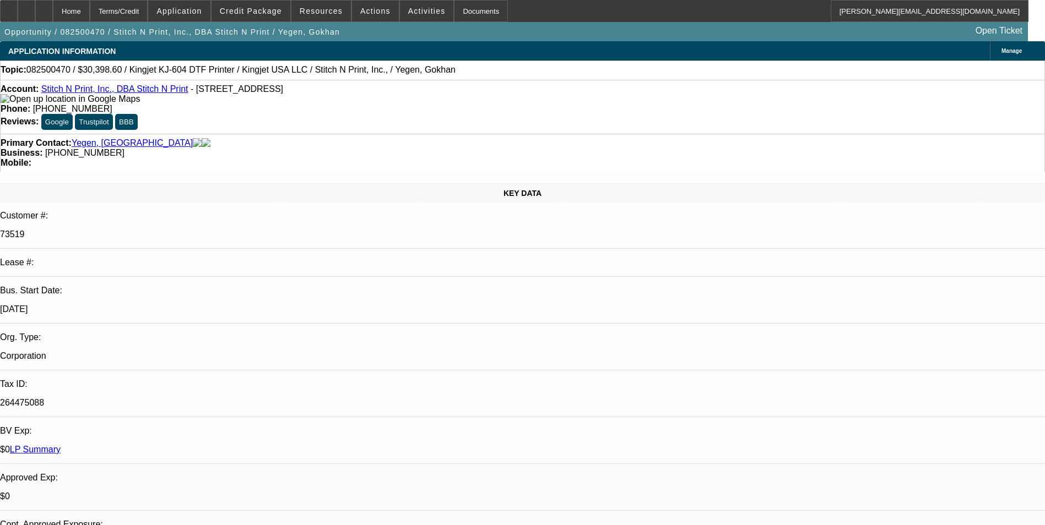
select select "1"
select select "2"
select select "1"
select select "2"
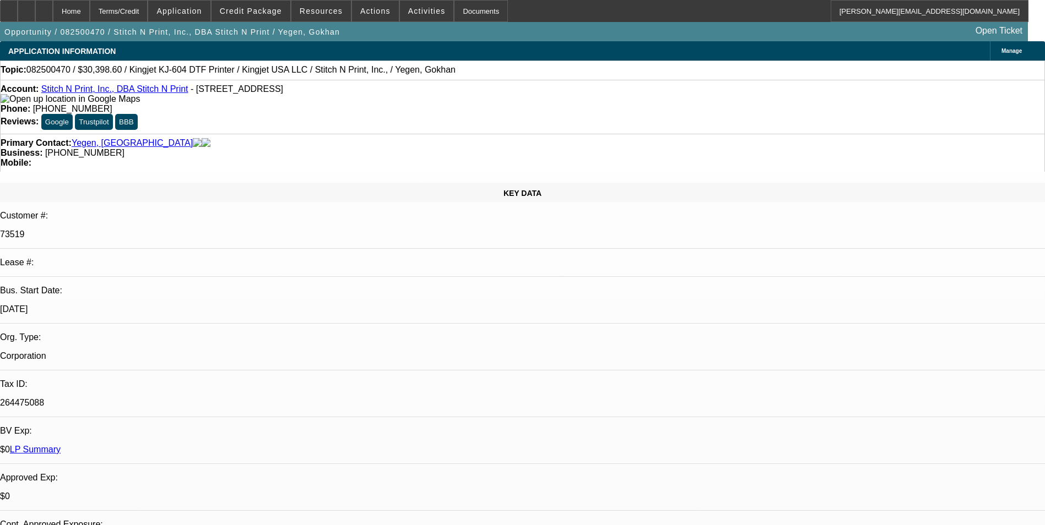
select select "2"
select select "1"
select select "2"
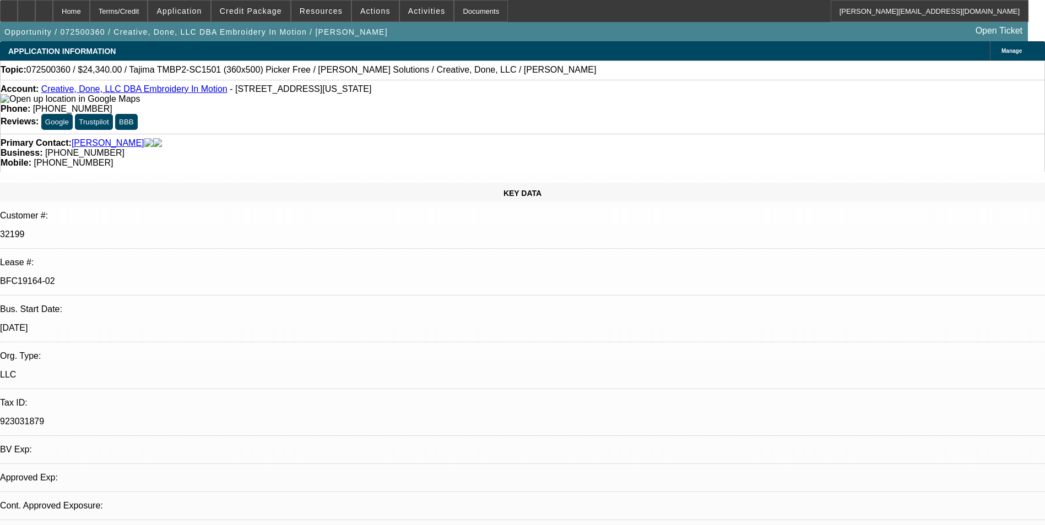
select select "0"
select select "2"
select select "0.1"
select select "0"
select select "2"
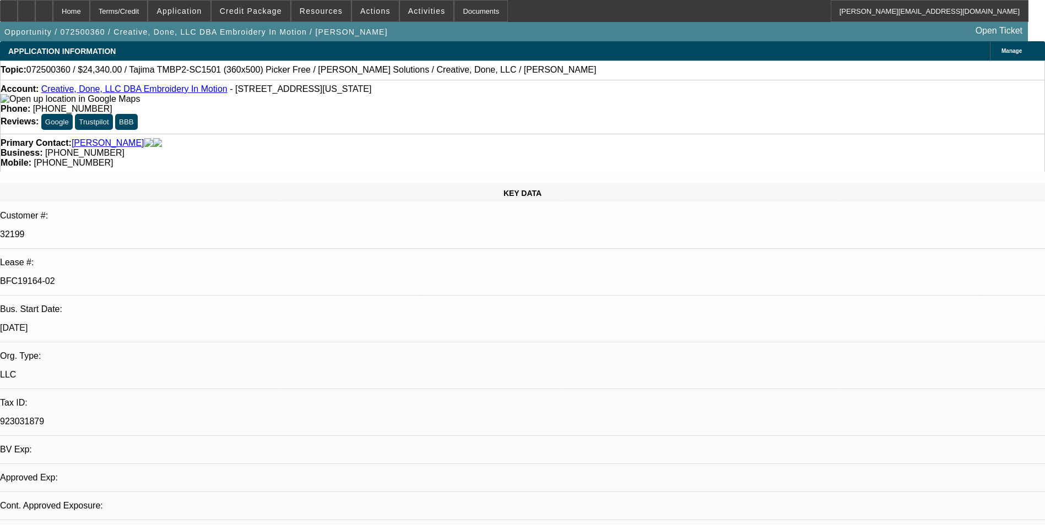
select select "0.1"
select select "1"
select select "2"
select select "4"
select select "1"
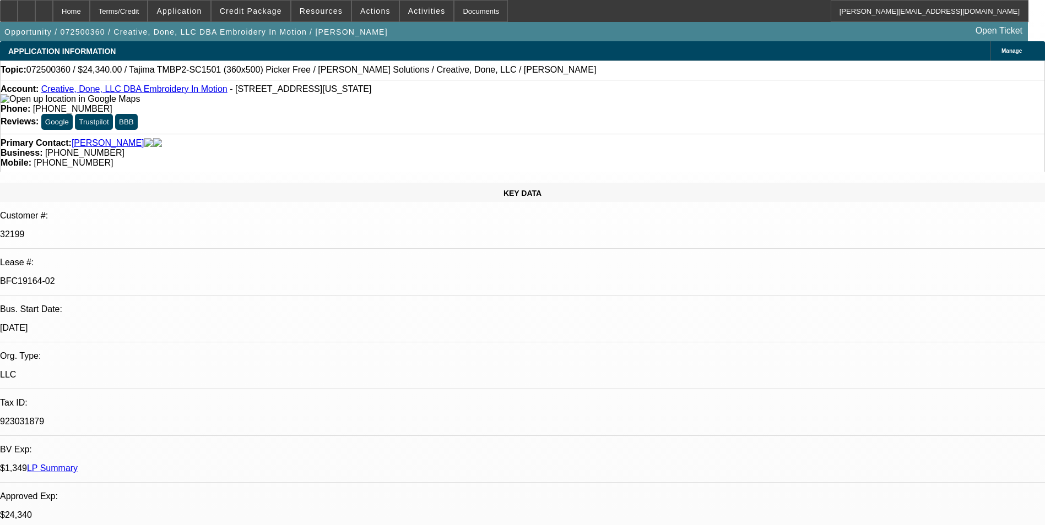
select select "2"
select select "4"
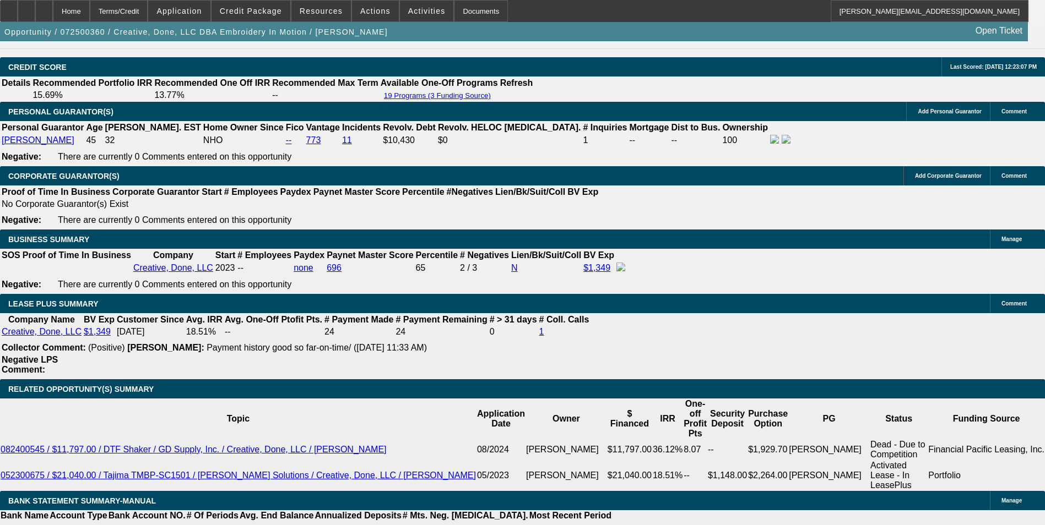
scroll to position [1873, 0]
